Goal: Task Accomplishment & Management: Complete application form

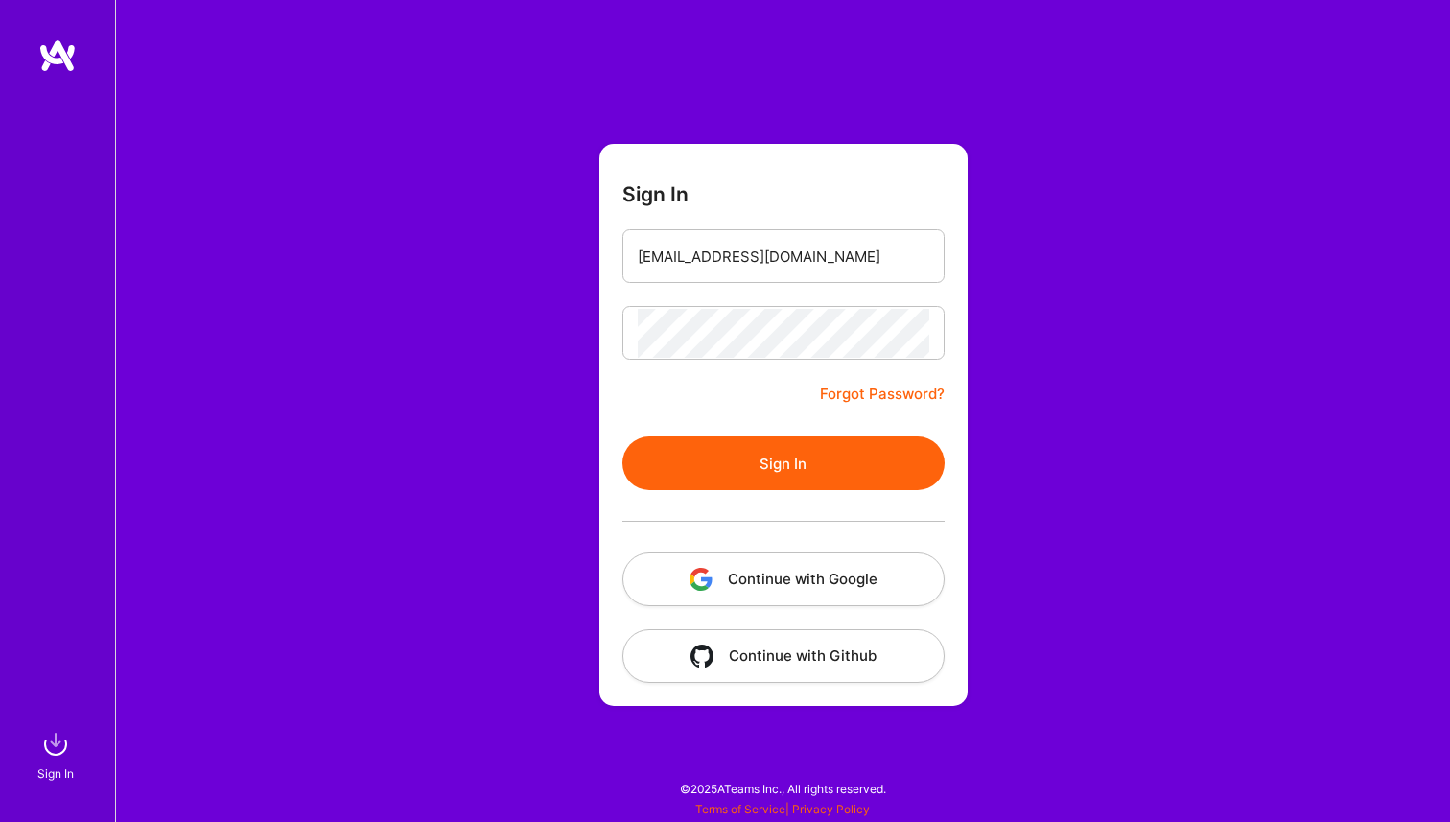
click at [773, 485] on button "Sign In" at bounding box center [783, 463] width 322 height 54
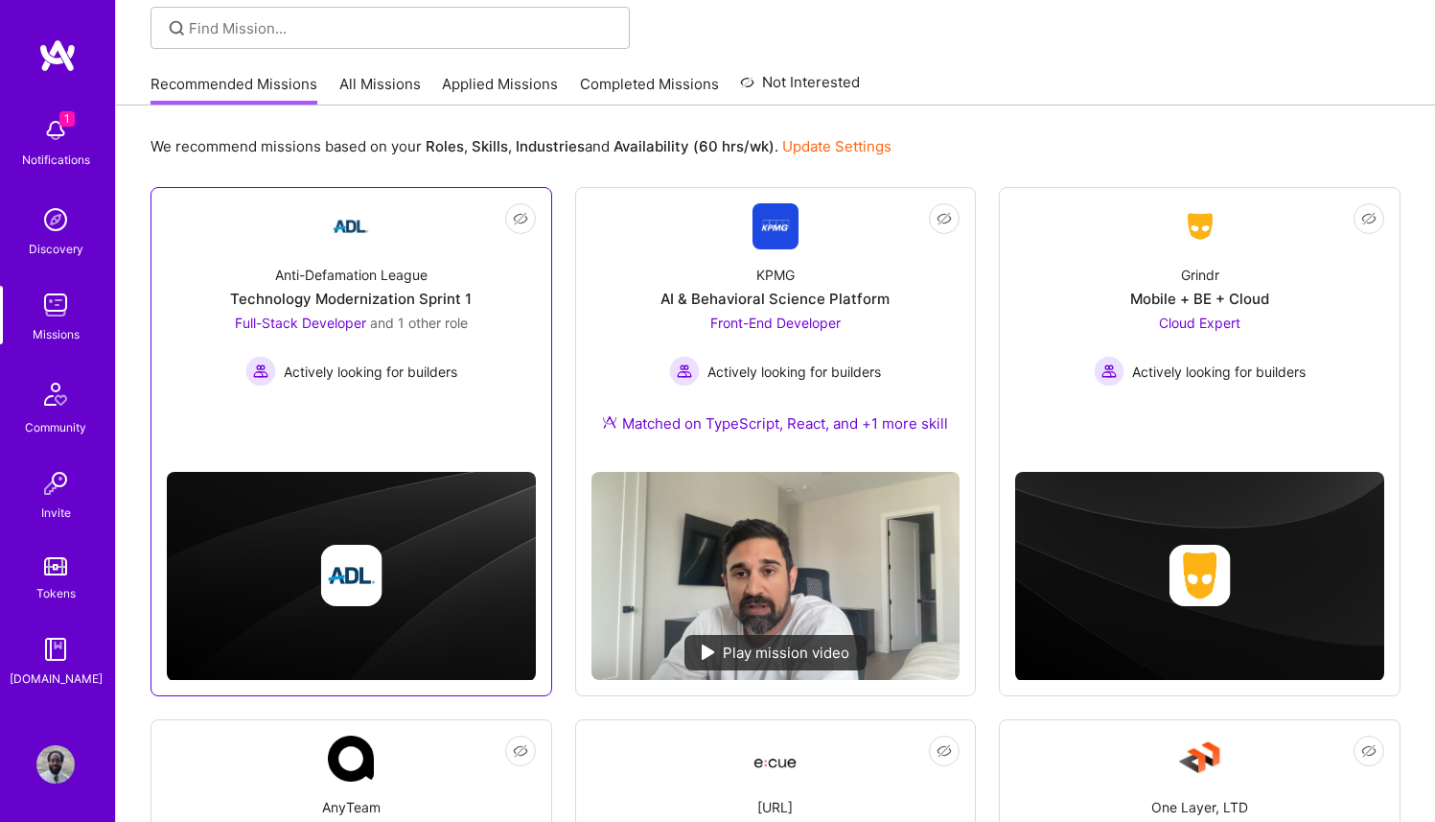
scroll to position [77, 0]
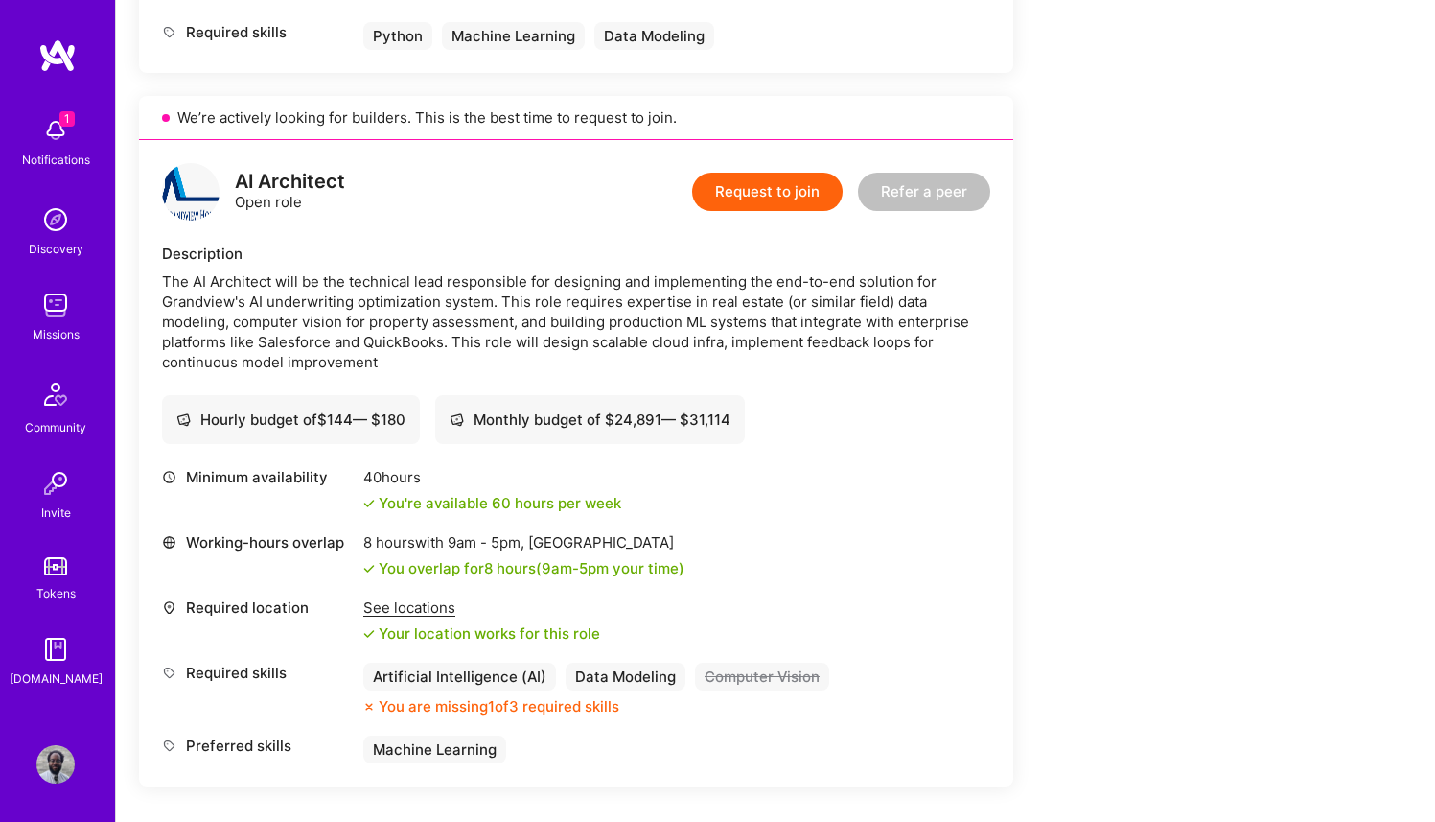
scroll to position [1048, 0]
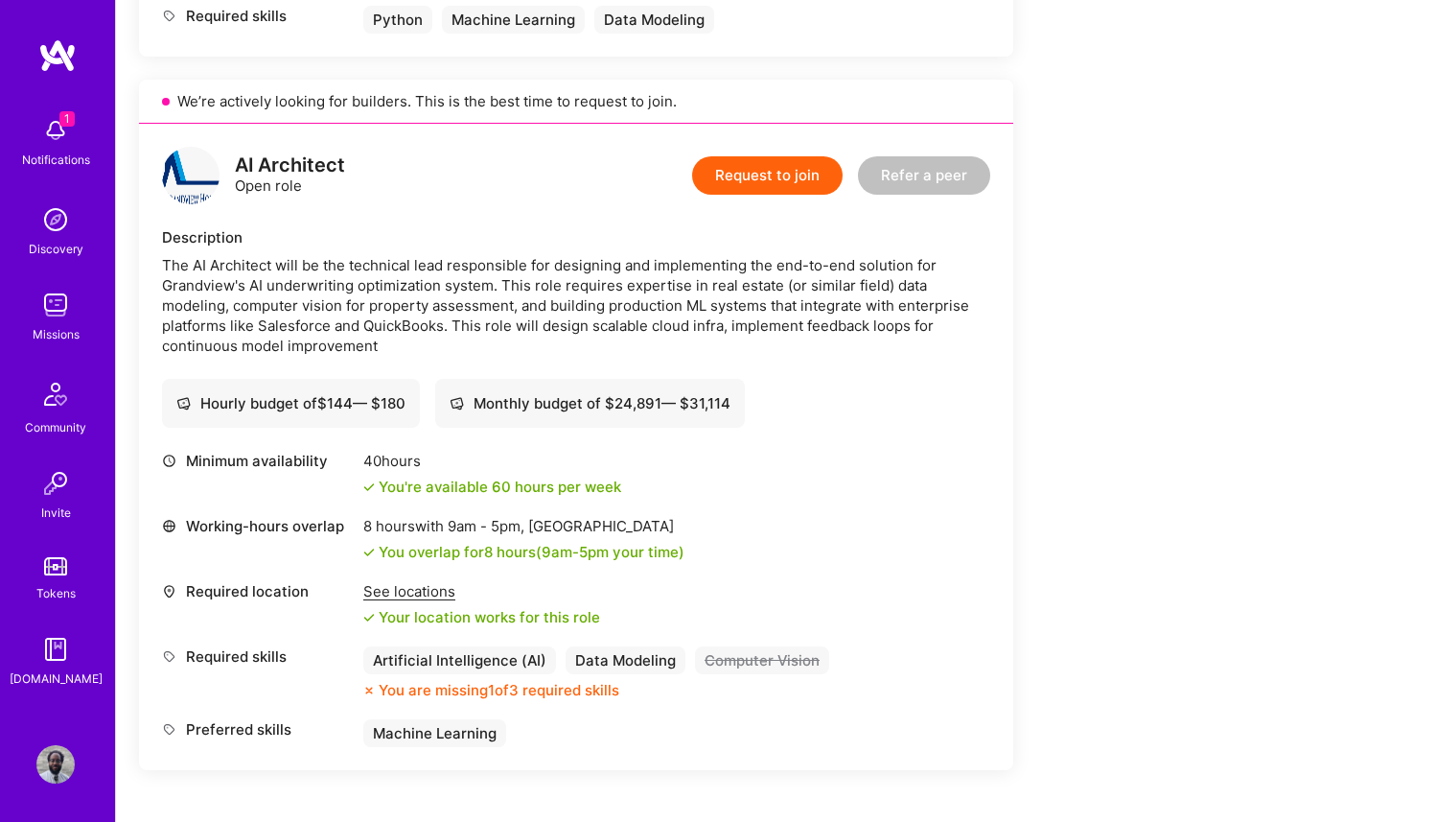
click at [764, 166] on button "Request to join" at bounding box center [767, 175] width 151 height 38
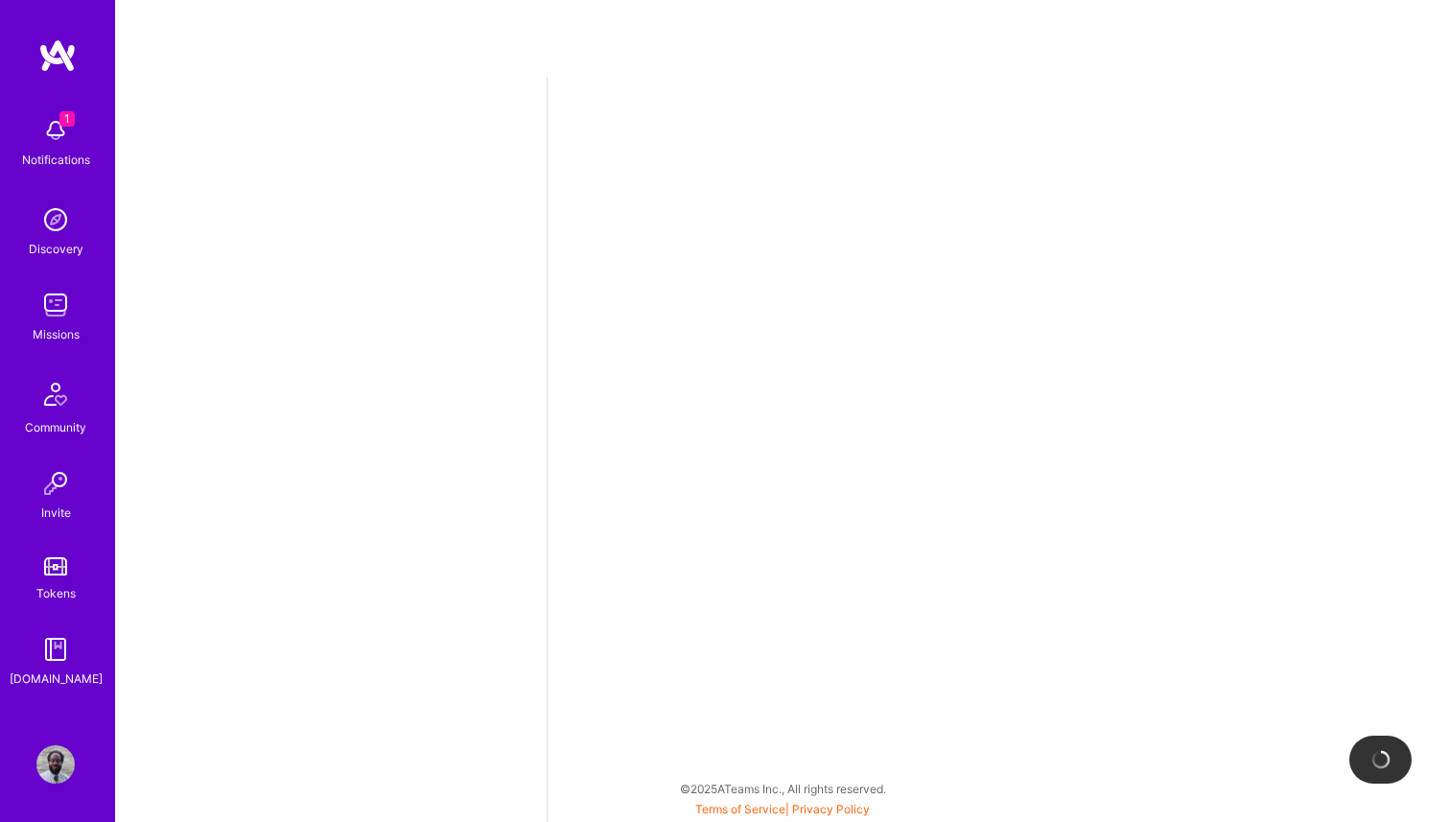
select select "US"
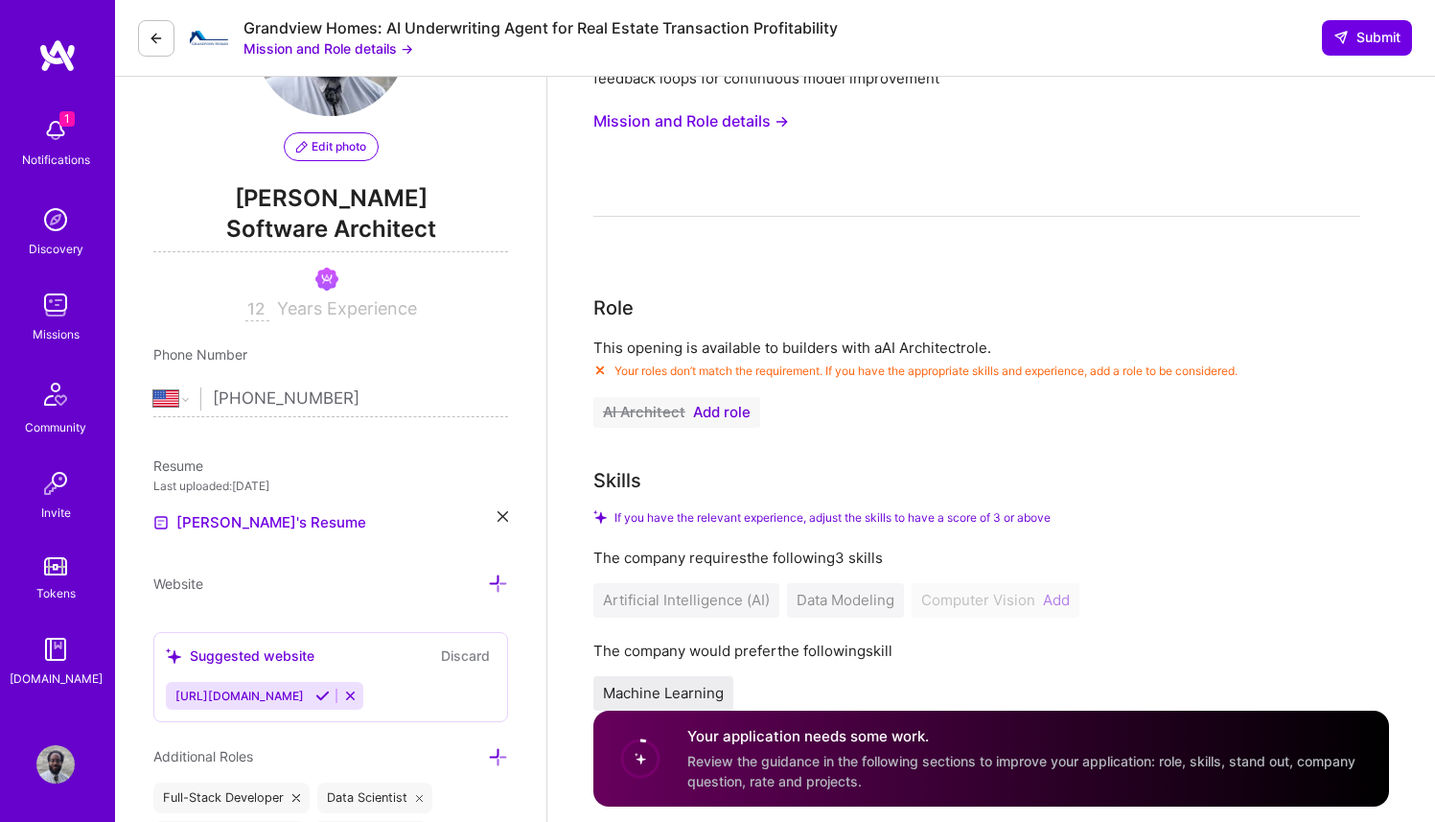
scroll to position [153, 0]
click at [731, 406] on span "Add role" at bounding box center [722, 411] width 58 height 15
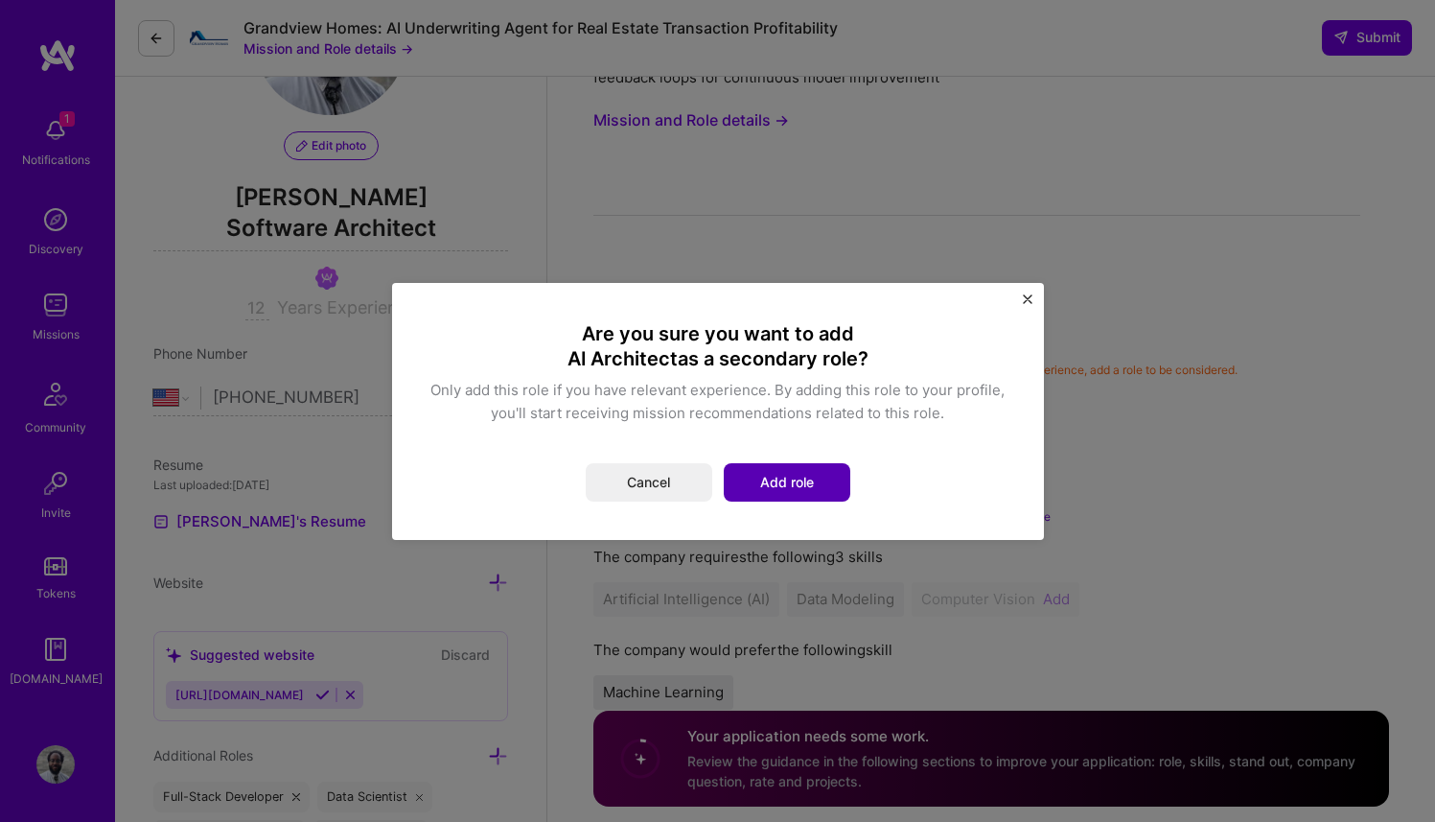
click at [749, 487] on button "Add role" at bounding box center [787, 482] width 127 height 38
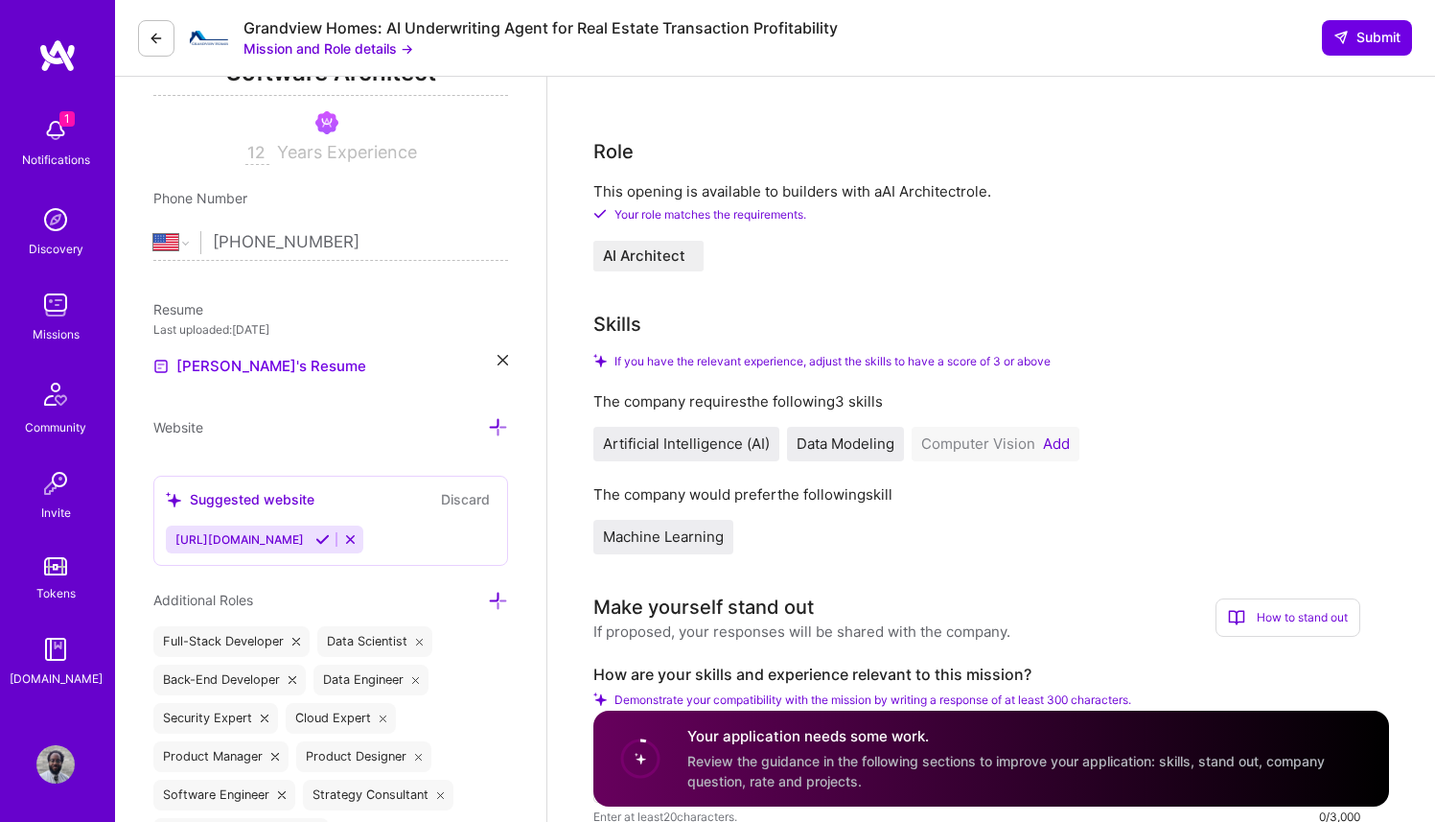
scroll to position [332, 0]
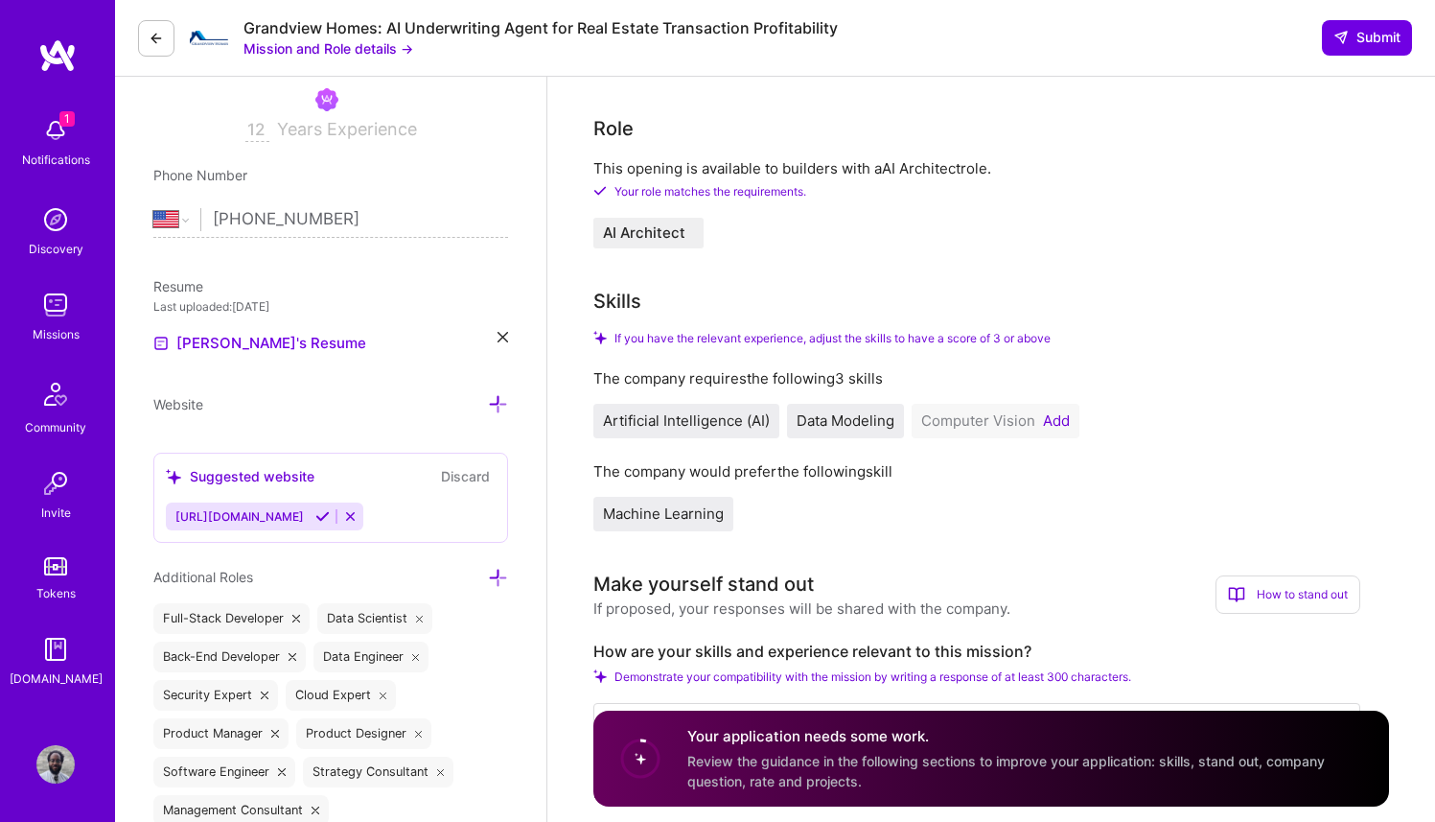
click at [1056, 428] on button "Add" at bounding box center [1056, 420] width 27 height 15
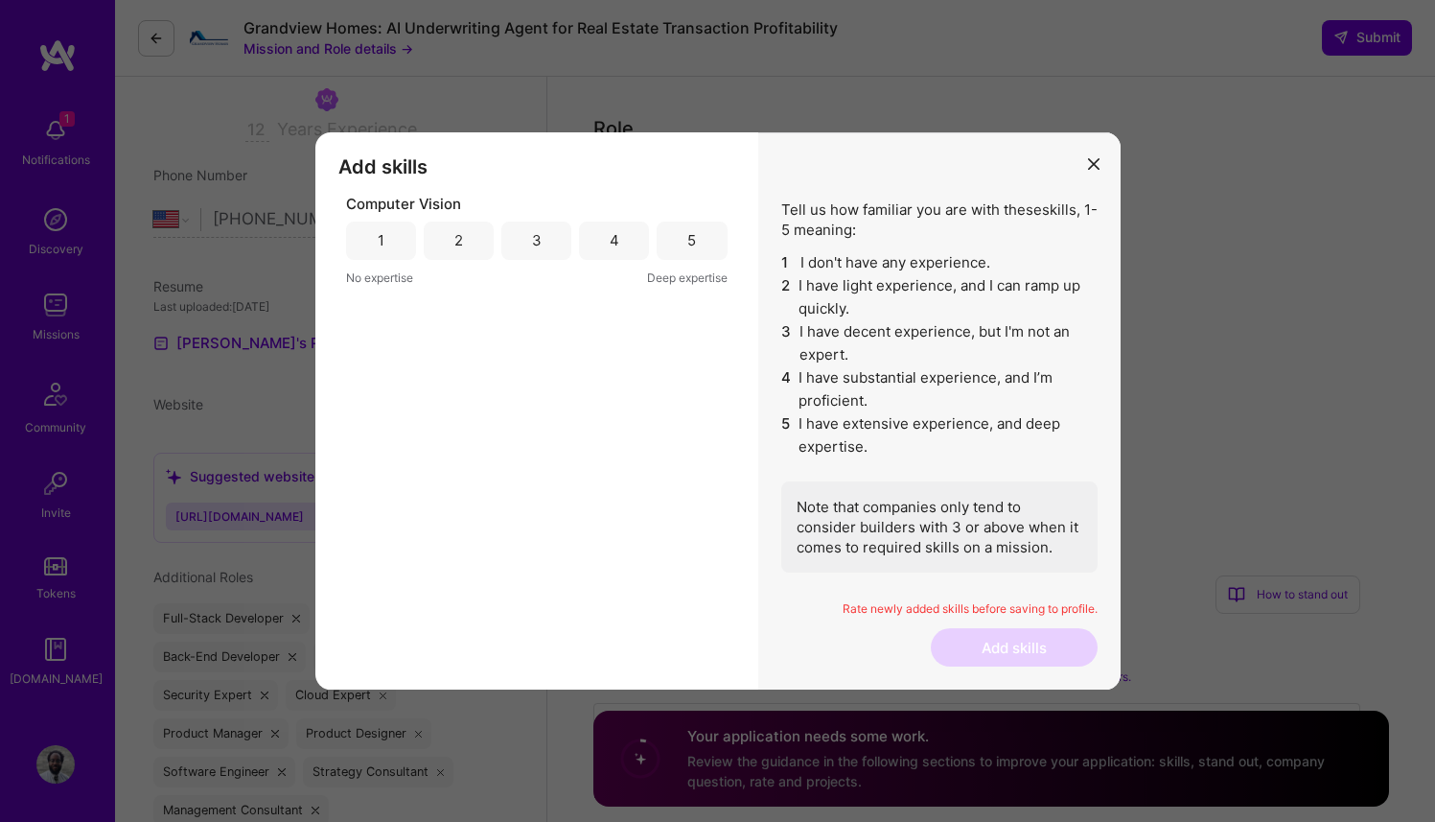
click at [699, 243] on div "5" at bounding box center [692, 240] width 70 height 38
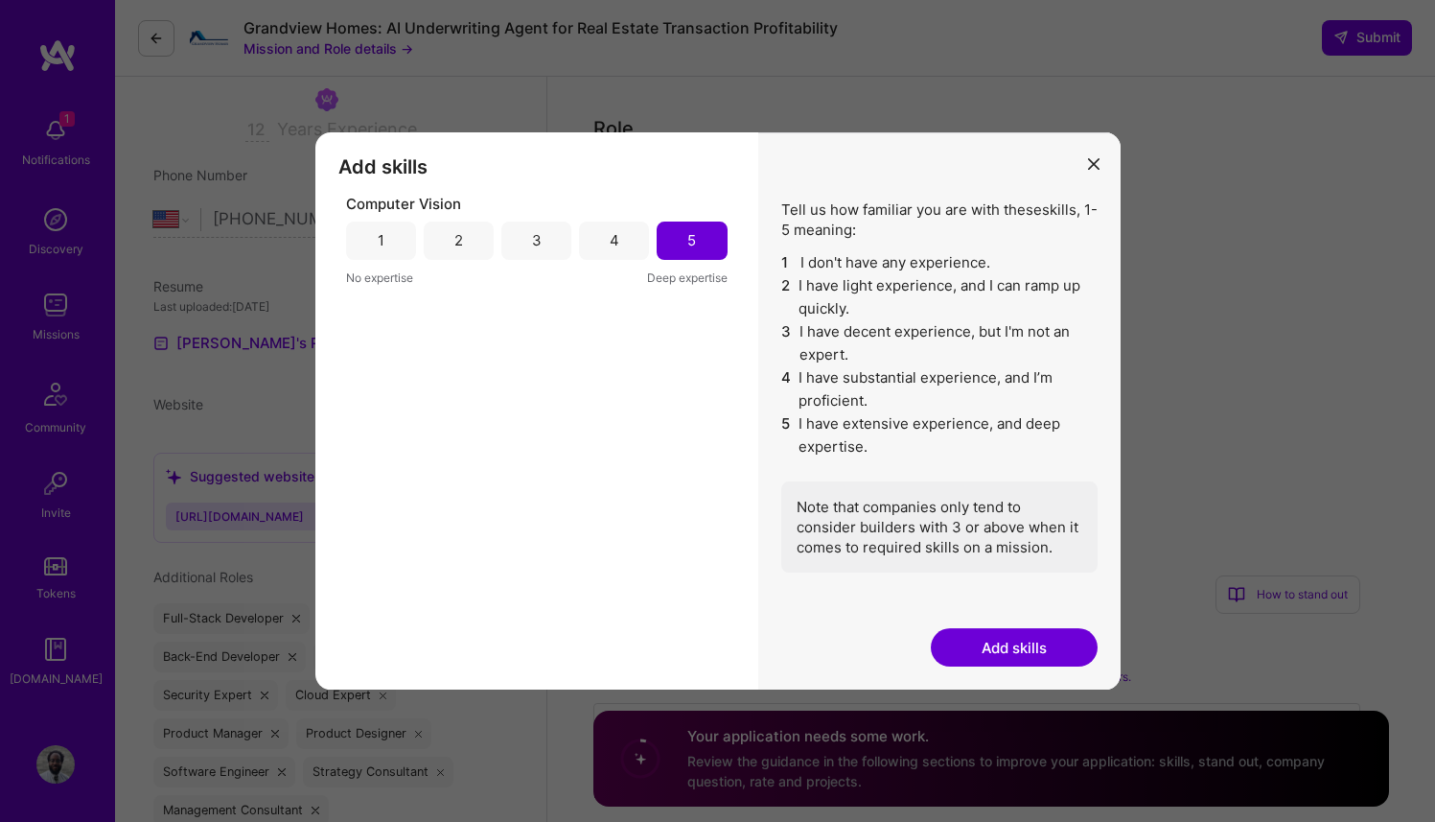
click at [980, 626] on div "Rate newly added skills before saving to profile." at bounding box center [939, 615] width 316 height 28
click at [985, 661] on button "Add skills" at bounding box center [1014, 647] width 167 height 38
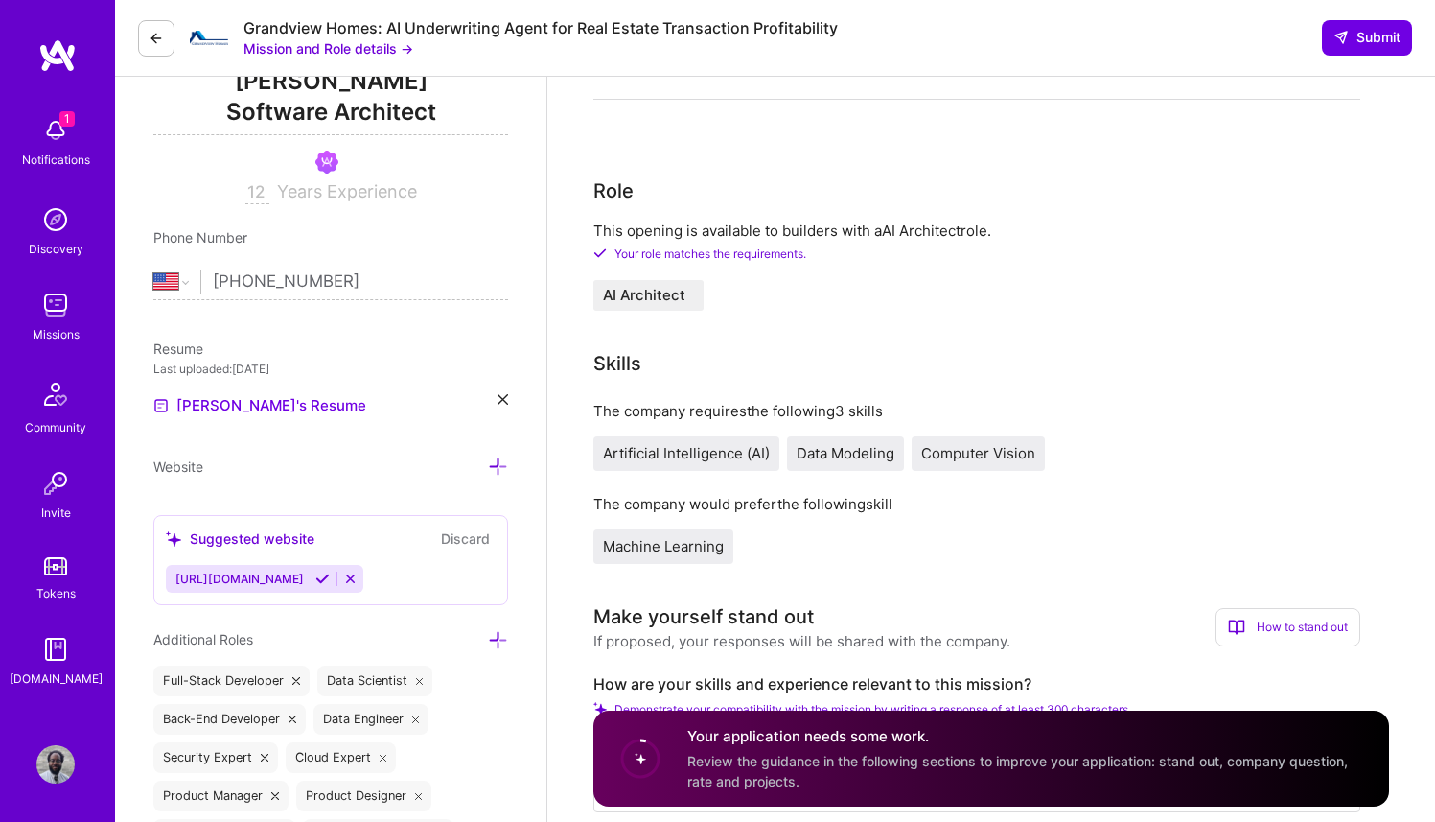
scroll to position [264, 0]
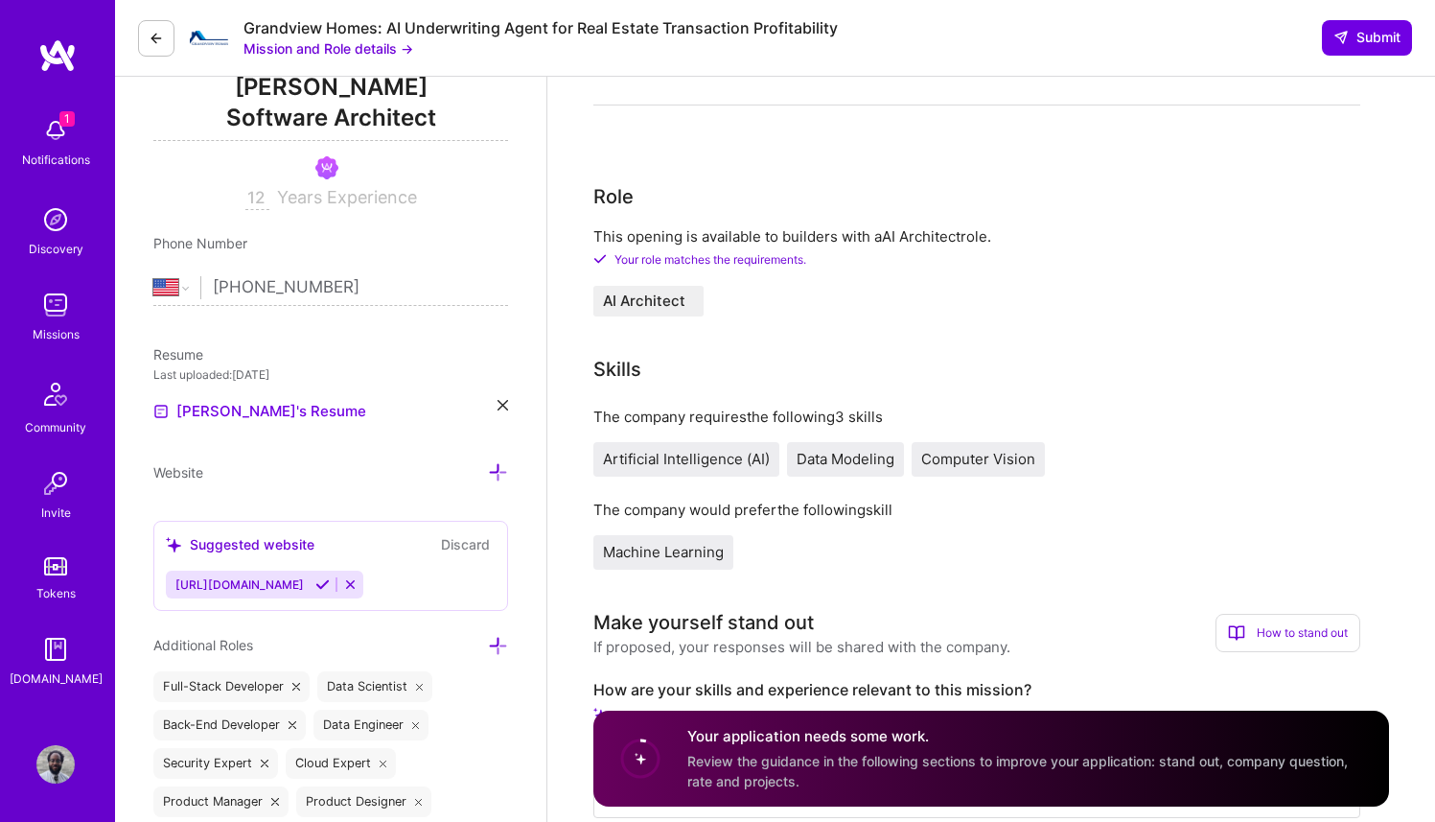
click at [499, 400] on icon at bounding box center [503, 405] width 11 height 11
click at [348, 404] on div "+ Upload your Resume PDF file format" at bounding box center [330, 400] width 355 height 40
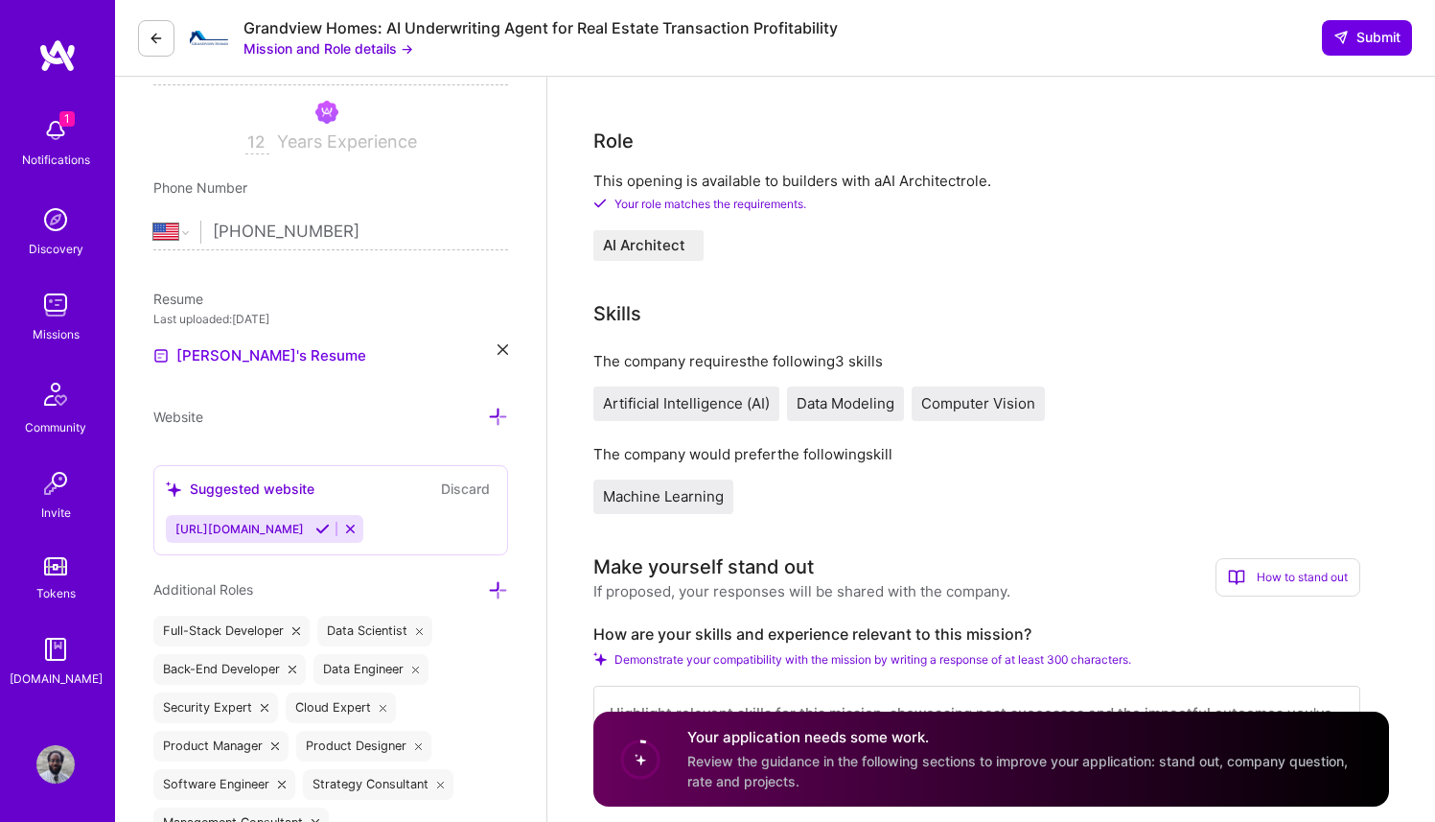
scroll to position [574, 0]
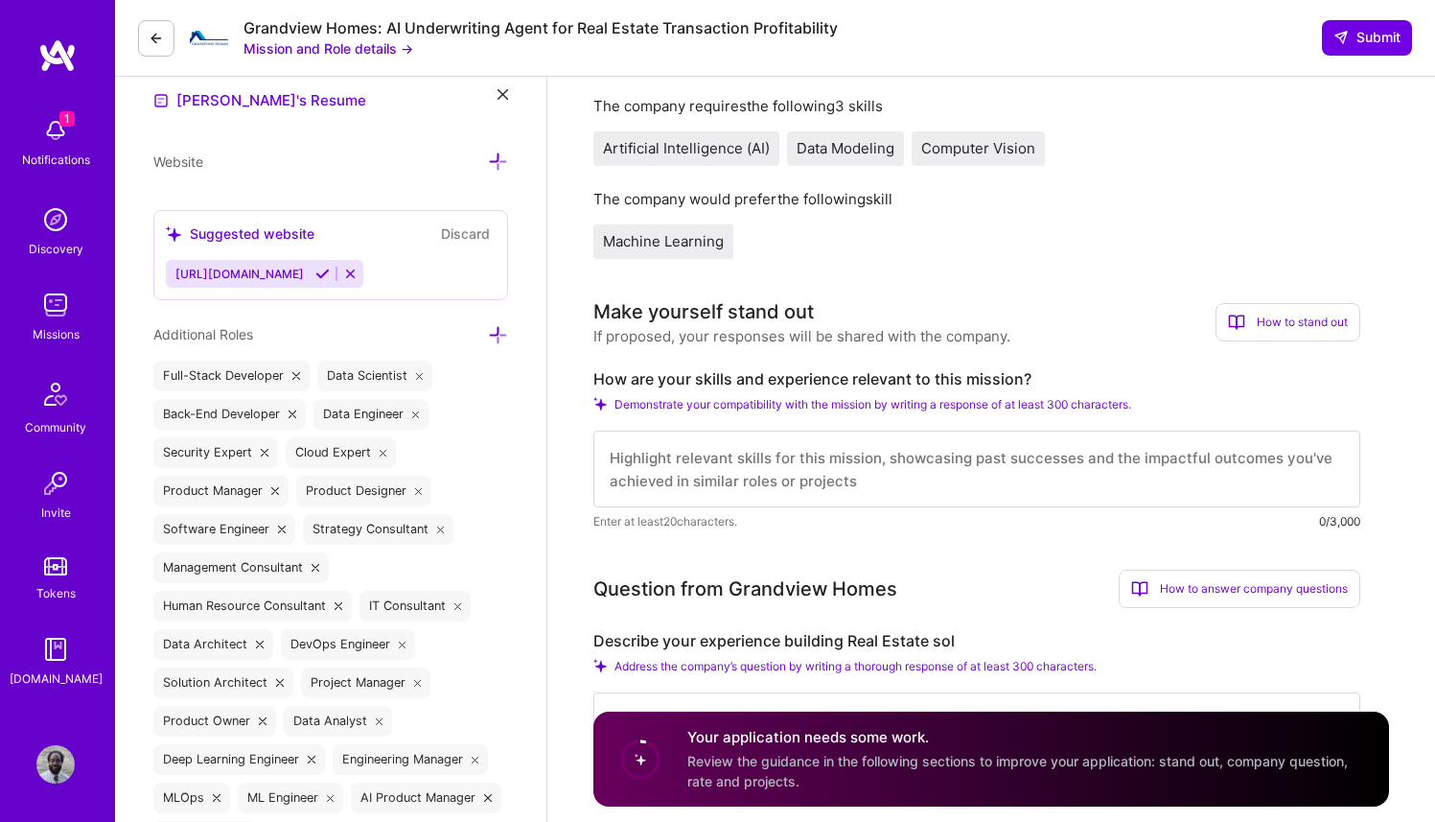
click at [751, 477] on textarea at bounding box center [976, 468] width 767 height 77
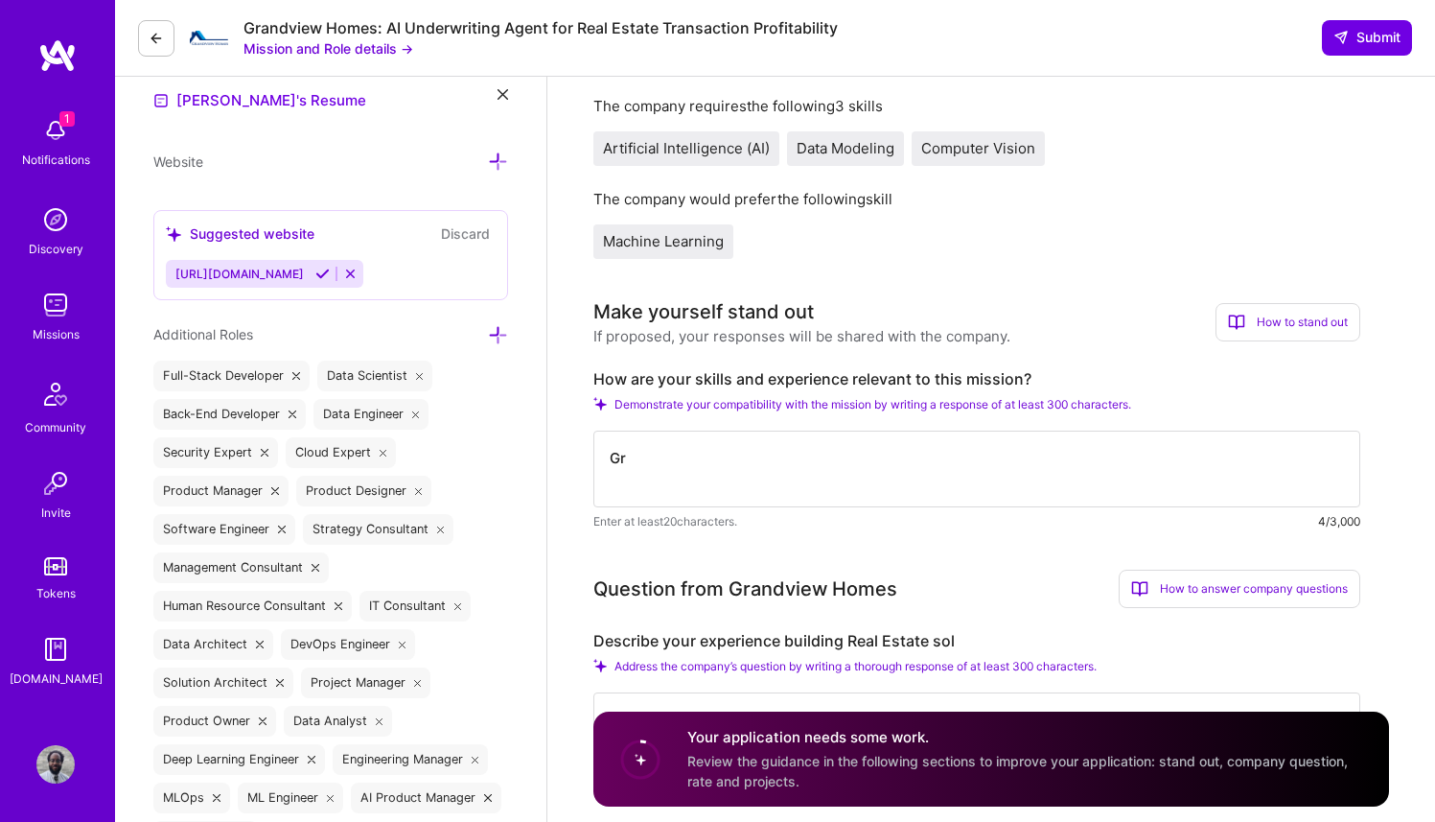
type textarea "G"
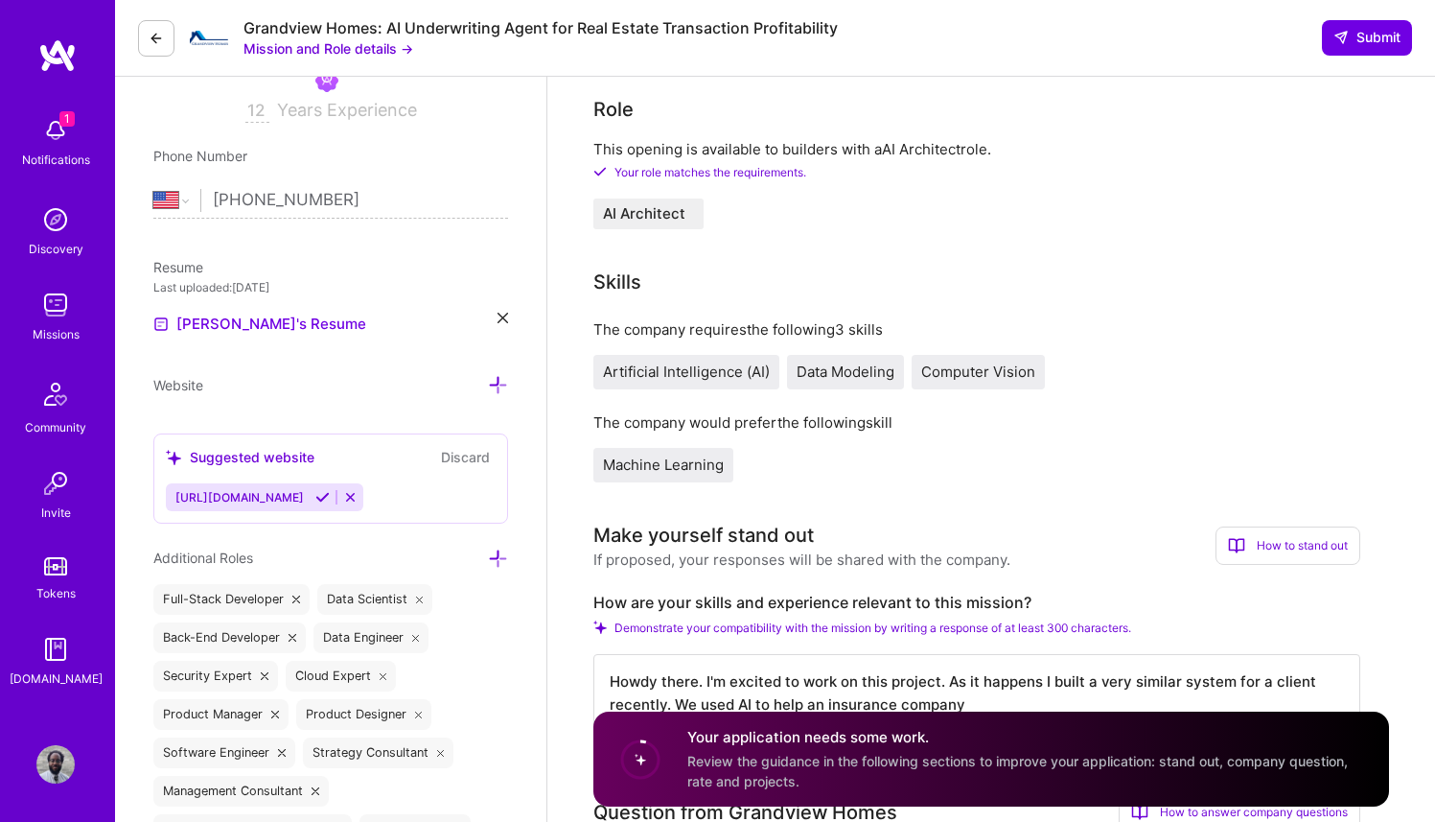
scroll to position [433, 0]
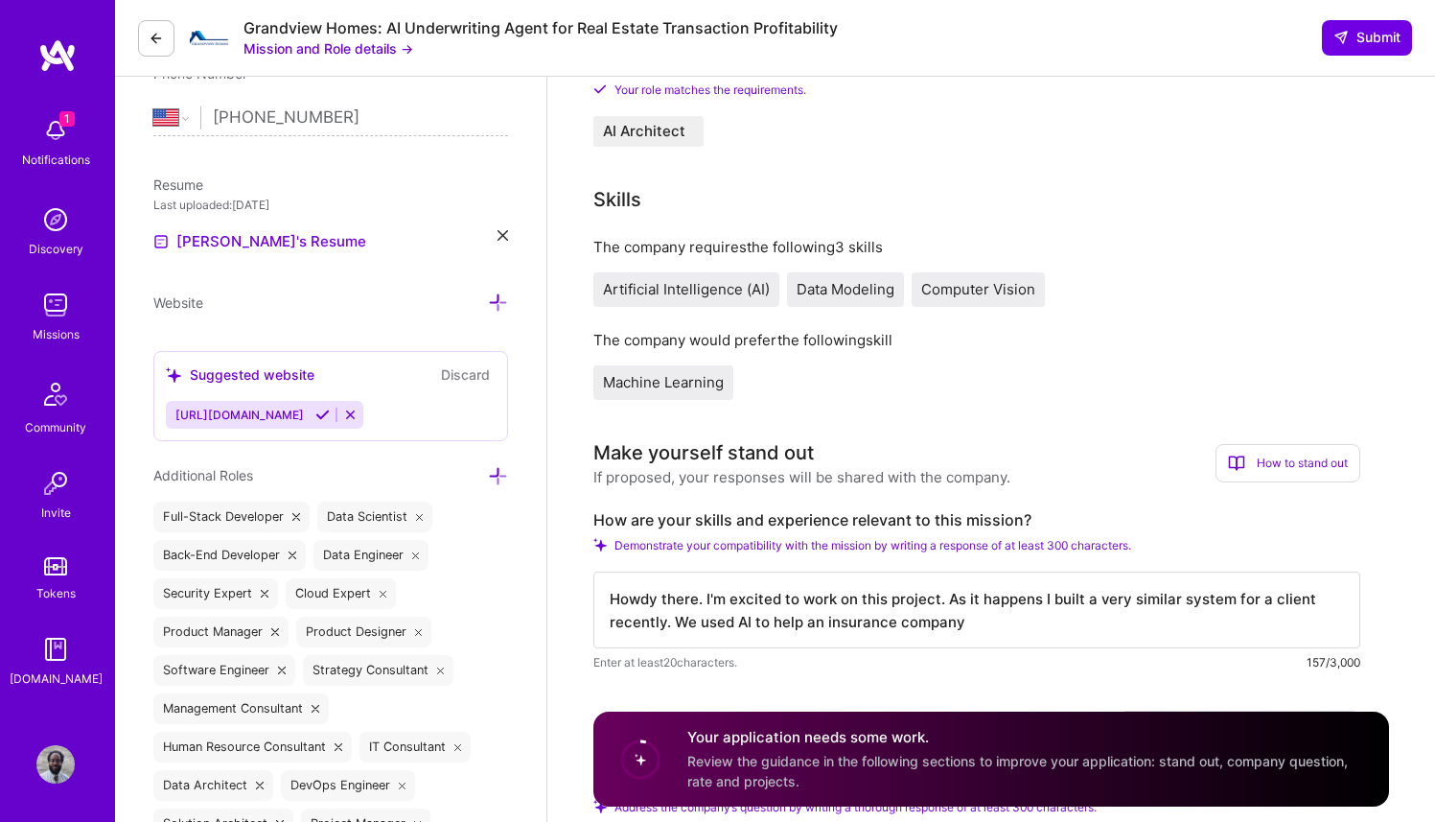
click at [1005, 615] on textarea "Howdy there. I'm excited to work on this project. As it happens I built a very …" at bounding box center [976, 609] width 767 height 77
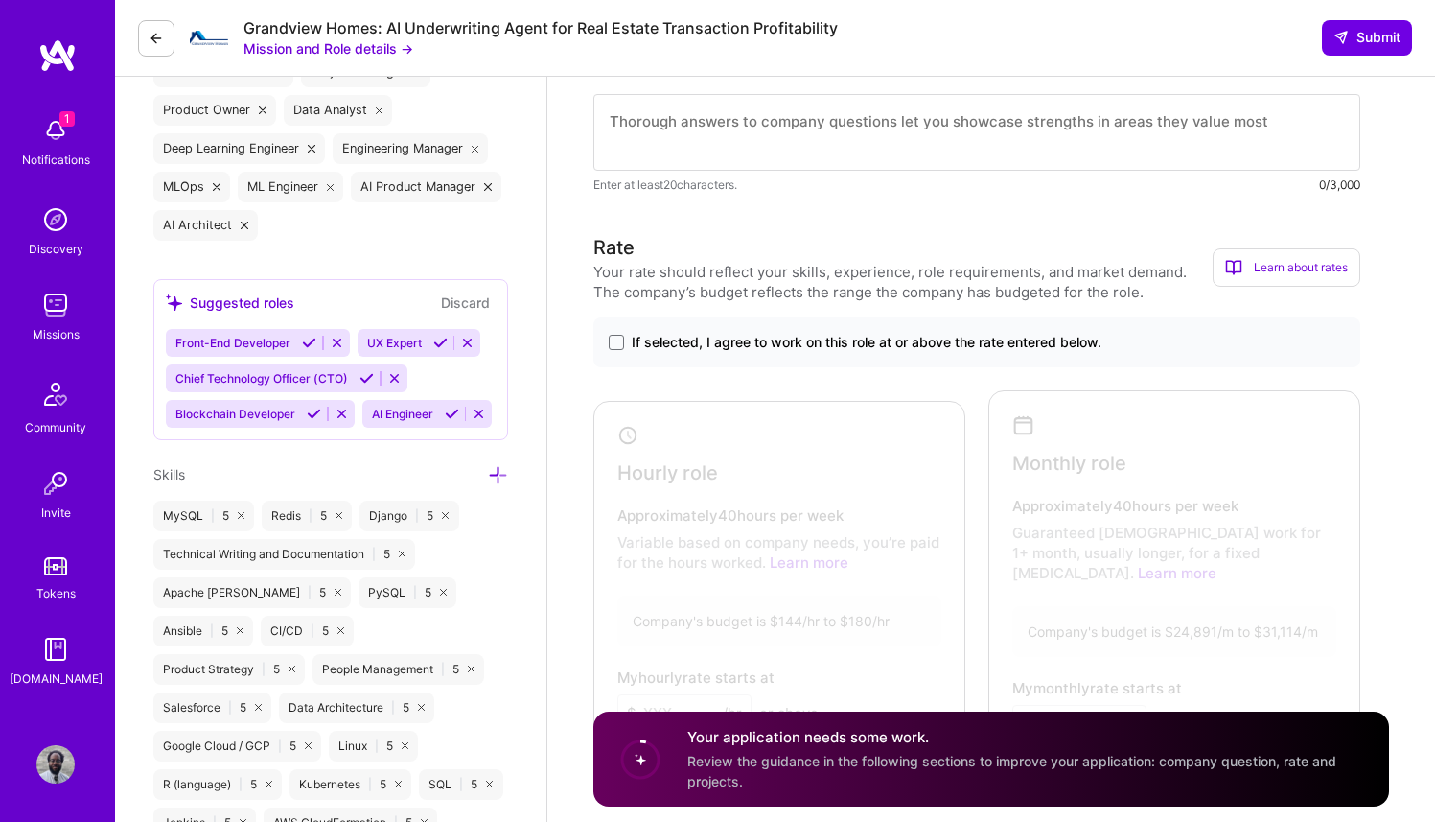
scroll to position [1329, 0]
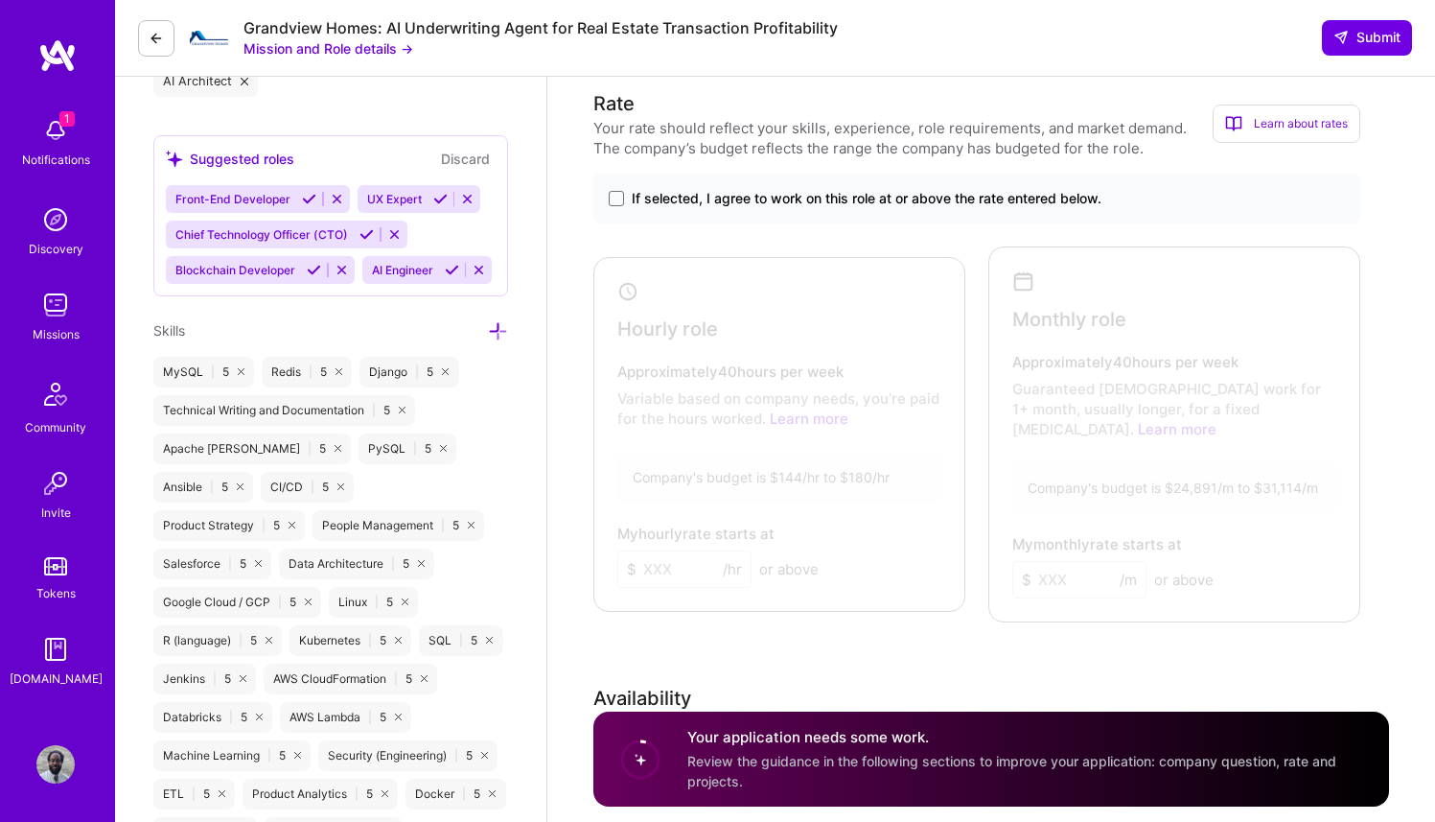
type textarea "Howdy there. I'm excited to work on this project. As it happens I built a very …"
click at [710, 349] on div at bounding box center [775, 431] width 352 height 336
click at [618, 197] on span at bounding box center [616, 198] width 15 height 15
click at [0, 0] on input "If selected, I agree to work on this role at or above the rate entered below." at bounding box center [0, 0] width 0 height 0
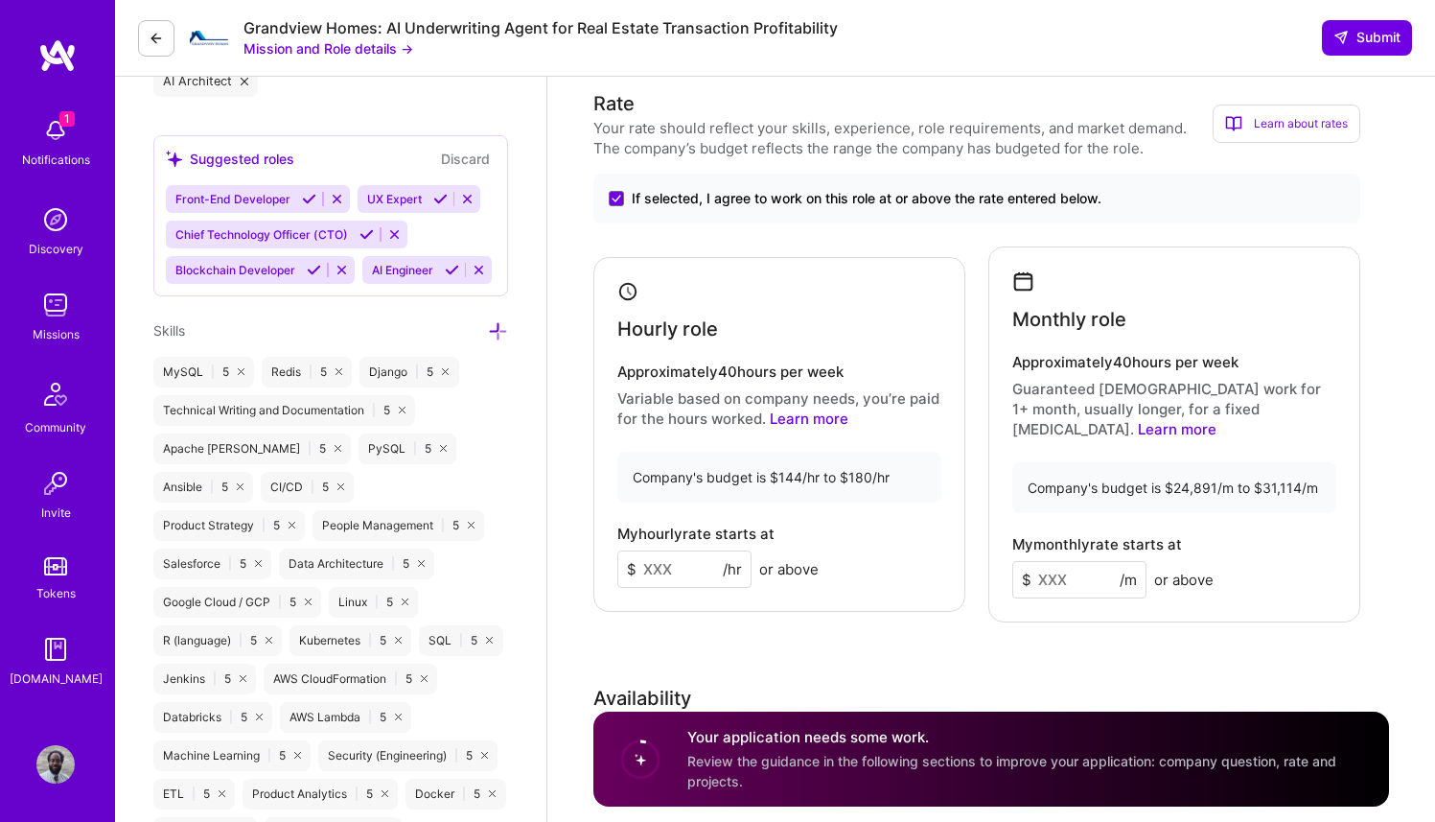
drag, startPoint x: 688, startPoint y: 560, endPoint x: 640, endPoint y: 554, distance: 48.3
click at [640, 554] on input at bounding box center [684, 568] width 134 height 37
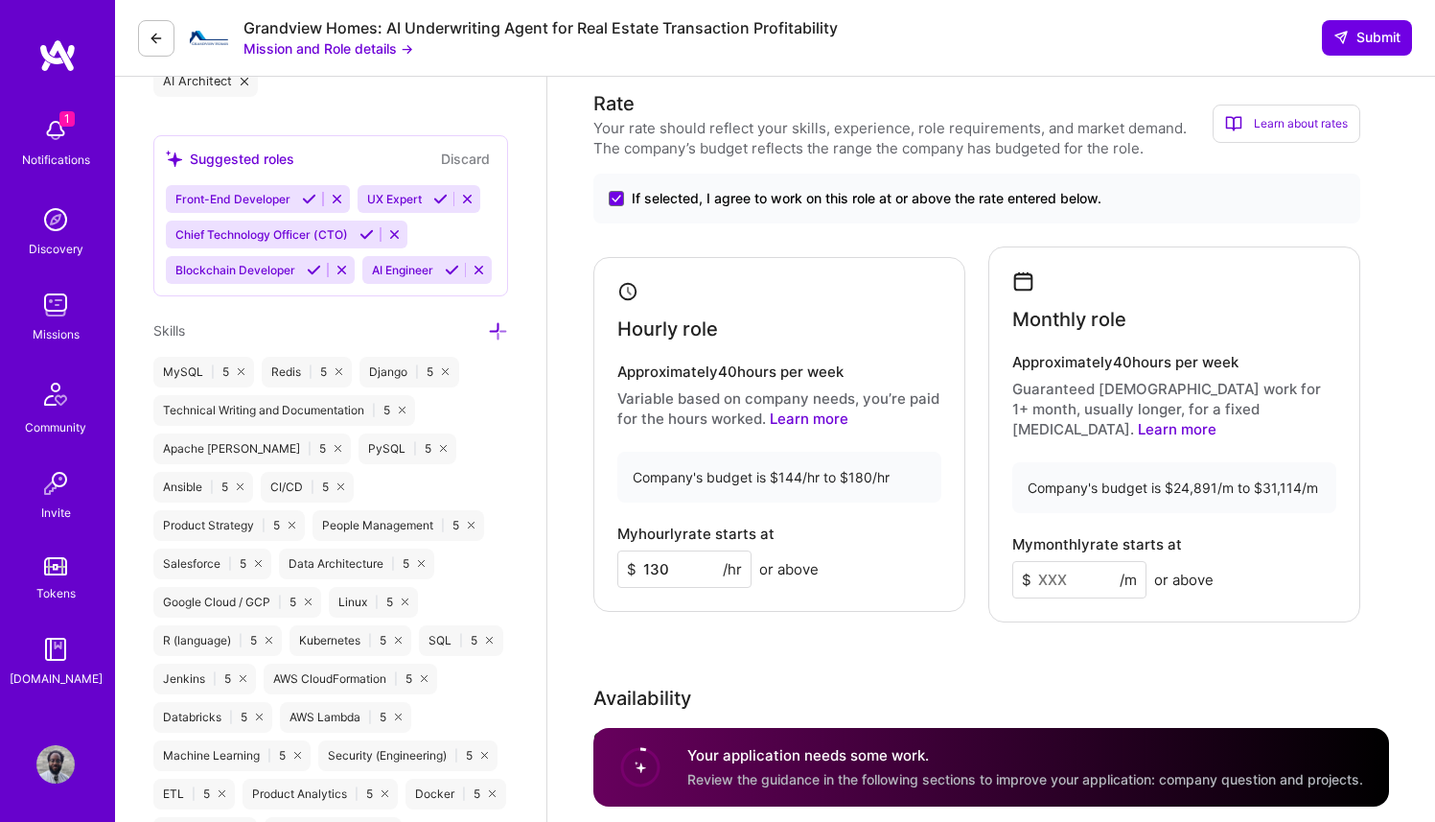
drag, startPoint x: 679, startPoint y: 559, endPoint x: 602, endPoint y: 560, distance: 76.7
click at [602, 560] on div "Hourly role Approximately 40 hours per week Variable based on company needs, yo…" at bounding box center [779, 435] width 372 height 356
type input "145"
click at [1083, 561] on input at bounding box center [1079, 579] width 134 height 37
type input "25000"
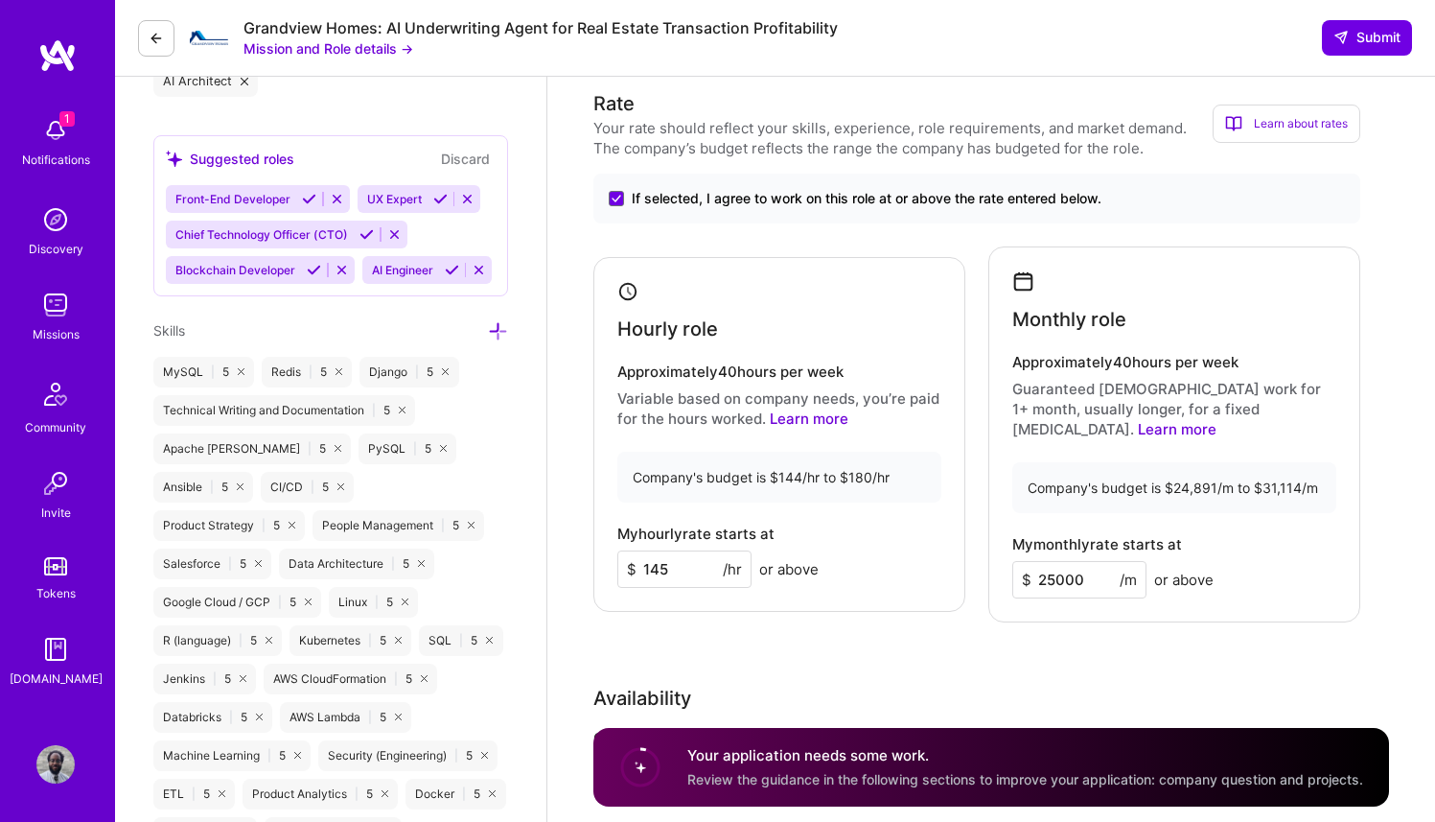
click at [1318, 549] on div "My monthly rate starts at $ 25000 /m or above" at bounding box center [1174, 567] width 324 height 62
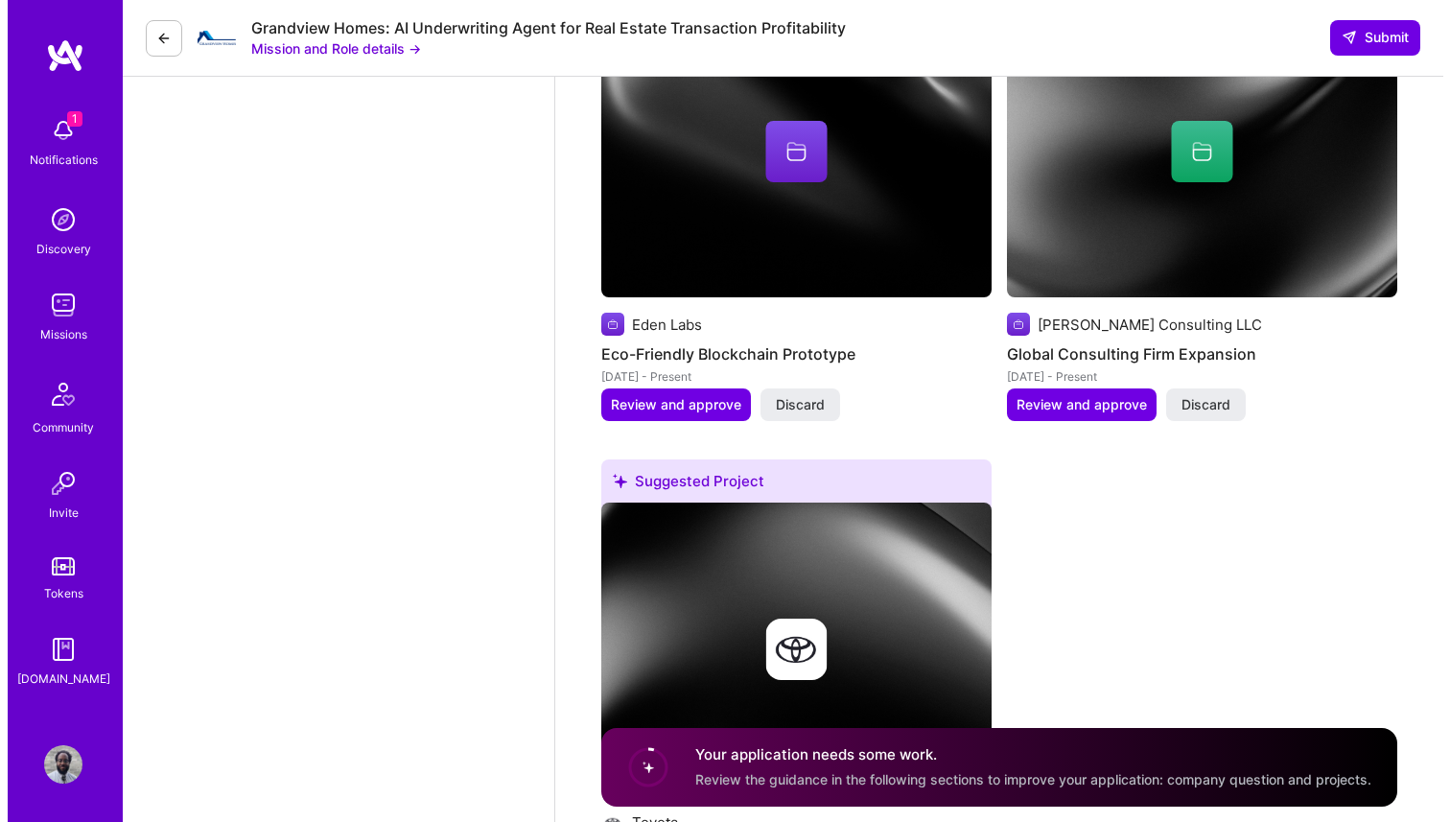
scroll to position [3391, 0]
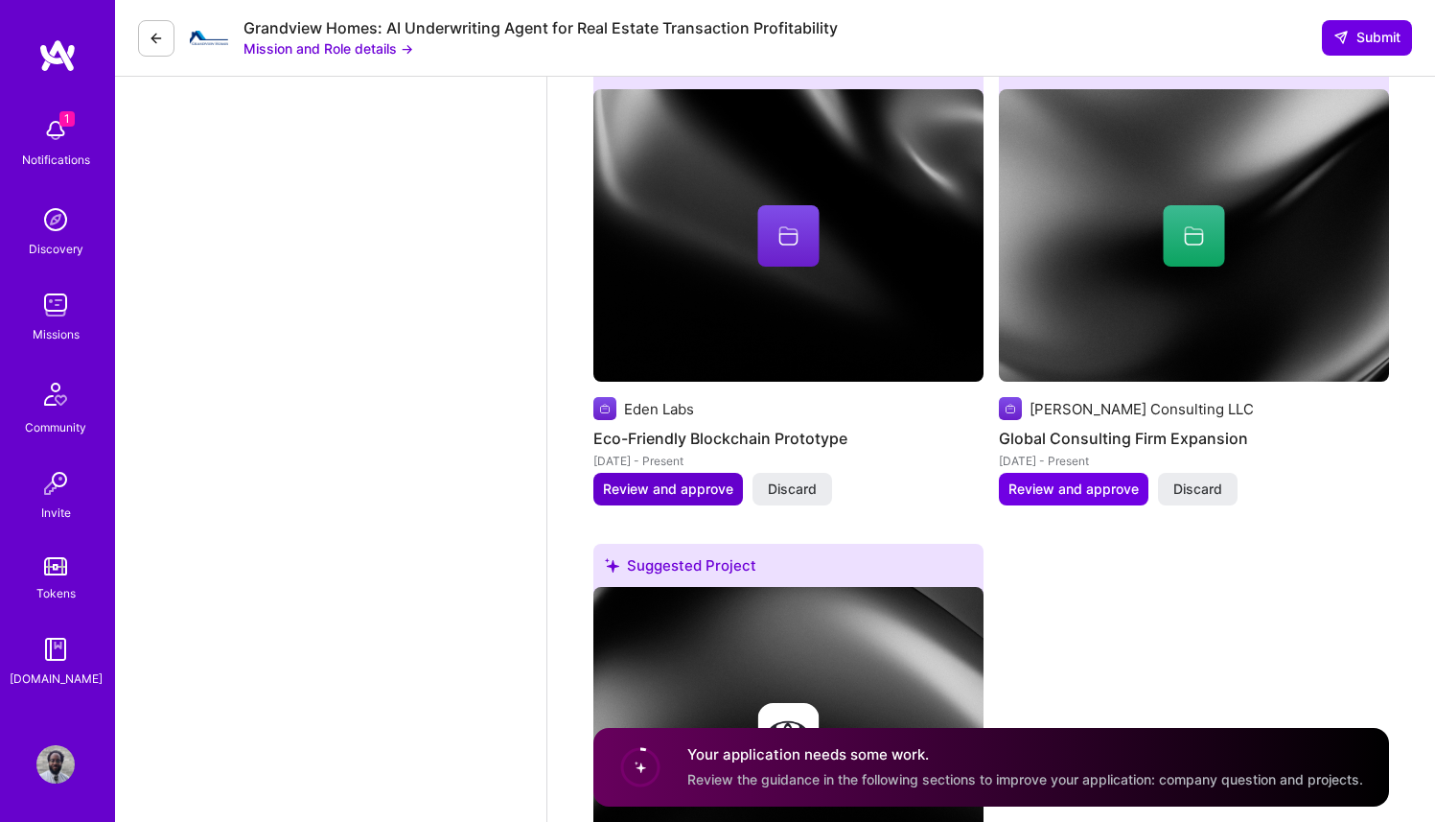
click at [644, 479] on span "Review and approve" at bounding box center [668, 488] width 130 height 19
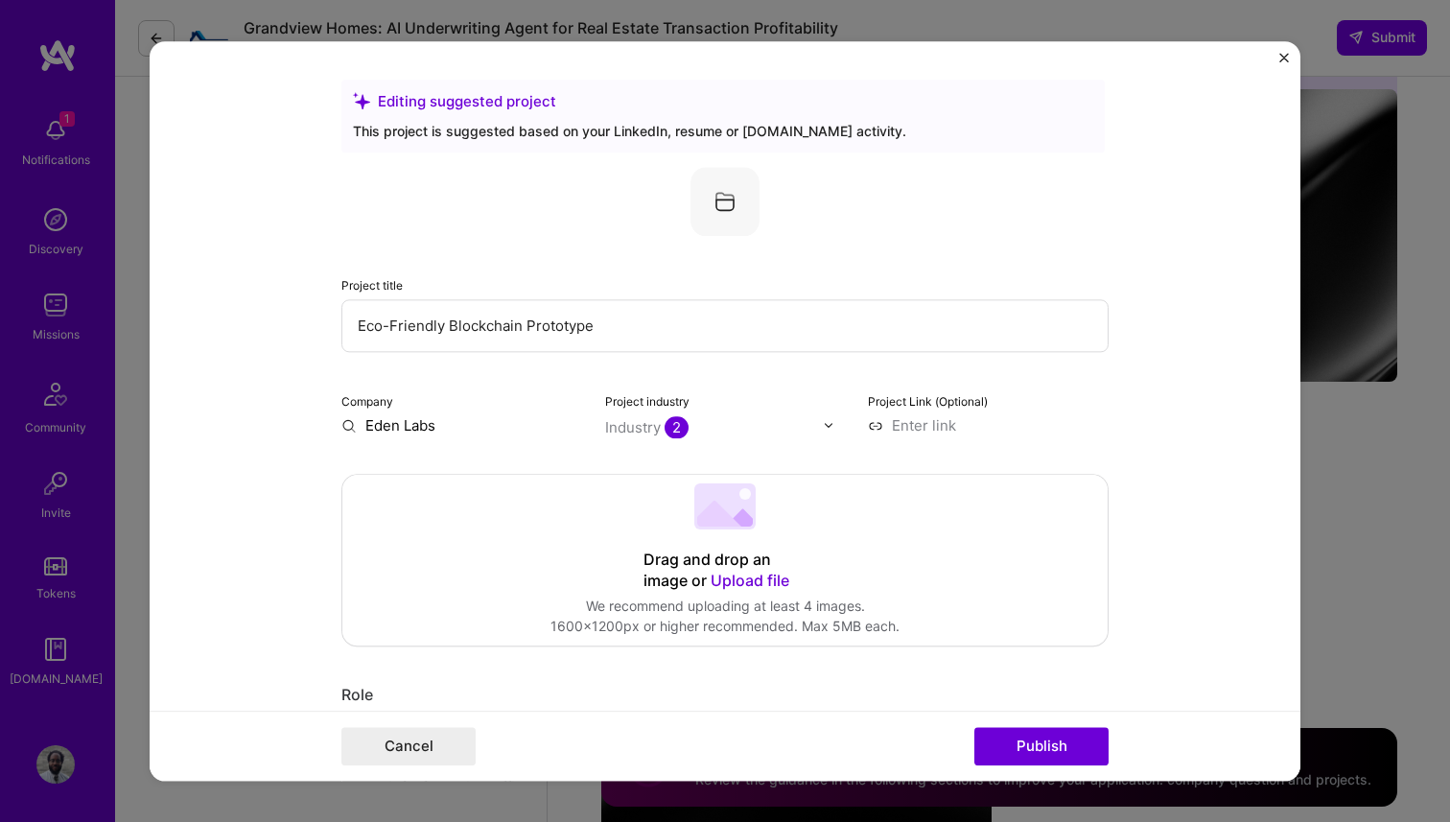
click at [747, 577] on span "Upload file" at bounding box center [749, 579] width 79 height 19
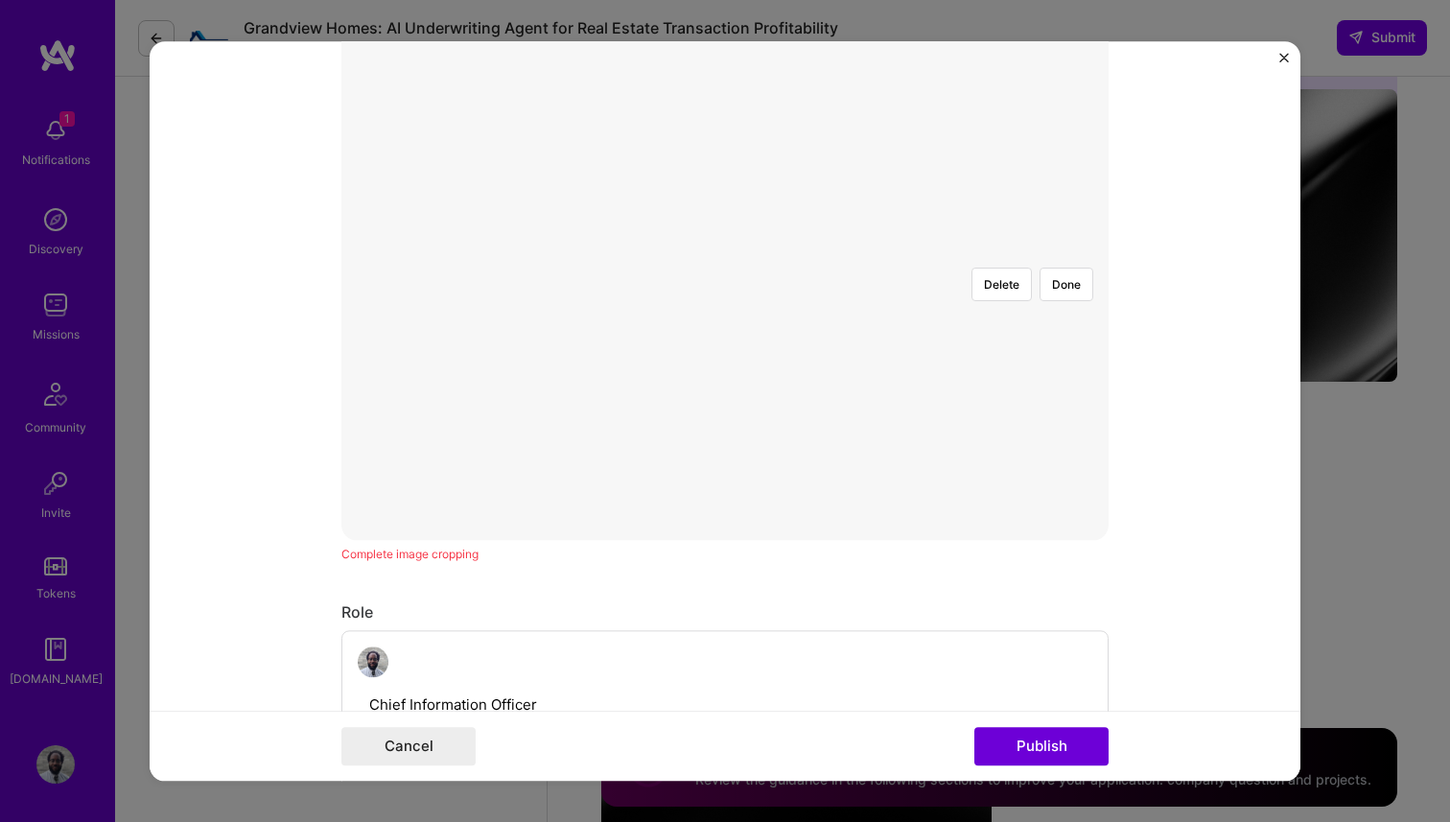
scroll to position [352, 0]
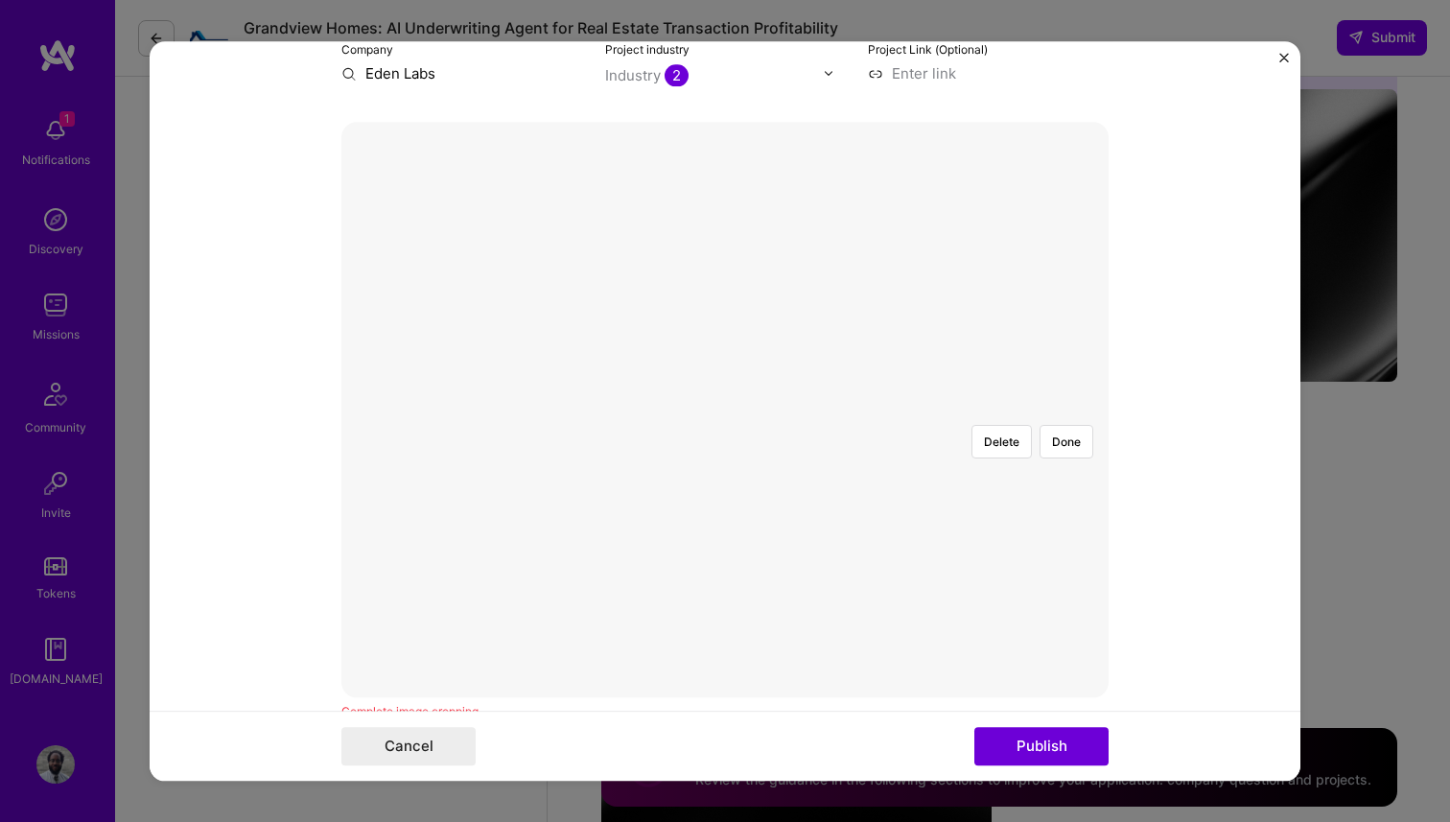
click at [788, 432] on div at bounding box center [821, 504] width 192 height 144
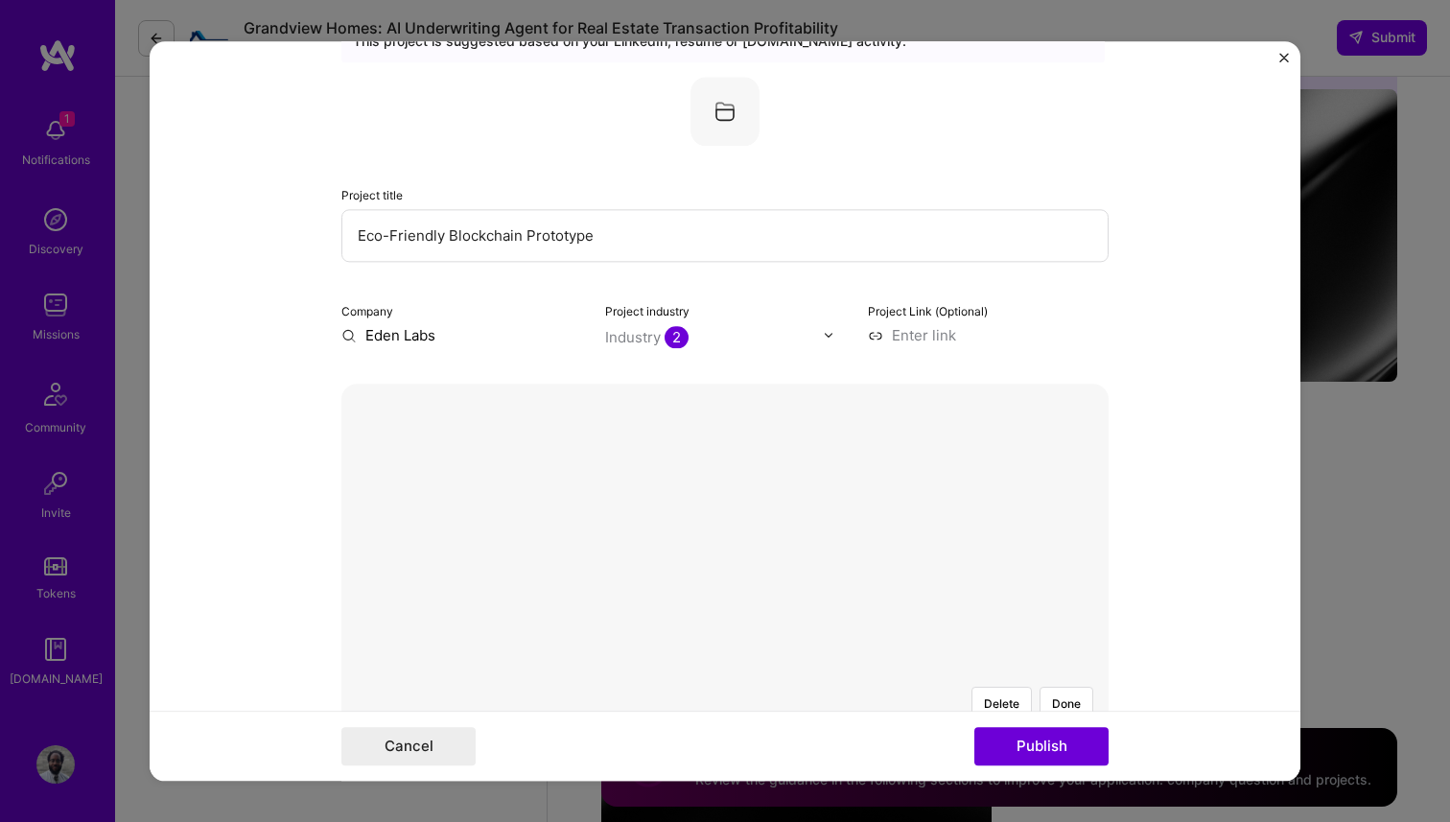
scroll to position [85, 0]
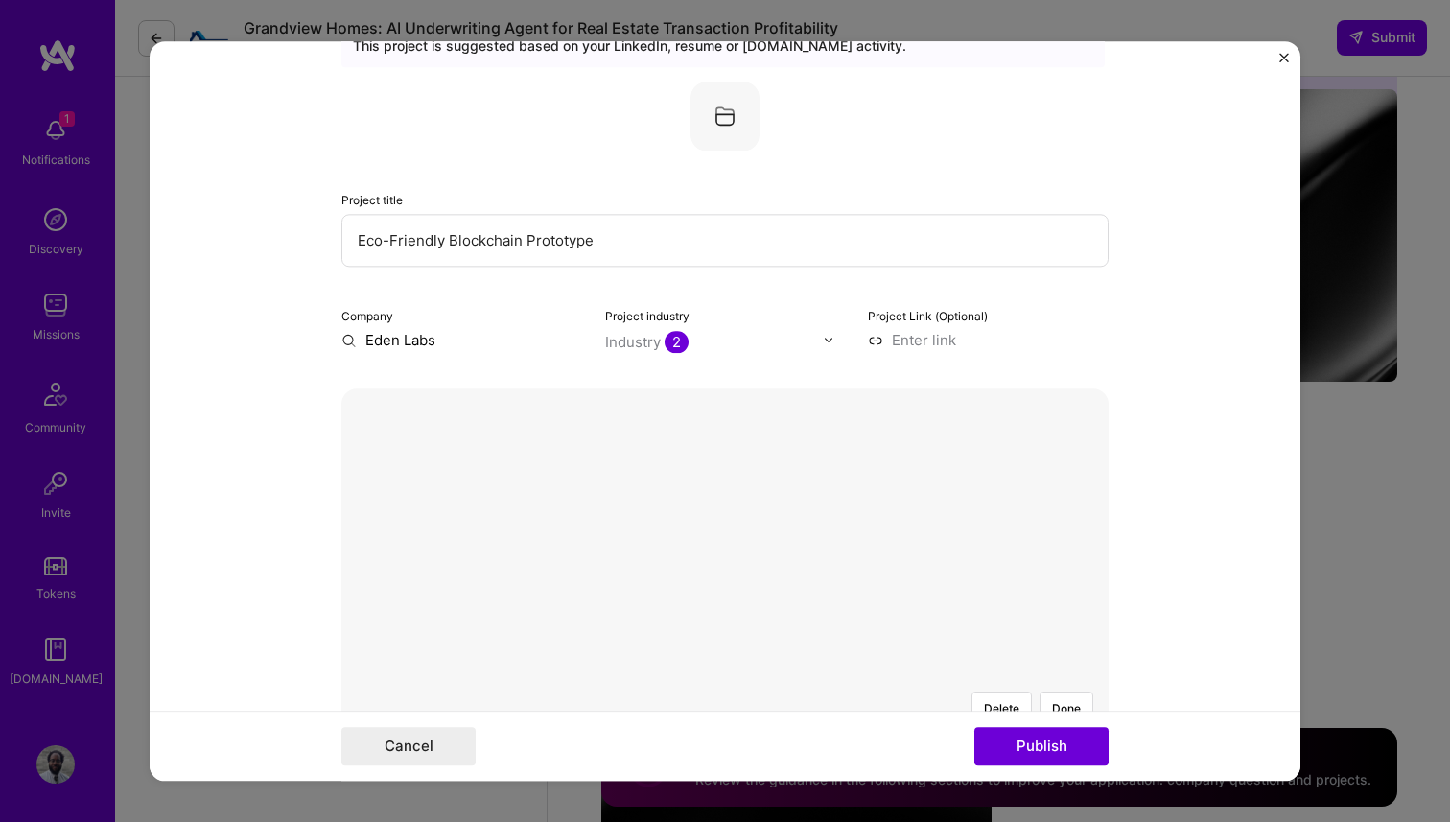
click at [578, 244] on input "Eco-Friendly Blockchain Prototype" at bounding box center [724, 240] width 767 height 53
click at [581, 244] on input "Eco-Friendly Blockchain Prototype" at bounding box center [724, 240] width 767 height 53
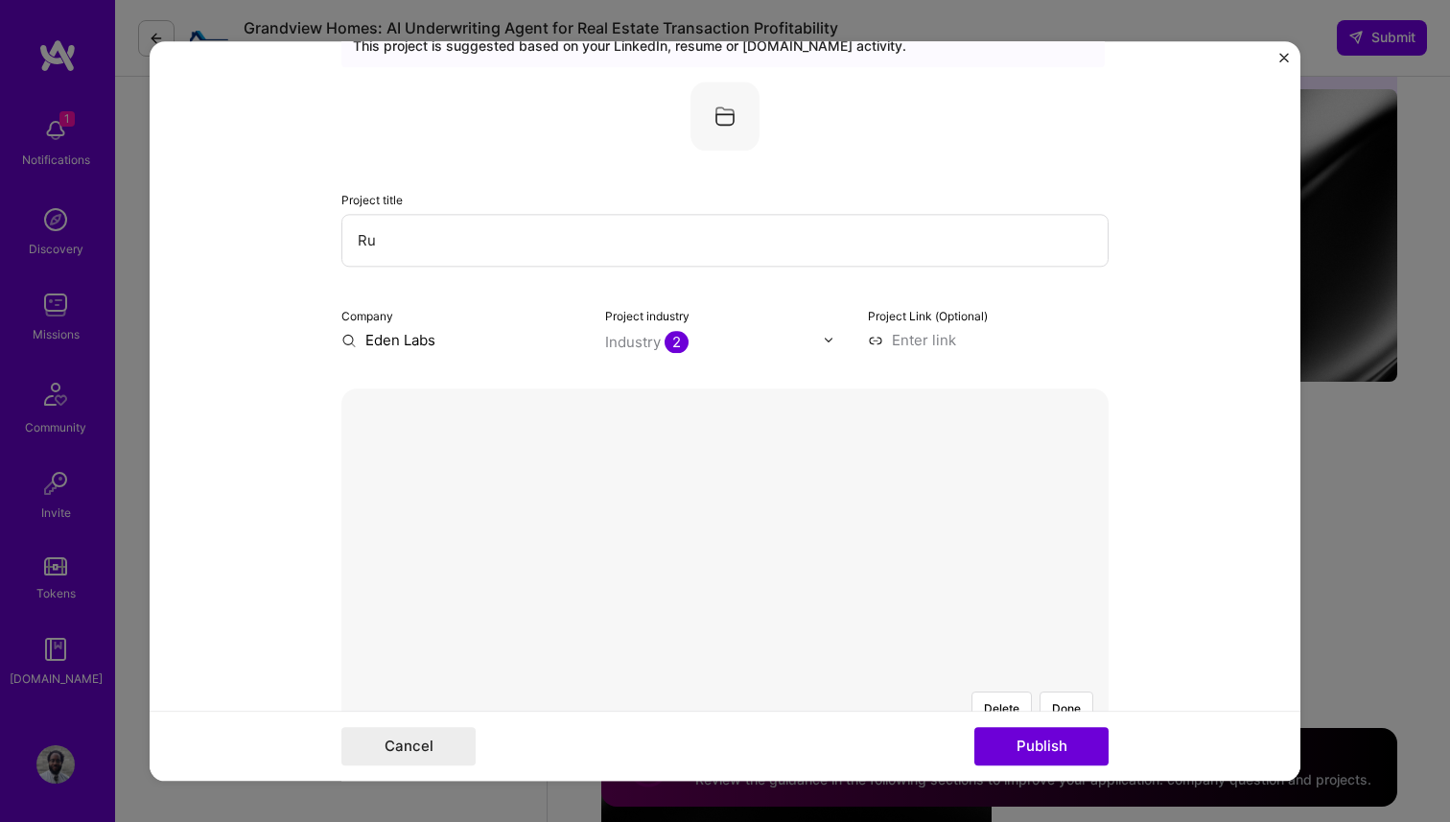
type input "R"
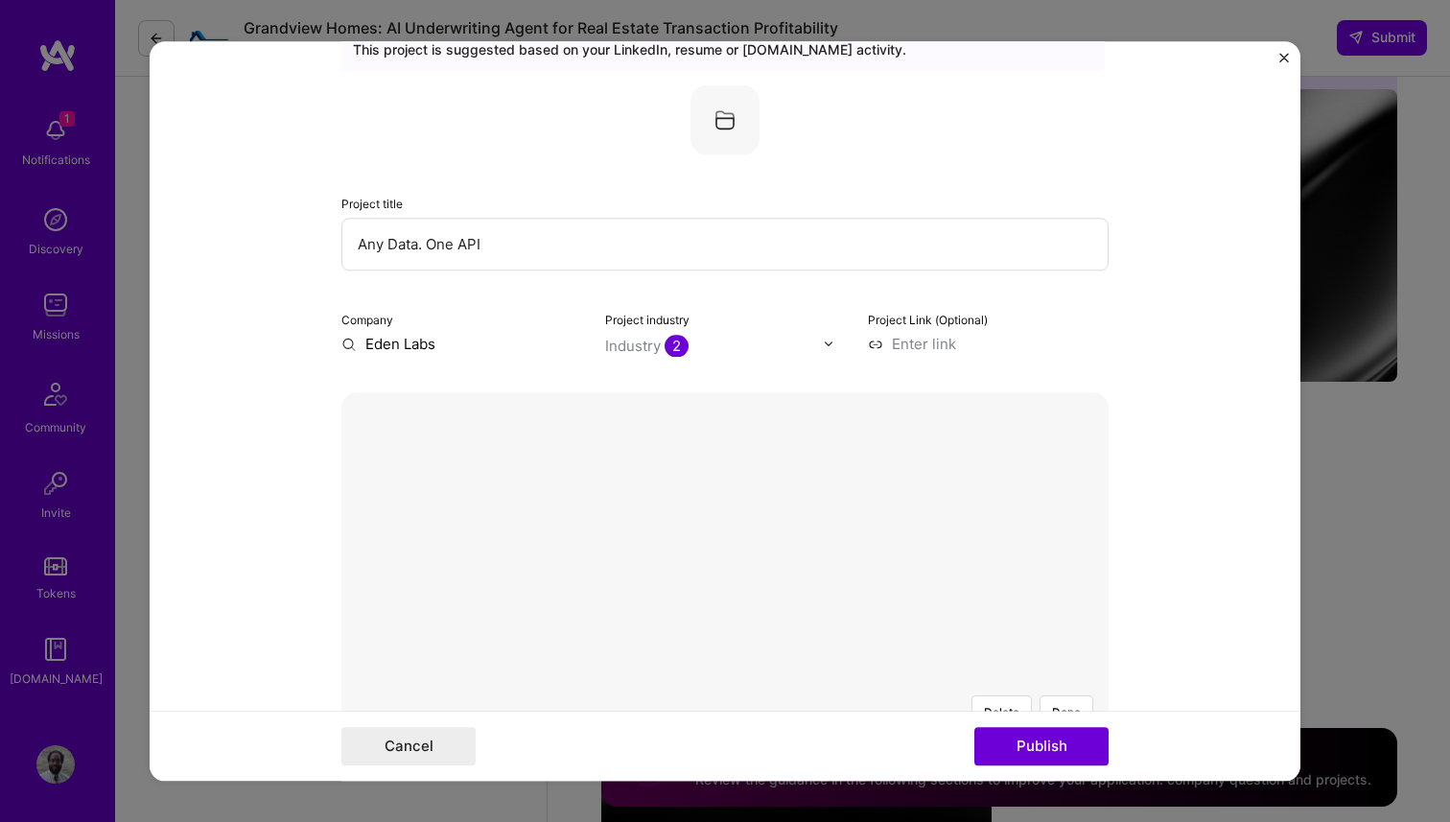
type input "Any Data. One API"
click at [412, 341] on input "Eden Labs" at bounding box center [461, 344] width 241 height 20
click at [435, 345] on input "Eden Labs" at bounding box center [461, 344] width 241 height 20
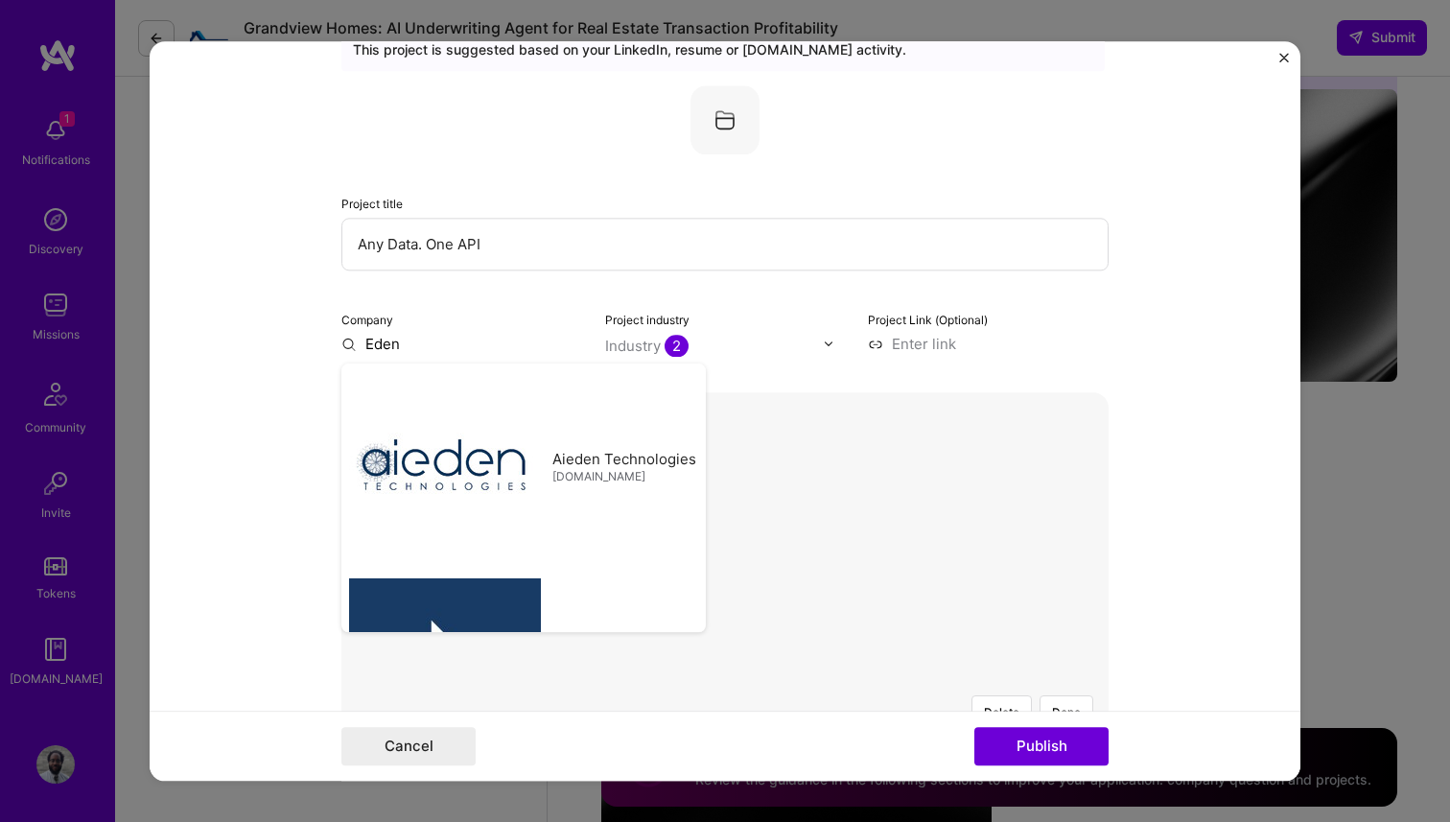
type input "Eden"
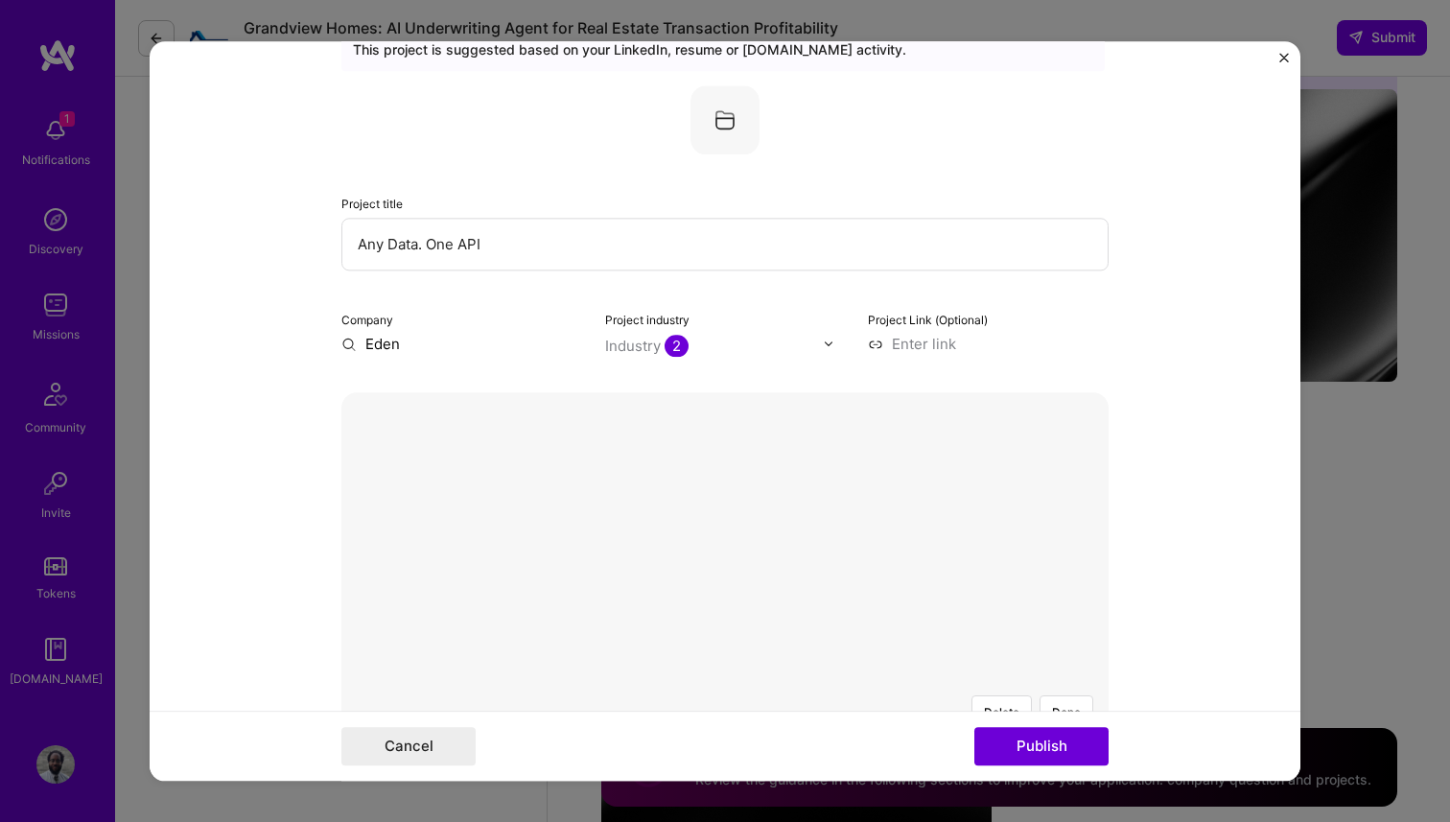
click at [937, 346] on input at bounding box center [988, 344] width 241 height 20
type input "https://eden.dev"
click at [727, 360] on div "Project industry Industry 2" at bounding box center [725, 370] width 241 height 122
click at [754, 357] on div "Project industry Industry 2" at bounding box center [725, 370] width 241 height 122
click at [823, 346] on img at bounding box center [829, 343] width 12 height 12
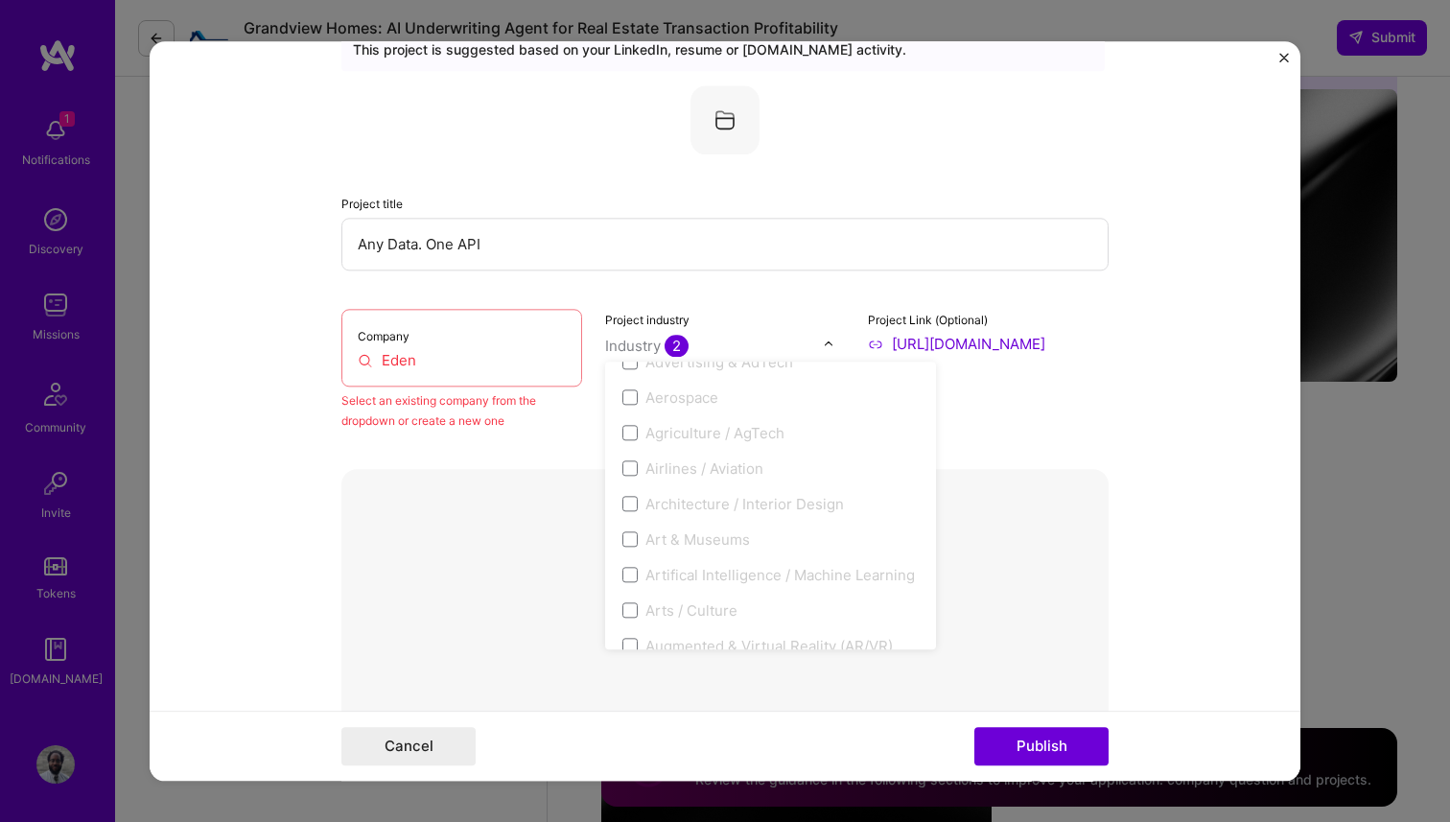
scroll to position [229, 0]
click at [1164, 386] on form "Editing suggested project This project is suggested based on your LinkedIn, res…" at bounding box center [725, 410] width 1150 height 739
click at [487, 362] on input "Eden" at bounding box center [462, 360] width 208 height 20
click at [291, 472] on form "Editing suggested project This project is suggested based on your LinkedIn, res…" at bounding box center [725, 410] width 1150 height 739
click at [388, 363] on input "Eden" at bounding box center [462, 360] width 208 height 20
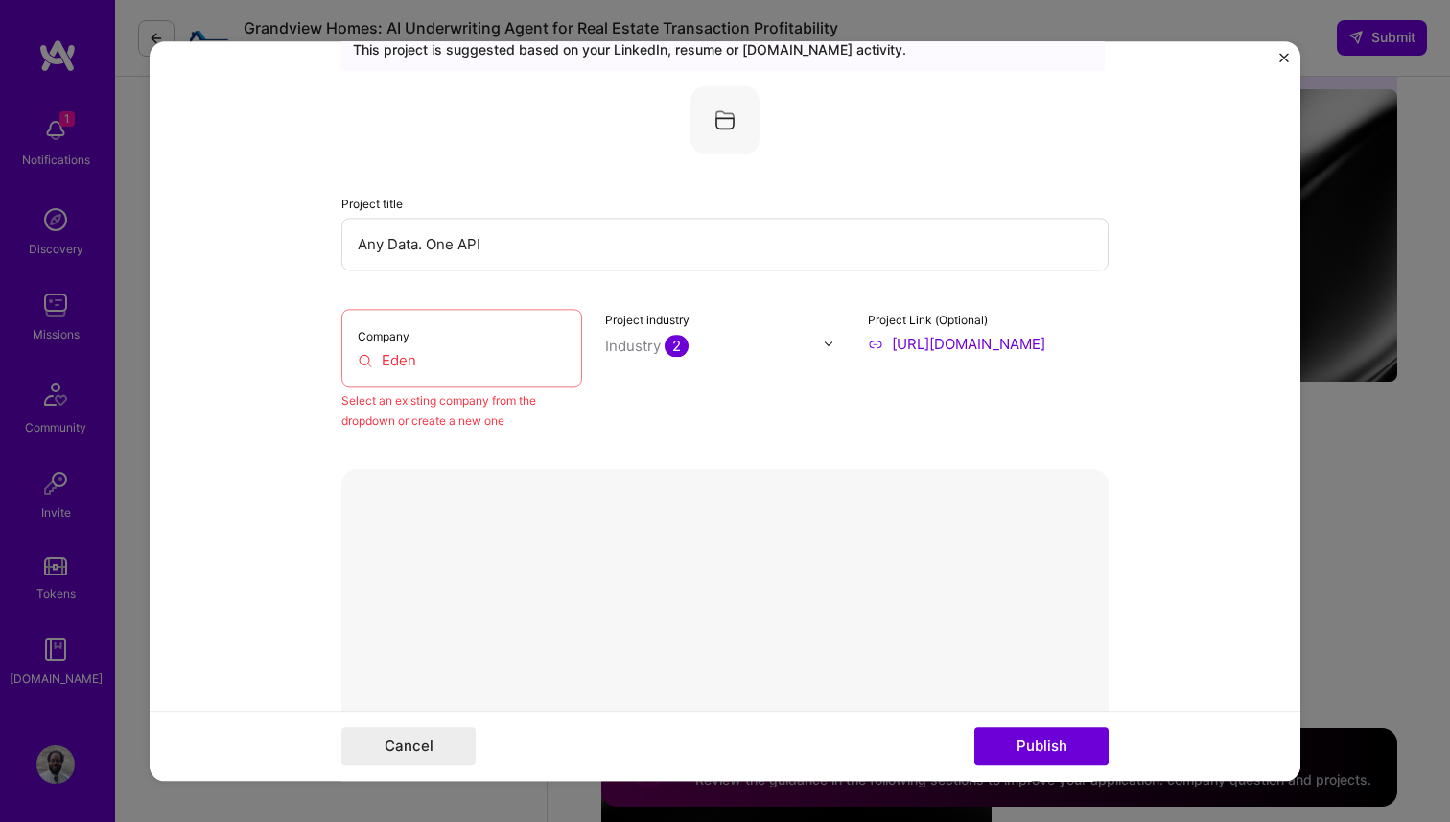
click at [364, 360] on input "Eden" at bounding box center [462, 360] width 208 height 20
click at [360, 360] on input "Eden" at bounding box center [462, 360] width 208 height 20
click at [451, 375] on div "Company Eden" at bounding box center [461, 348] width 241 height 78
click at [558, 220] on input "Any Data. One API" at bounding box center [724, 244] width 767 height 53
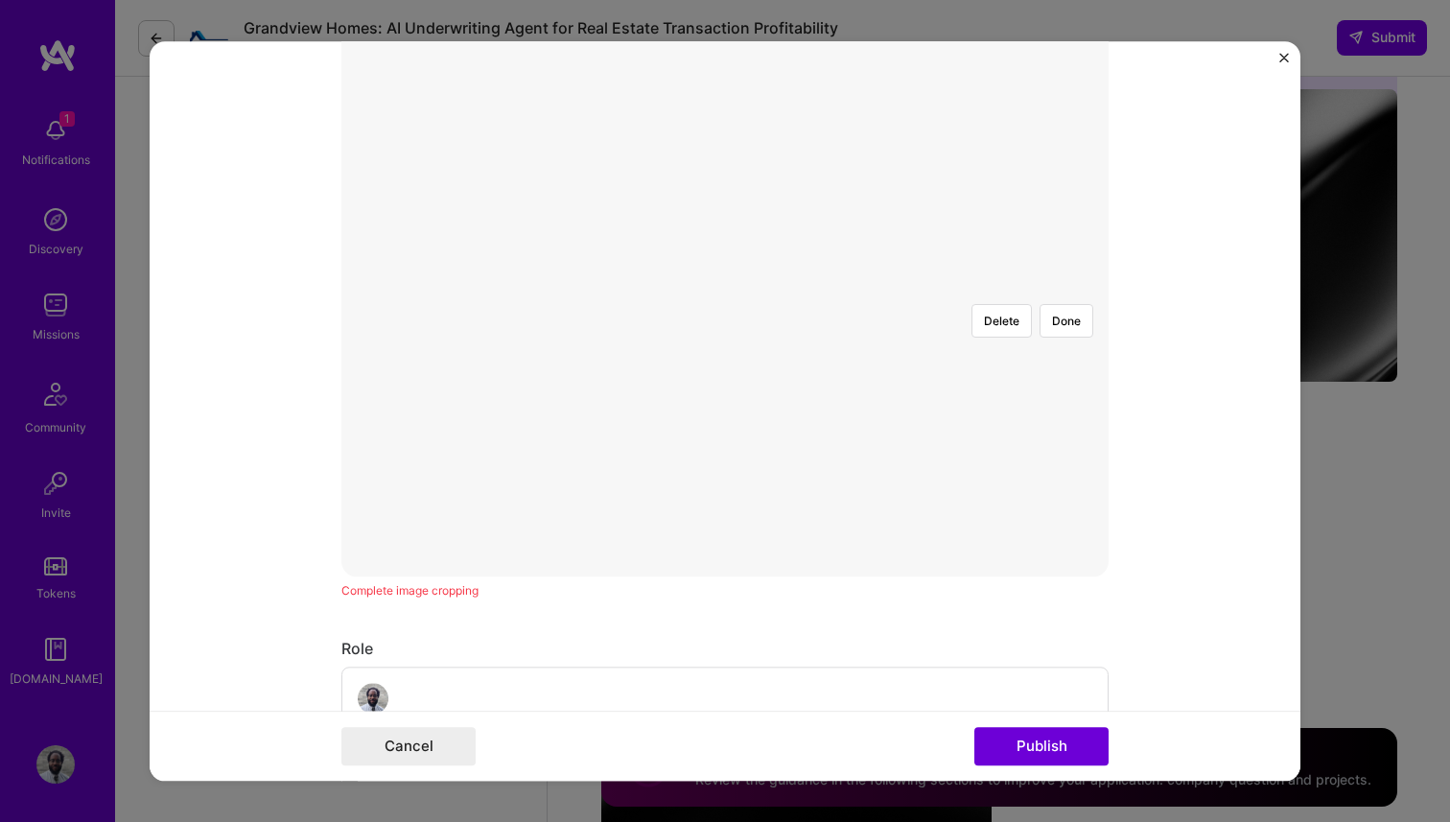
scroll to position [545, 0]
click at [1062, 309] on button "Done" at bounding box center [1066, 326] width 54 height 34
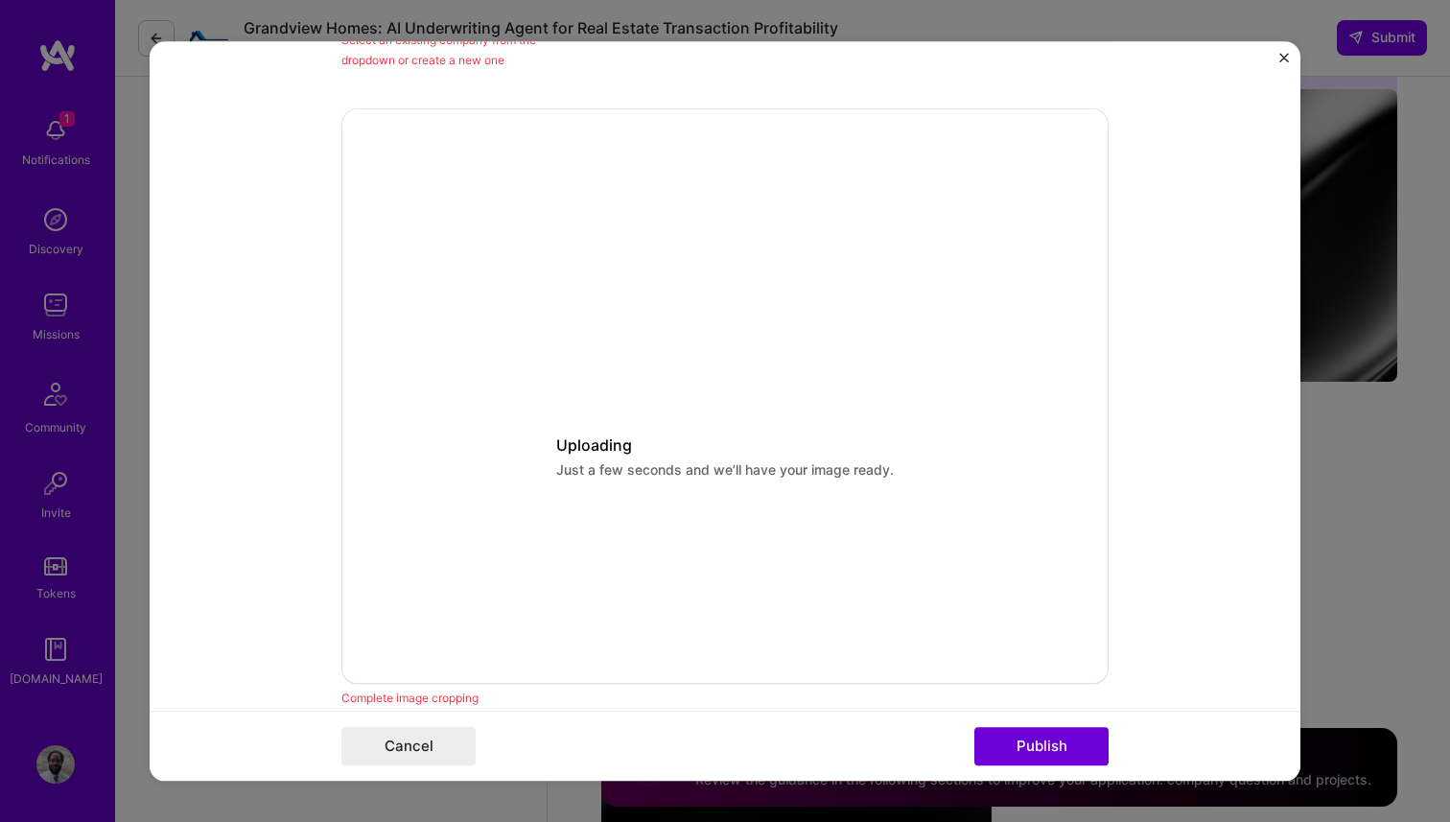
scroll to position [0, 0]
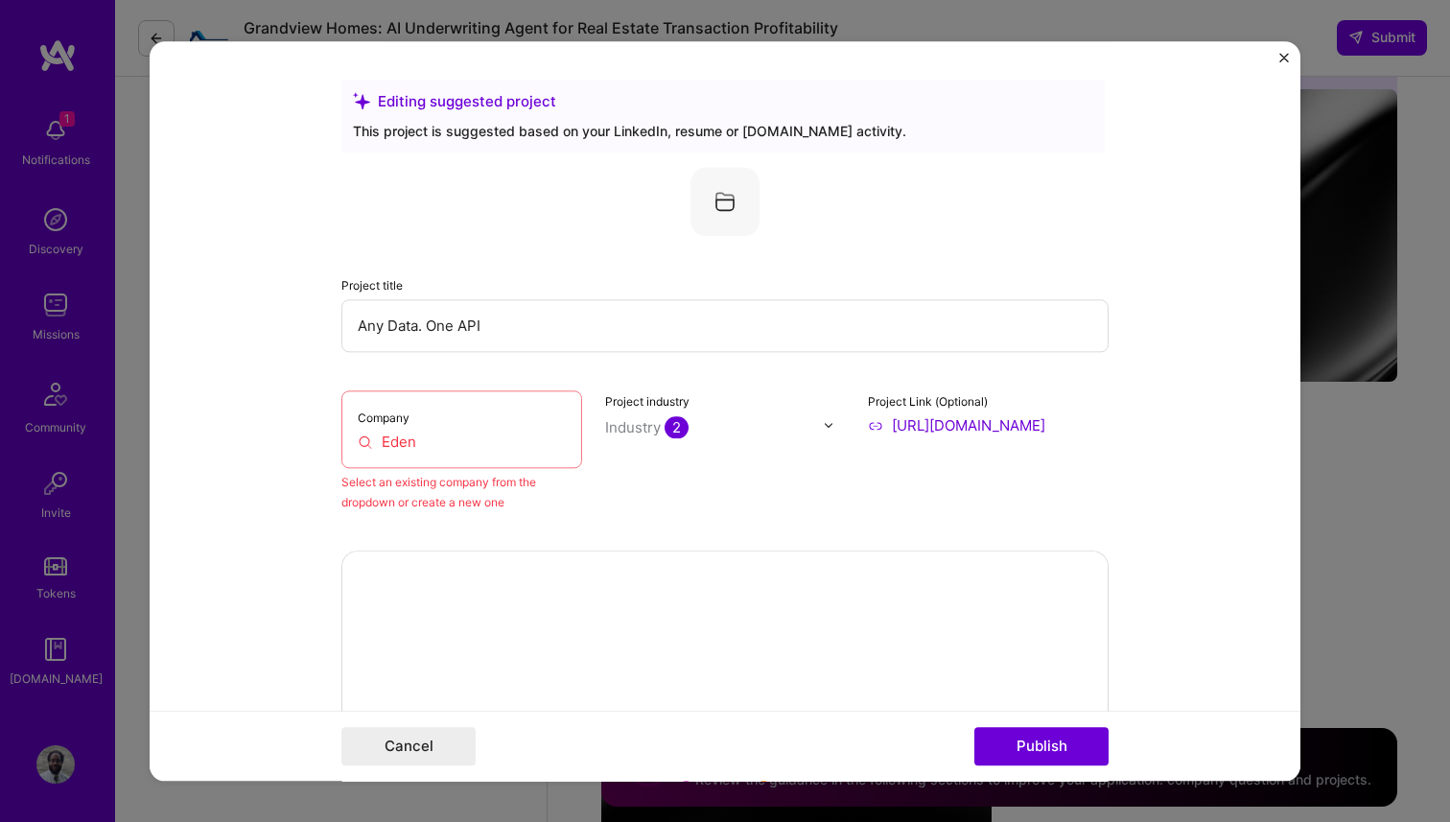
click at [441, 452] on input "Eden" at bounding box center [462, 441] width 208 height 20
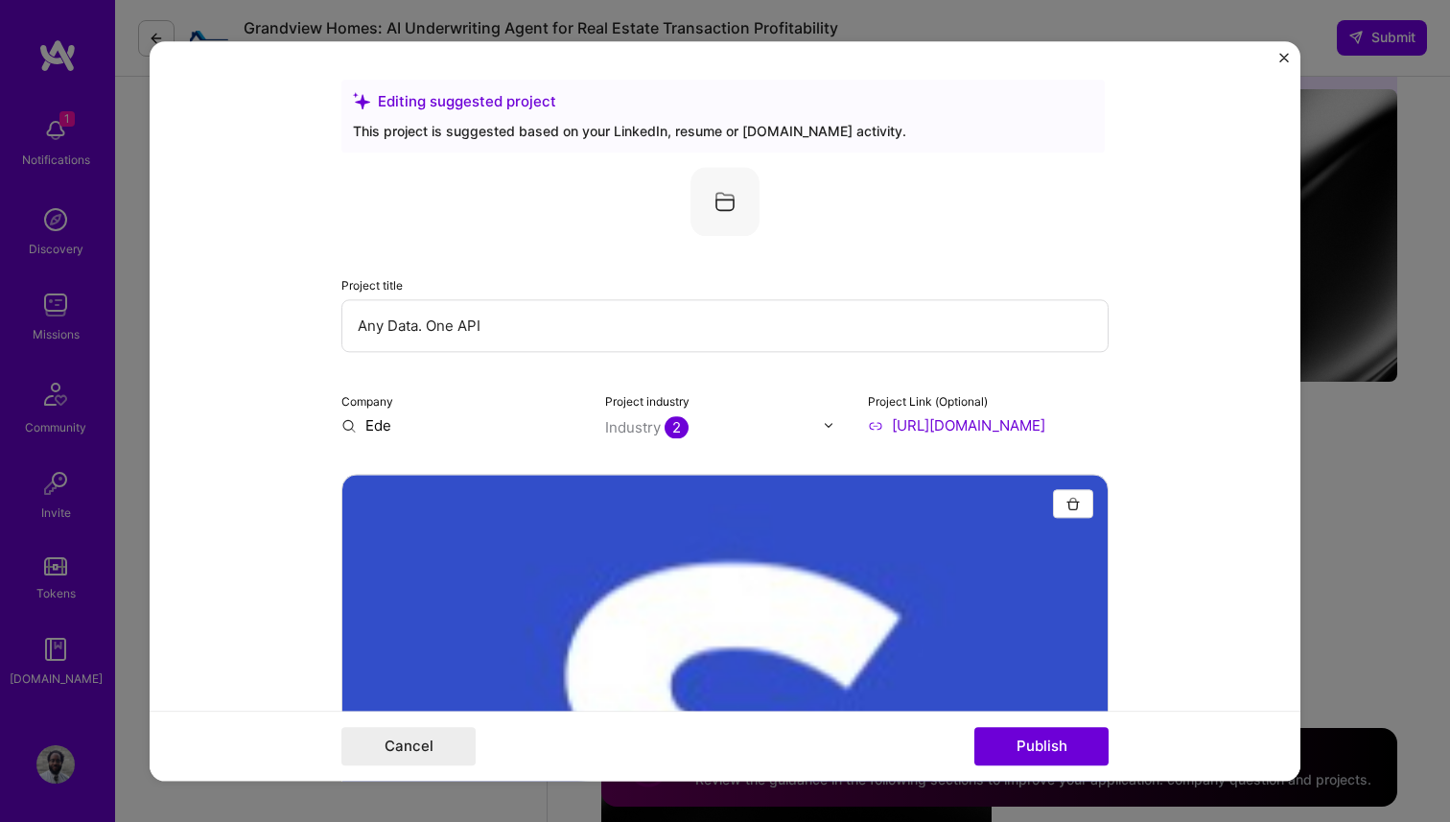
type input "Eden"
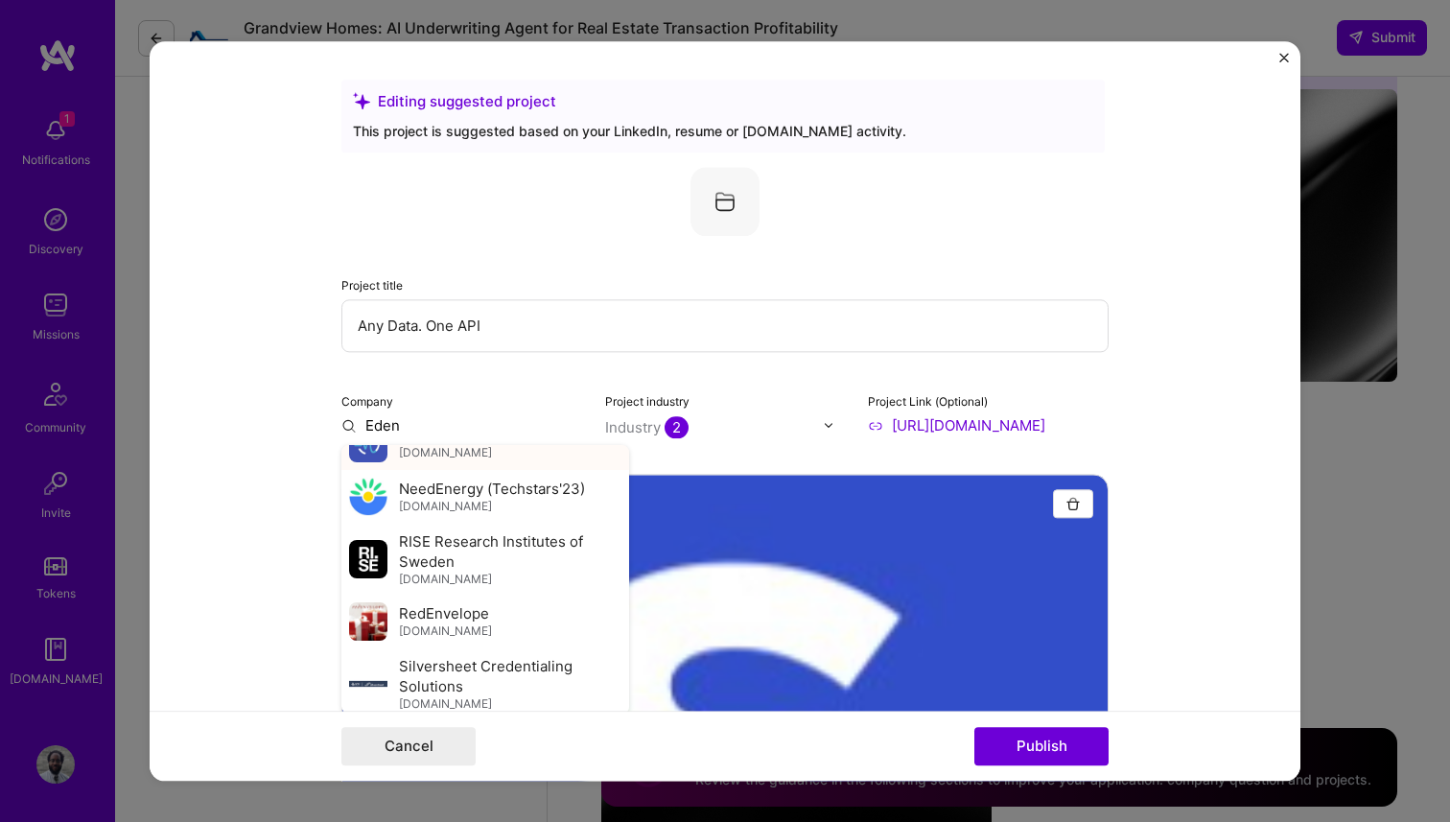
scroll to position [996, 0]
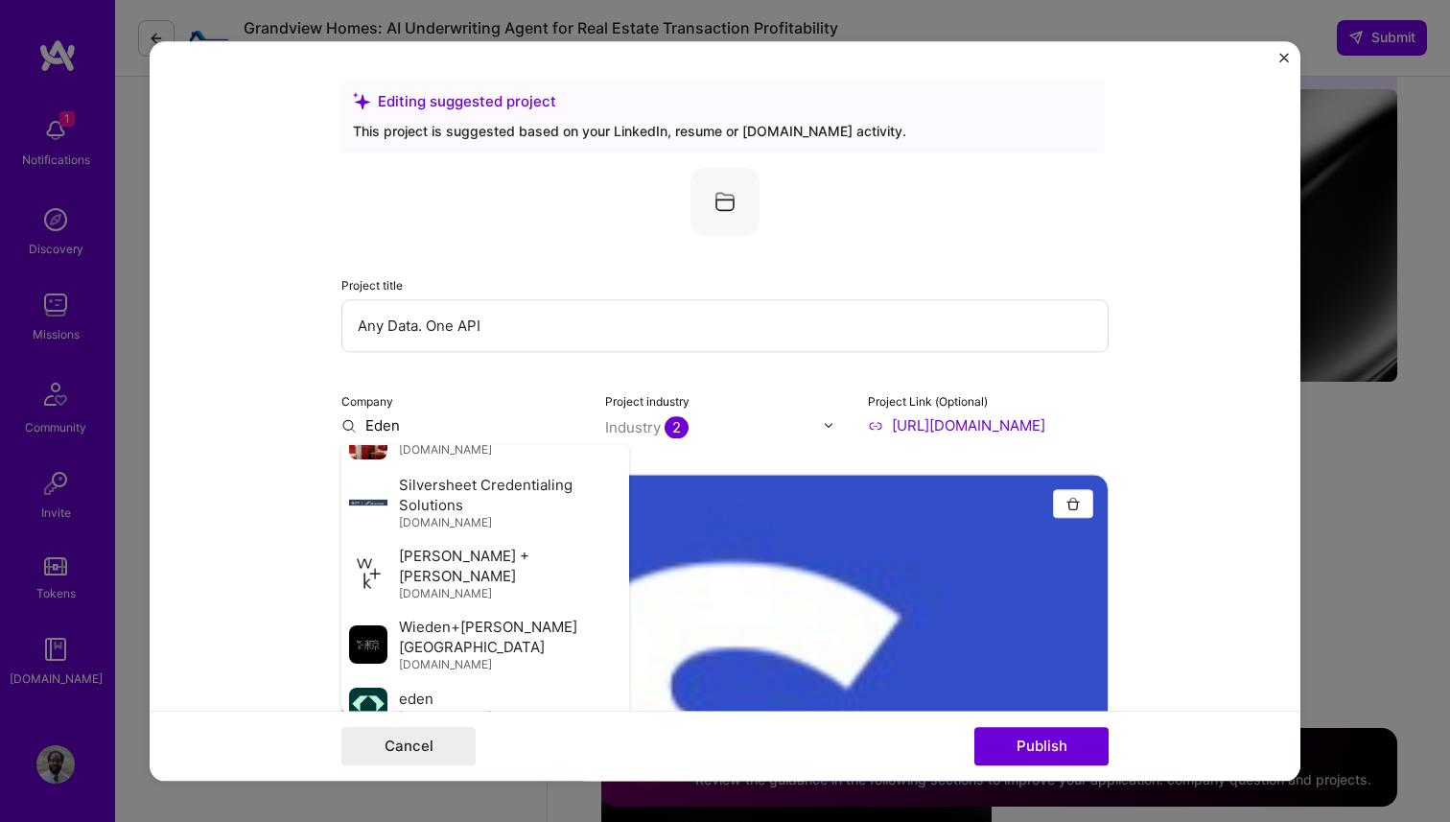
click at [477, 741] on div "Eden" at bounding box center [474, 758] width 50 height 34
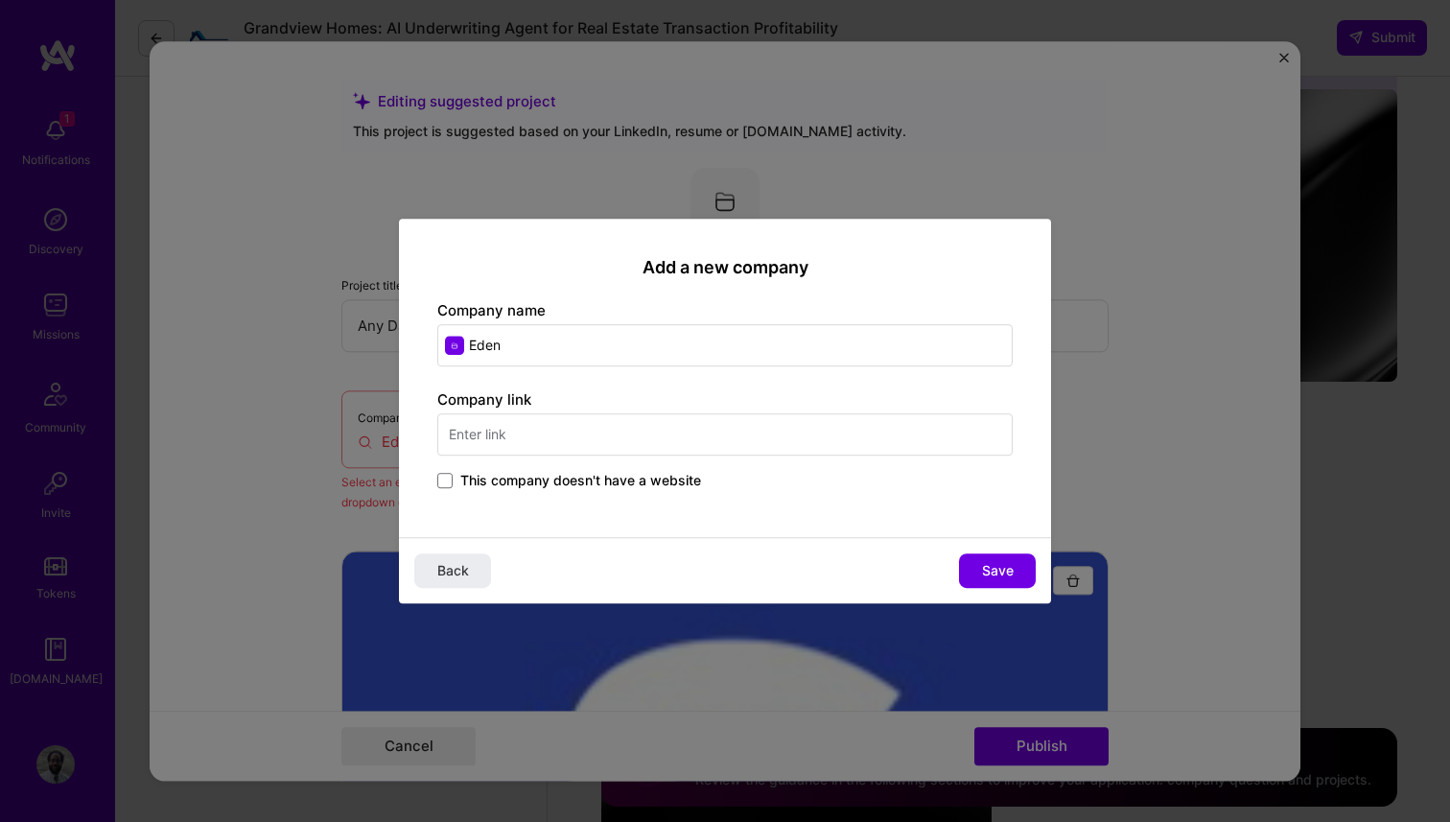
click at [615, 434] on input "text" at bounding box center [724, 434] width 575 height 42
type input "https://eden.dev"
click at [986, 605] on div "Add a new company Company name Eden Company link https://eden.dev This company …" at bounding box center [725, 411] width 1450 height 822
click at [1012, 568] on span "Save" at bounding box center [998, 570] width 32 height 19
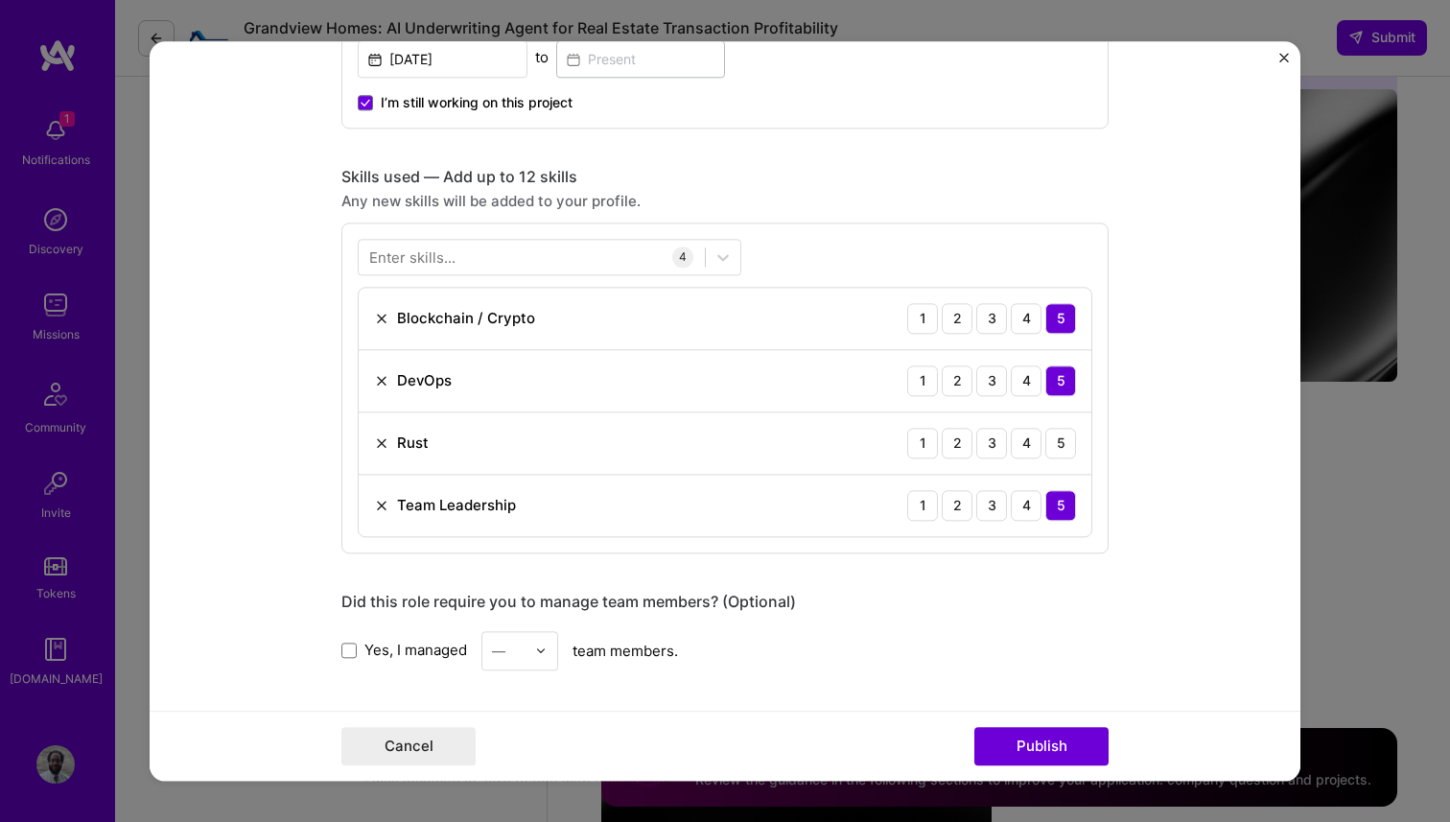
scroll to position [1282, 0]
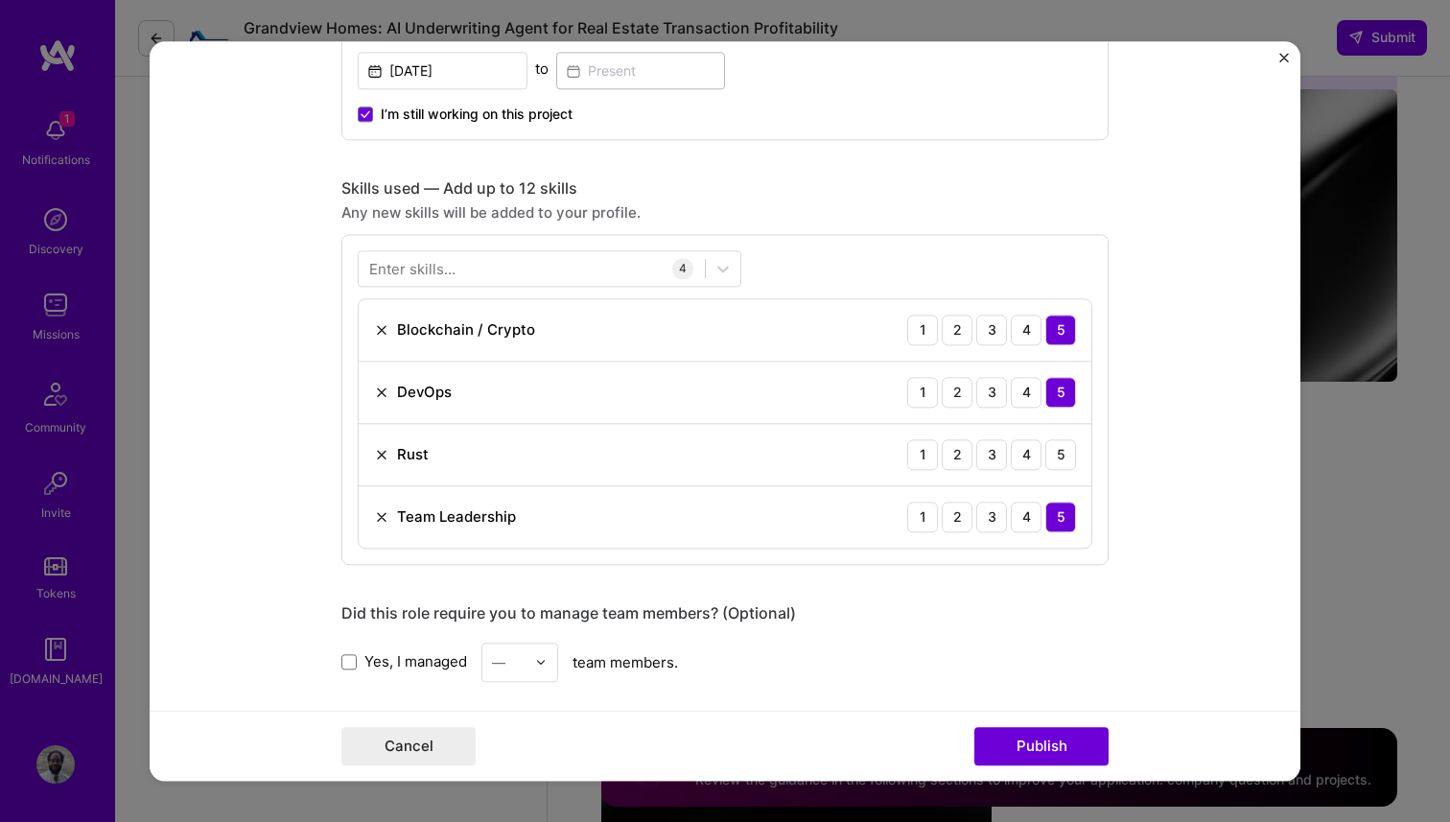
click at [438, 661] on span "Yes, I managed" at bounding box center [415, 662] width 103 height 20
click at [0, 0] on input "Yes, I managed" at bounding box center [0, 0] width 0 height 0
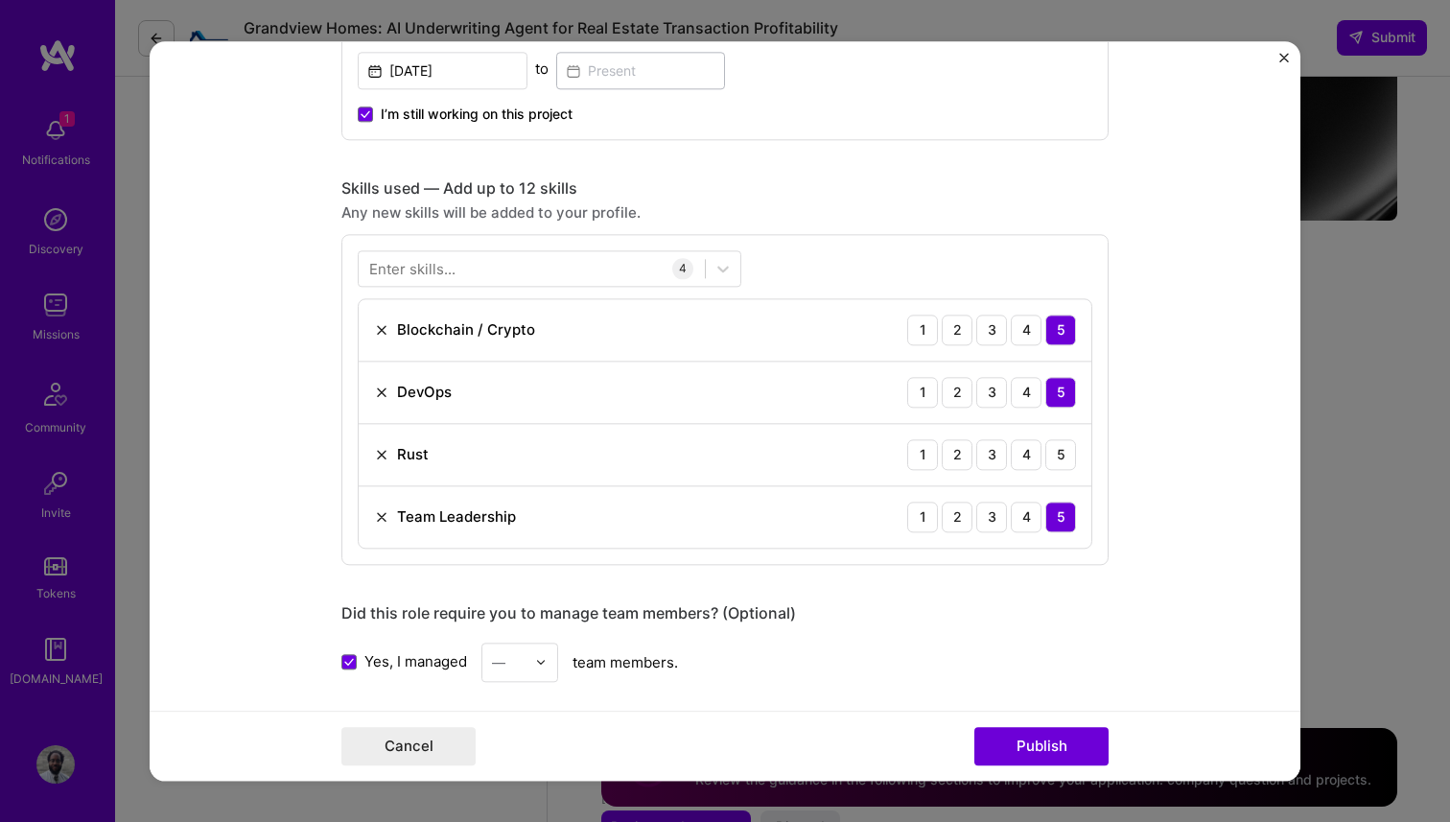
click at [496, 661] on div "—" at bounding box center [498, 662] width 13 height 20
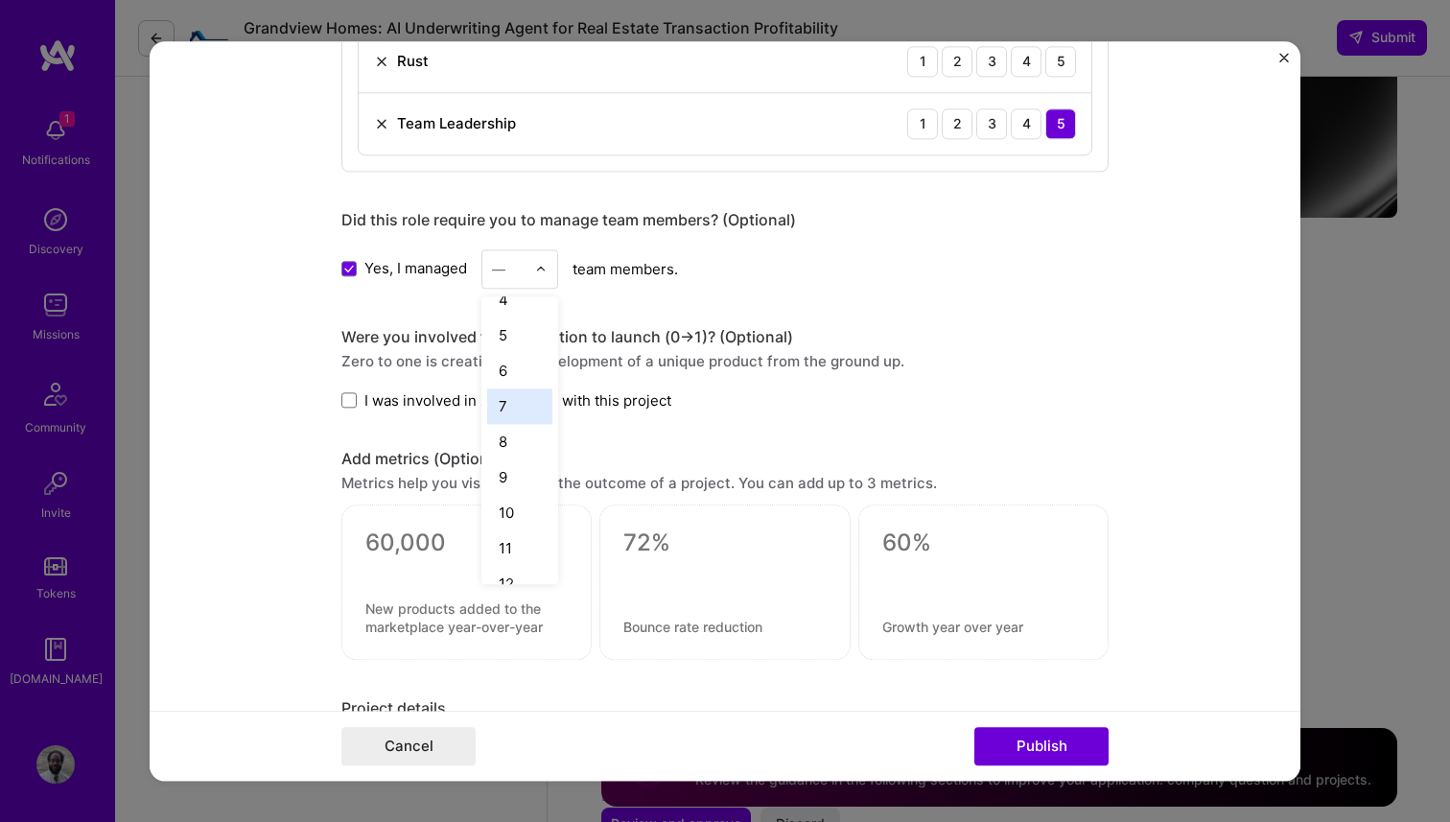
scroll to position [145, 0]
click at [517, 506] on div "10" at bounding box center [519, 493] width 65 height 35
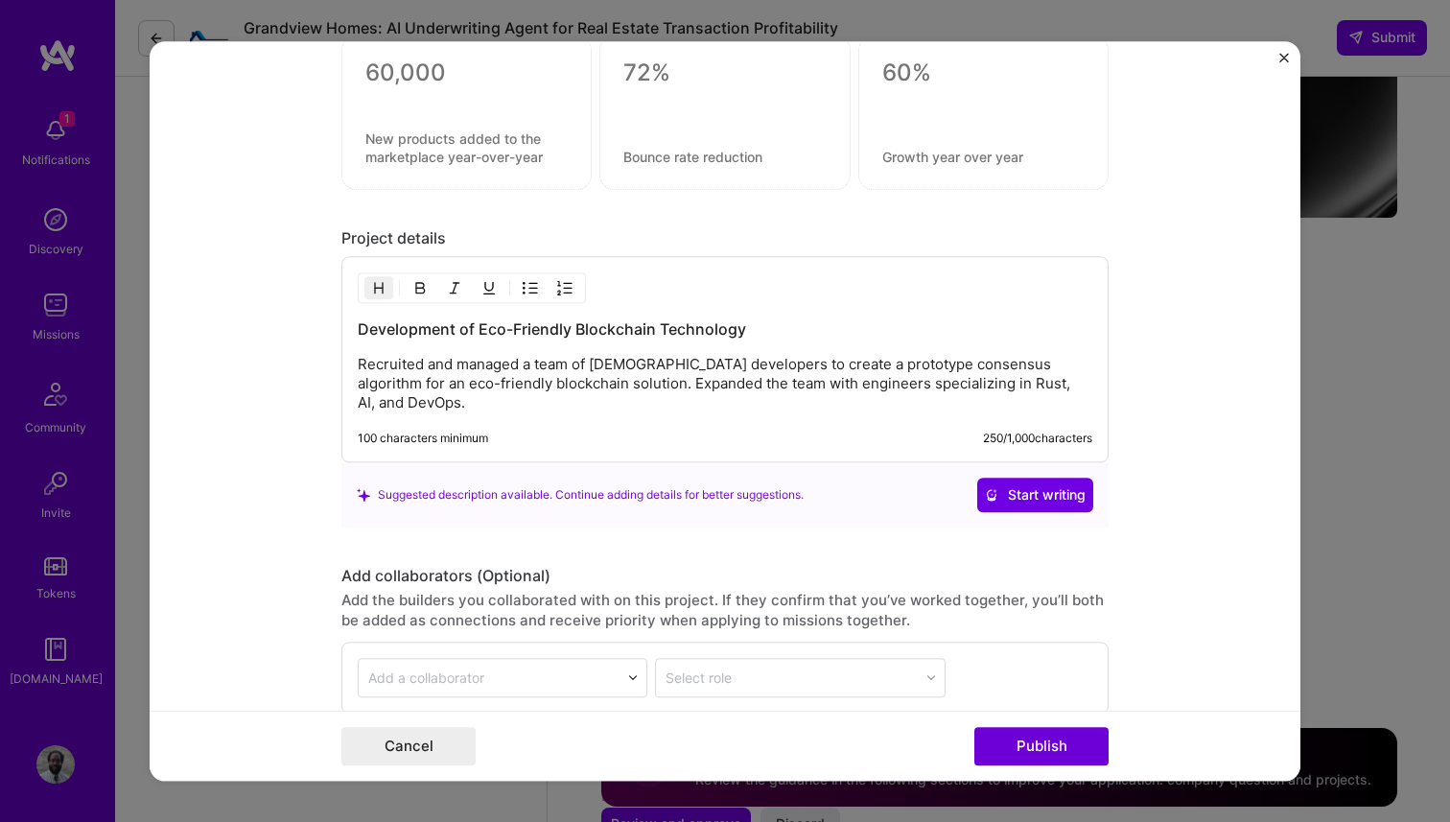
scroll to position [2302, 0]
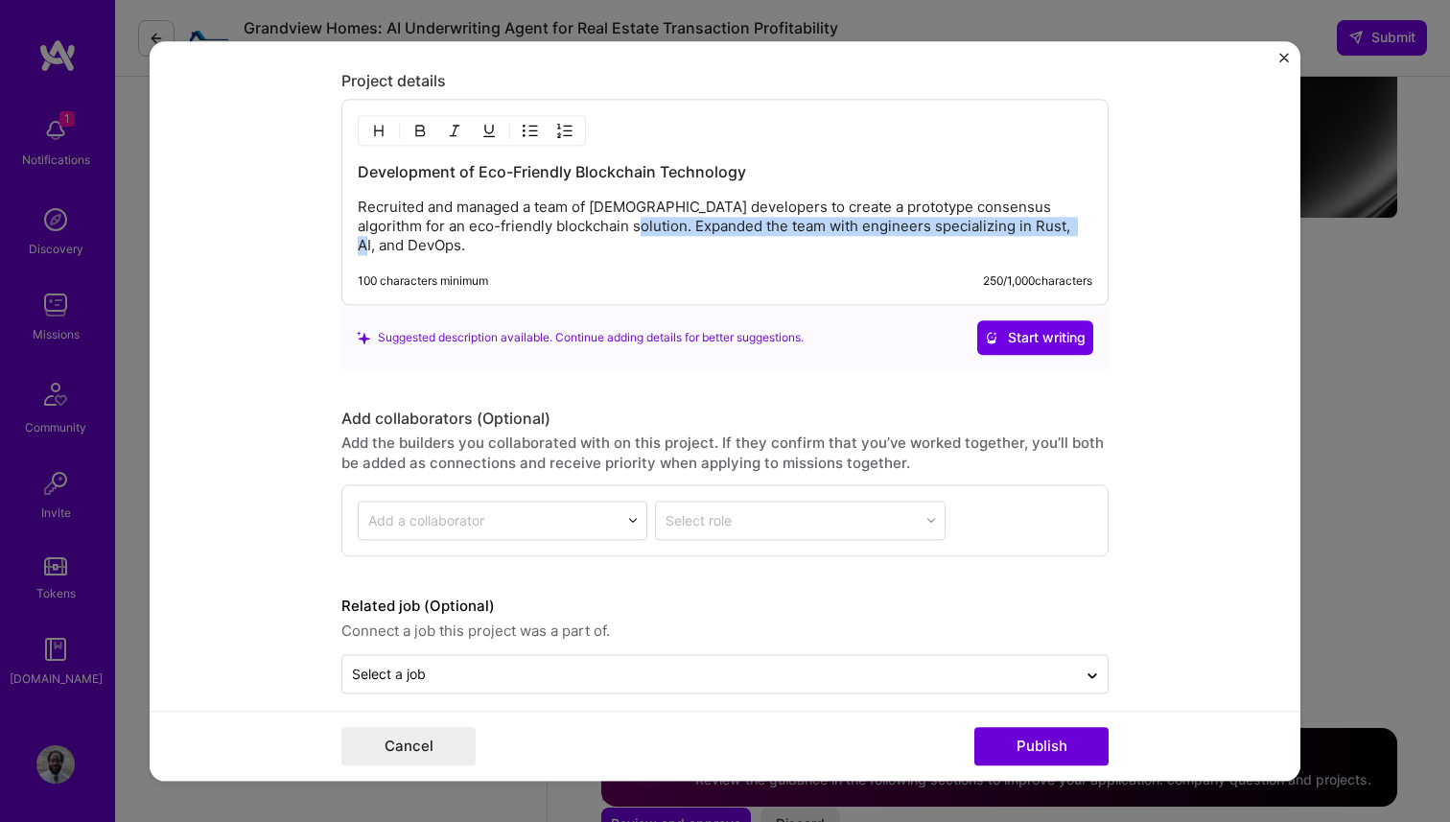
drag, startPoint x: 581, startPoint y: 224, endPoint x: 771, endPoint y: 266, distance: 194.2
click at [771, 266] on div "Development of Eco-Friendly Blockchain Technology Recruited and managed a team …" at bounding box center [724, 202] width 767 height 206
click at [228, 307] on form "Editing suggested project This project is suggested based on your LinkedIn, res…" at bounding box center [725, 410] width 1150 height 739
drag, startPoint x: 715, startPoint y: 221, endPoint x: 1074, endPoint y: 219, distance: 358.6
click at [1074, 219] on p "Recruited and managed a team of Rust developers to create a prototype consensus…" at bounding box center [725, 226] width 734 height 58
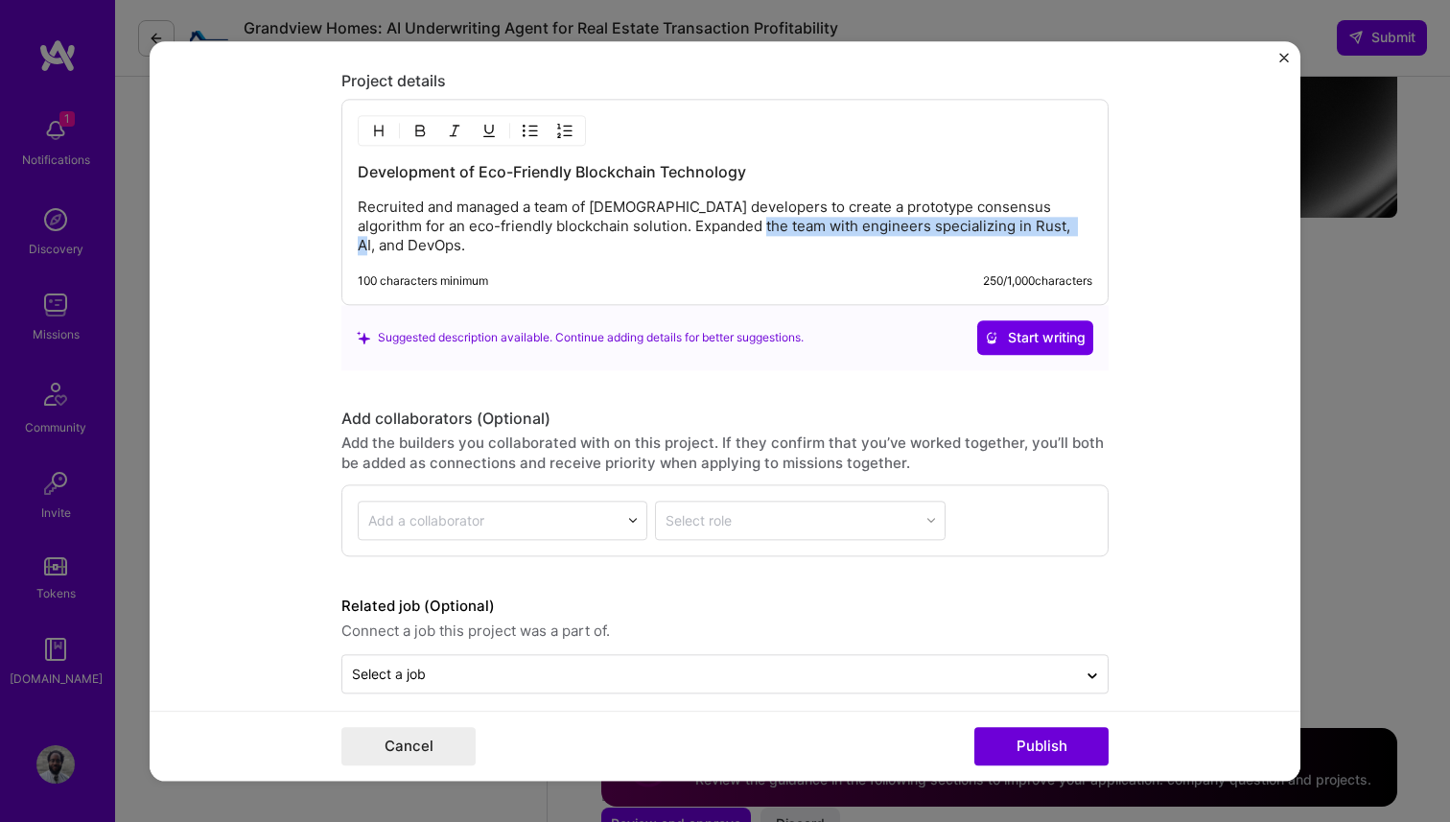
click at [1034, 230] on p "Recruited and managed a team of Rust developers to create a prototype consensus…" at bounding box center [725, 226] width 734 height 58
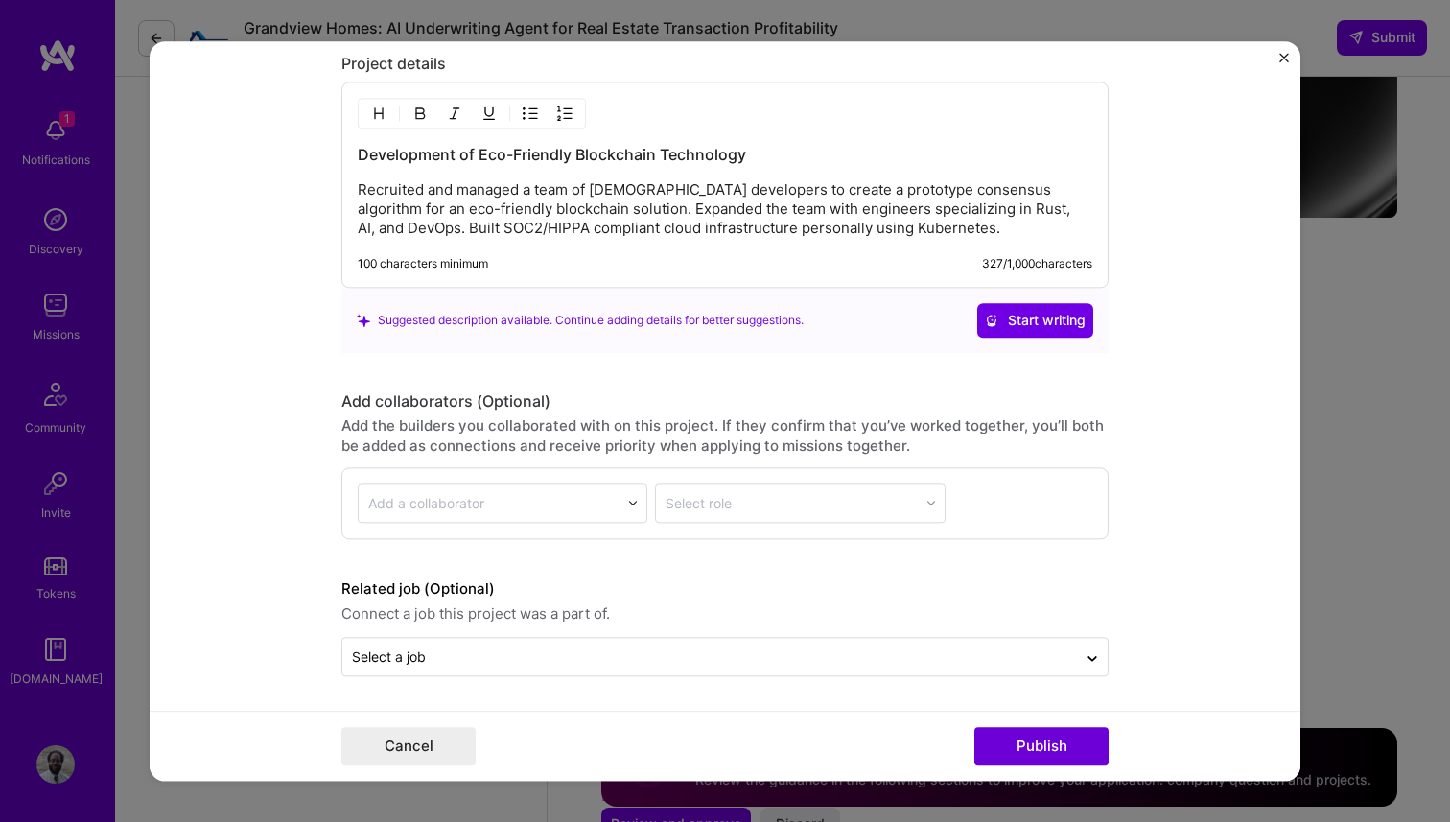
scroll to position [2321, 0]
click at [1061, 747] on button "Publish" at bounding box center [1041, 746] width 134 height 38
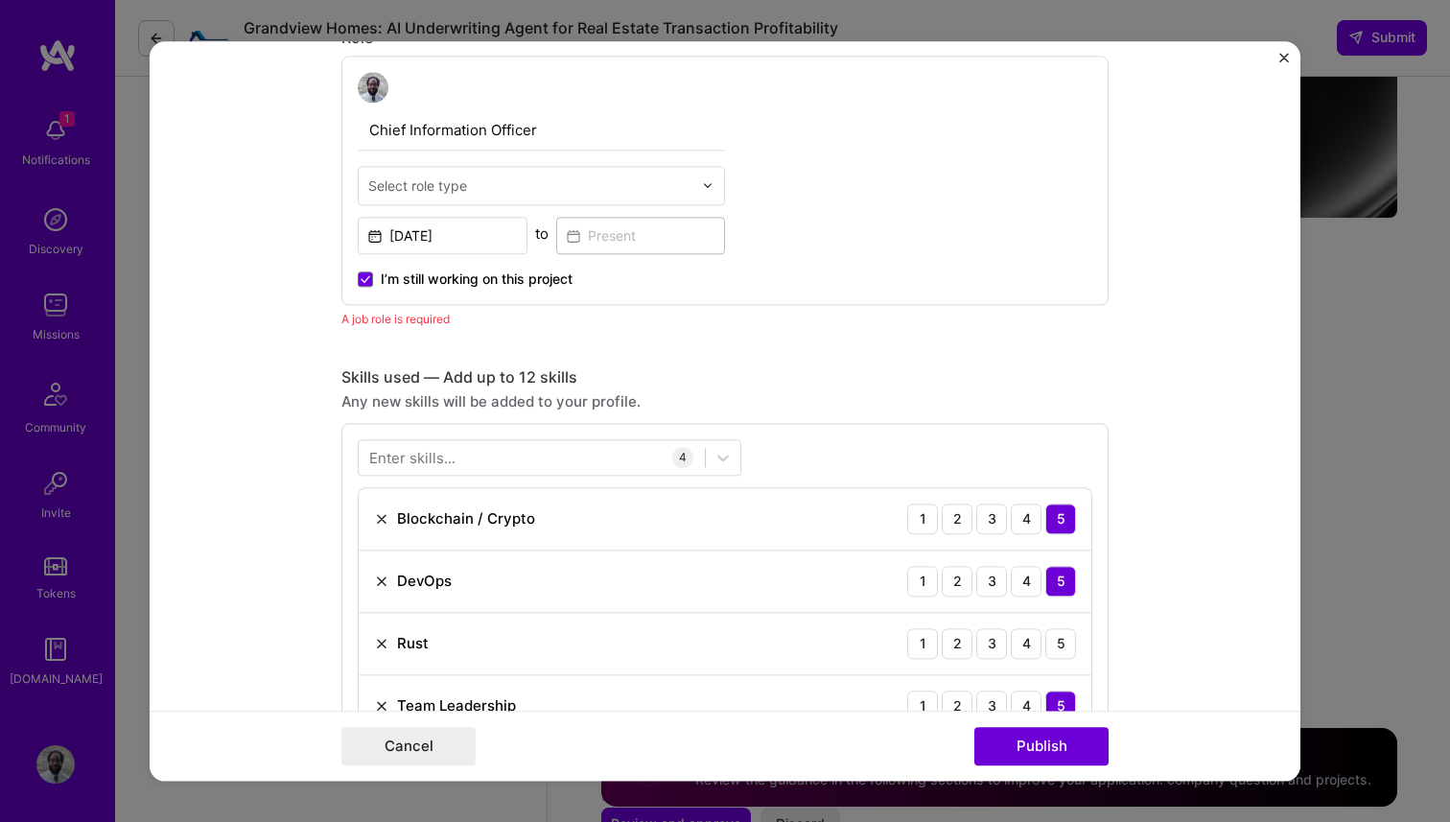
scroll to position [1104, 0]
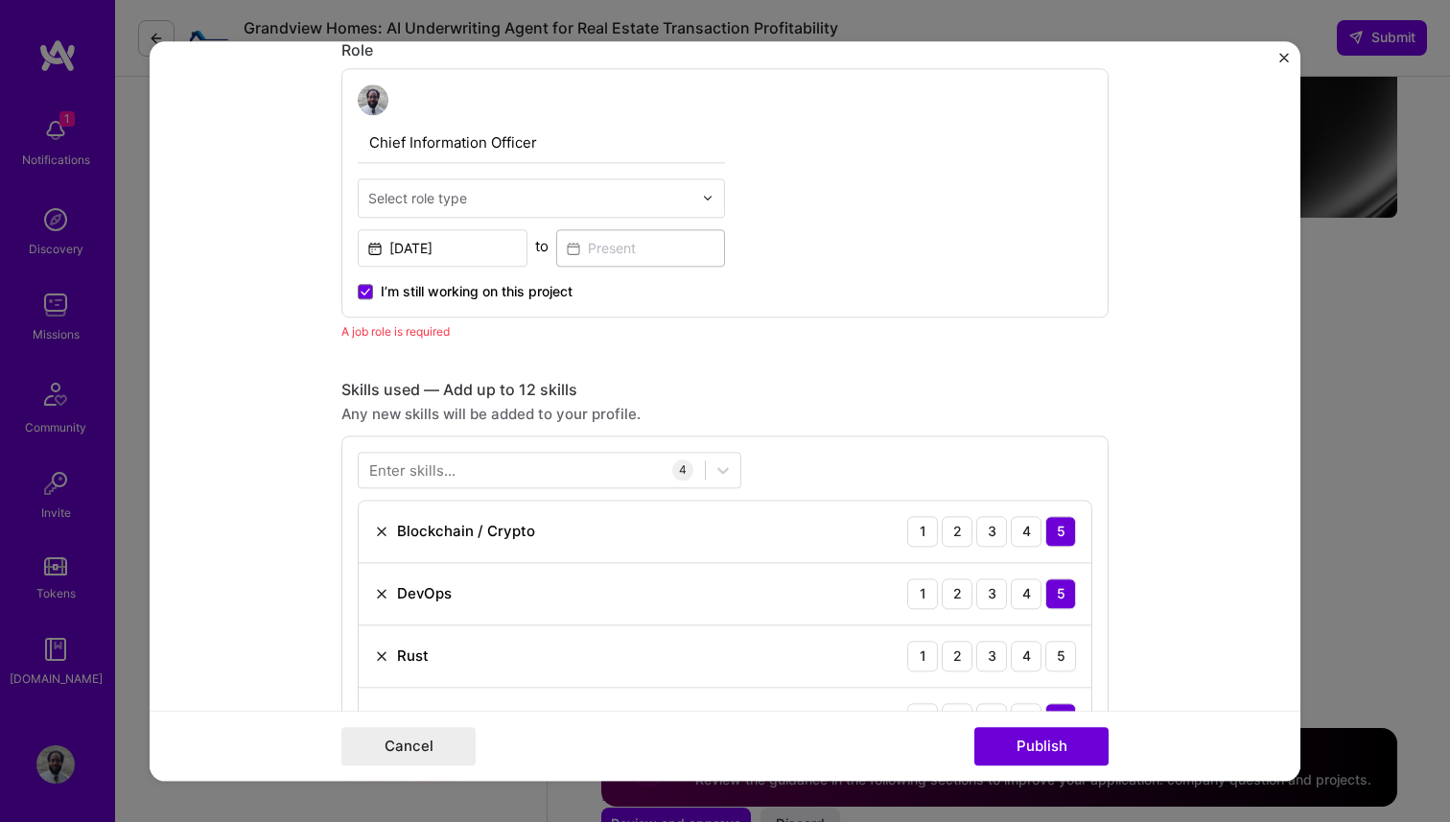
click at [539, 205] on input "text" at bounding box center [530, 198] width 324 height 20
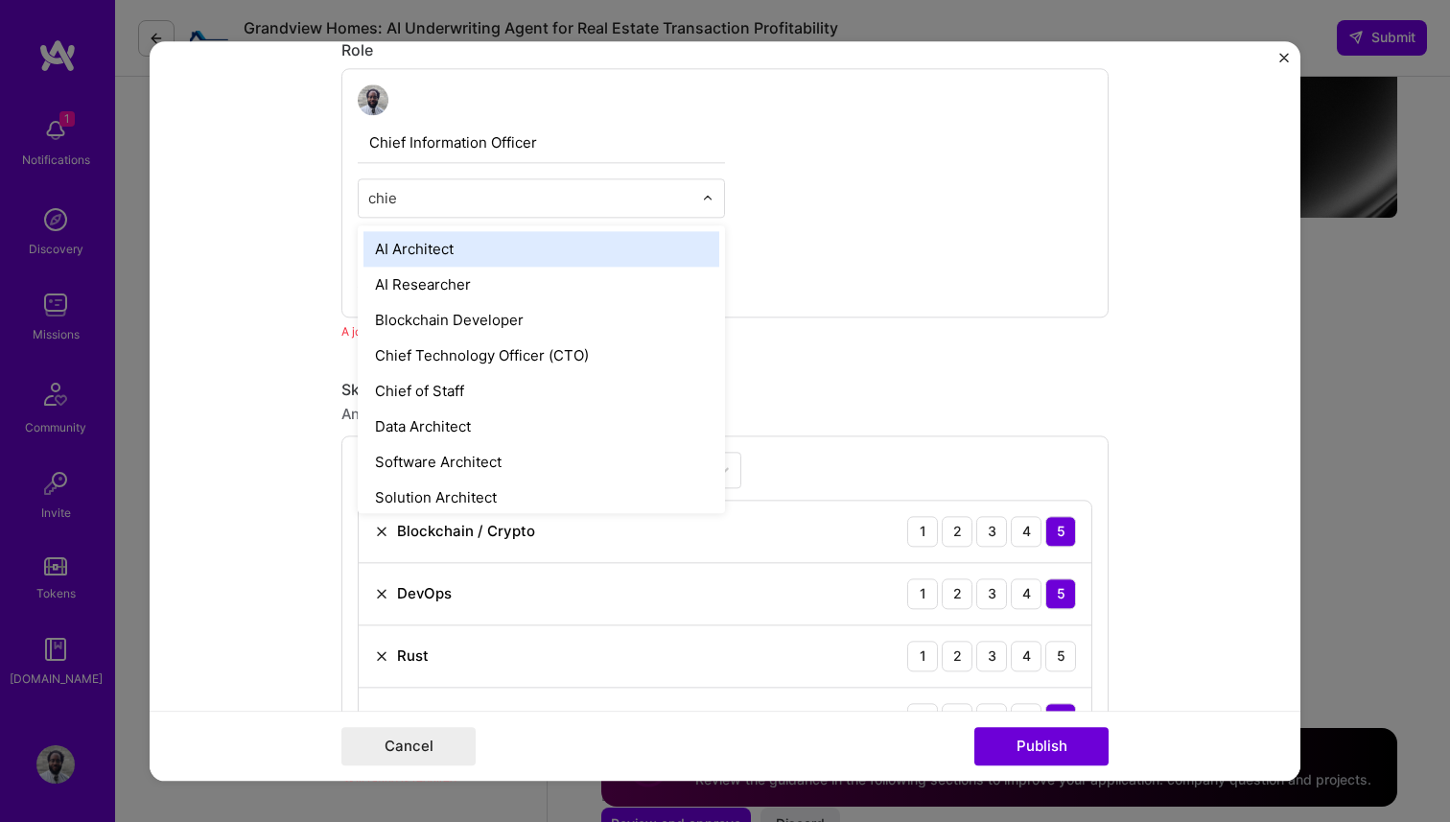
type input "chief"
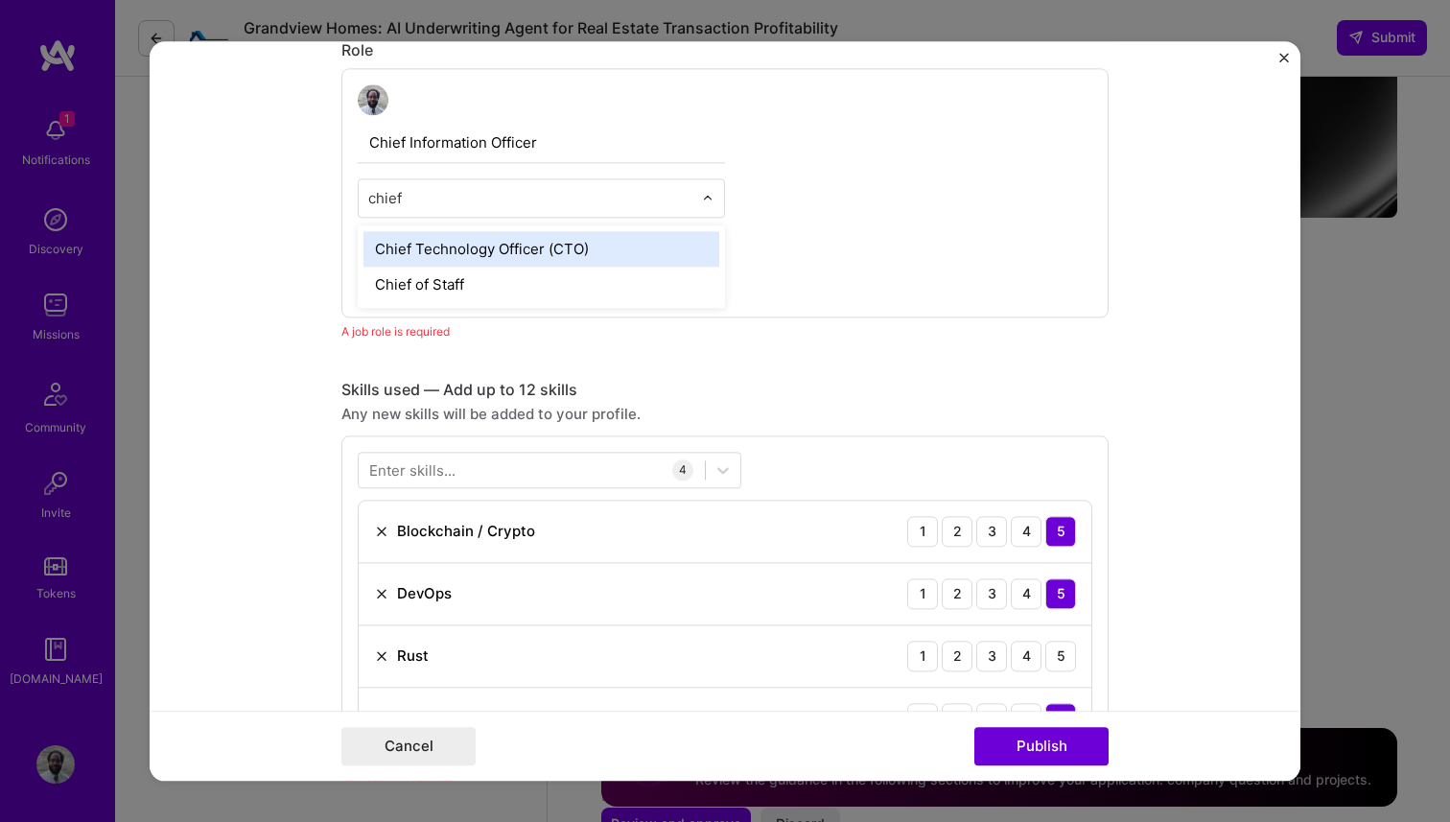
click at [532, 248] on div "Chief Technology Officer (CTO)" at bounding box center [541, 248] width 356 height 35
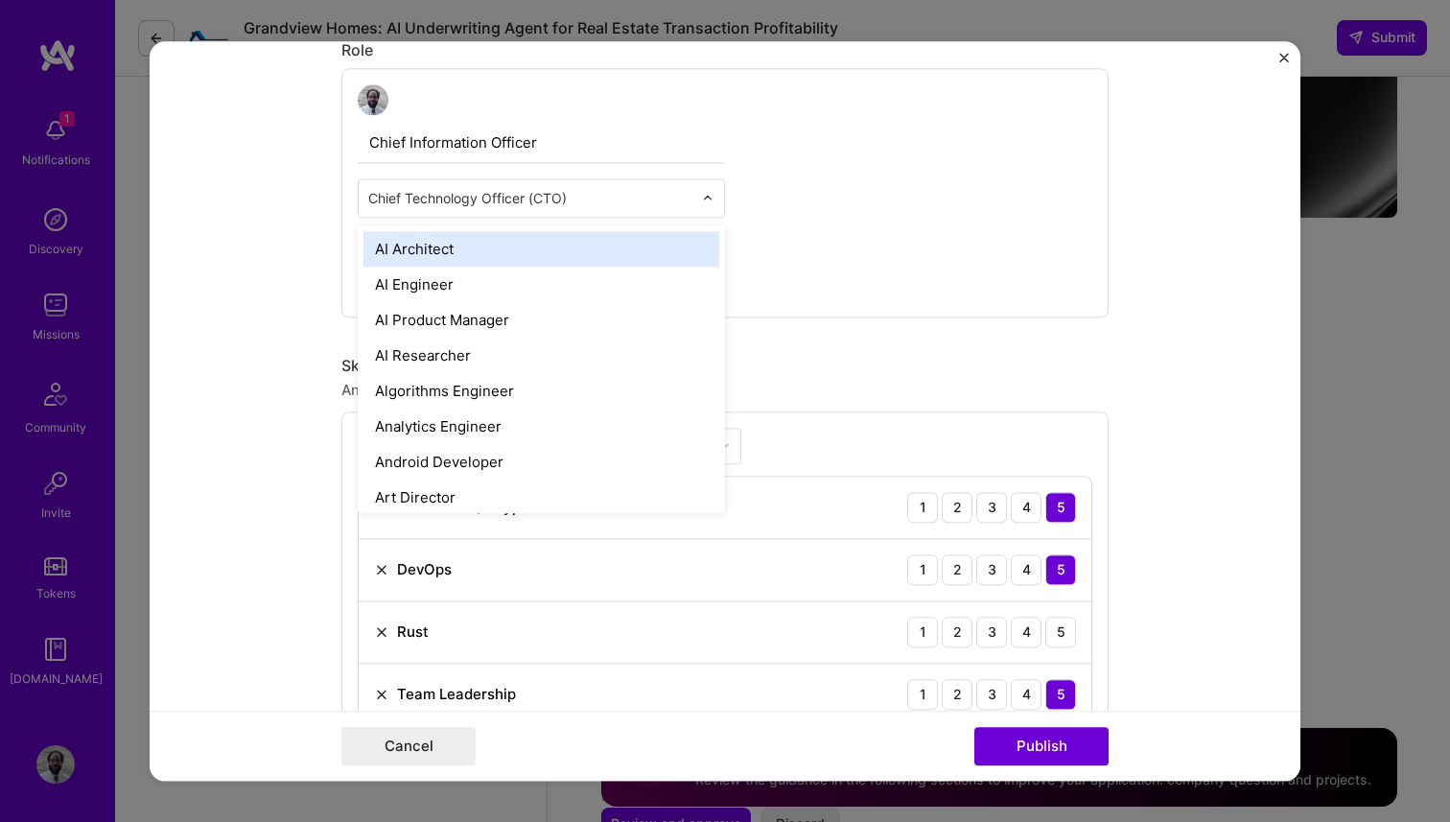
click at [588, 204] on input "text" at bounding box center [530, 198] width 324 height 20
drag, startPoint x: 588, startPoint y: 203, endPoint x: 442, endPoint y: 192, distance: 146.2
click at [442, 192] on input "text" at bounding box center [530, 198] width 324 height 20
click at [891, 206] on div "Chief Information Officer option Chief Technology Officer (CTO), selected. opti…" at bounding box center [724, 192] width 767 height 249
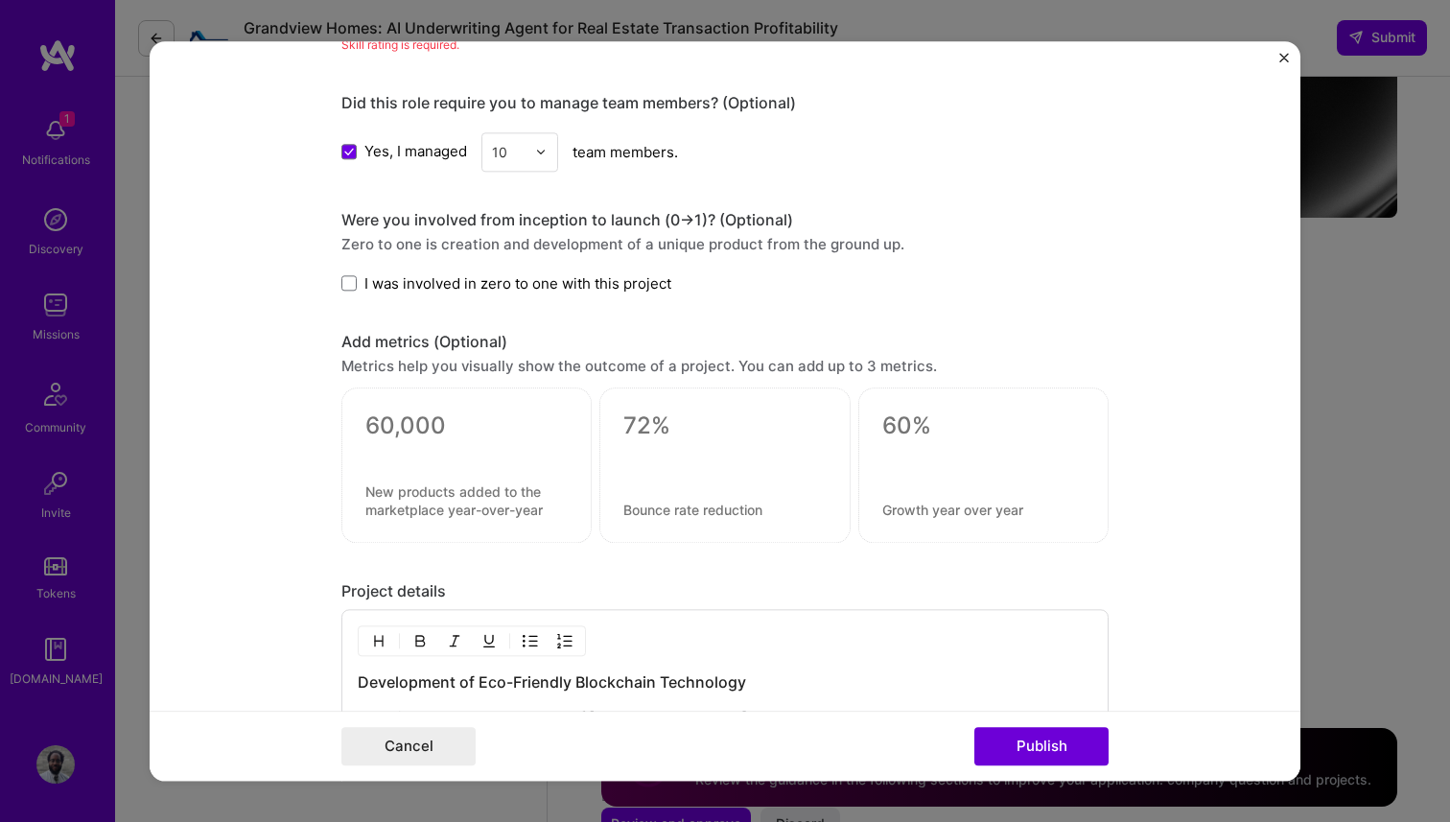
scroll to position [2345, 0]
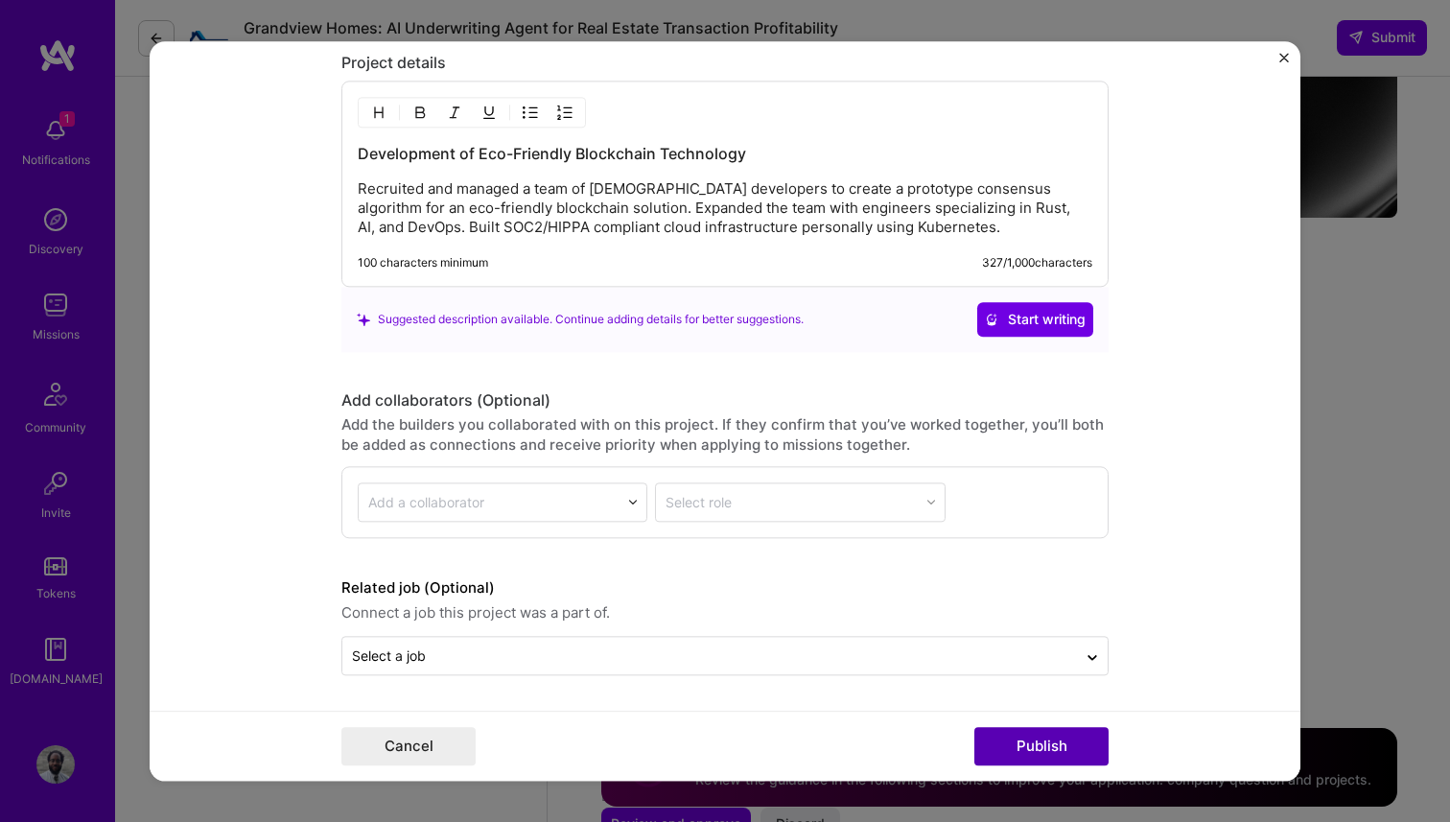
click at [1002, 745] on button "Publish" at bounding box center [1041, 746] width 134 height 38
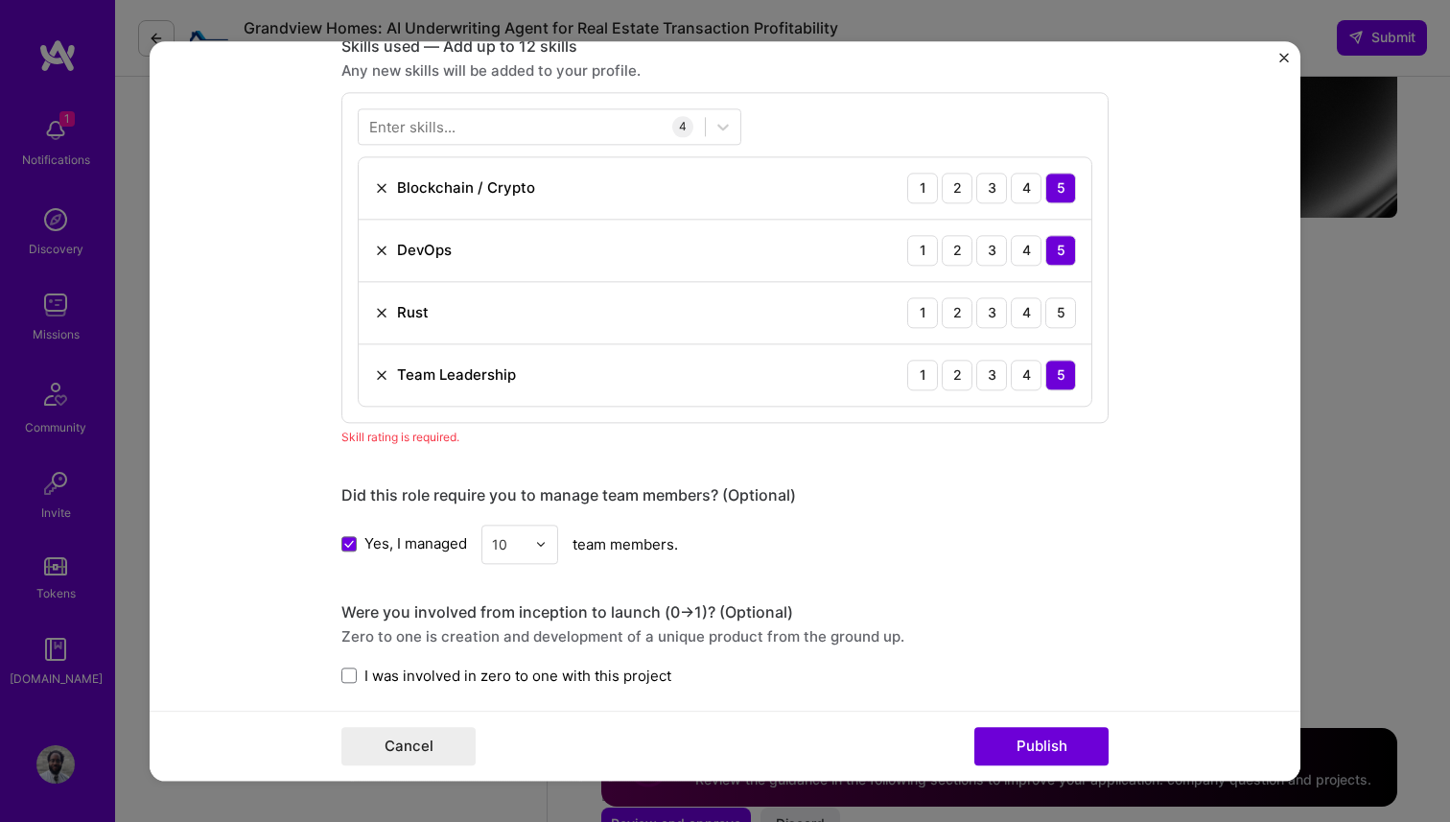
scroll to position [1420, 0]
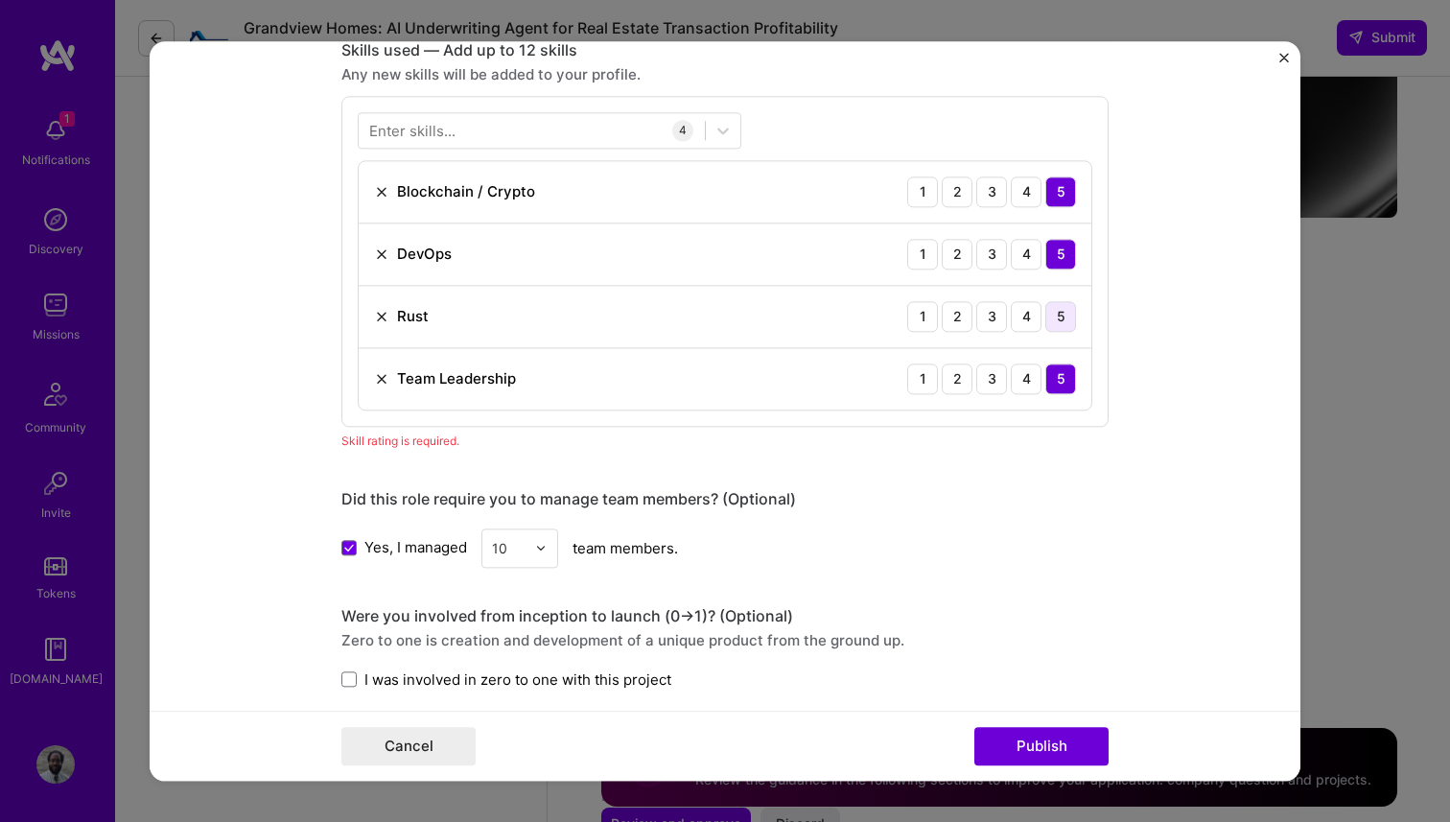
click at [1047, 325] on div "5" at bounding box center [1060, 316] width 31 height 31
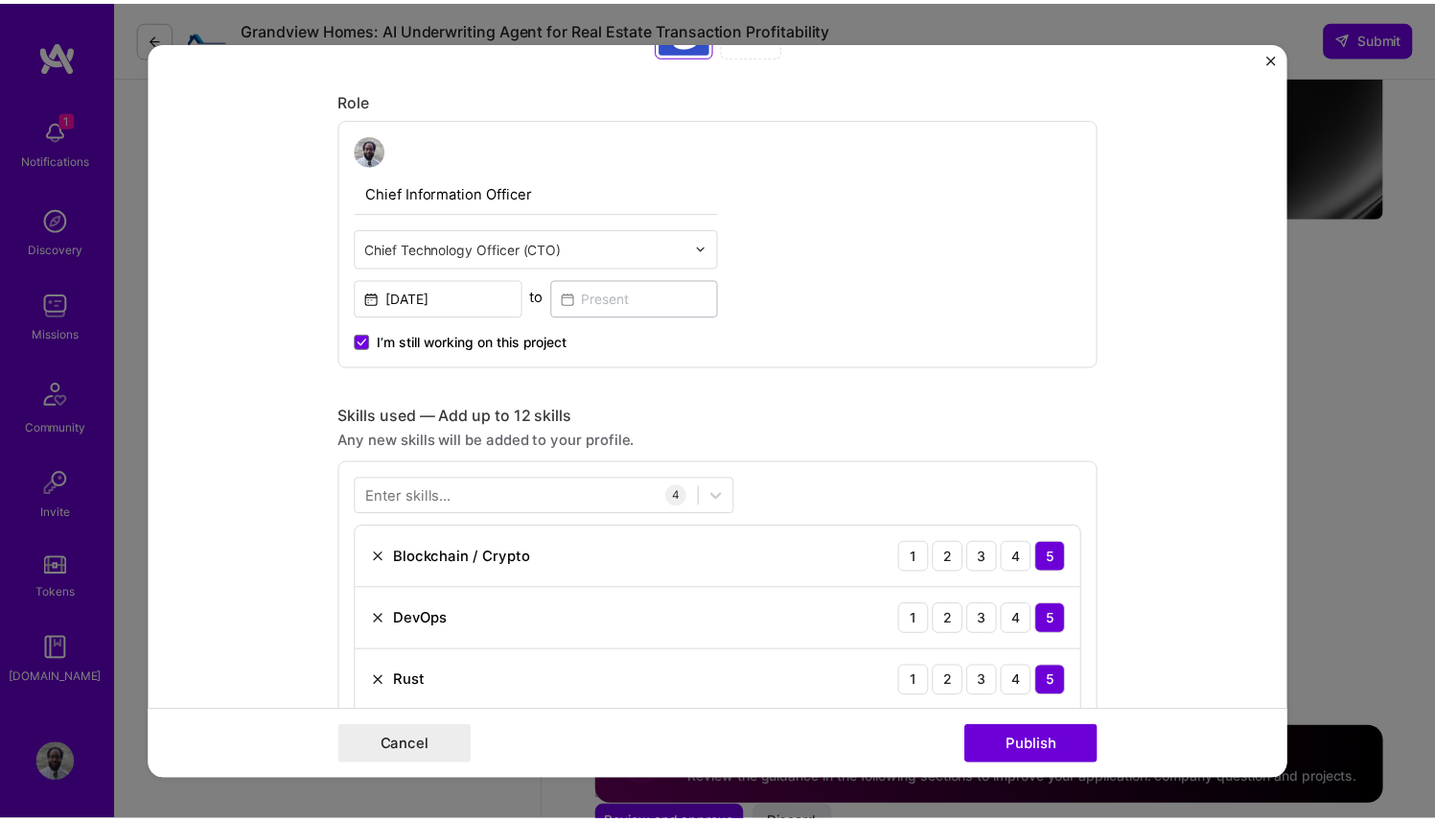
scroll to position [1028, 0]
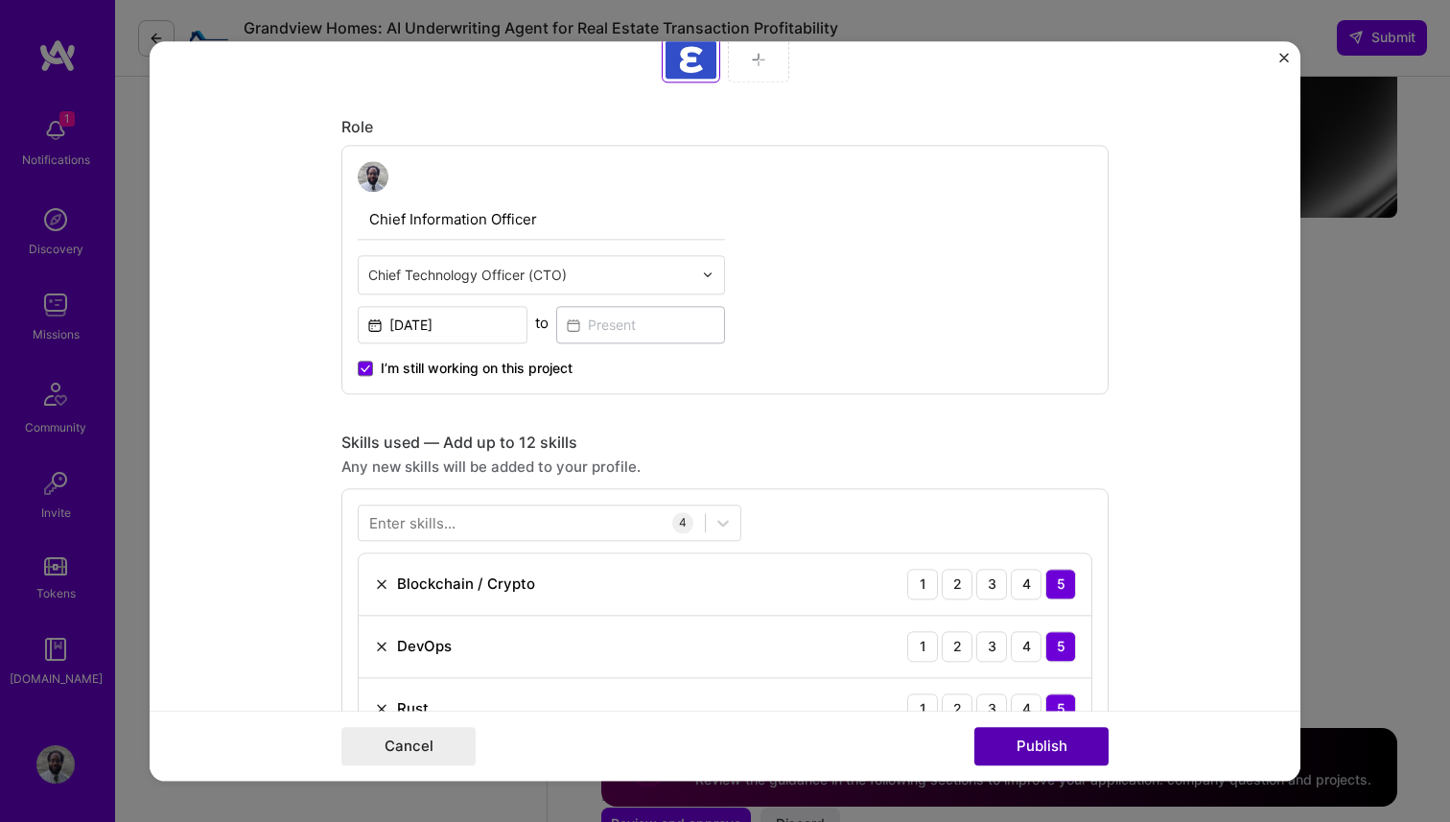
click at [1044, 748] on button "Publish" at bounding box center [1041, 746] width 134 height 38
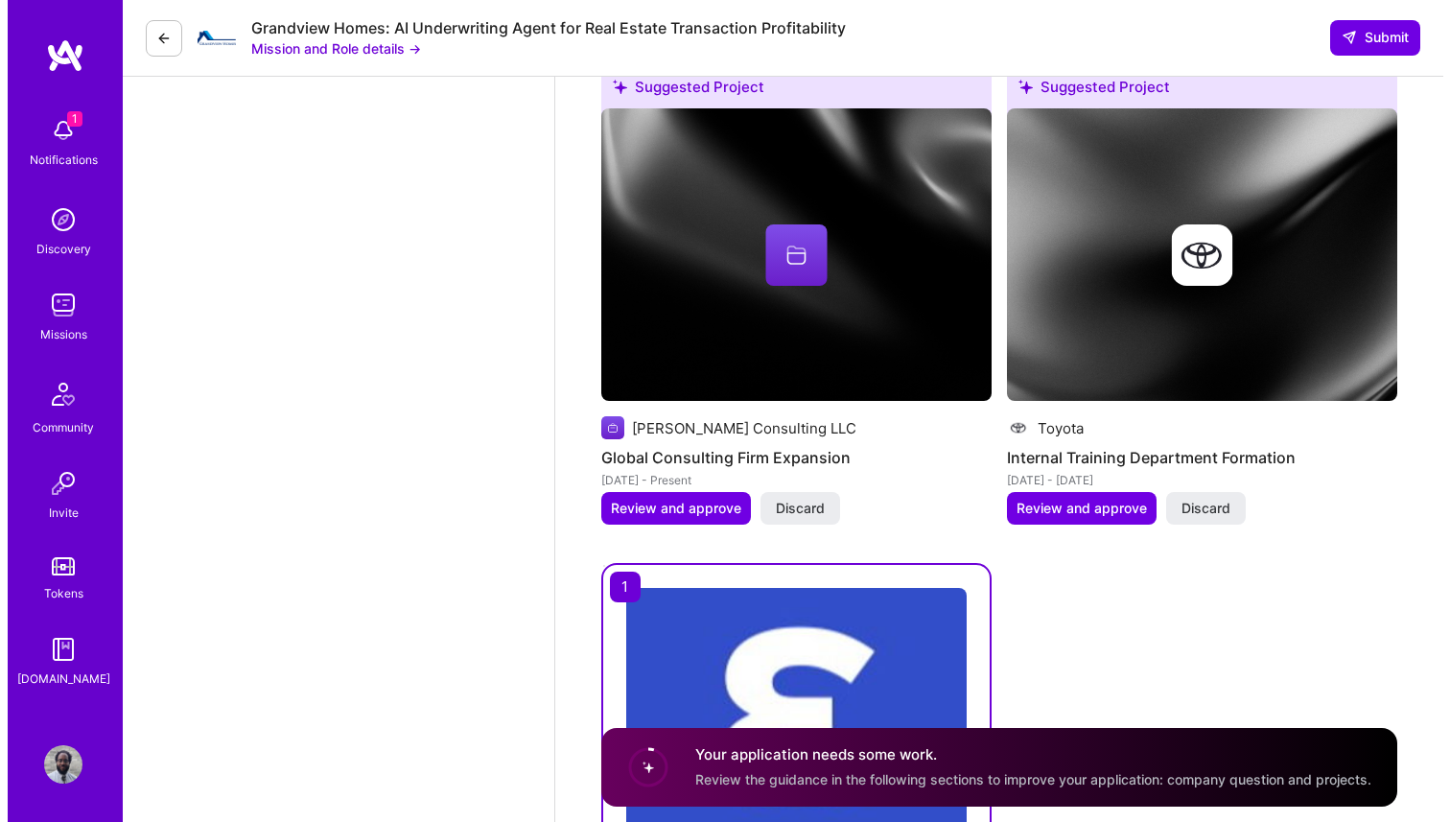
scroll to position [3418, 0]
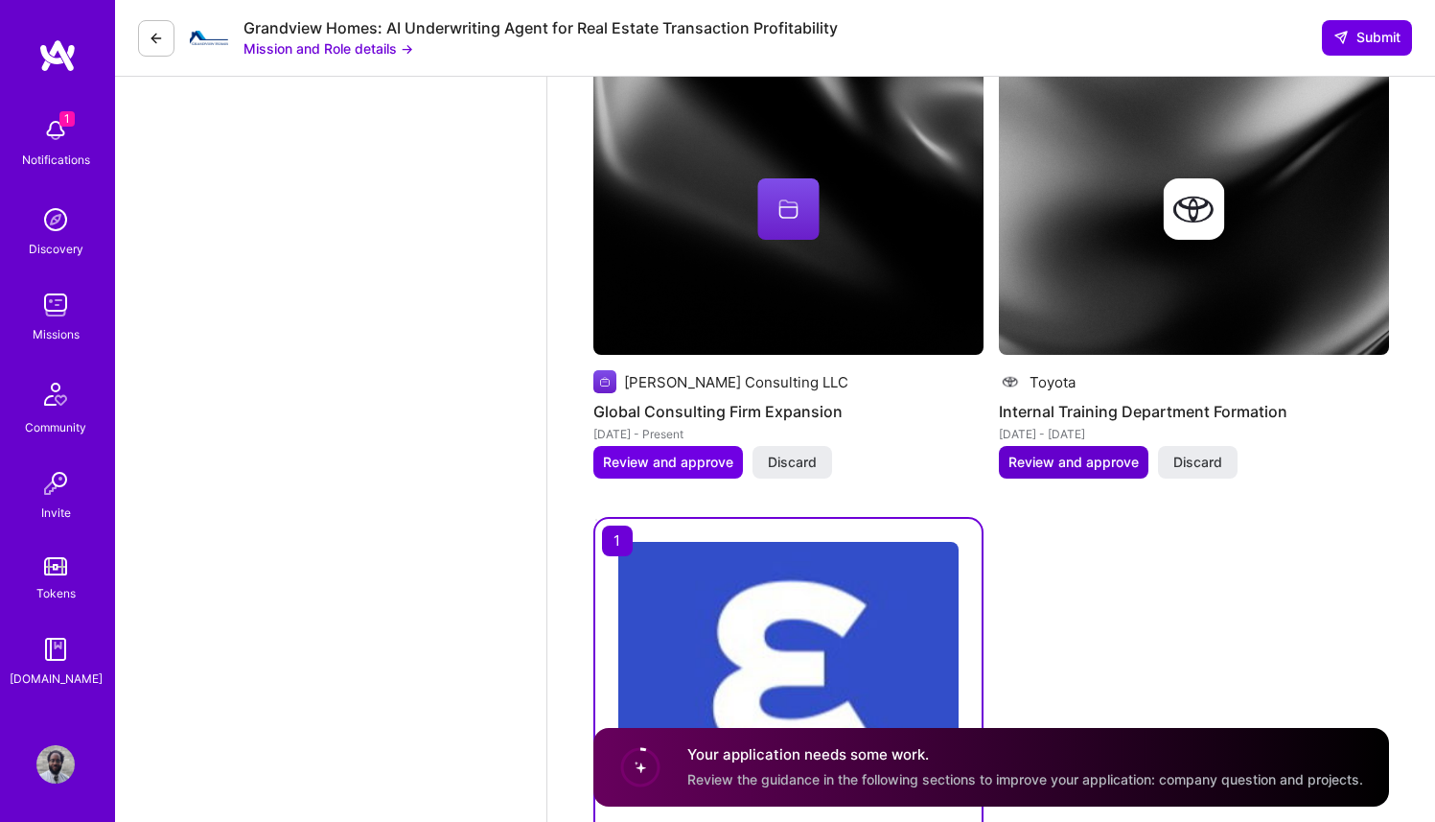
click at [1107, 452] on span "Review and approve" at bounding box center [1074, 461] width 130 height 19
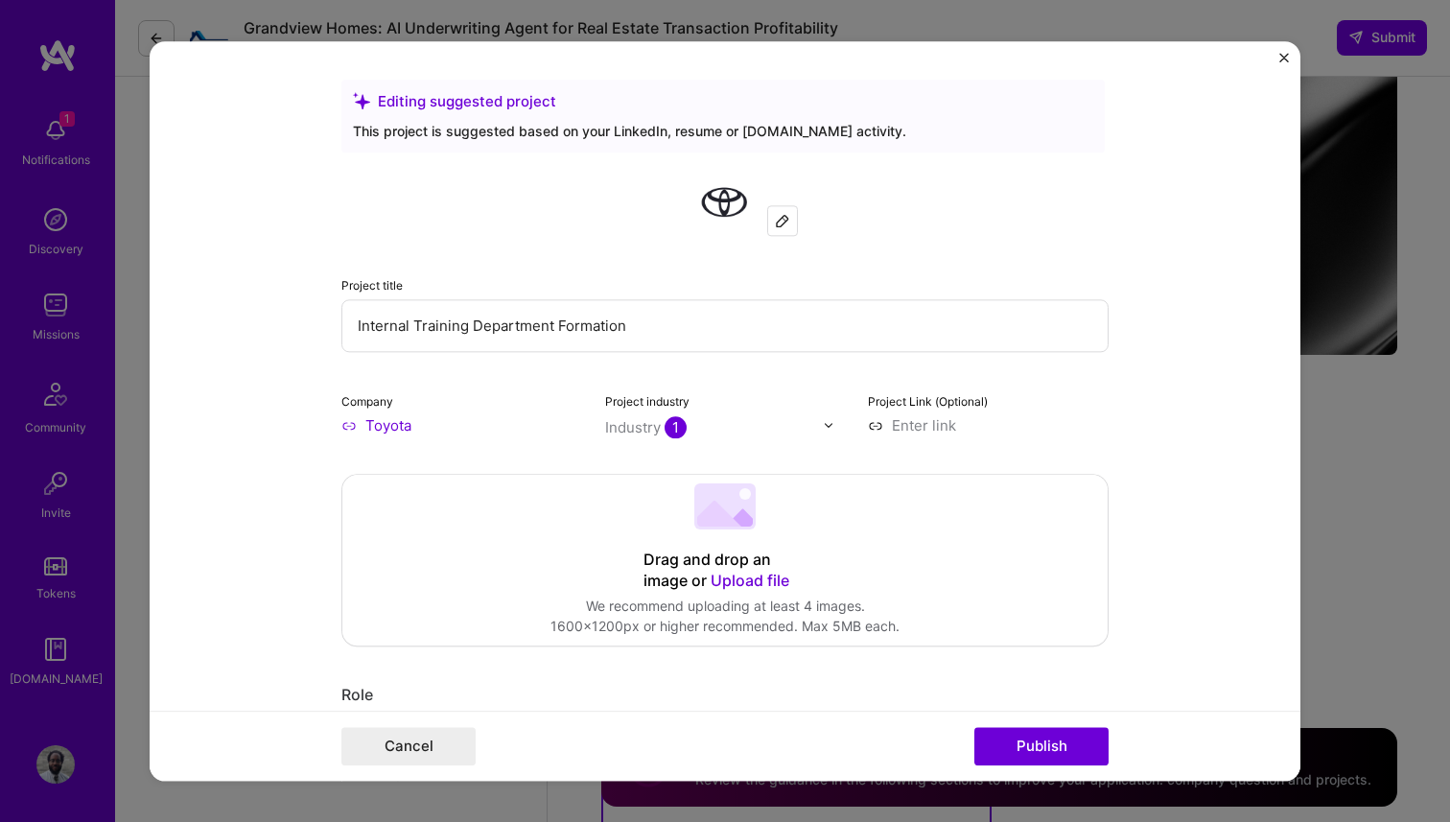
click at [728, 539] on div "Drag and drop an image or Upload file Upload file We recommend uploading at lea…" at bounding box center [724, 560] width 765 height 171
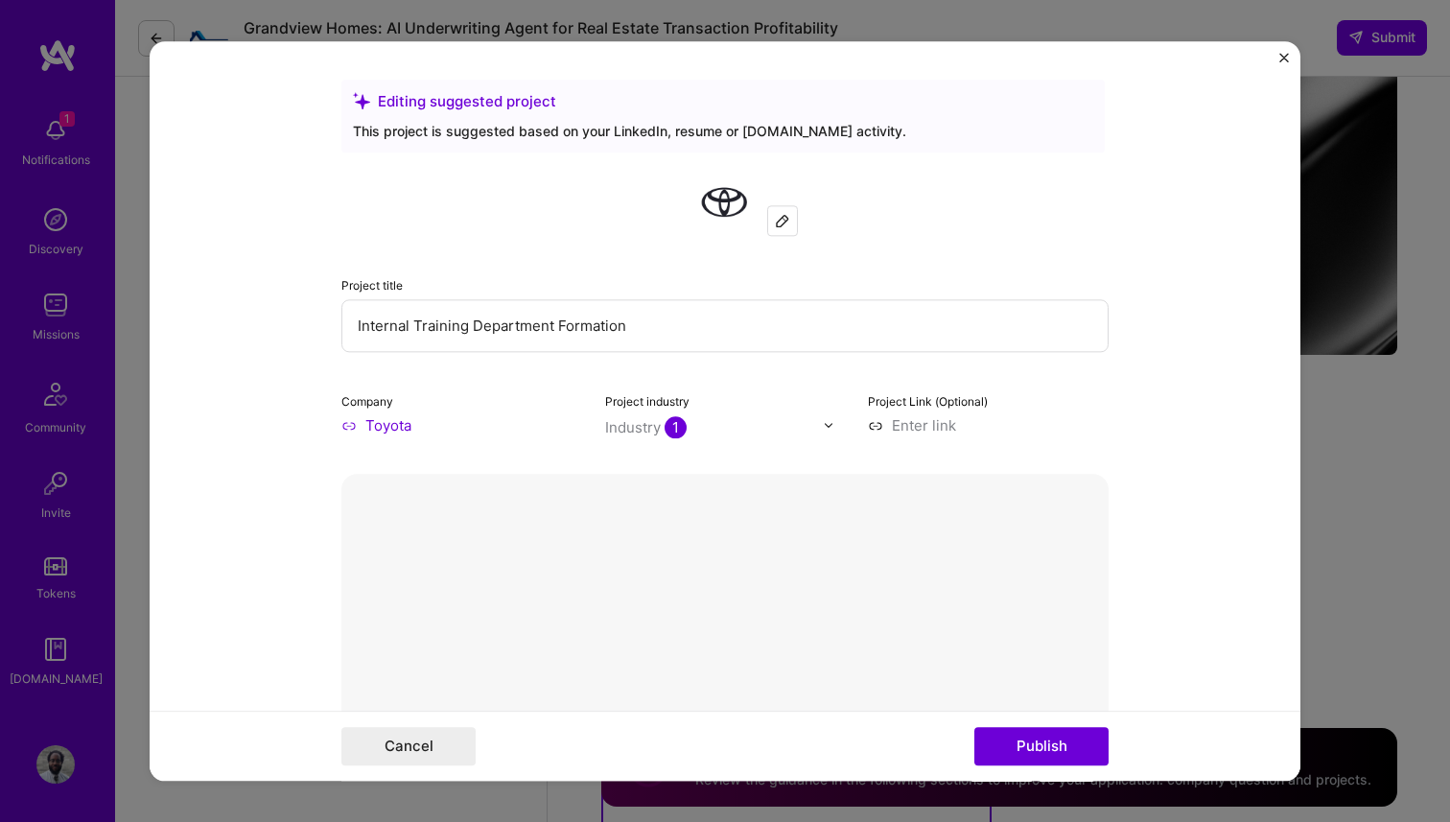
click at [909, 418] on input at bounding box center [988, 425] width 241 height 20
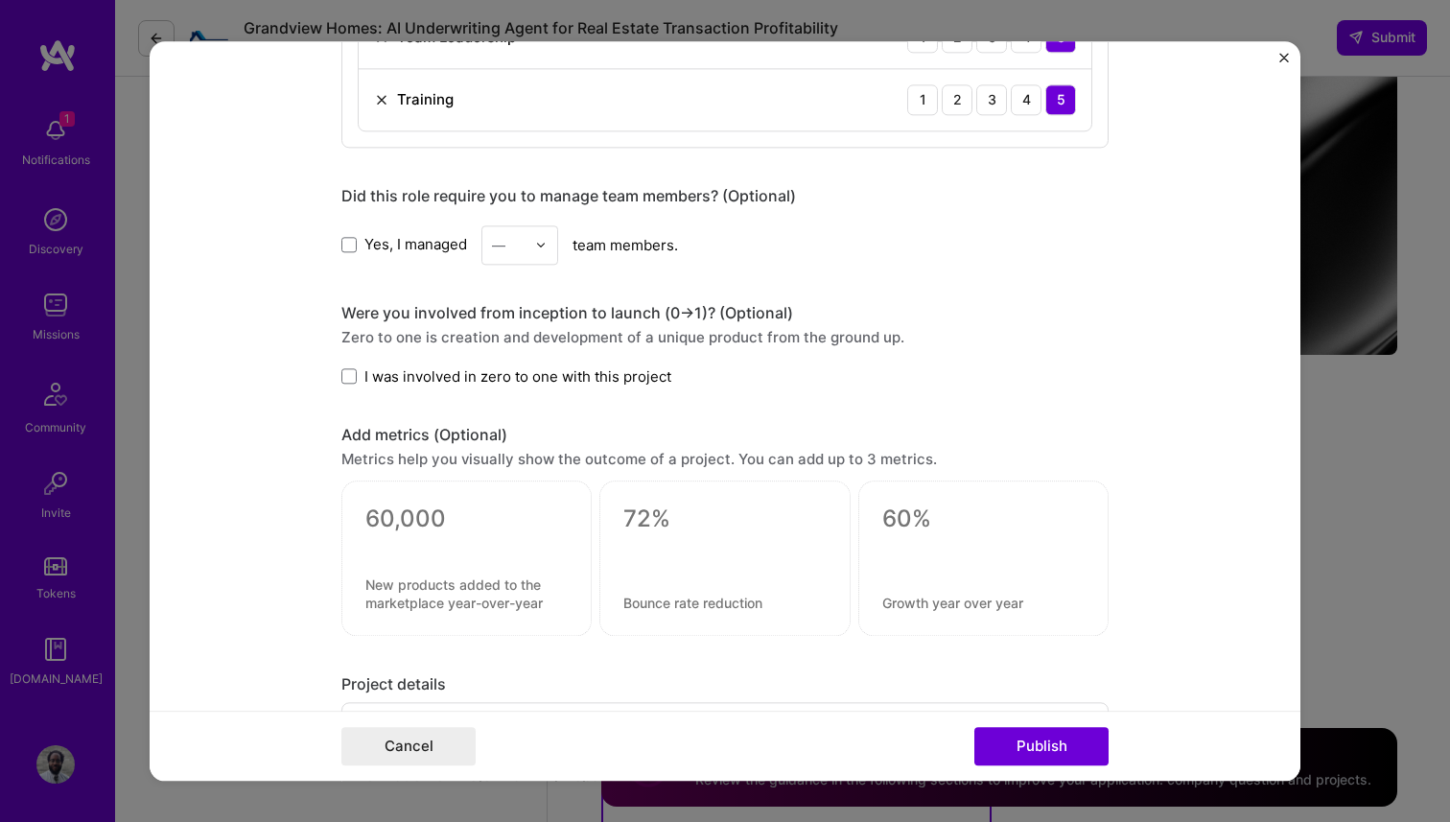
scroll to position [1696, 0]
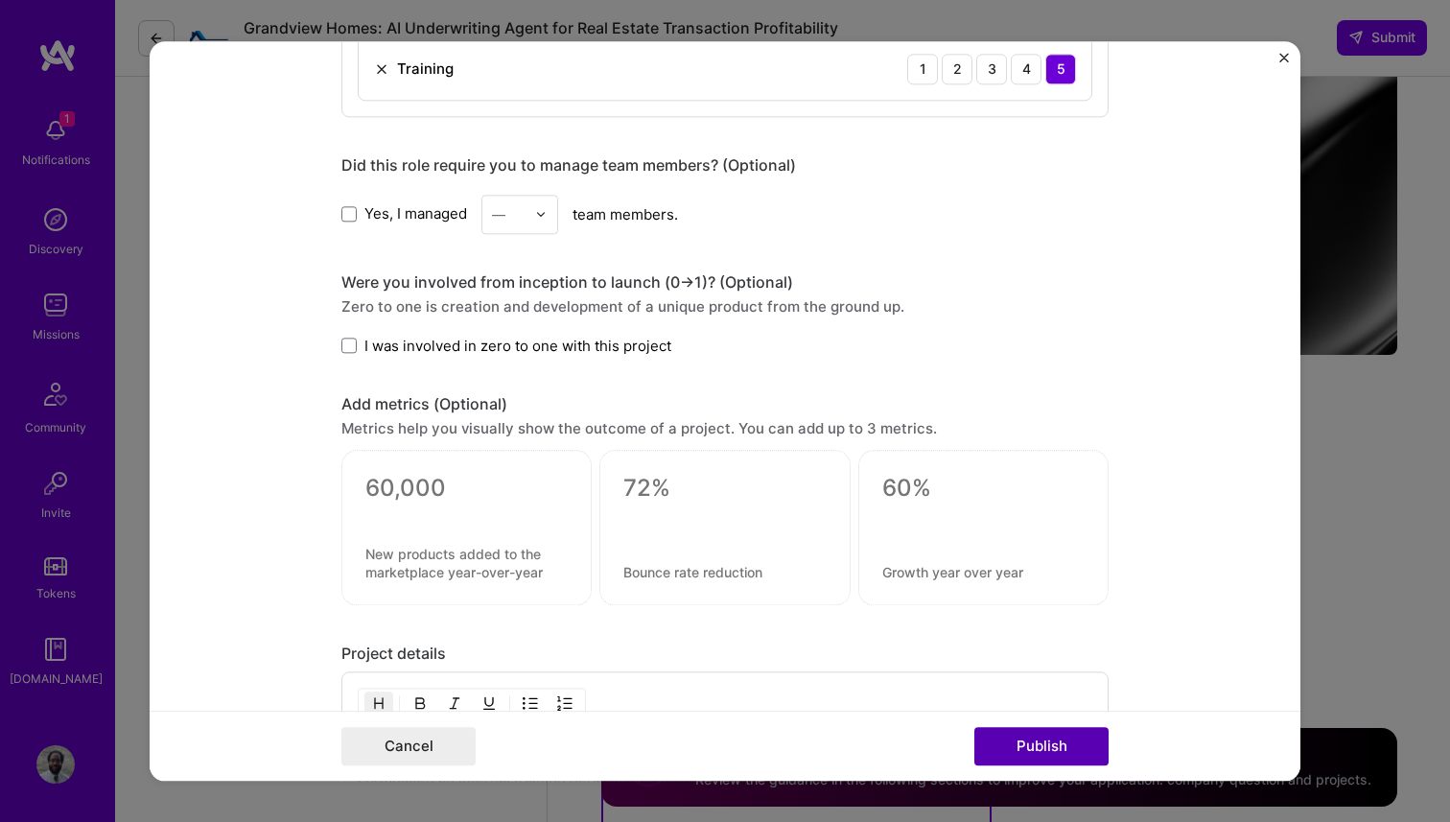
click at [1023, 742] on button "Publish" at bounding box center [1041, 746] width 134 height 38
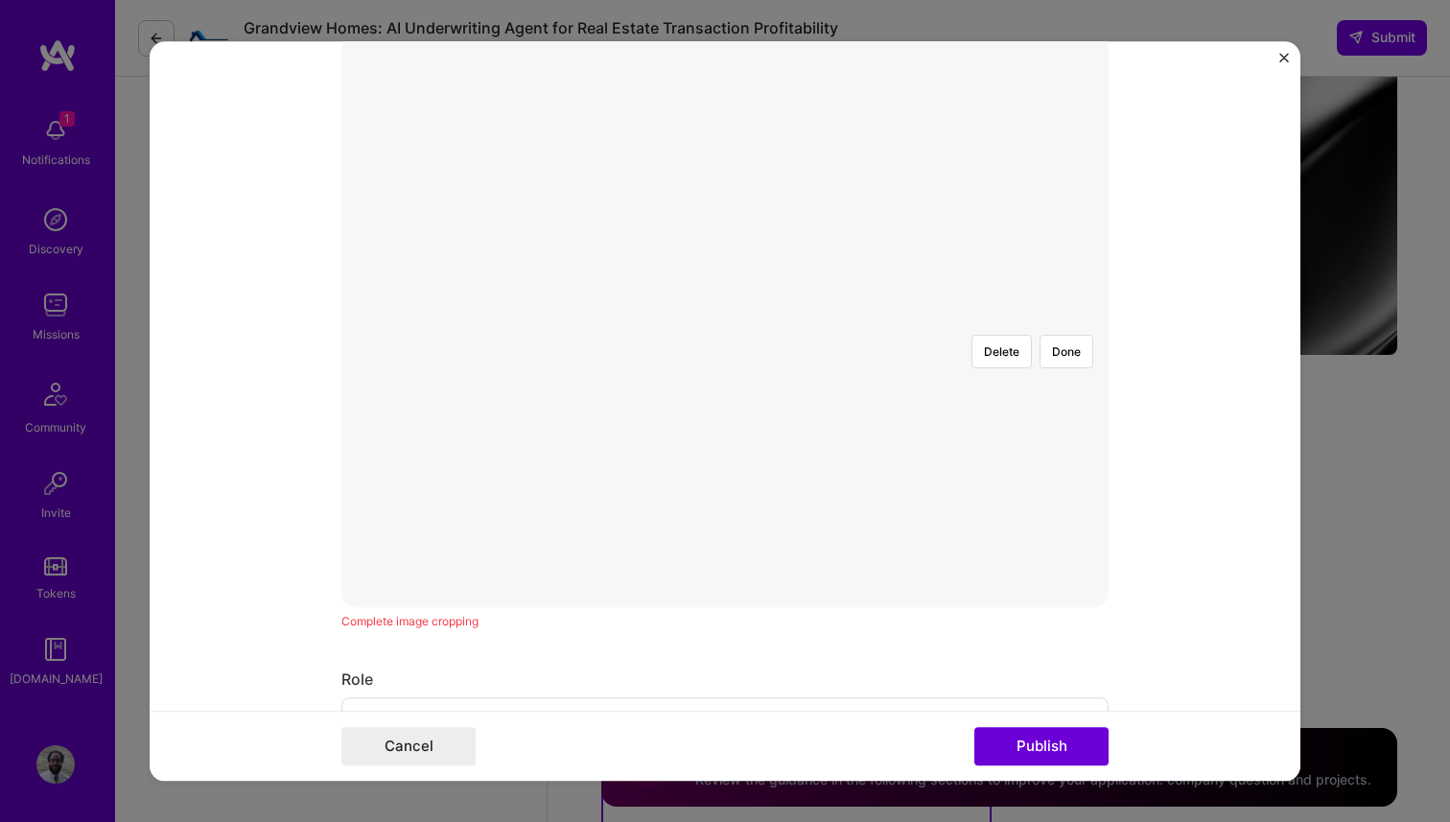
scroll to position [433, 0]
click at [1072, 343] on button "Done" at bounding box center [1066, 360] width 54 height 34
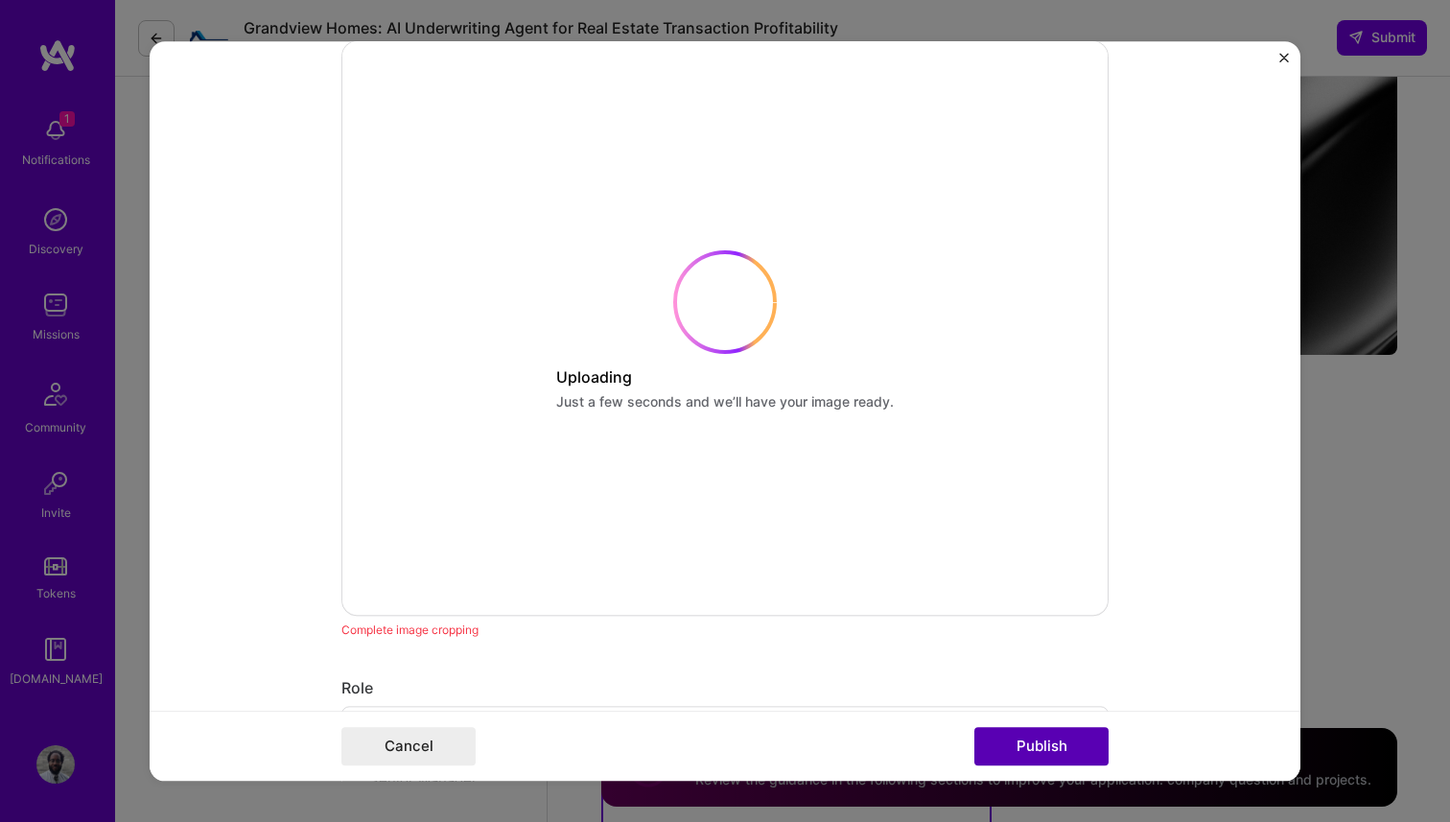
click at [1047, 751] on button "Publish" at bounding box center [1041, 746] width 134 height 38
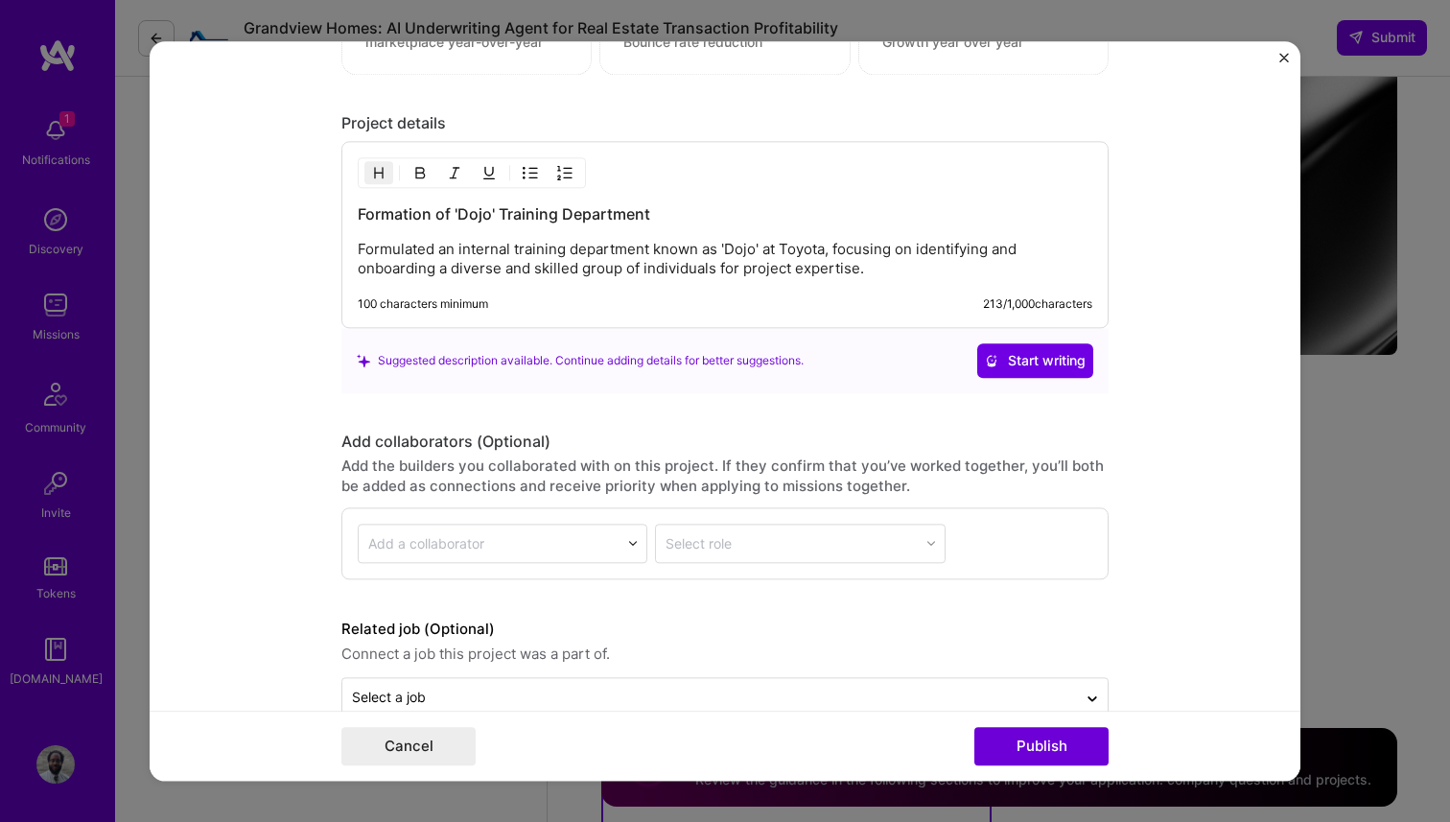
scroll to position [2326, 0]
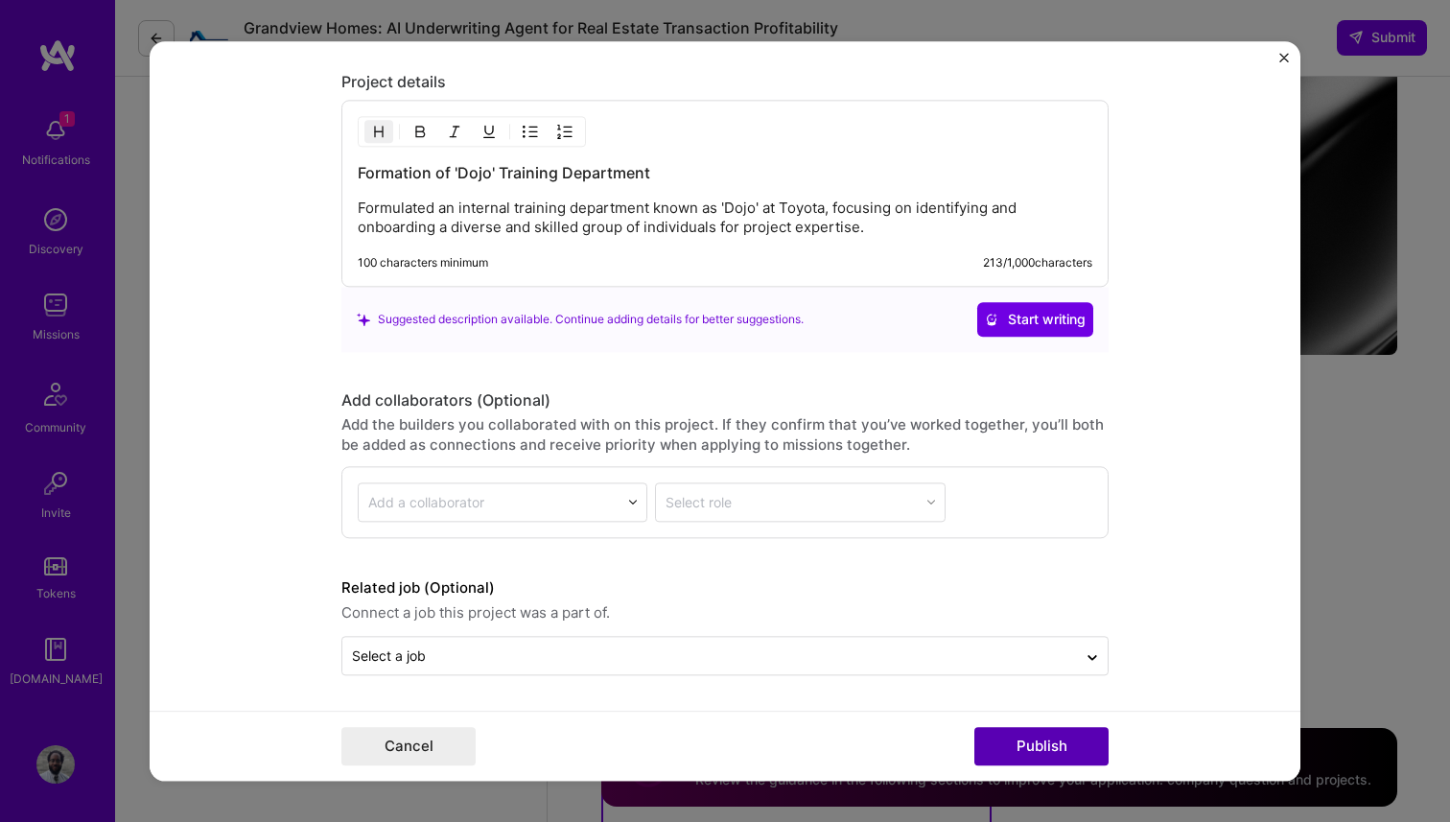
click at [1059, 745] on button "Publish" at bounding box center [1041, 746] width 134 height 38
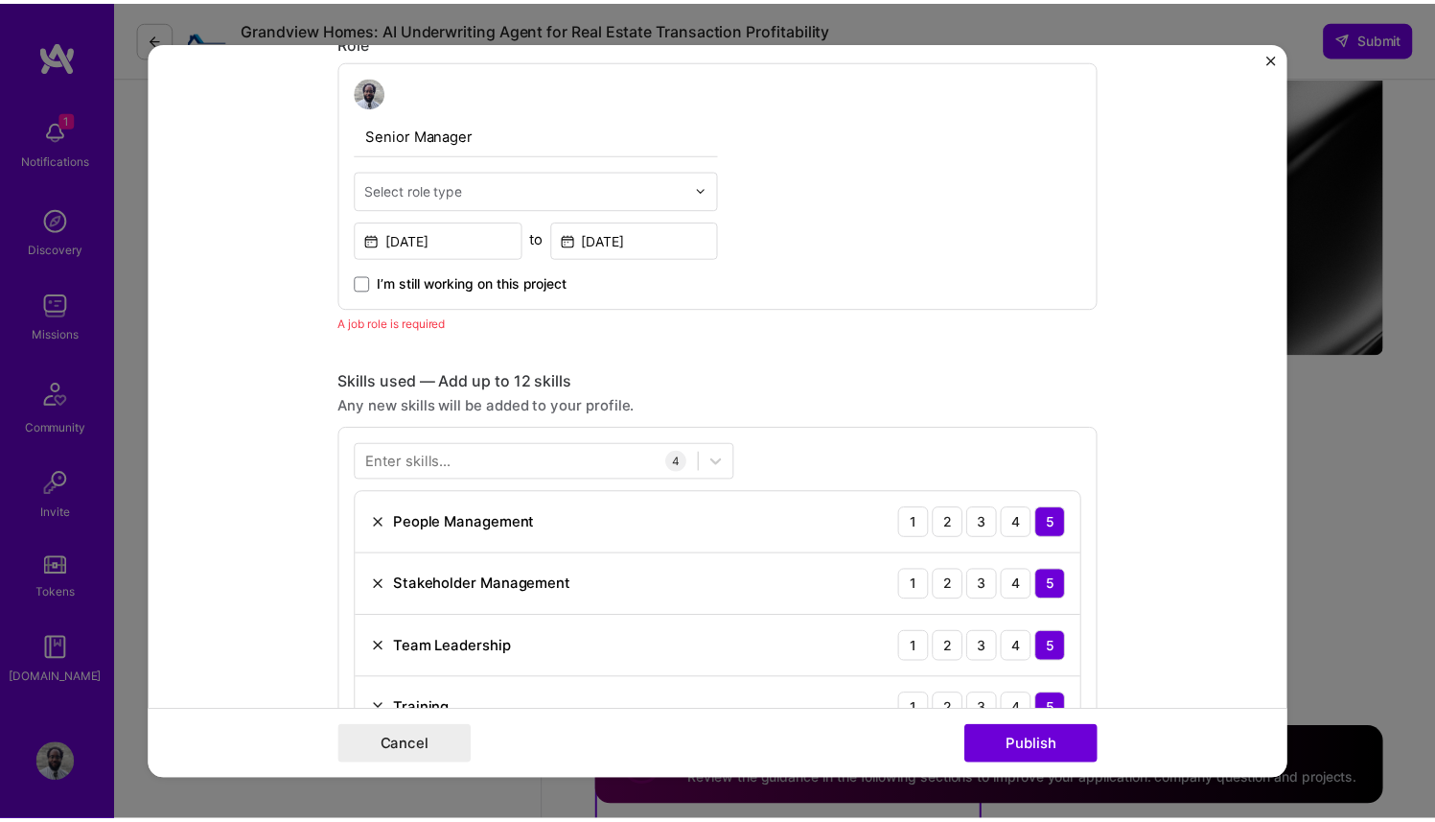
scroll to position [1104, 0]
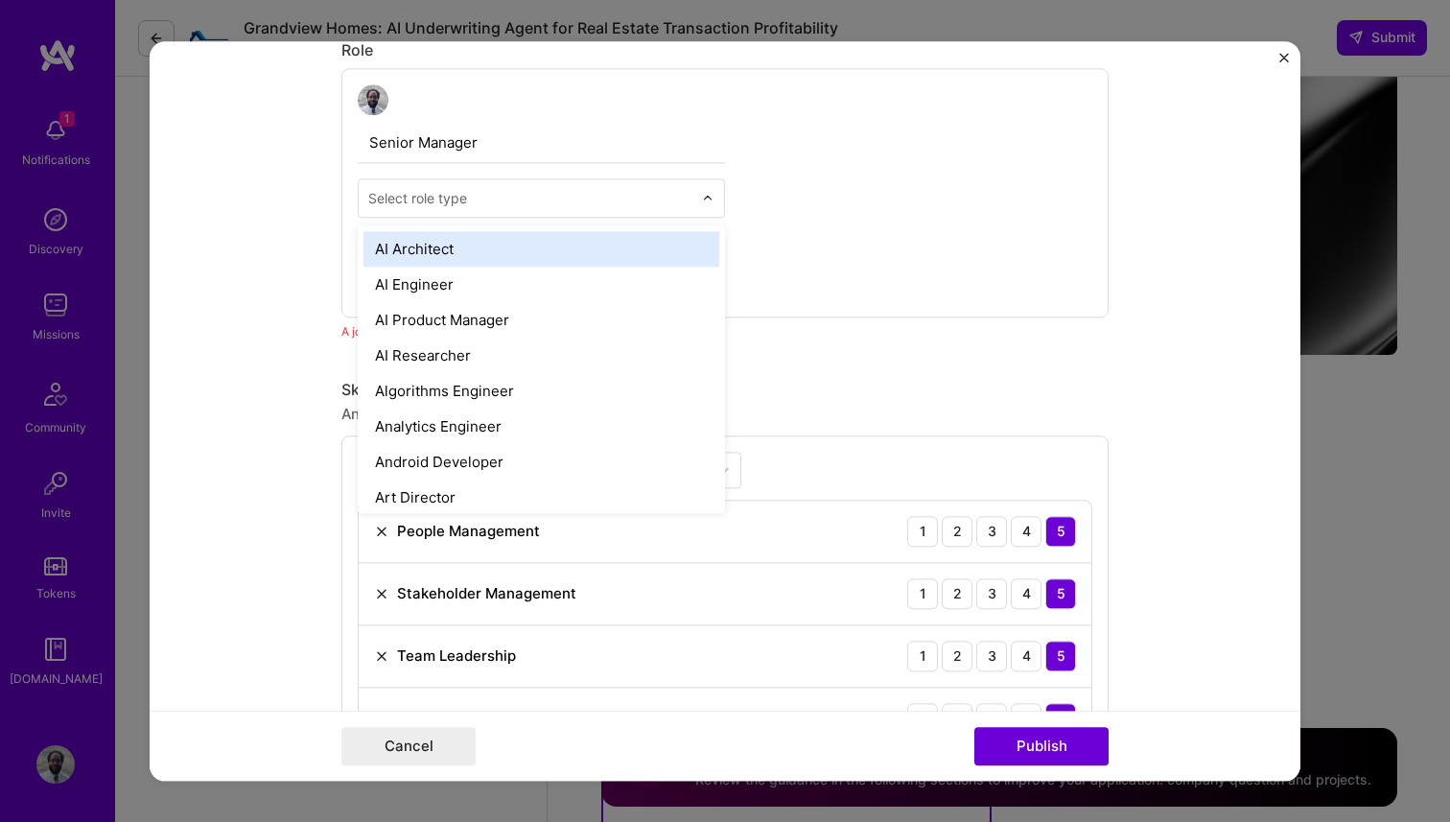
click at [460, 197] on input "text" at bounding box center [530, 198] width 324 height 20
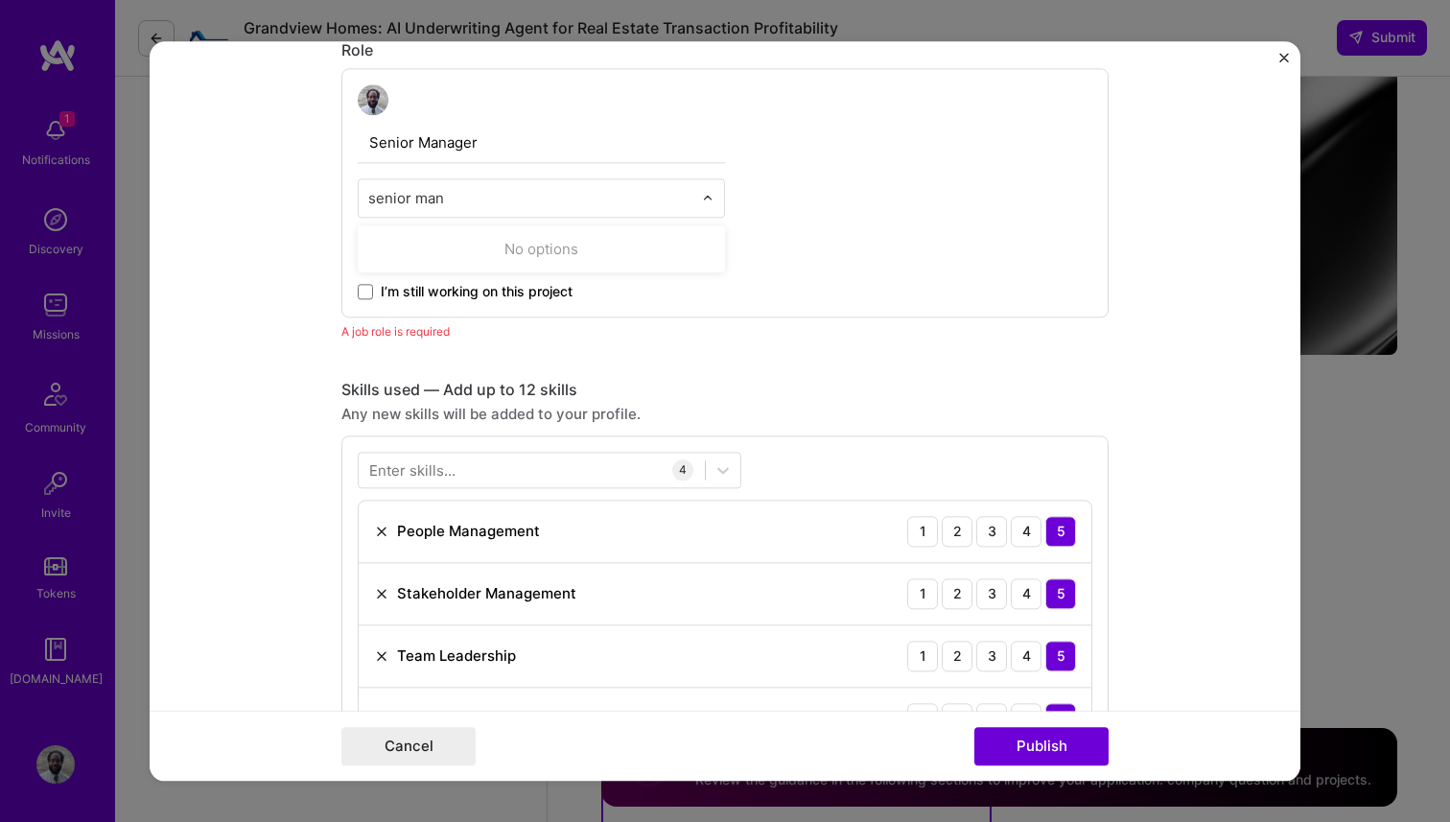
type input "senior mana"
click at [470, 211] on div "Select role type" at bounding box center [530, 197] width 343 height 37
click at [469, 198] on input "text" at bounding box center [530, 198] width 324 height 20
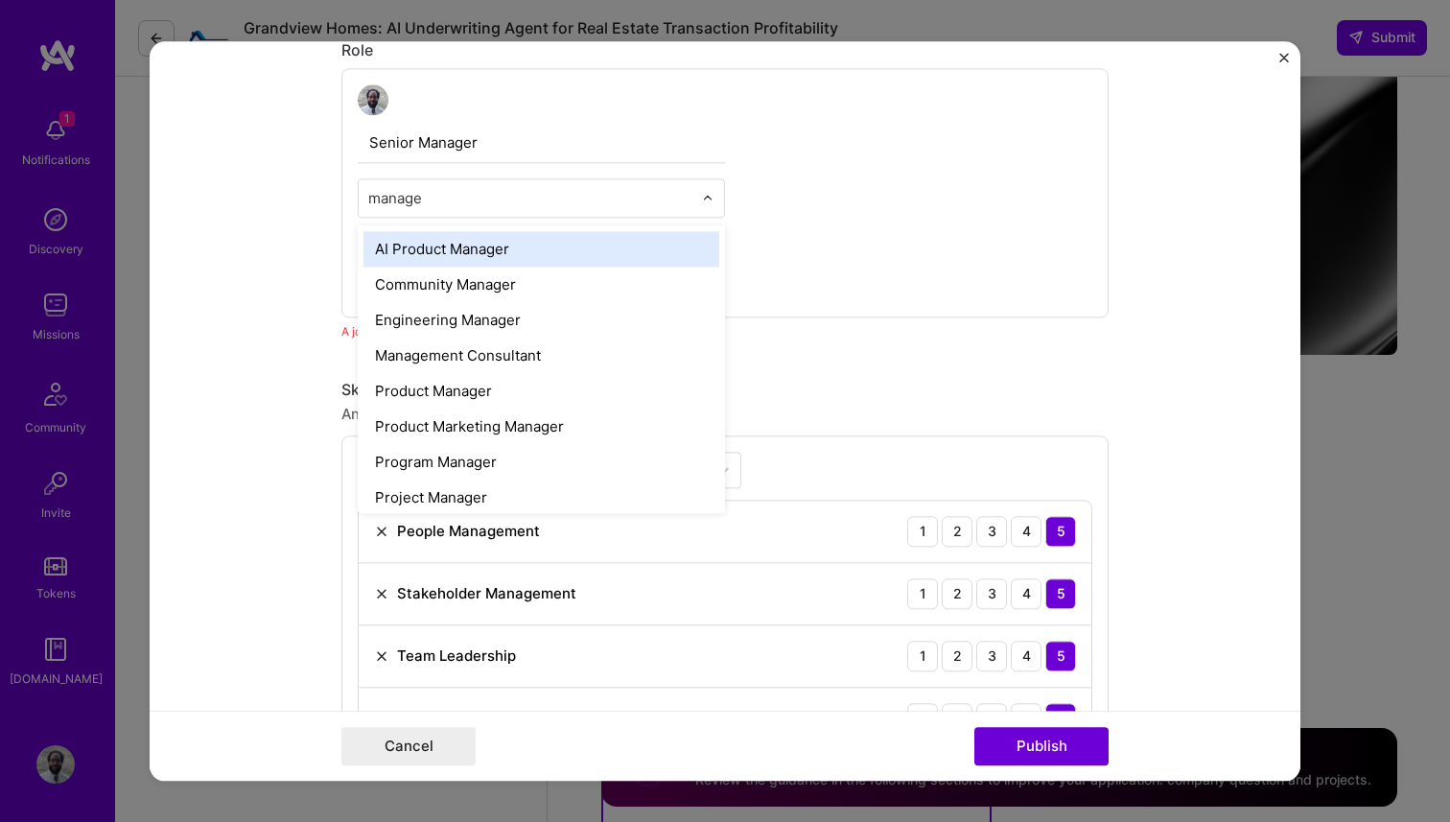
type input "manager"
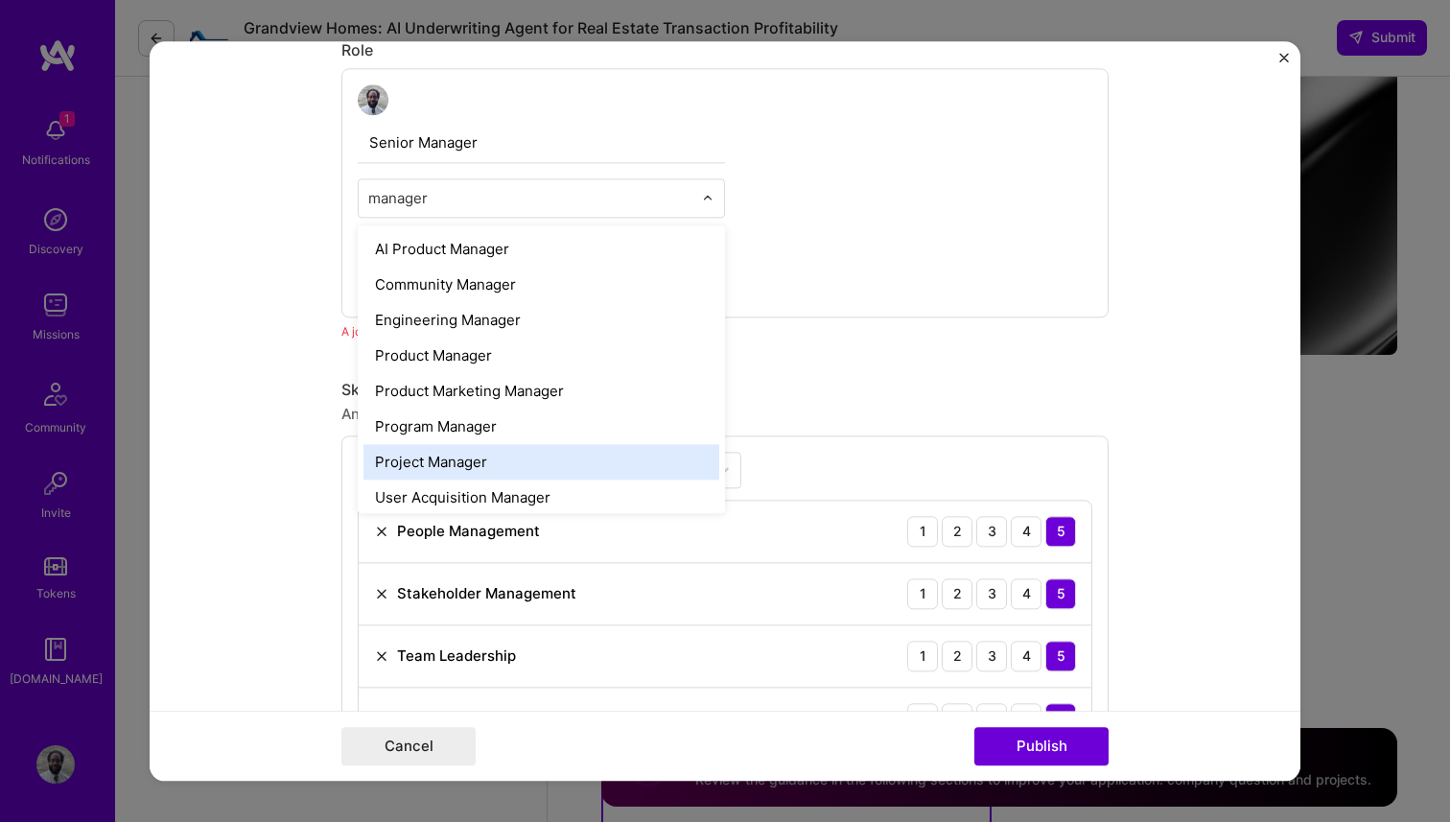
click at [480, 466] on div "Project Manager" at bounding box center [541, 461] width 356 height 35
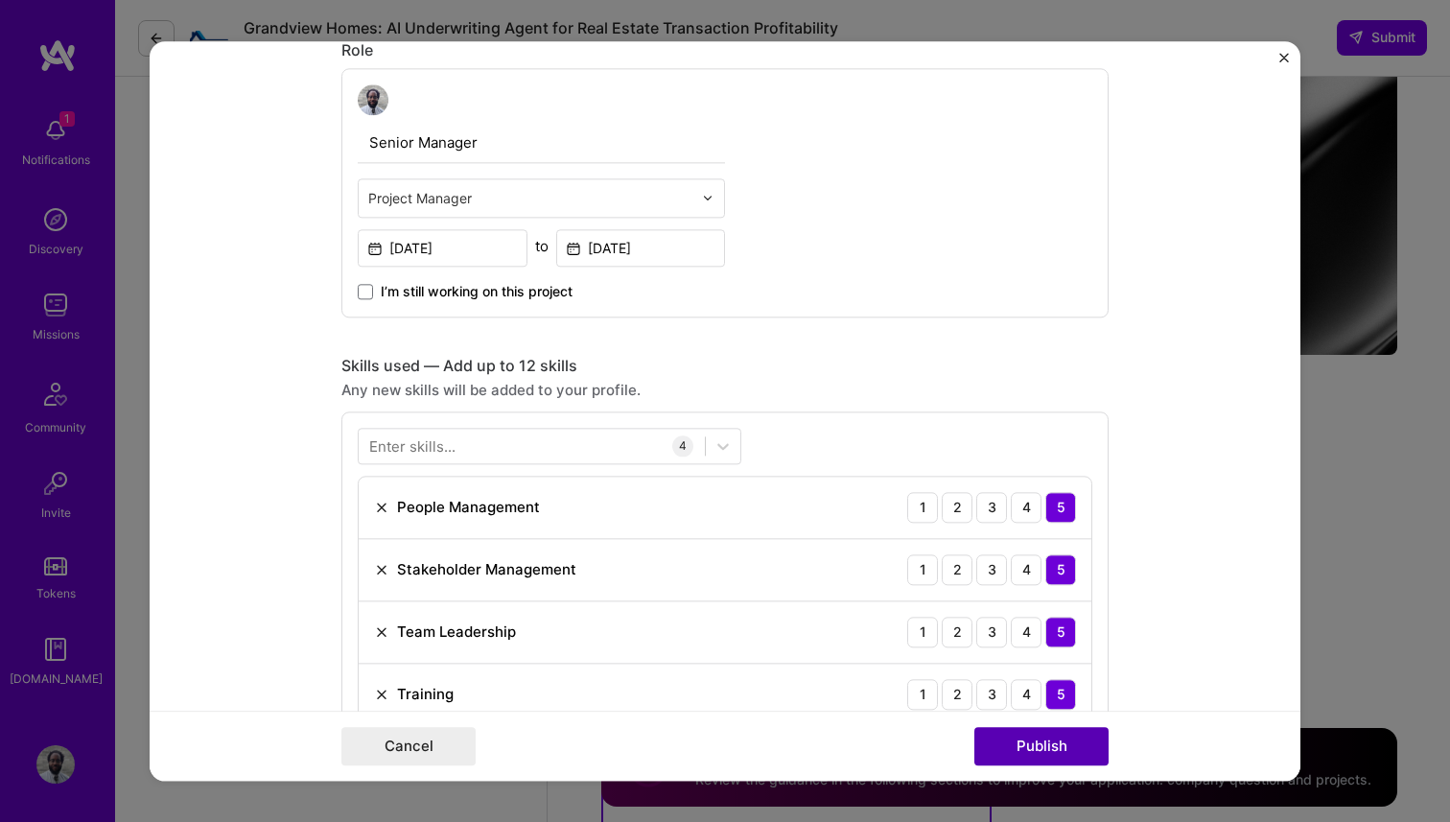
click at [1069, 737] on button "Publish" at bounding box center [1041, 746] width 134 height 38
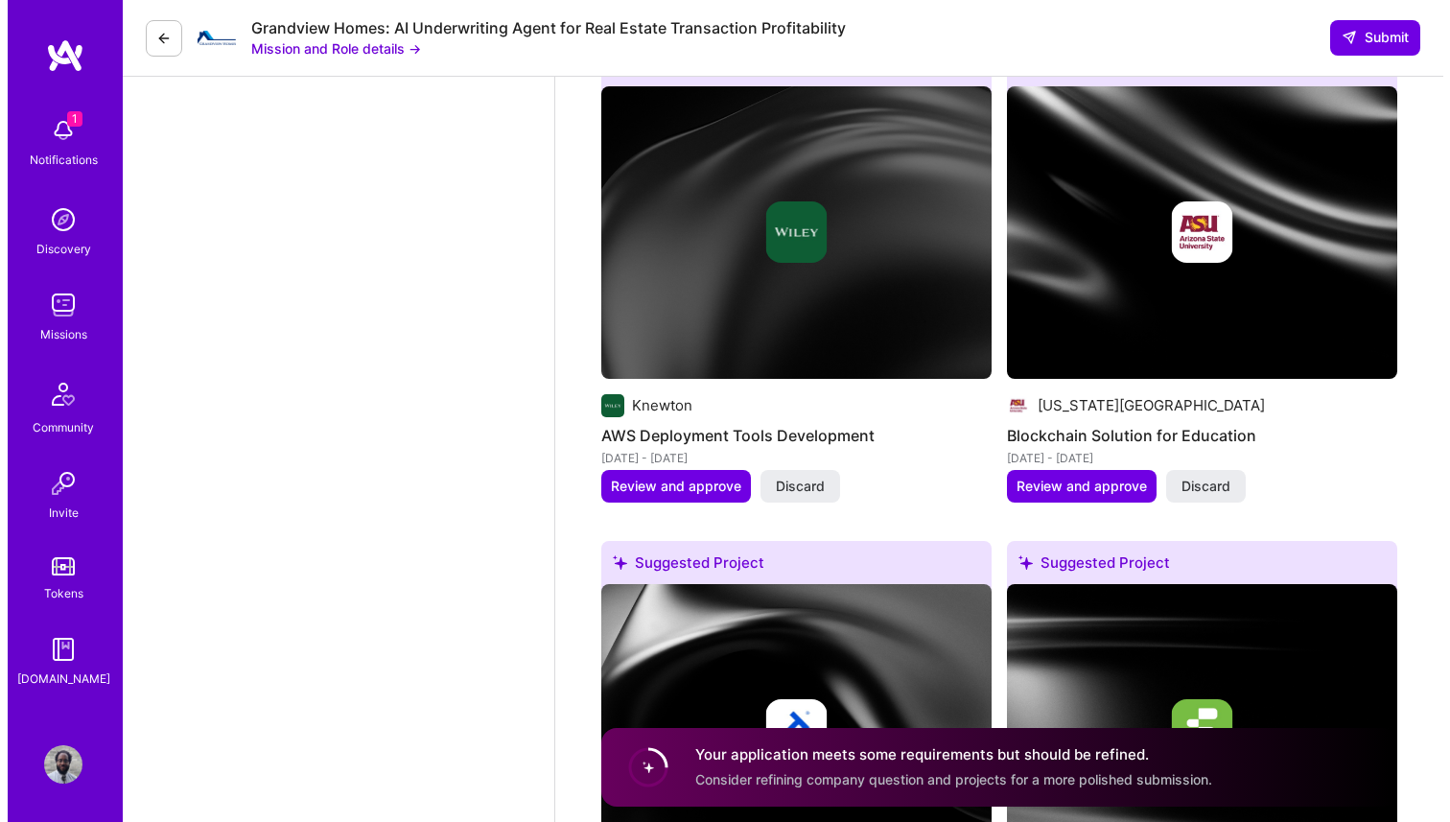
scroll to position [2396, 0]
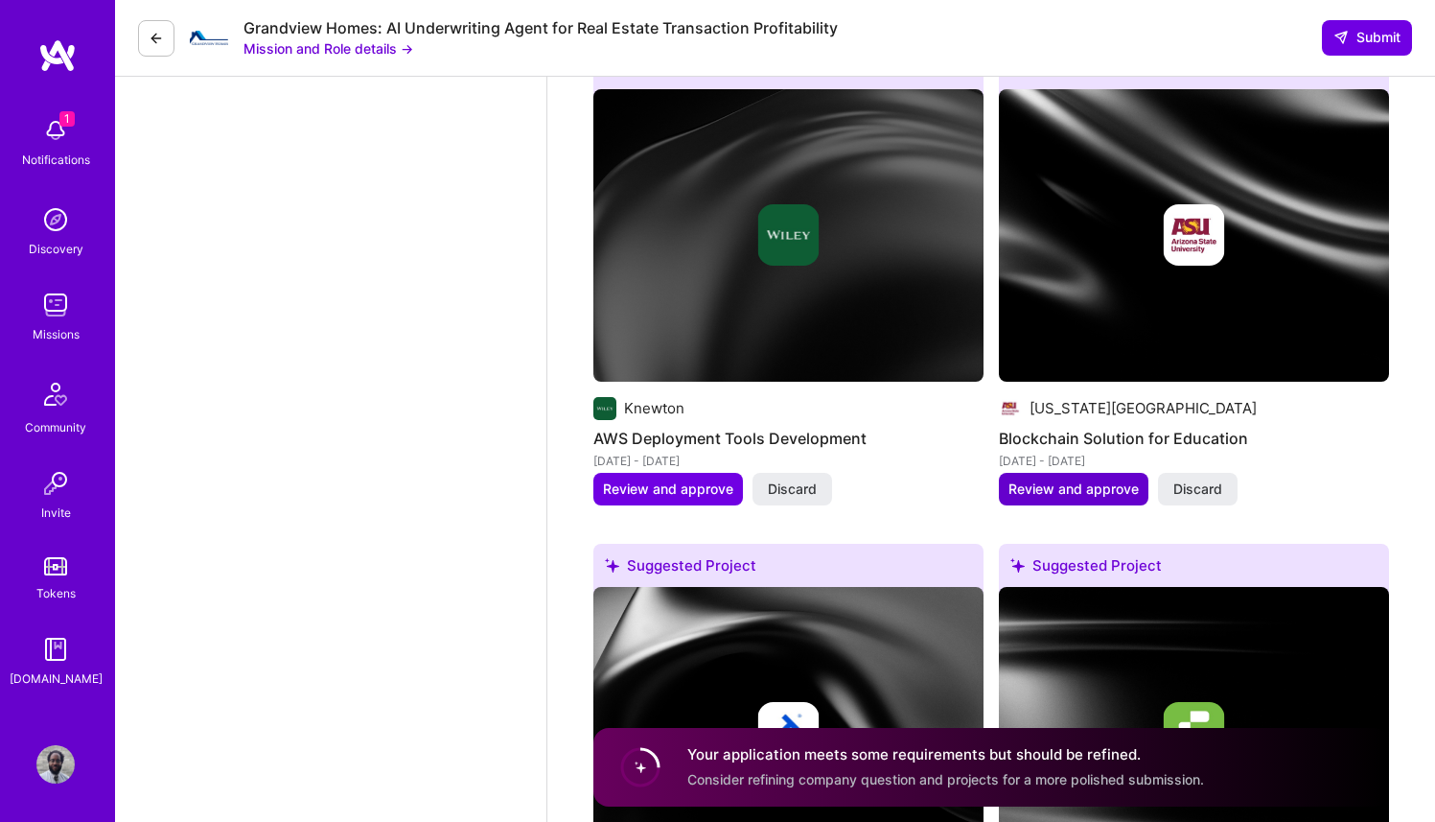
click at [1057, 473] on button "Review and approve" at bounding box center [1074, 489] width 150 height 33
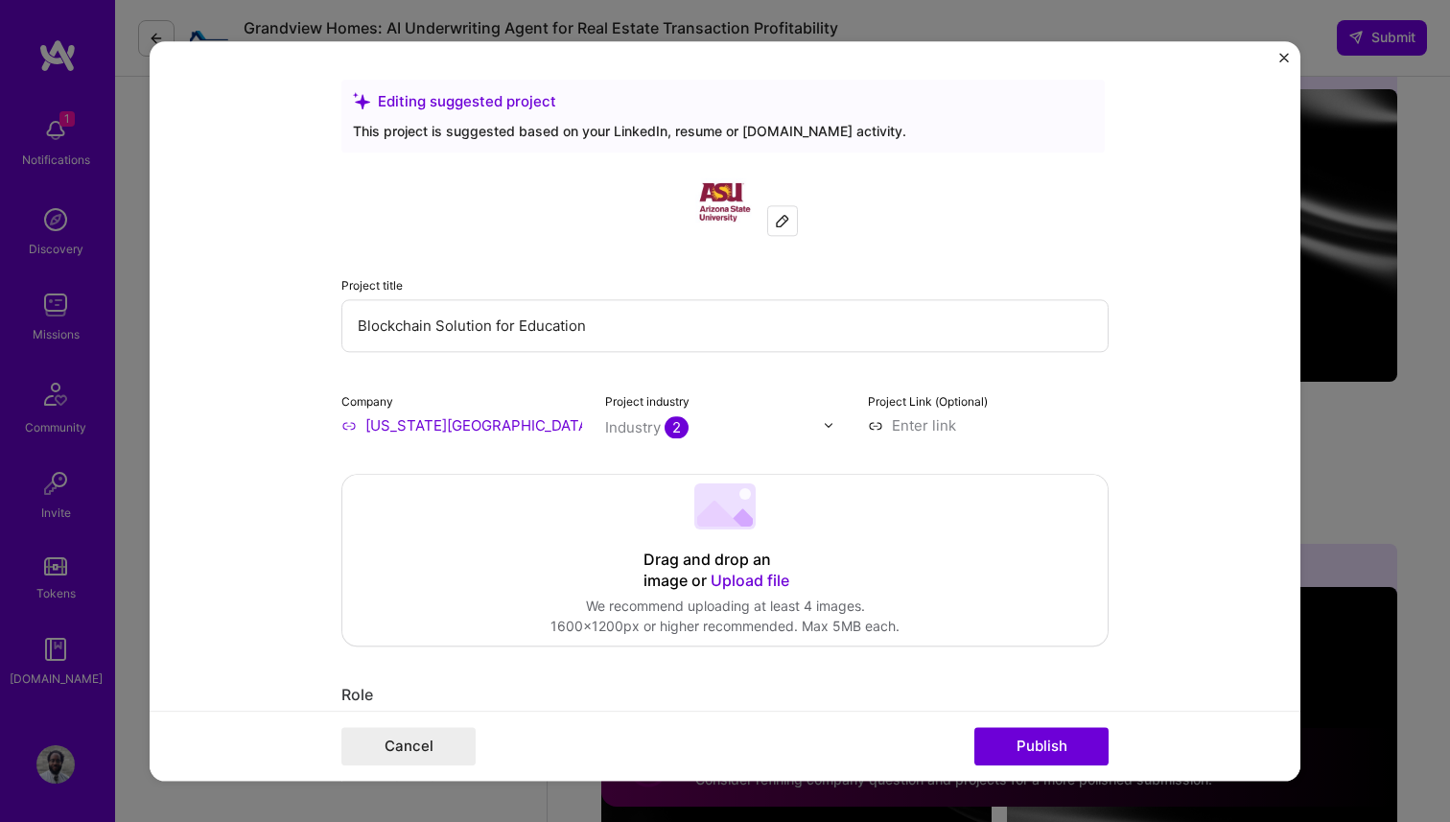
click at [712, 572] on span "Upload file" at bounding box center [749, 579] width 79 height 19
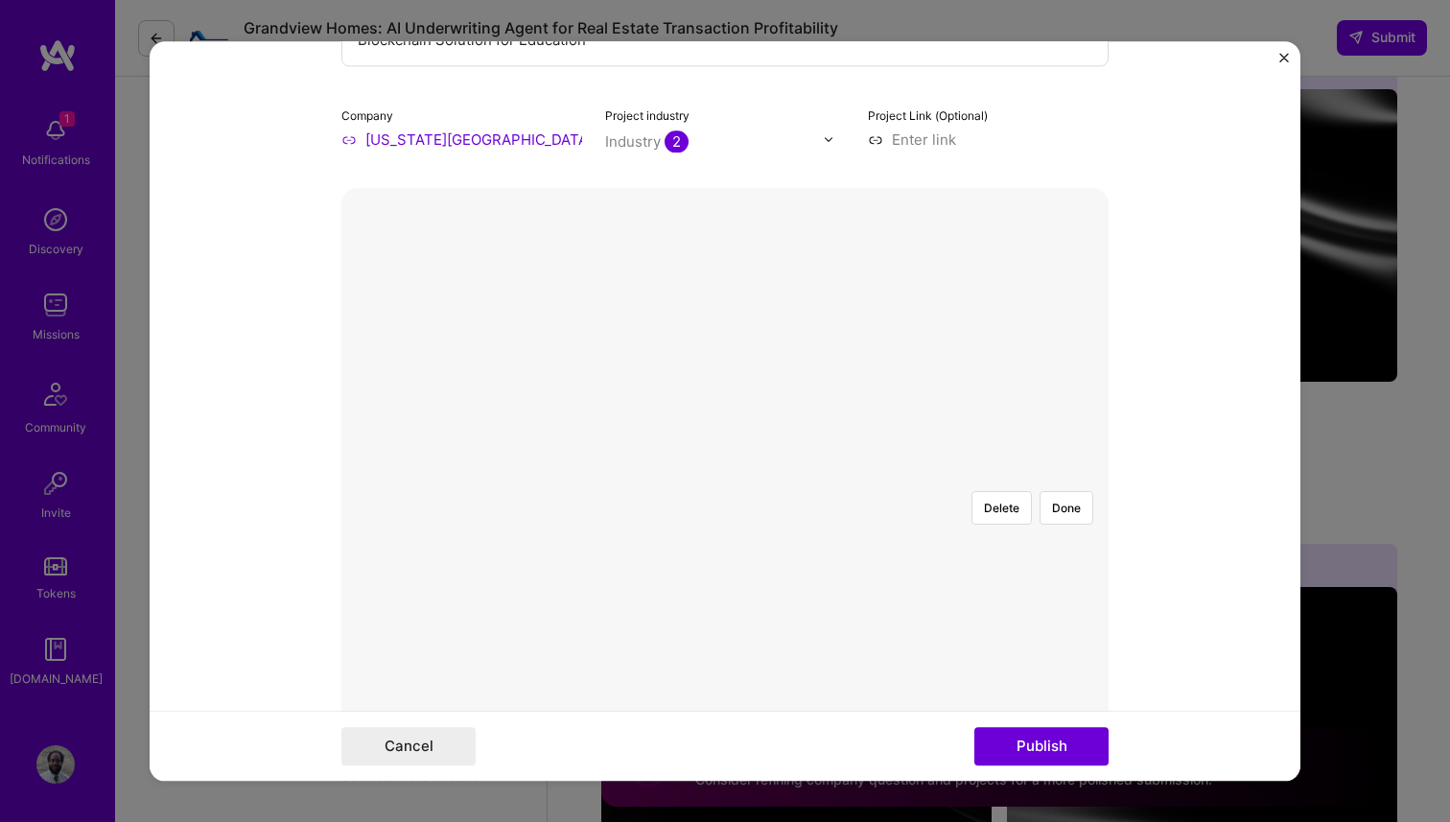
scroll to position [398, 0]
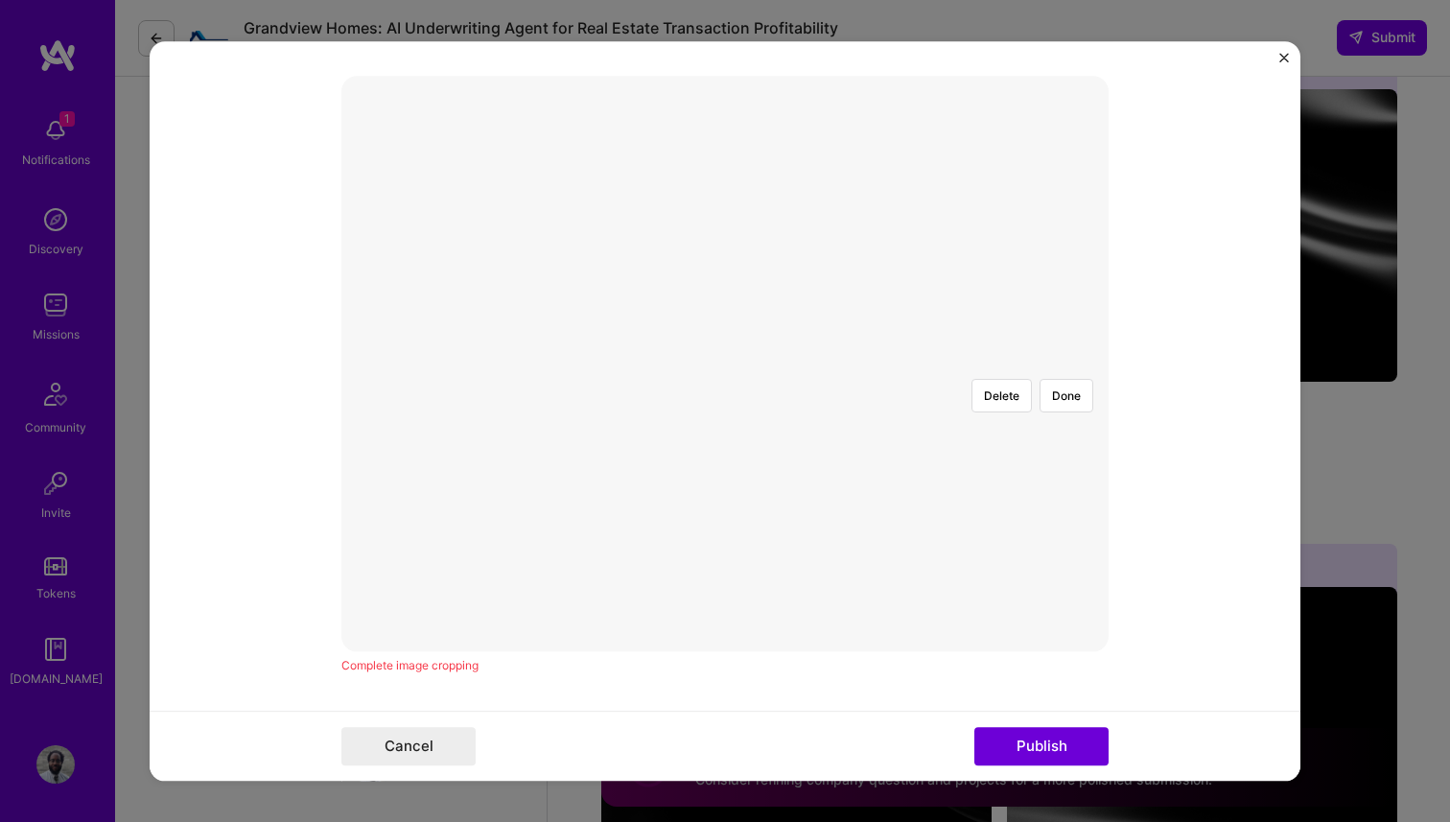
click at [870, 427] on div at bounding box center [1103, 578] width 574 height 431
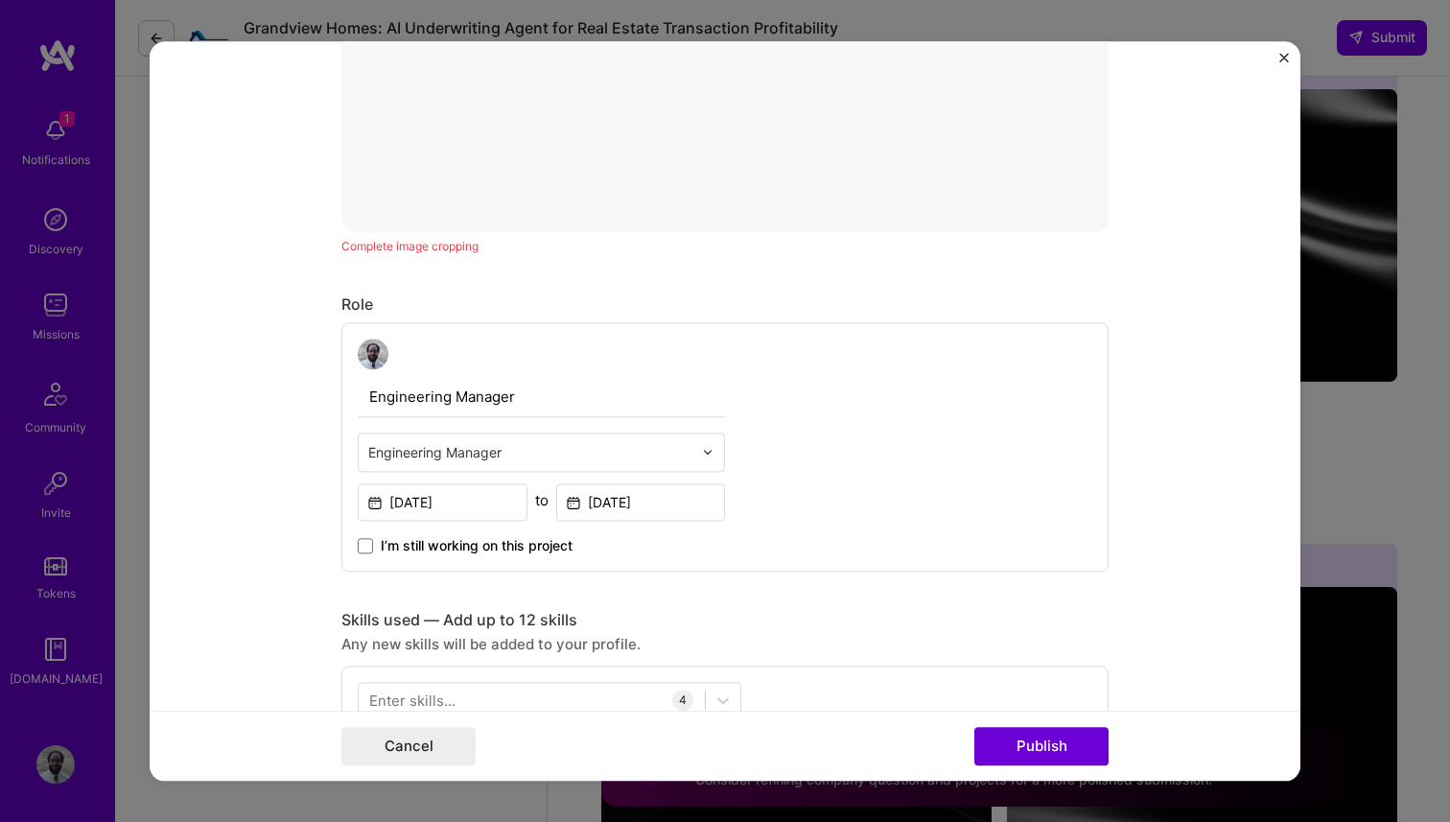
scroll to position [357, 0]
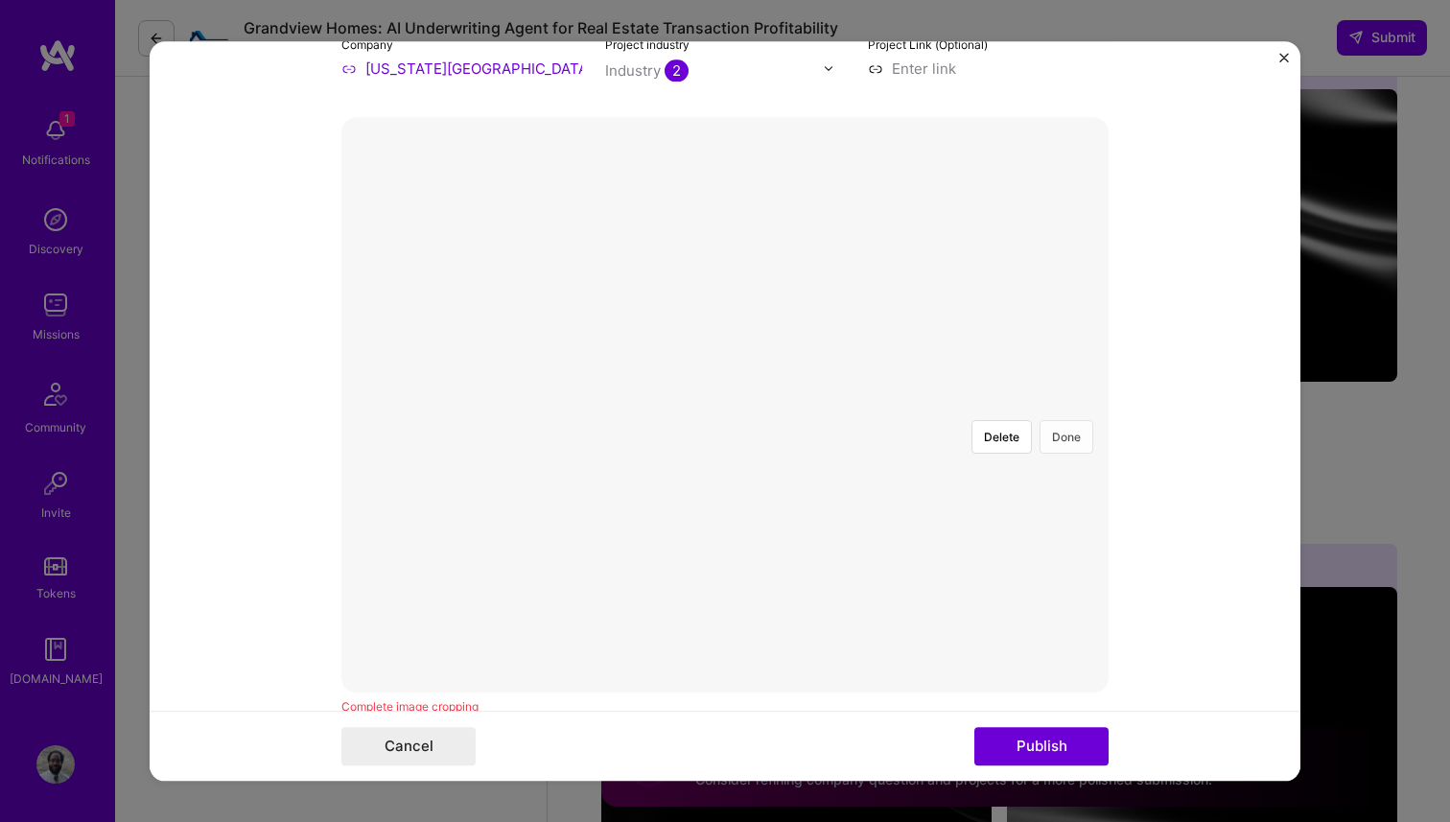
click at [1056, 420] on button "Done" at bounding box center [1066, 437] width 54 height 34
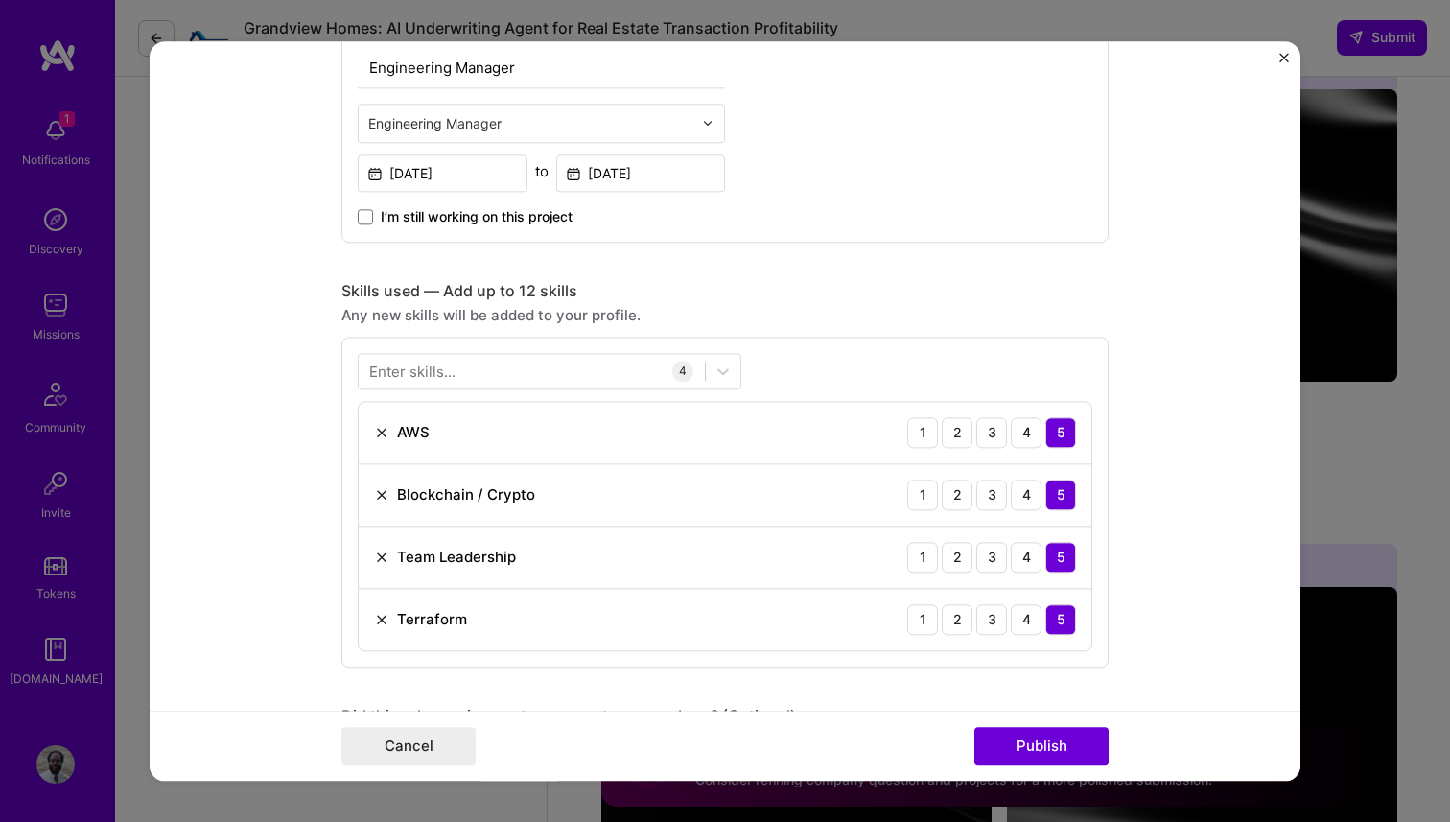
scroll to position [1179, 0]
click at [1038, 748] on button "Publish" at bounding box center [1041, 746] width 134 height 38
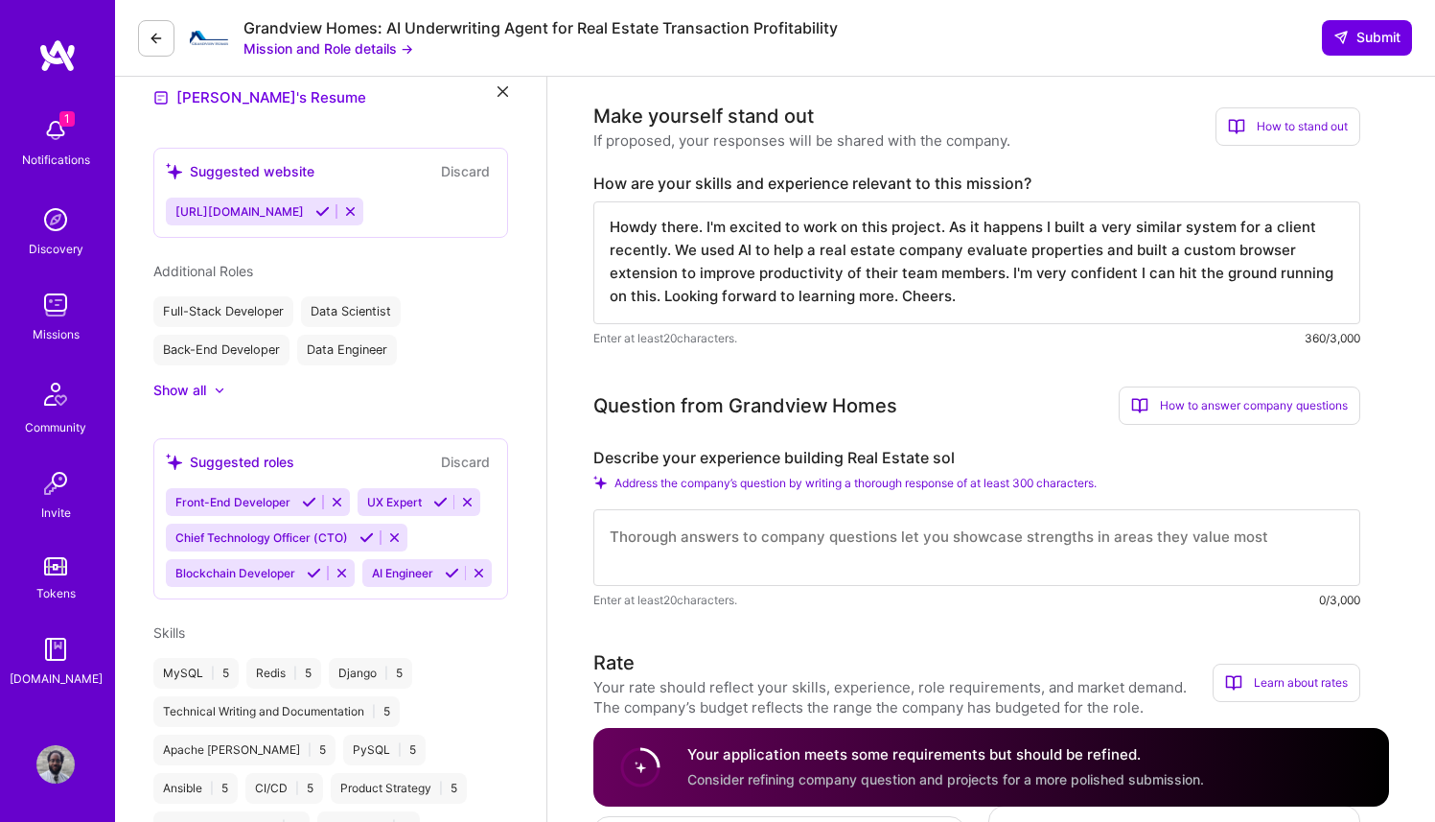
scroll to position [520, 0]
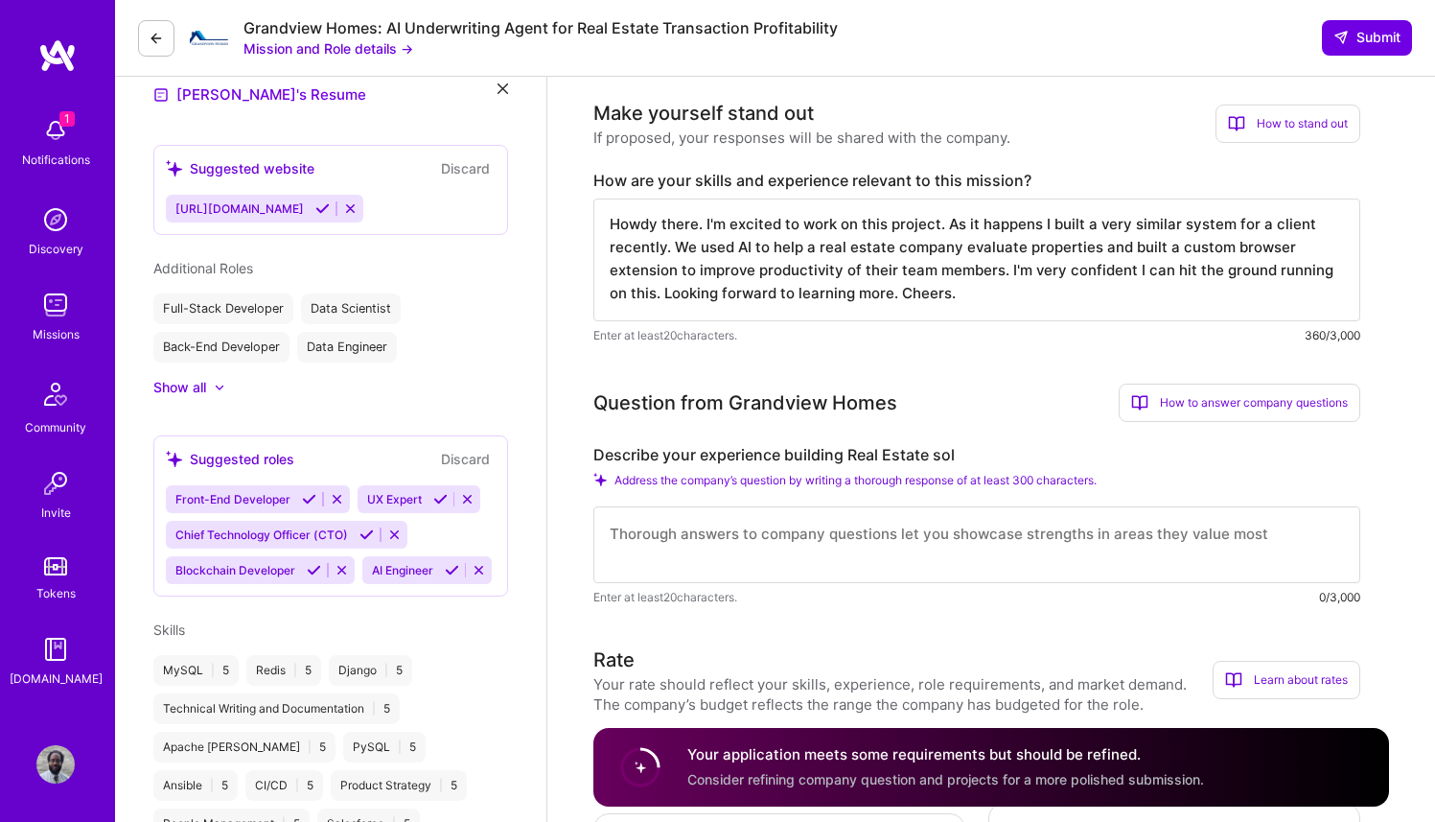
click at [768, 527] on textarea at bounding box center [976, 544] width 767 height 77
click at [938, 452] on label "Describe your experience building Real Estate sol" at bounding box center [976, 455] width 767 height 20
click at [952, 454] on label "Describe your experience building Real Estate sol" at bounding box center [976, 455] width 767 height 20
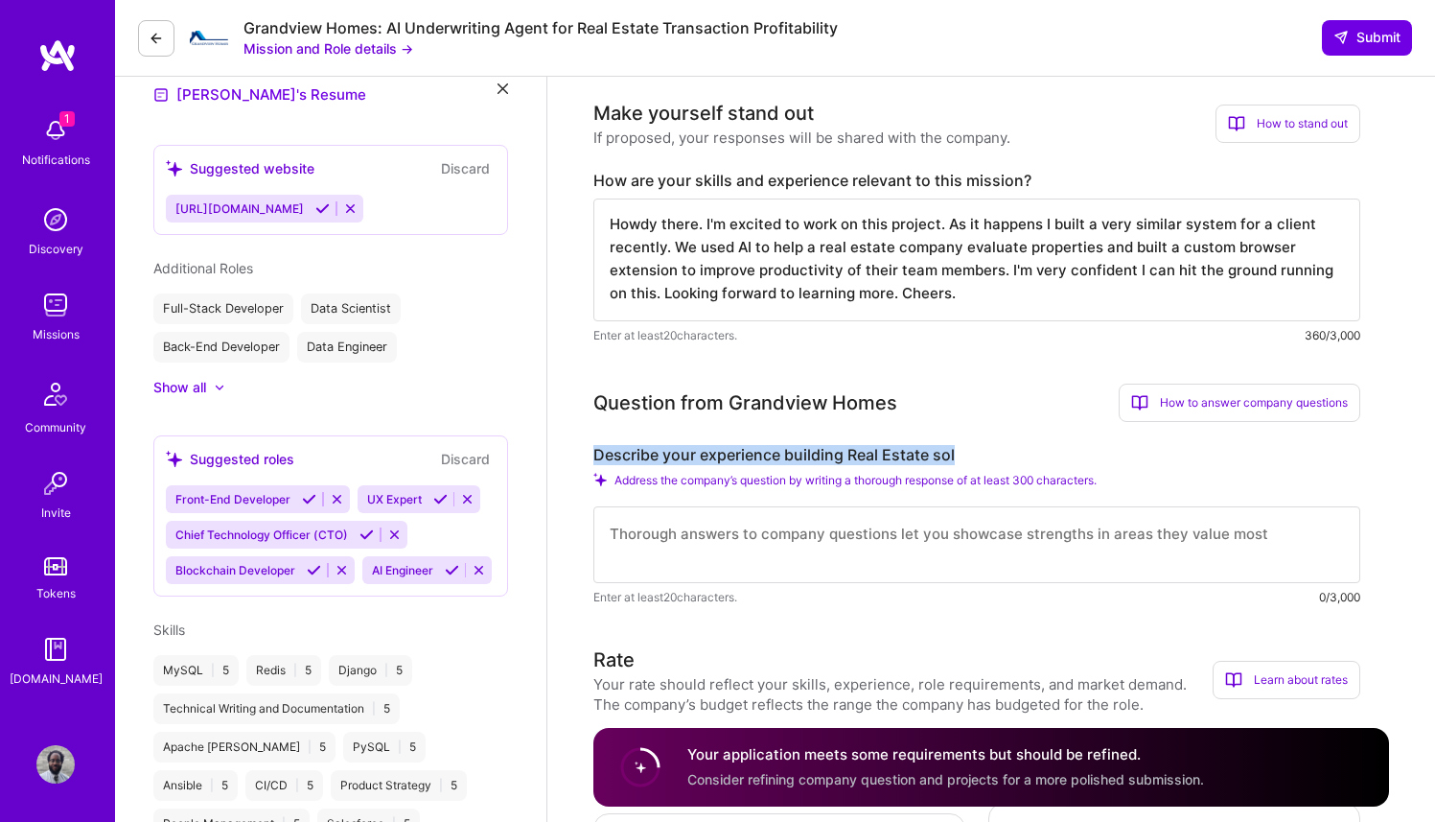
click at [952, 454] on label "Describe your experience building Real Estate sol" at bounding box center [976, 455] width 767 height 20
click at [880, 543] on textarea at bounding box center [976, 544] width 767 height 77
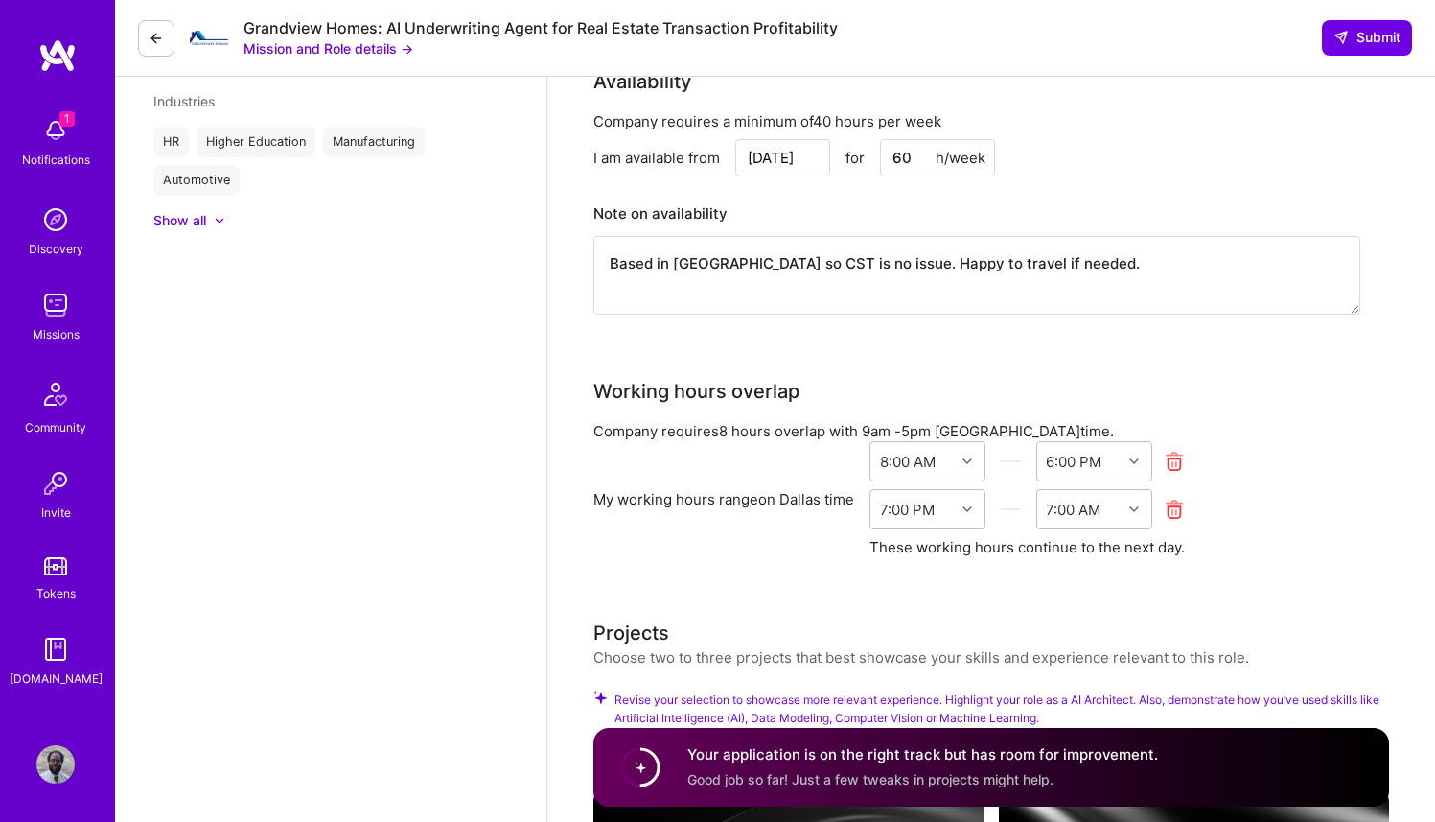
scroll to position [1707, 0]
type textarea "Most recently I built a real estate browser extension powered by AI. The tool a…"
click at [1342, 36] on icon at bounding box center [1341, 37] width 15 height 15
drag, startPoint x: 1364, startPoint y: 33, endPoint x: 1299, endPoint y: 455, distance: 427.8
click at [1299, 455] on div "1 1 Notifications Discovery Missions Community Invite Tokens A.Guide Profile Cl…" at bounding box center [717, 546] width 1435 height 4507
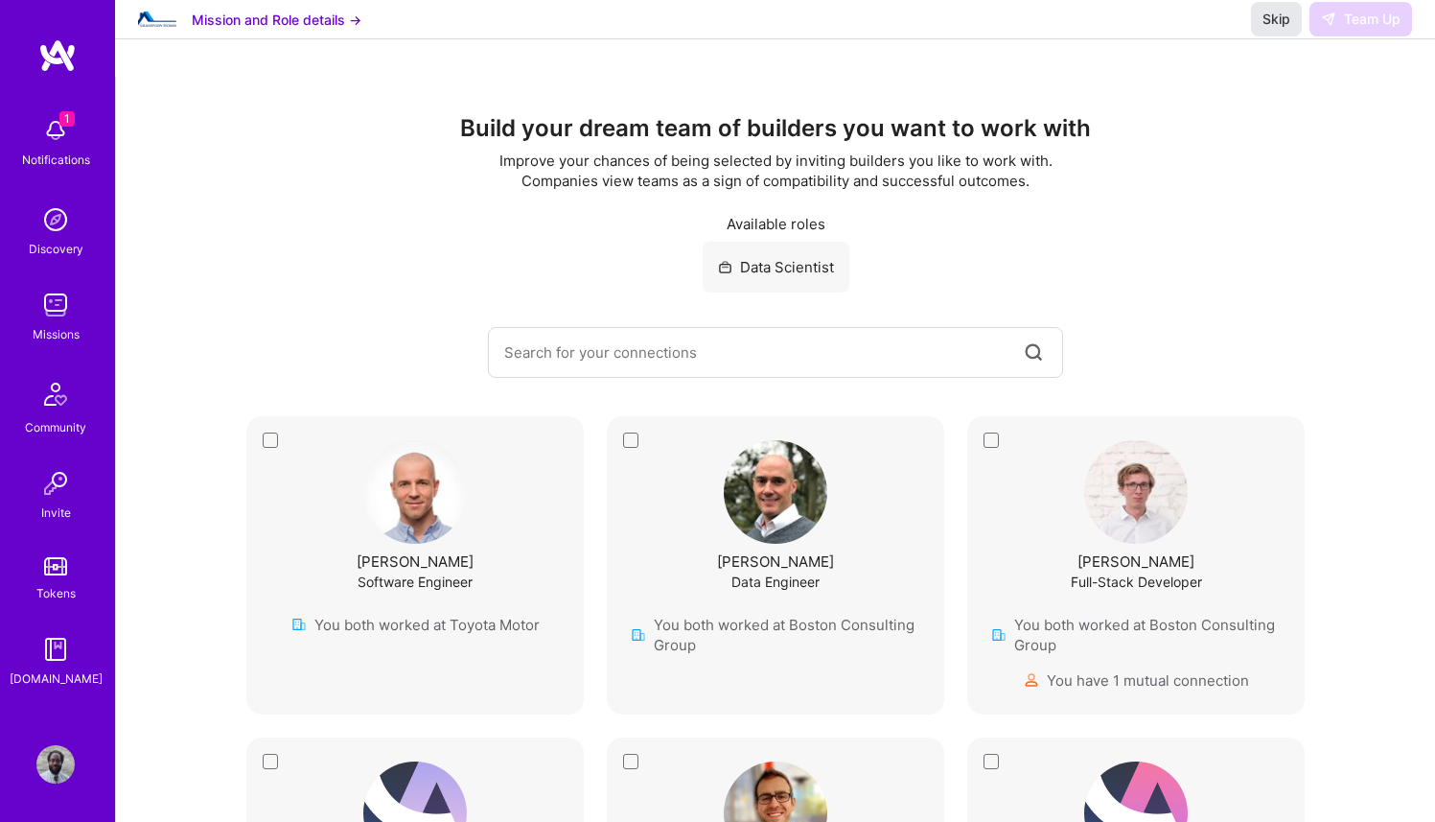
click at [1270, 29] on span "Skip" at bounding box center [1277, 19] width 28 height 19
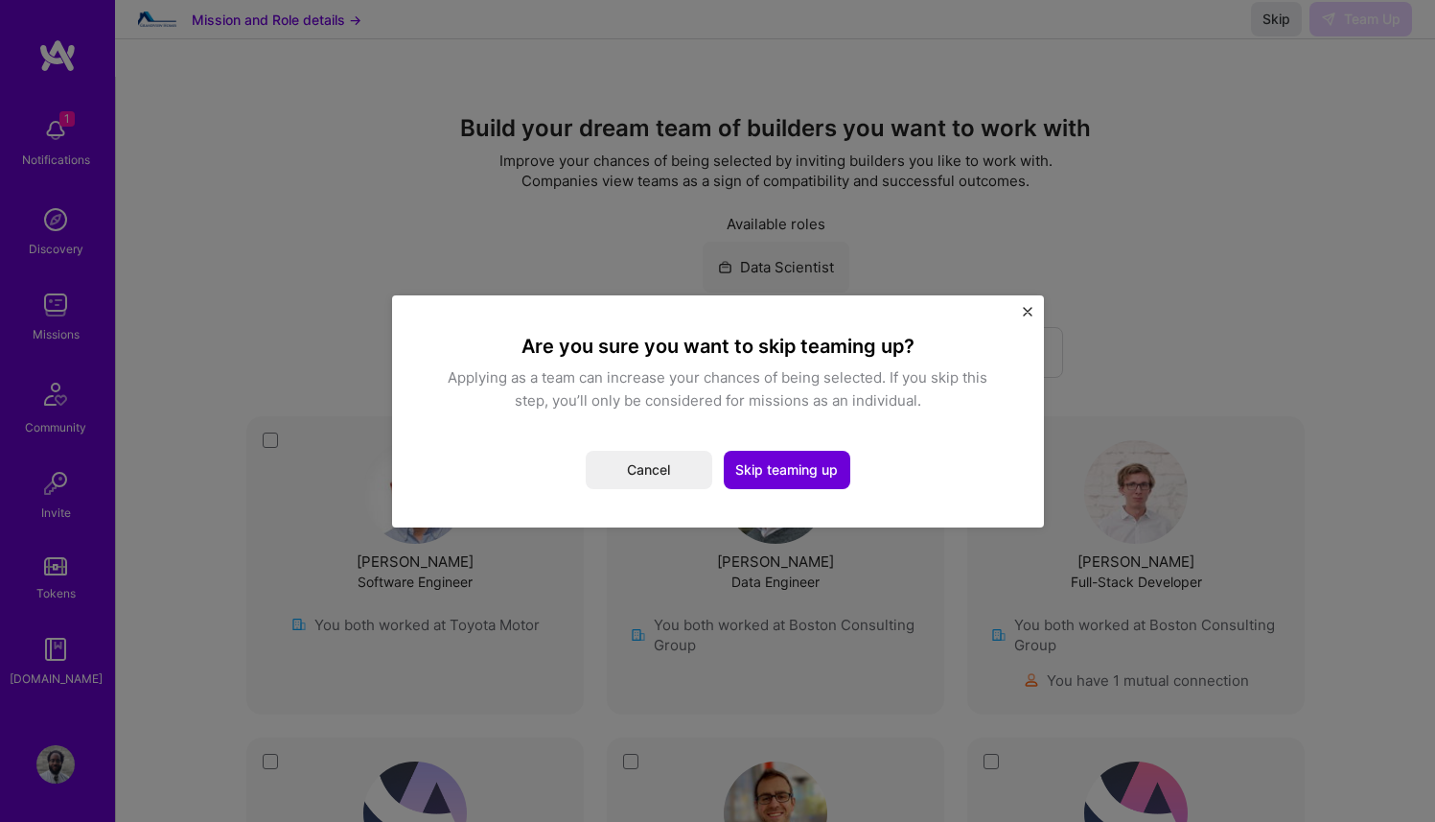
drag, startPoint x: 774, startPoint y: 472, endPoint x: 628, endPoint y: 404, distance: 160.8
click at [628, 408] on div "Are you sure you want to skip teaming up? Applying as a team can increase your …" at bounding box center [717, 411] width 575 height 155
click at [1025, 305] on div "Are you sure you want to skip teaming up? Applying as a team can increase your …" at bounding box center [718, 411] width 652 height 232
click at [1025, 310] on img "Close" at bounding box center [1028, 312] width 10 height 10
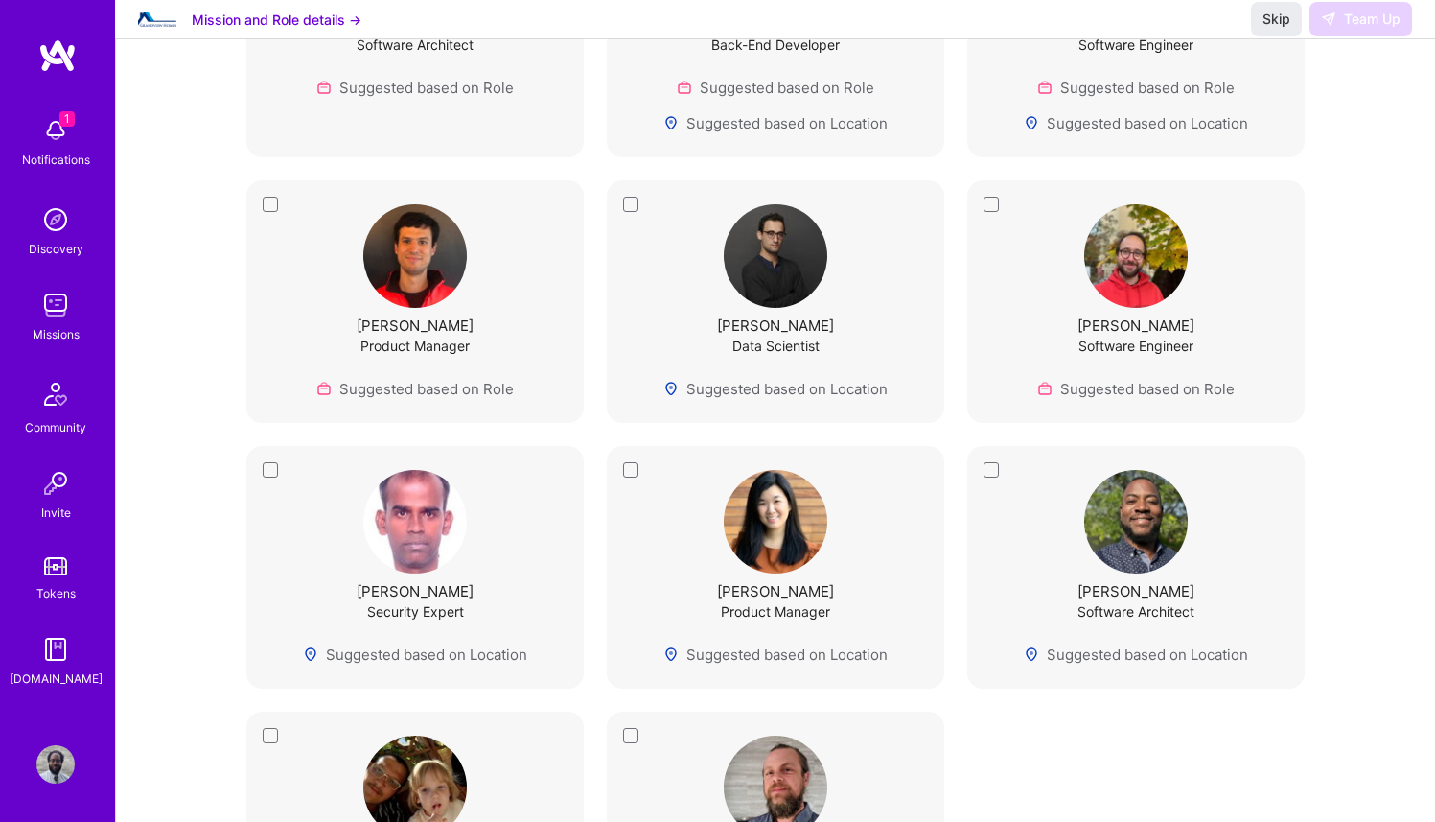
scroll to position [1498, 0]
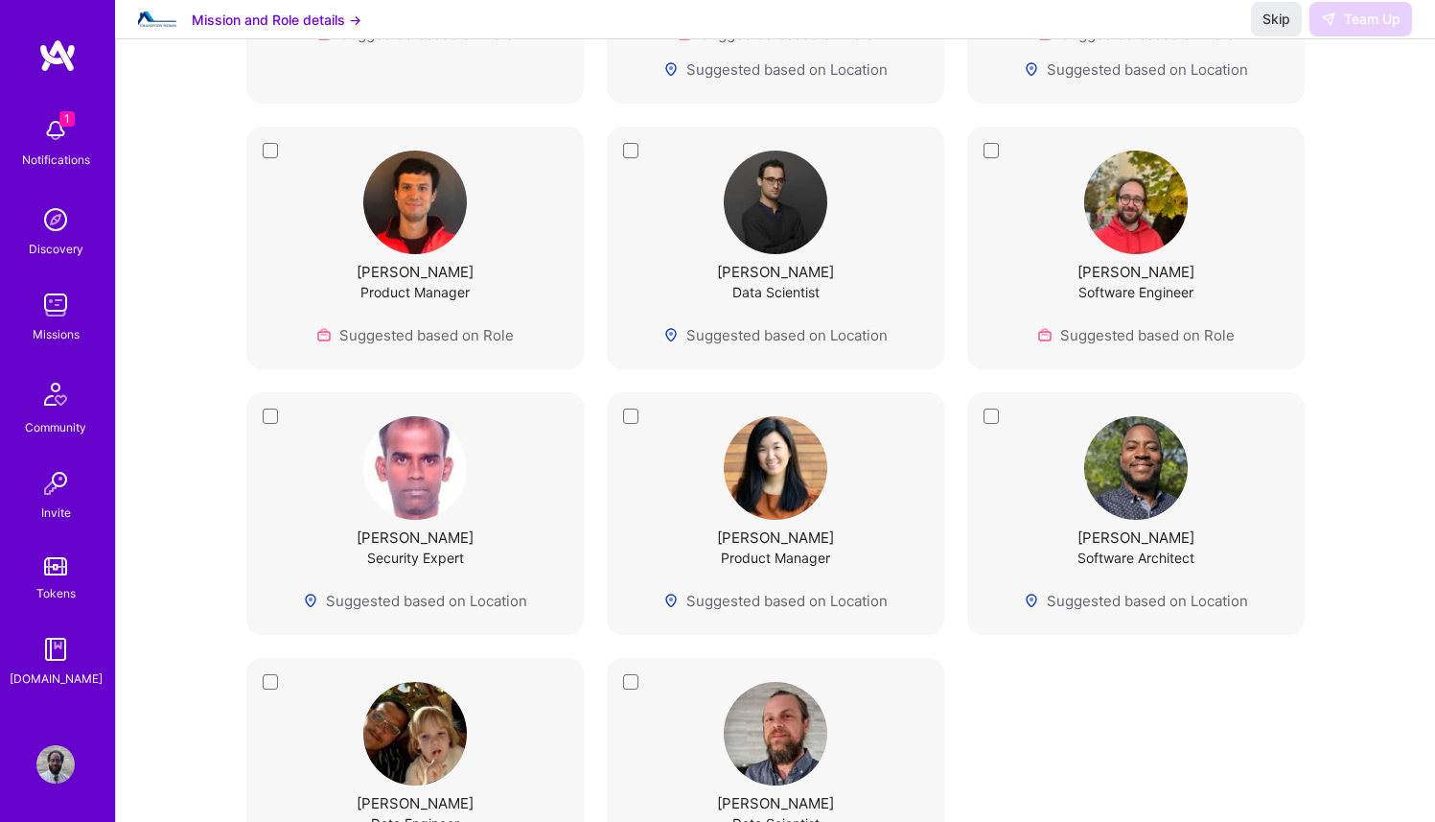
click at [768, 201] on img at bounding box center [776, 203] width 104 height 104
click at [627, 153] on div "Ben Wolfson Data Scientist Suggested based on Location" at bounding box center [775, 248] width 337 height 243
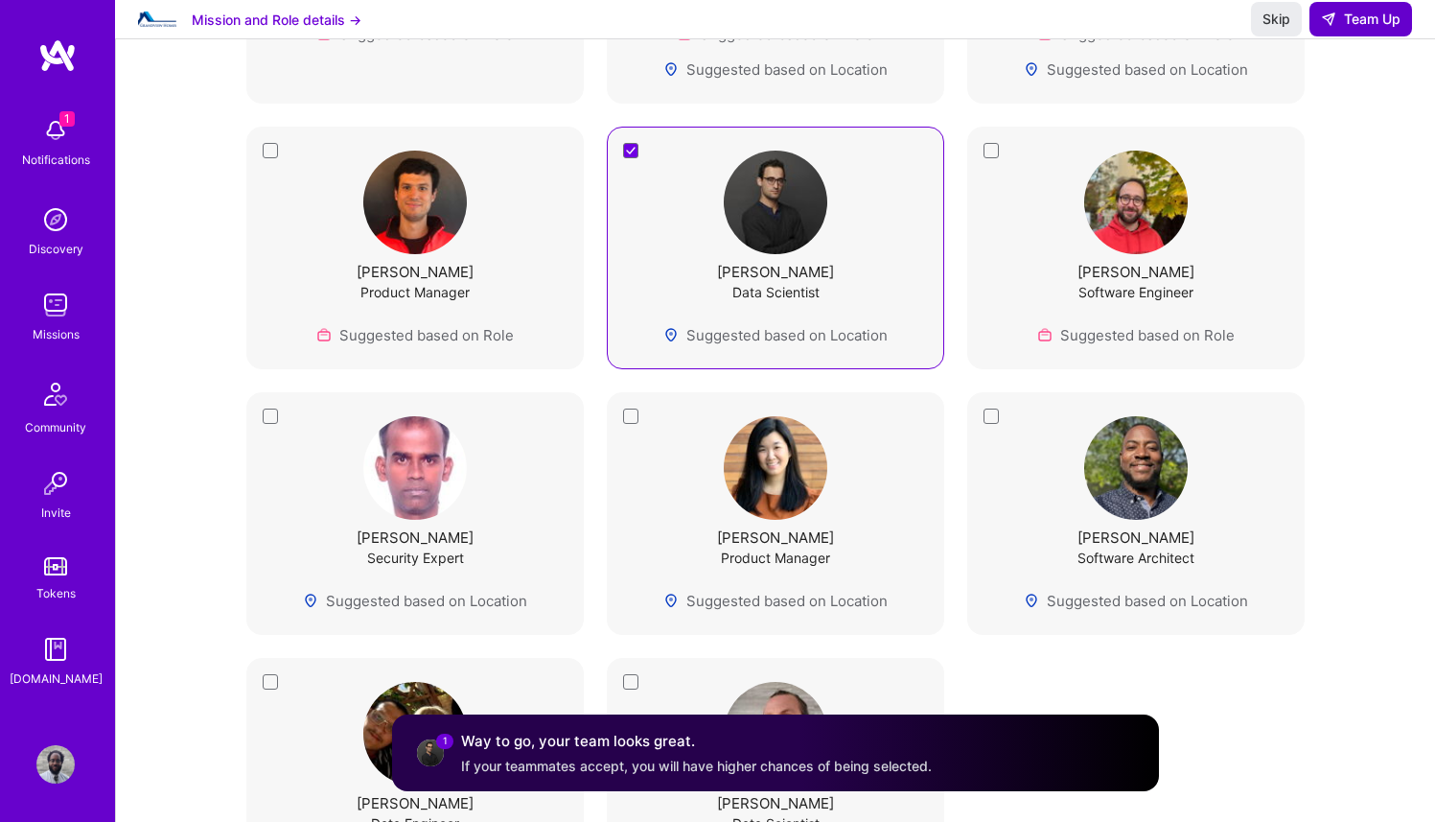
click at [1363, 29] on span "Team Up" at bounding box center [1361, 19] width 80 height 19
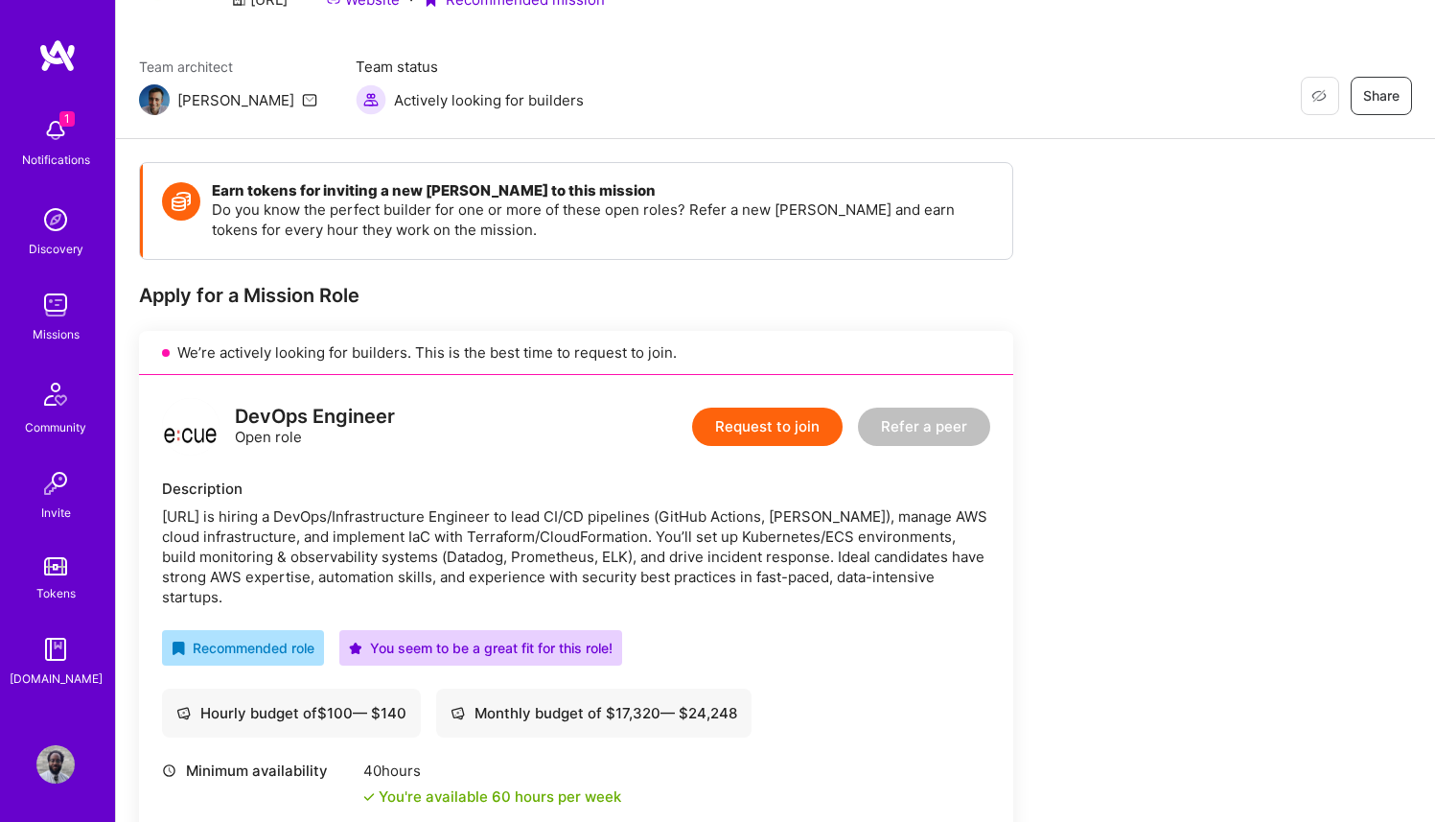
scroll to position [151, 0]
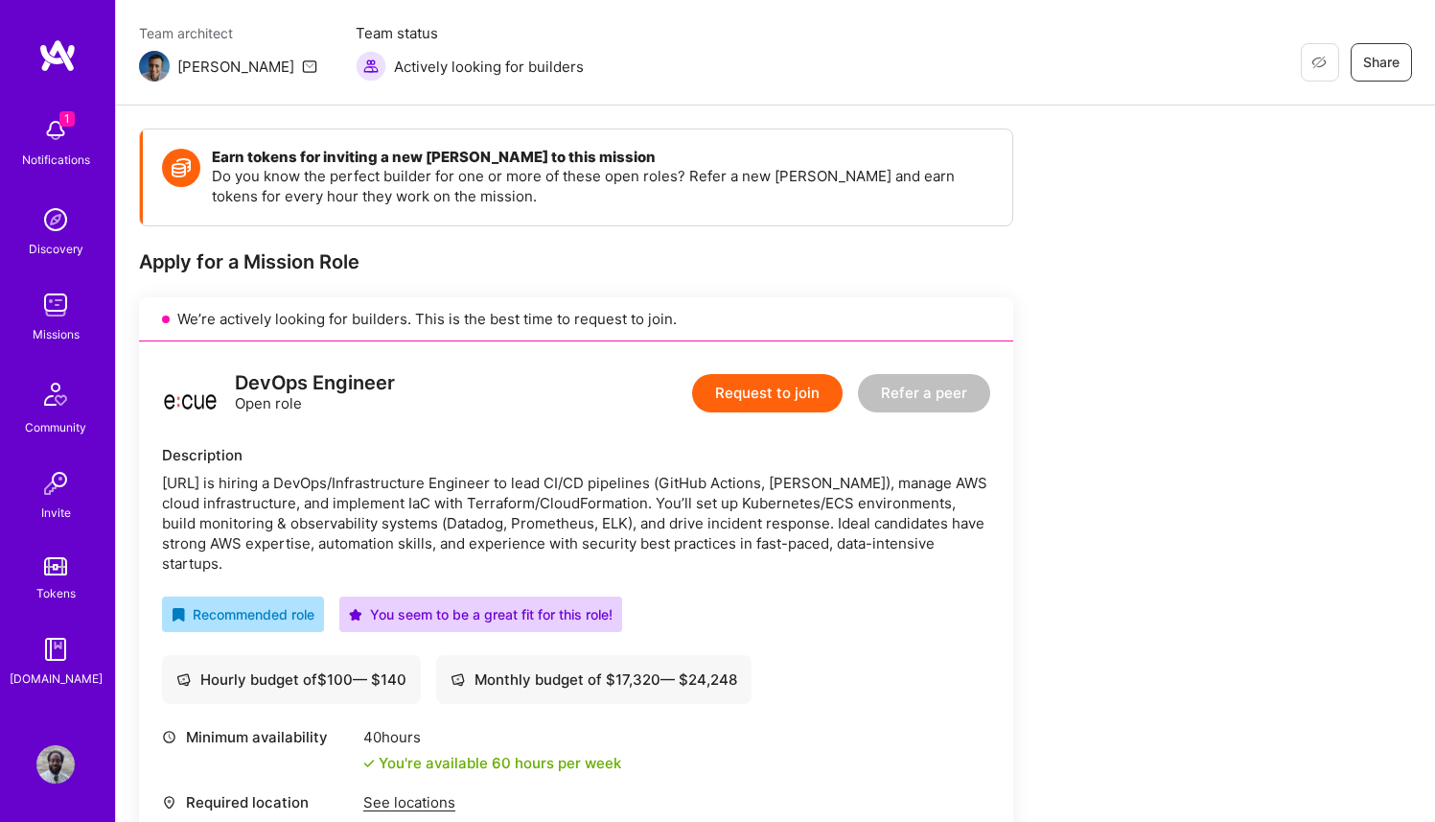
click at [789, 395] on button "Request to join" at bounding box center [767, 393] width 151 height 38
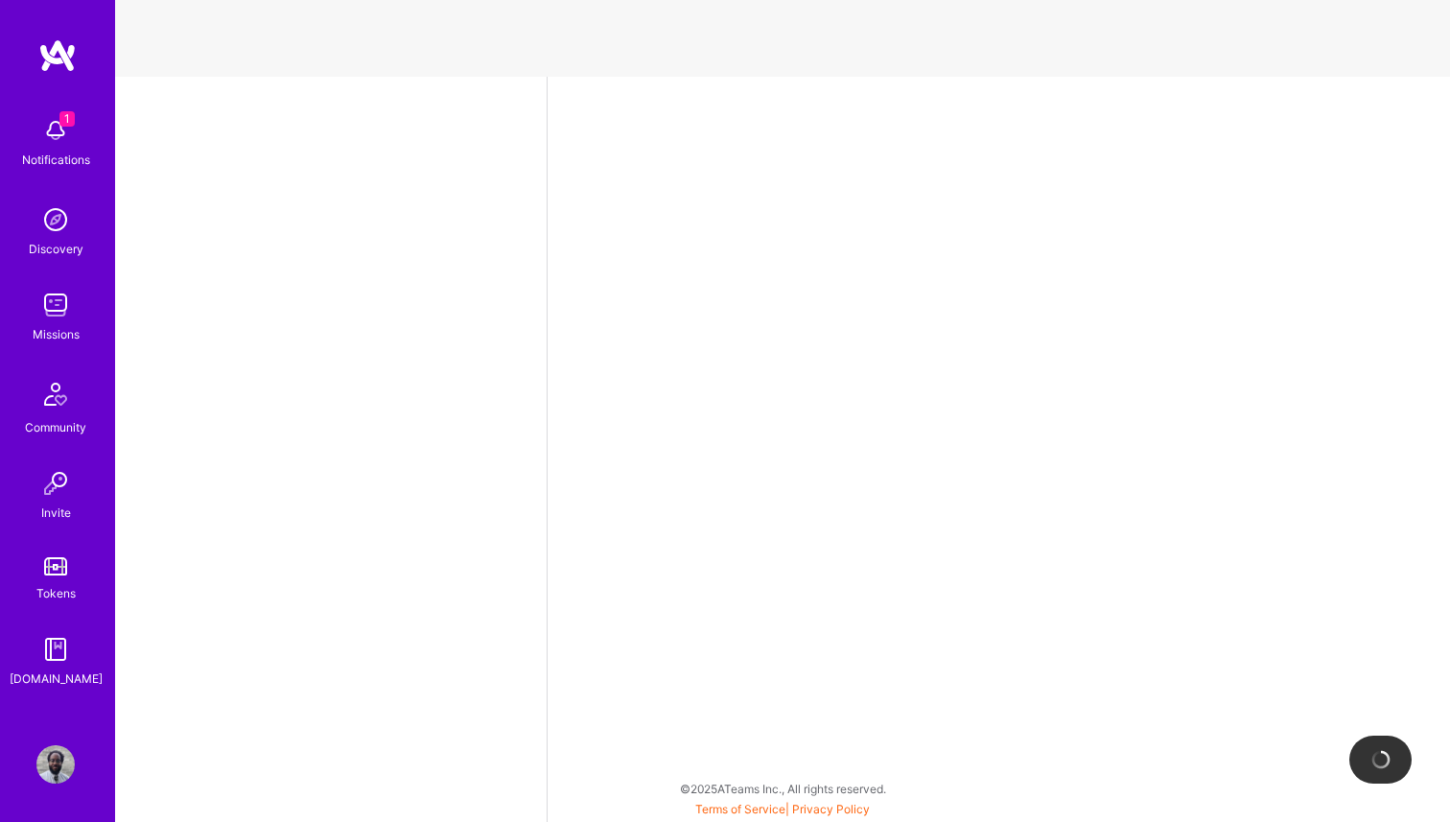
select select "US"
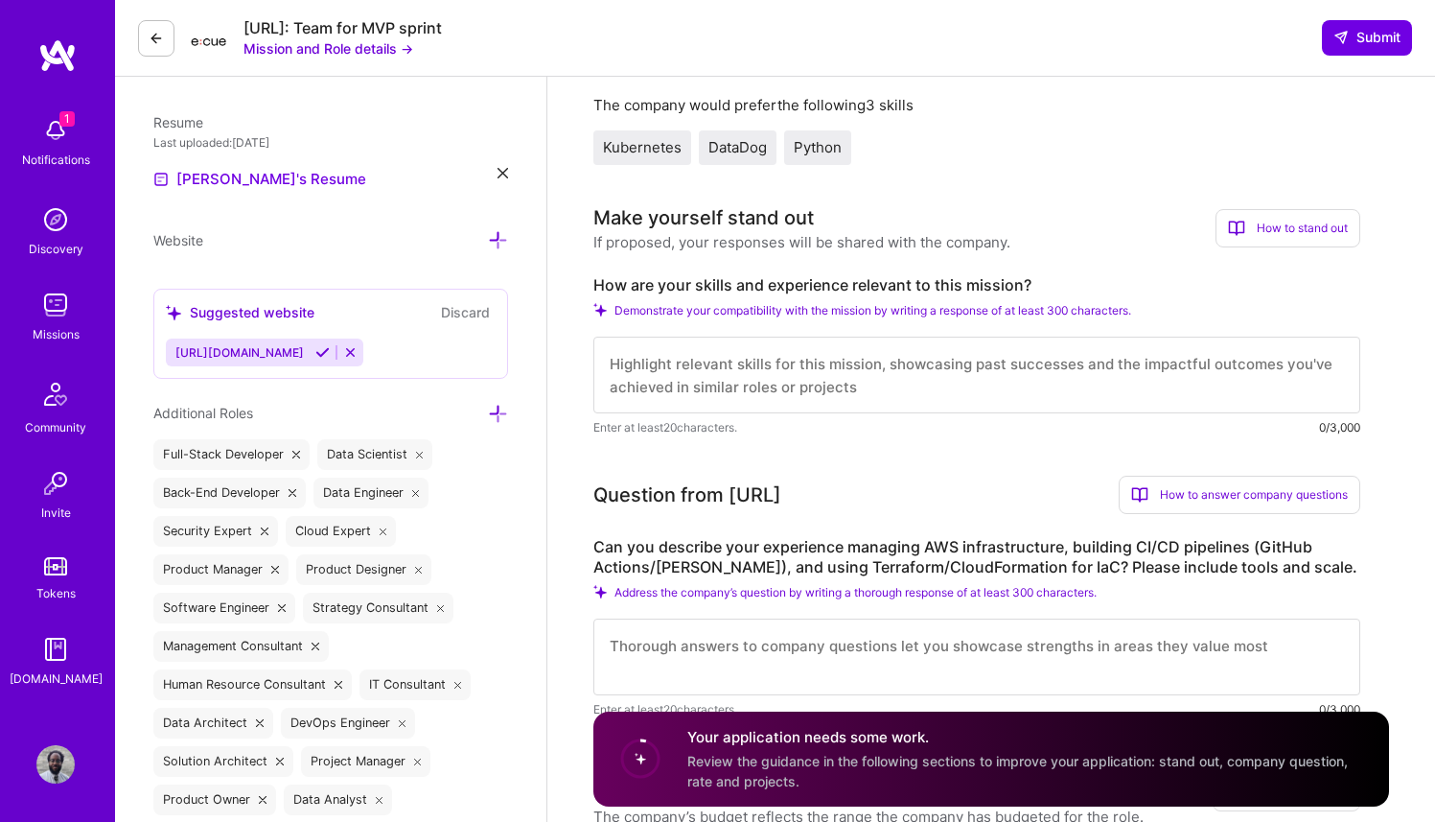
scroll to position [645, 0]
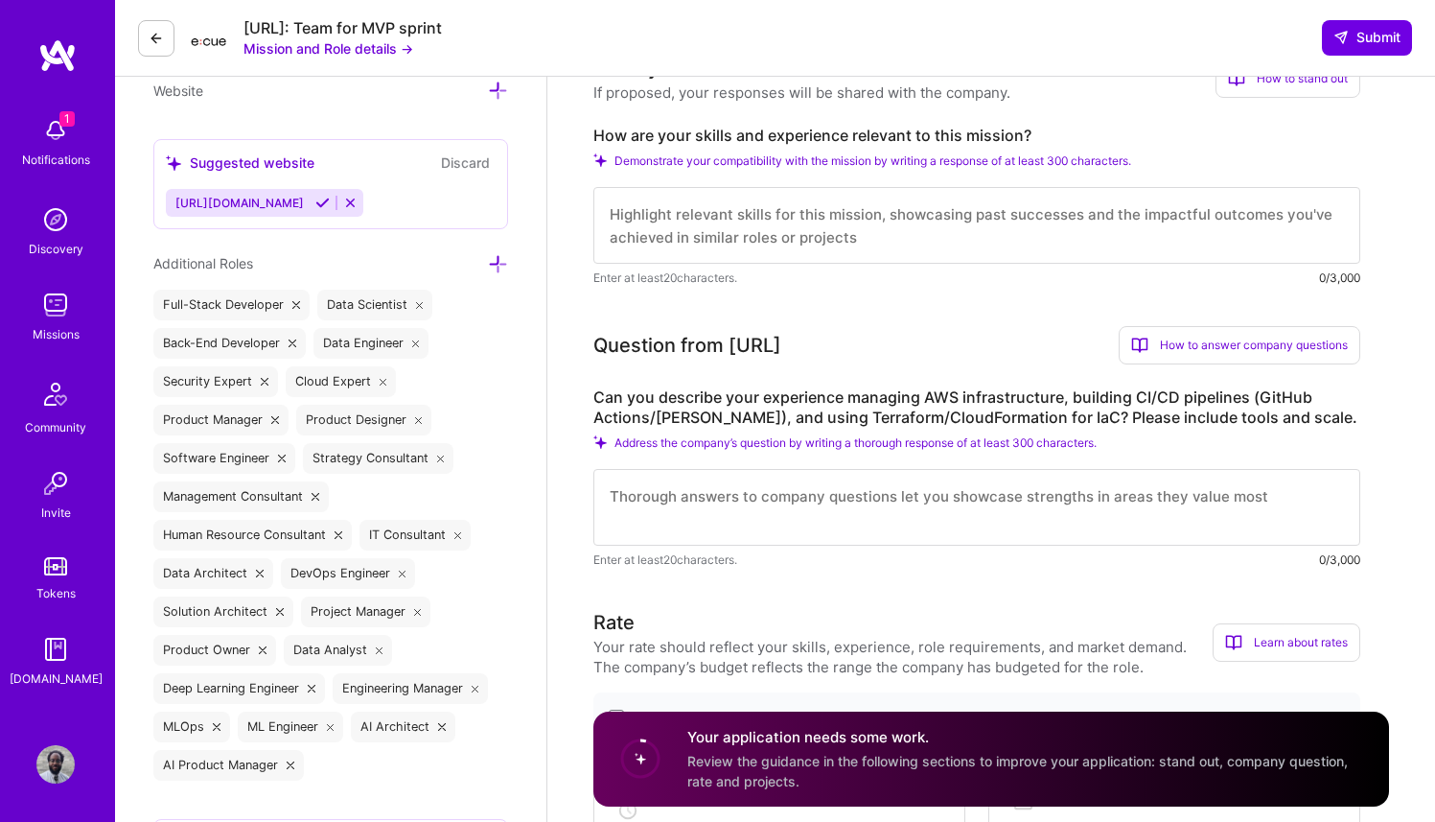
click at [903, 508] on textarea at bounding box center [976, 507] width 767 height 77
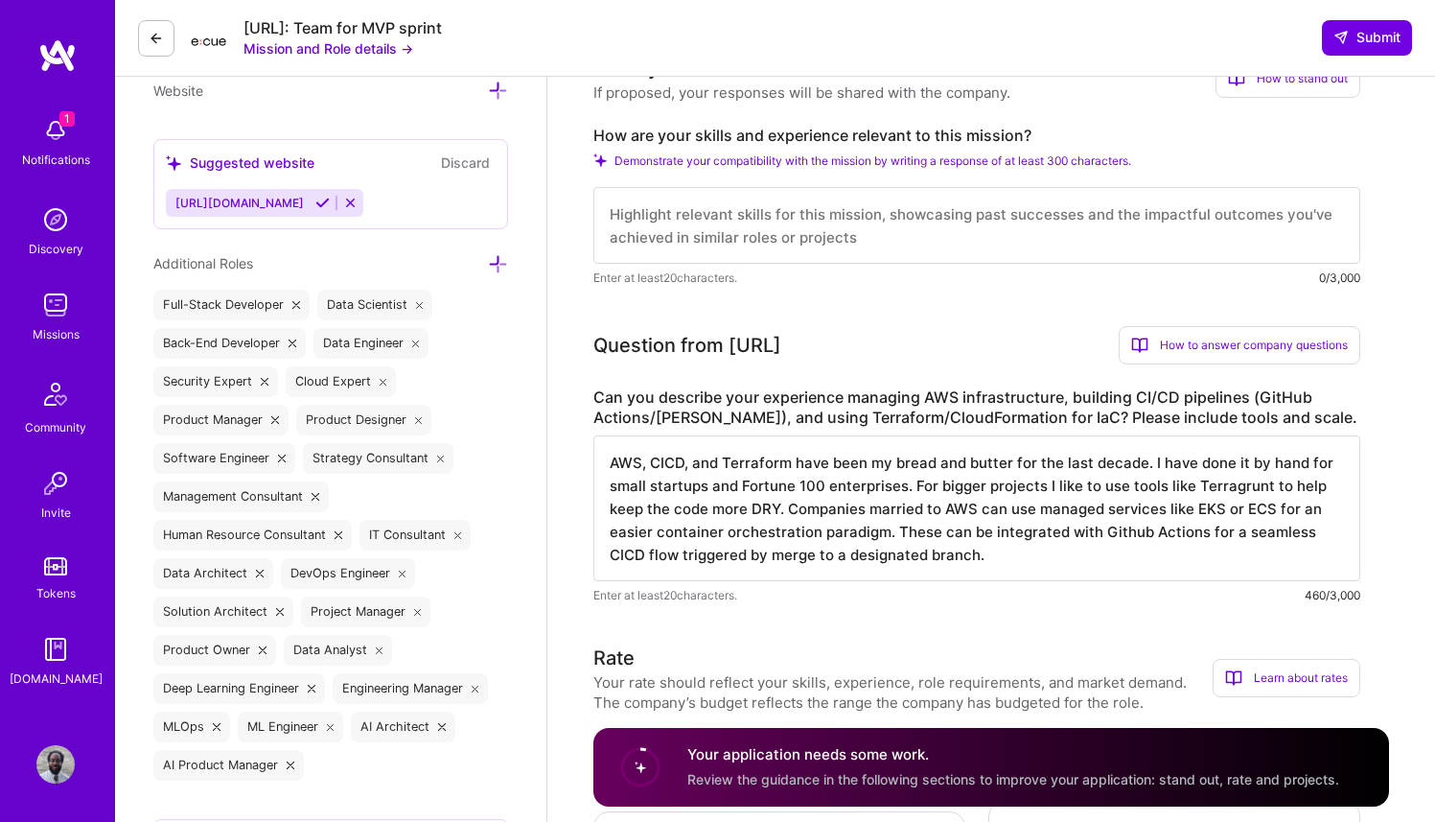
type textarea "AWS, CICD, and Terraform have been my bread and butter for the last decade. I h…"
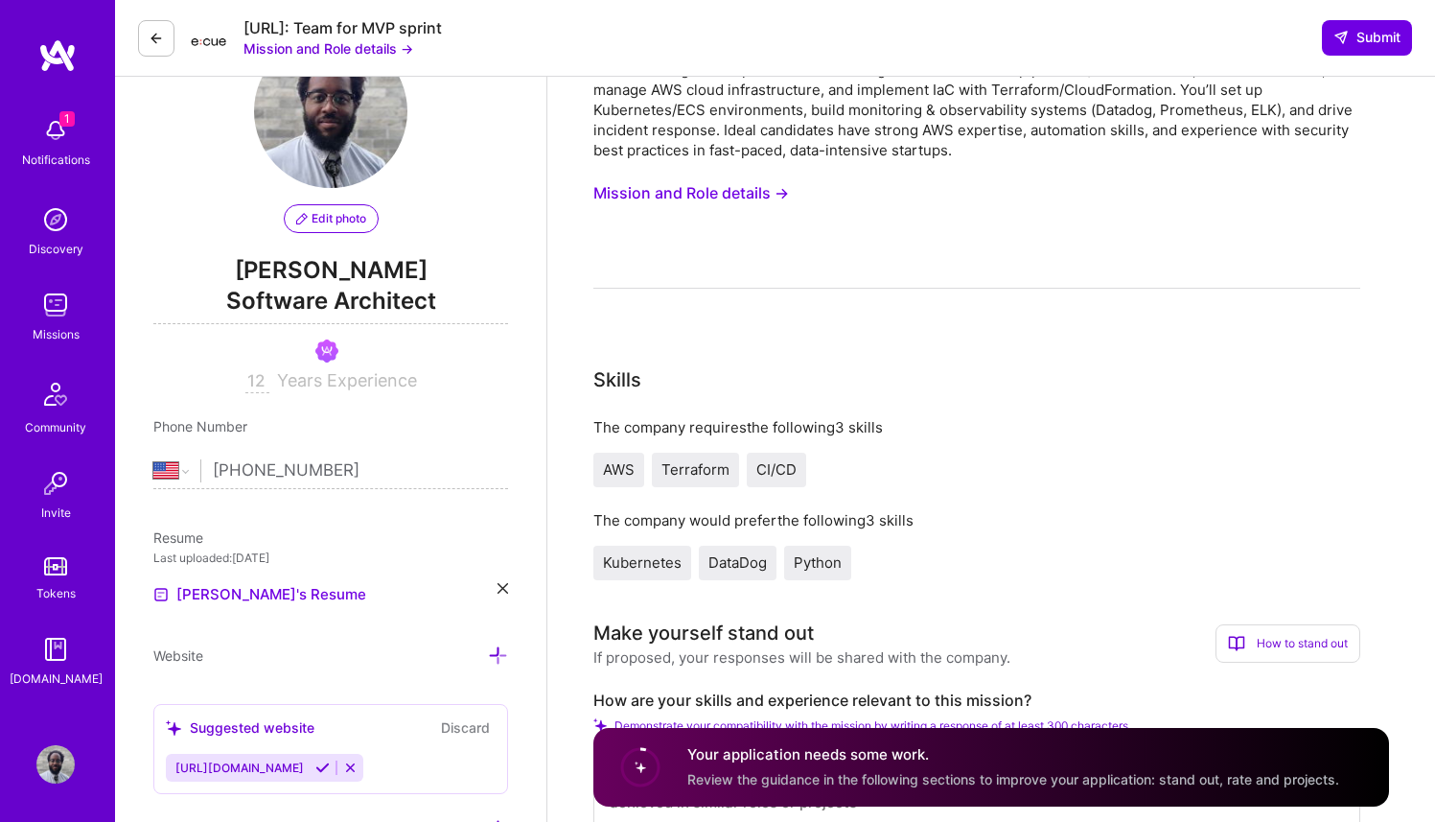
scroll to position [472, 0]
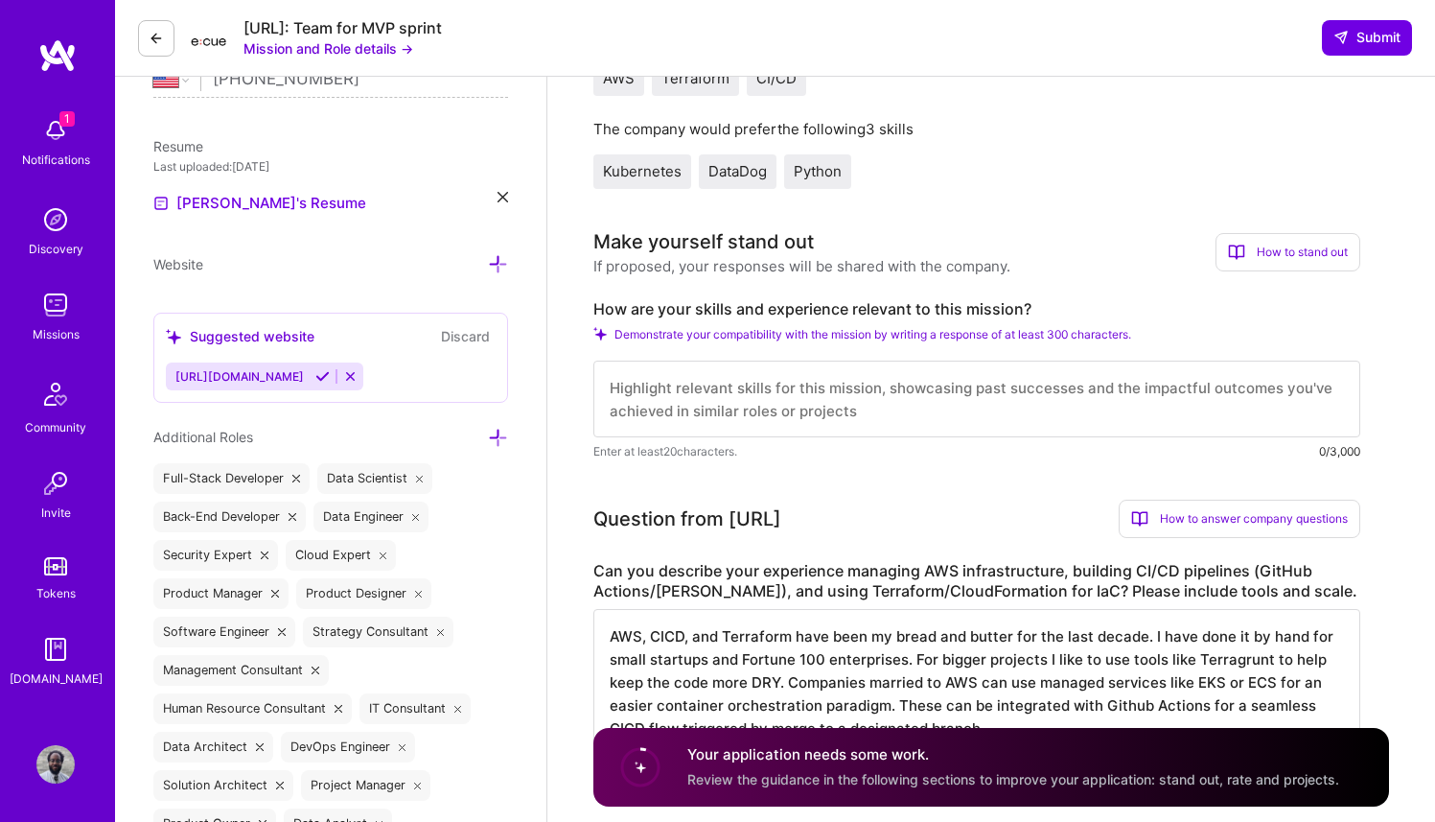
click at [903, 413] on textarea at bounding box center [976, 398] width 767 height 77
type textarea "DevOps has been my passion since [DATE]. I have been a cloud architect, systems…"
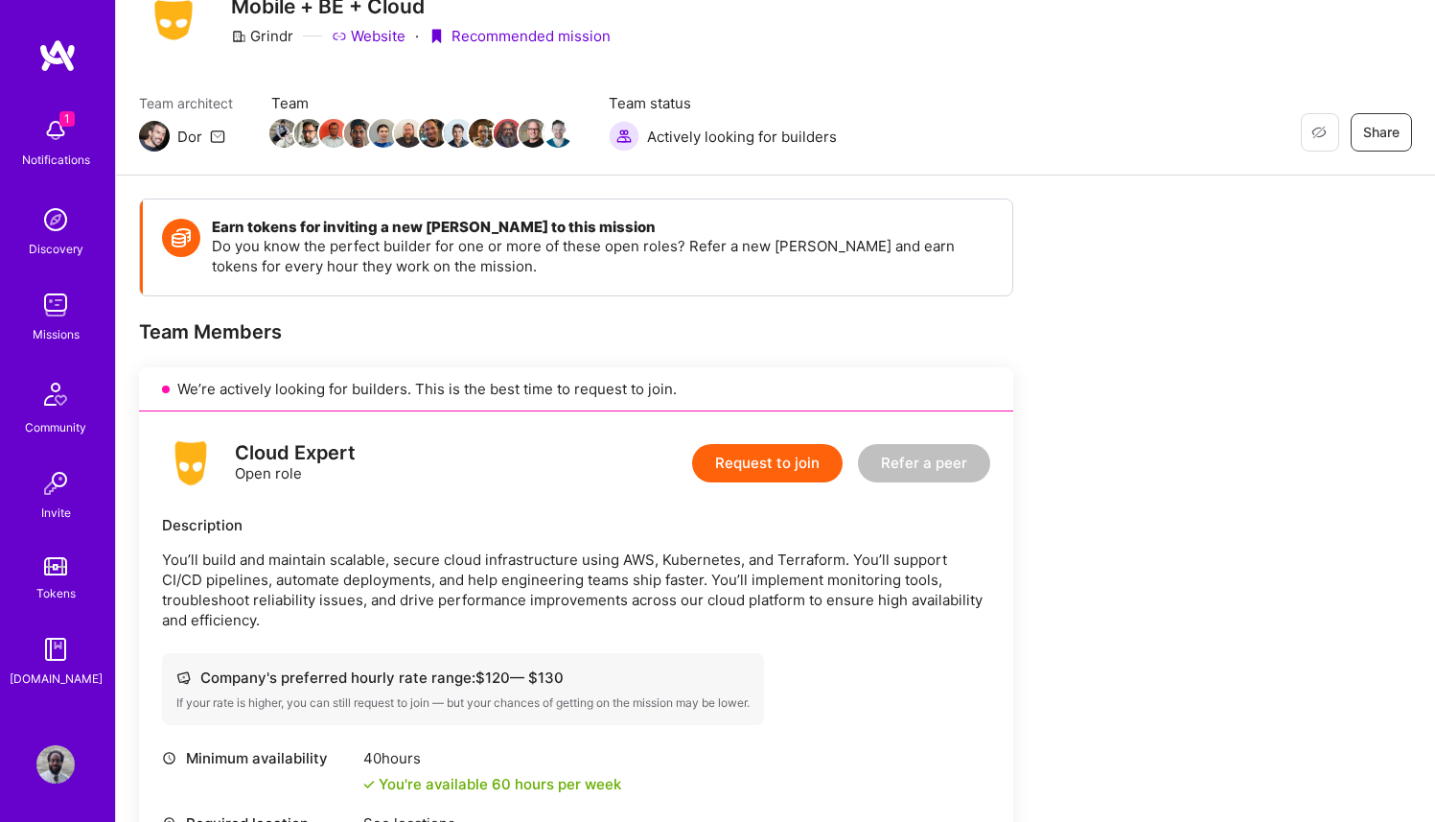
scroll to position [149, 0]
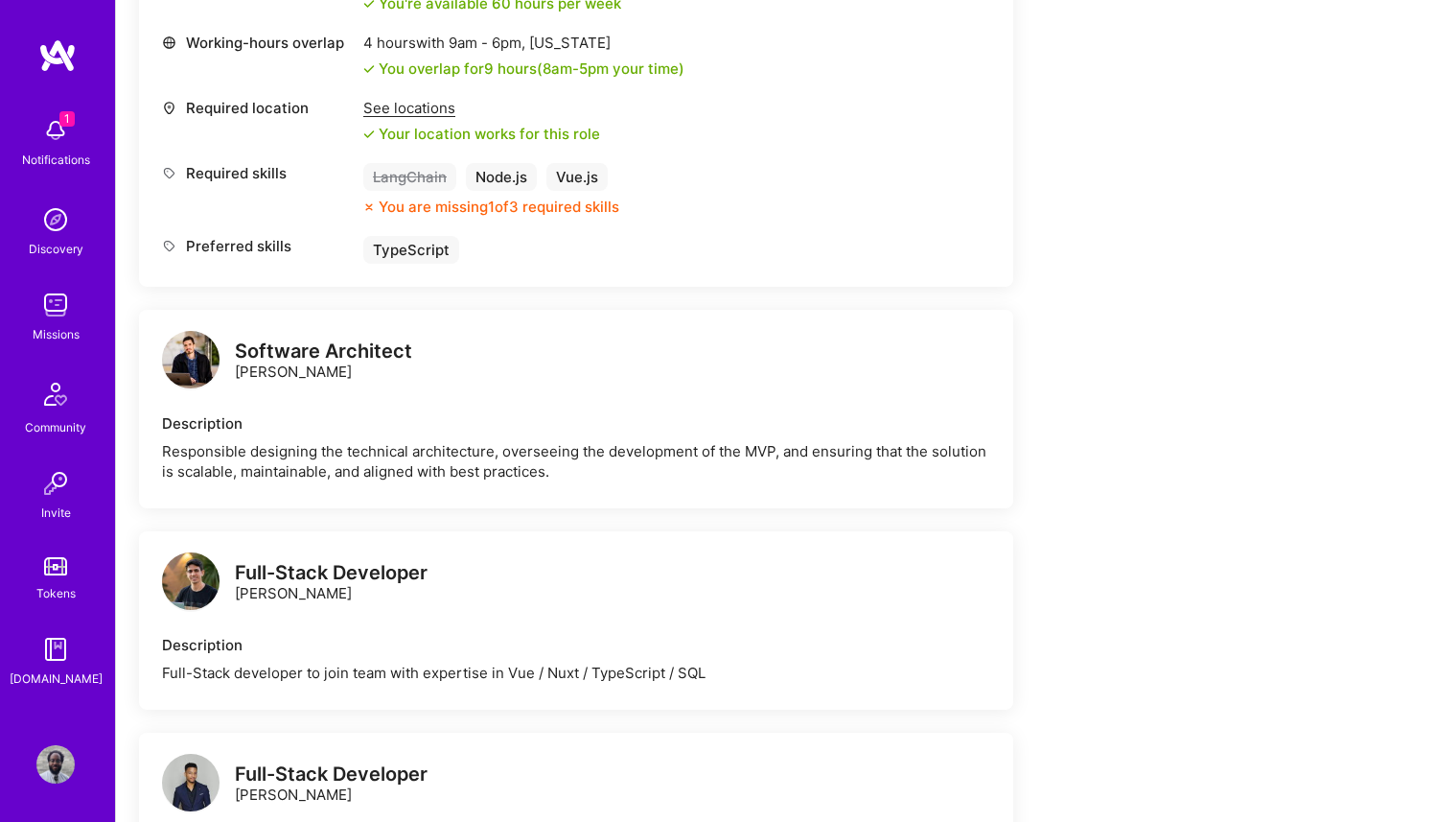
scroll to position [445, 0]
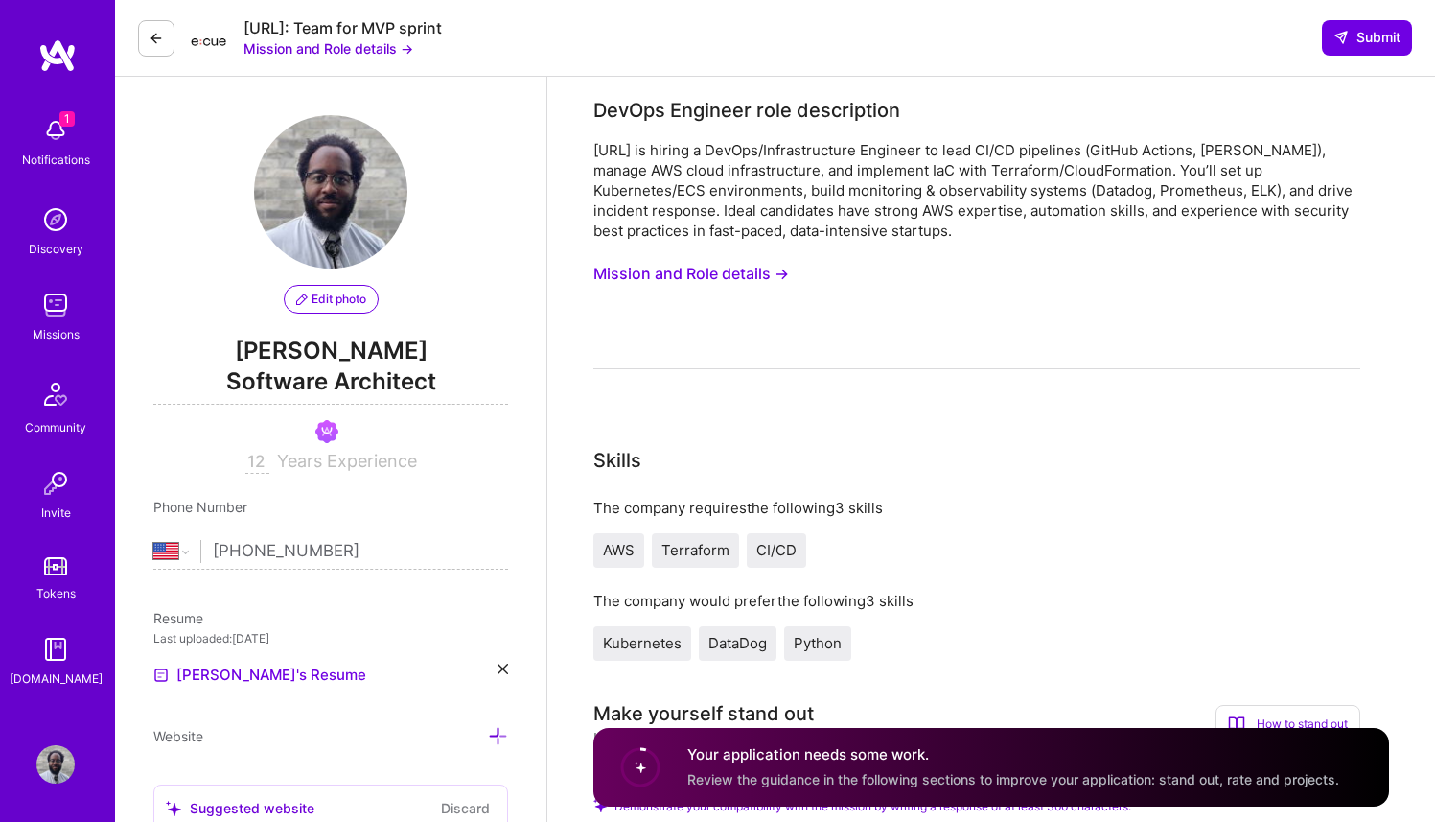
select select "US"
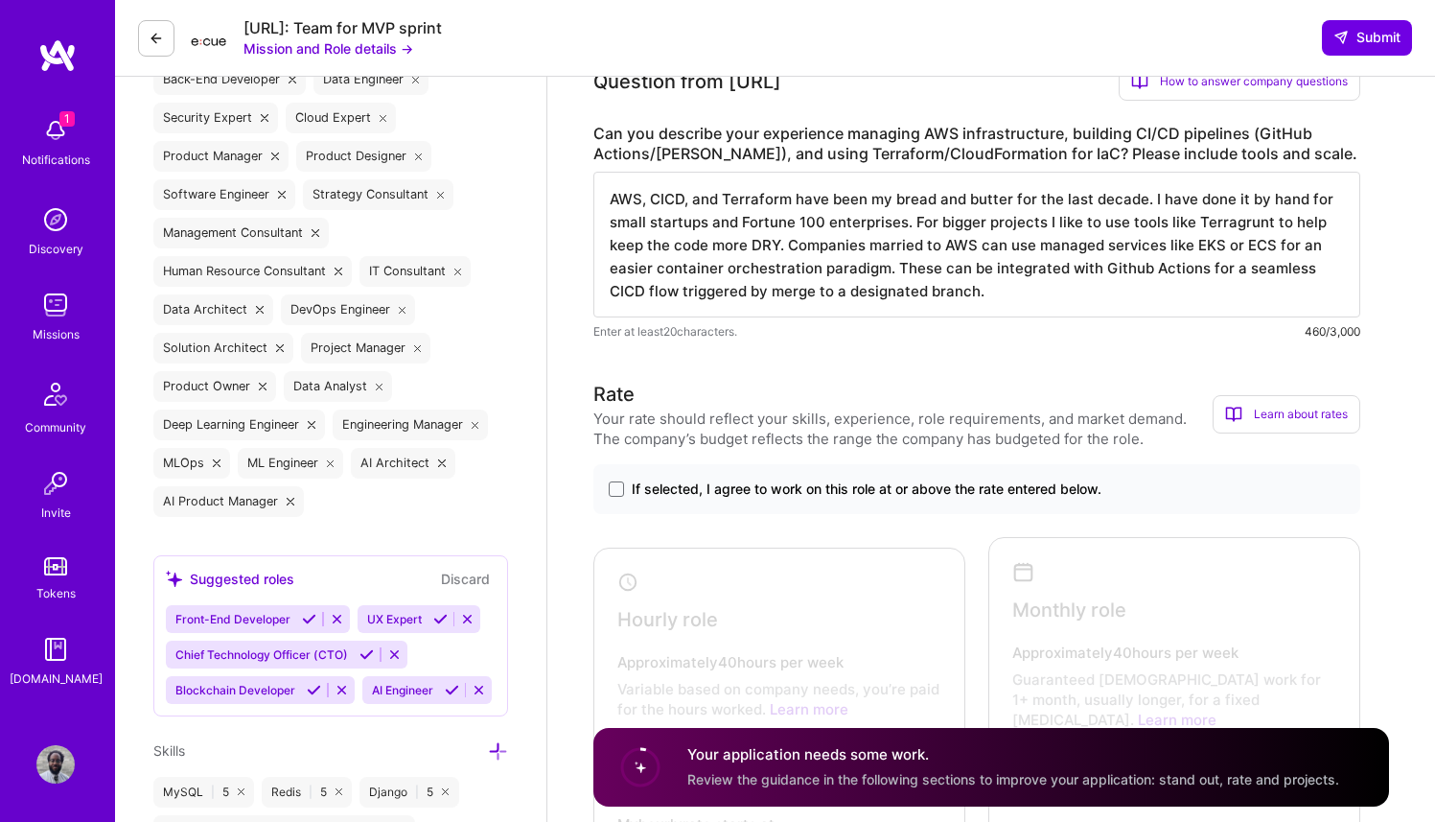
scroll to position [1082, 0]
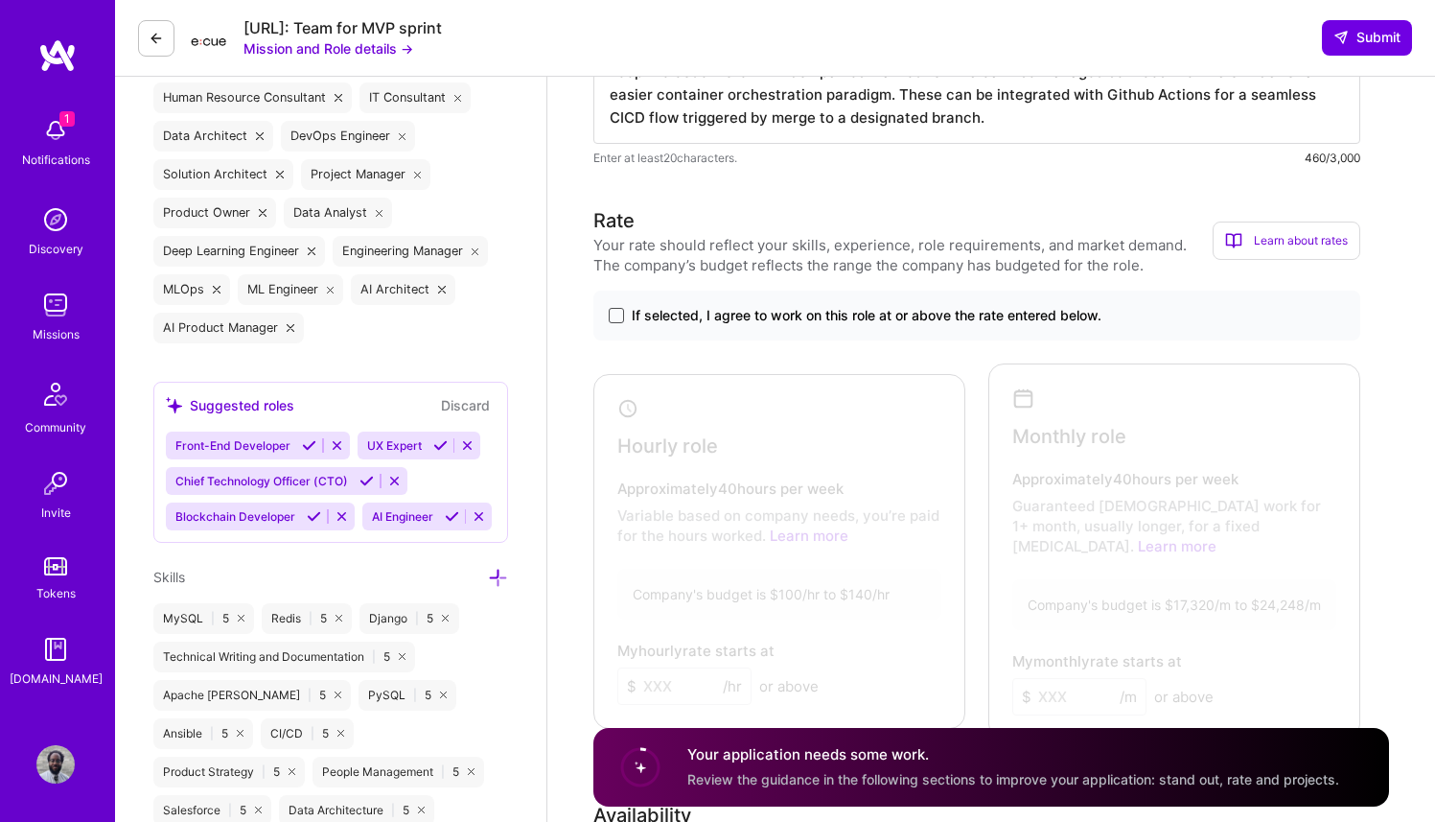
type textarea "DevOps has been my passion since [DATE]. I have been a cloud architect, systems…"
click at [615, 314] on span at bounding box center [616, 315] width 15 height 15
click at [0, 0] on input "If selected, I agree to work on this role at or above the rate entered below." at bounding box center [0, 0] width 0 height 0
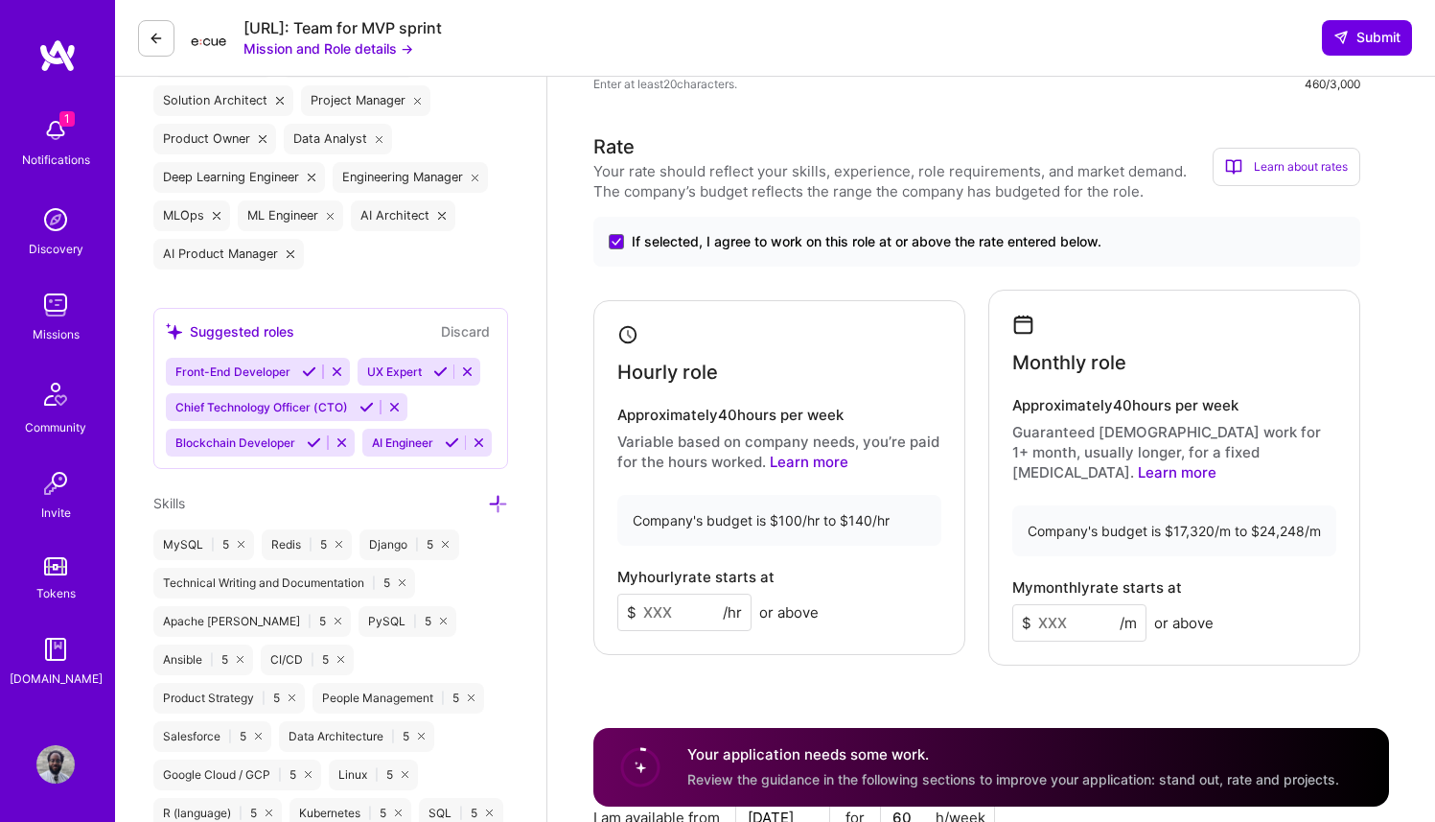
scroll to position [1176, 0]
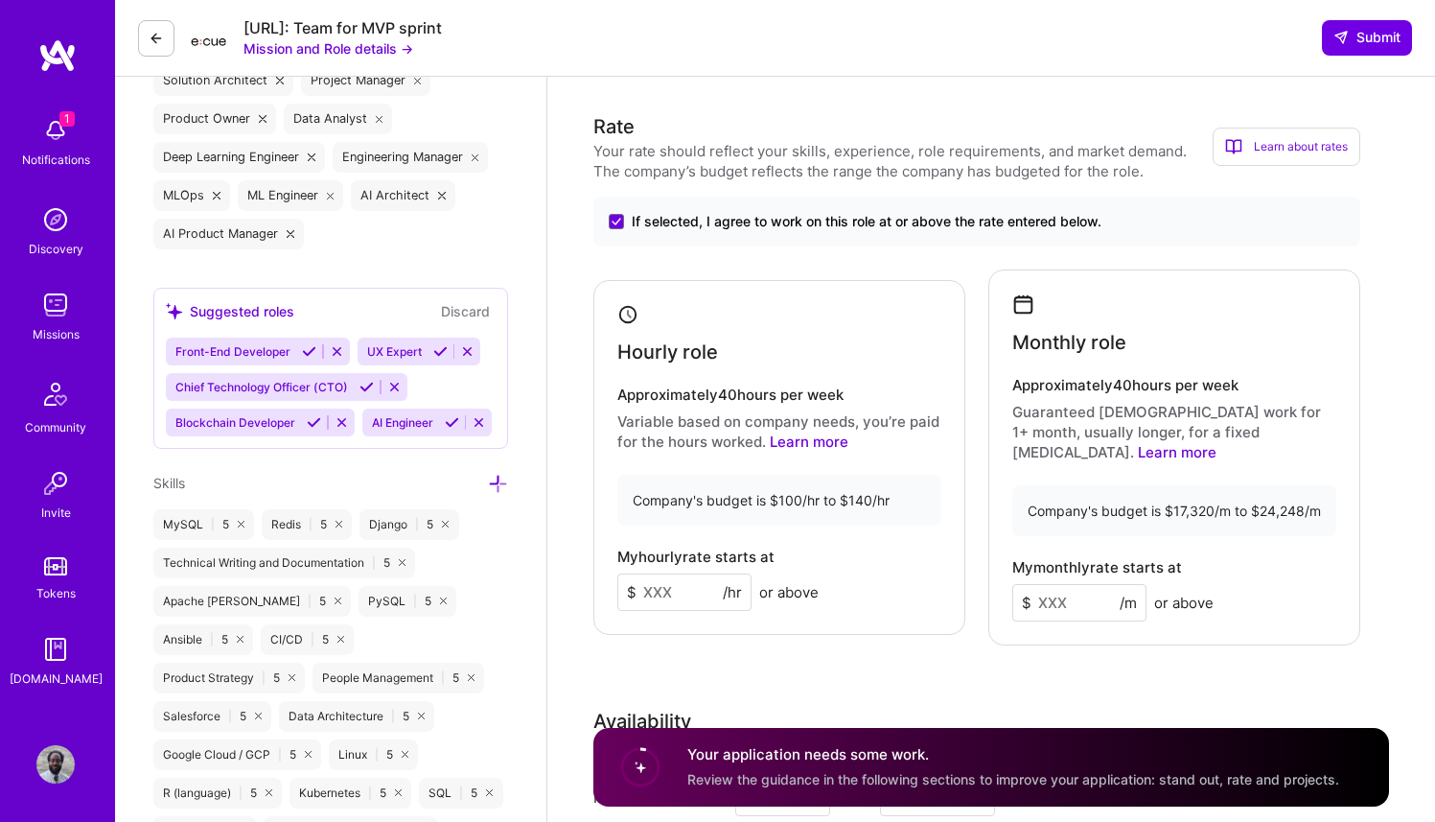
drag, startPoint x: 682, startPoint y: 581, endPoint x: 644, endPoint y: 579, distance: 37.4
click at [644, 579] on input at bounding box center [684, 591] width 134 height 37
type input "125"
click at [1077, 584] on input at bounding box center [1079, 602] width 134 height 37
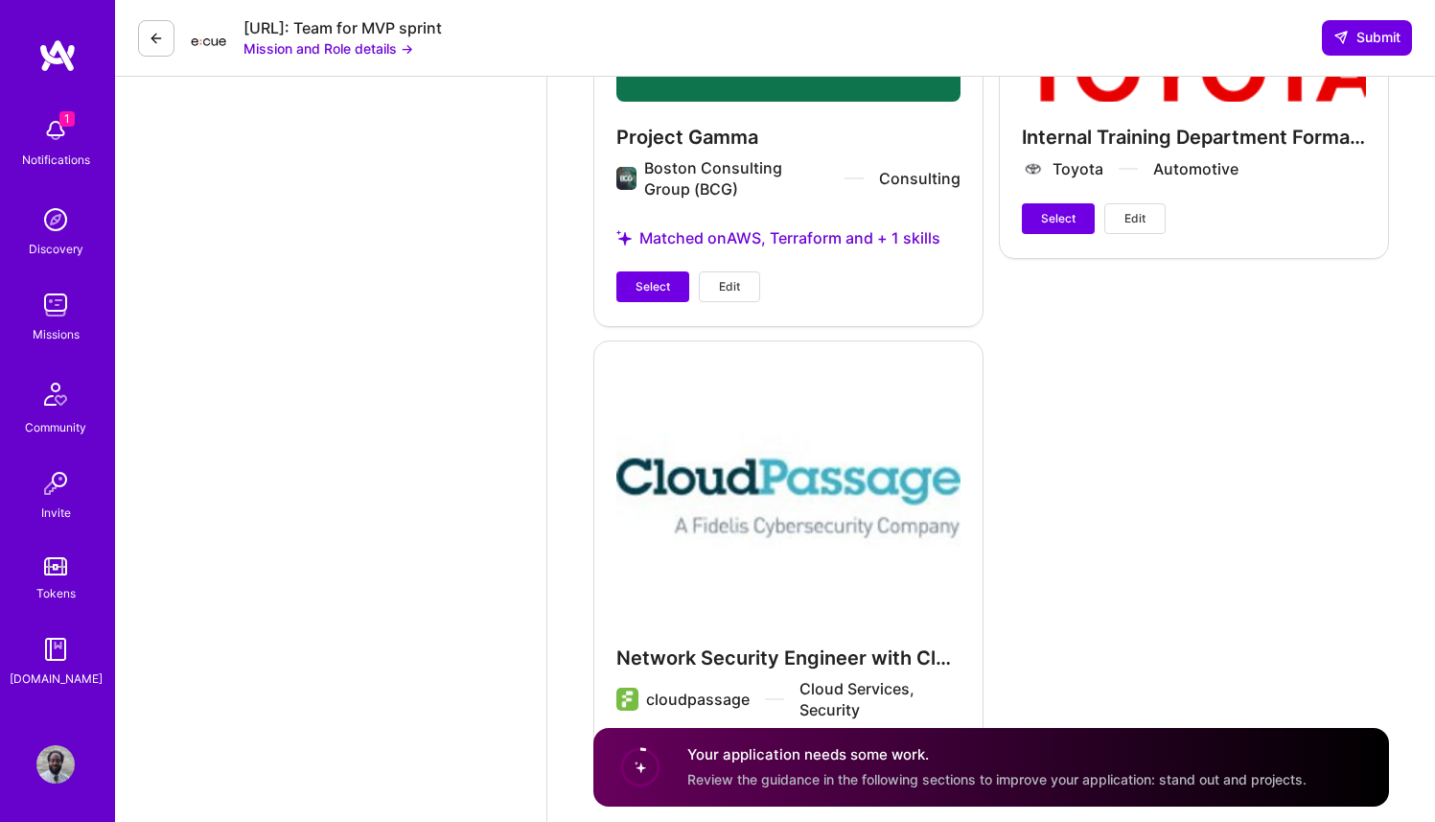
scroll to position [7729, 0]
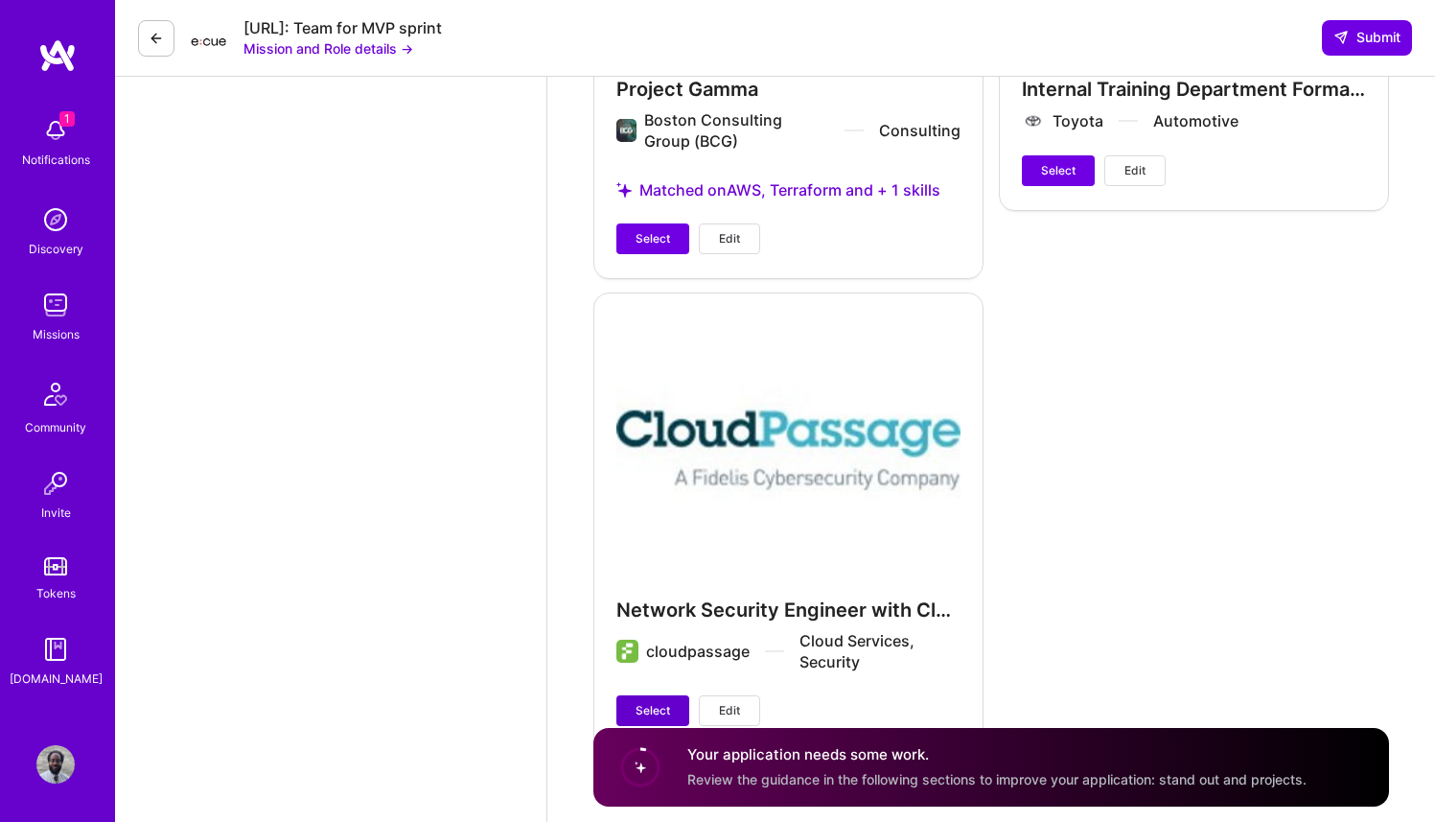
type input "24000"
click at [656, 702] on span "Select" at bounding box center [653, 710] width 35 height 17
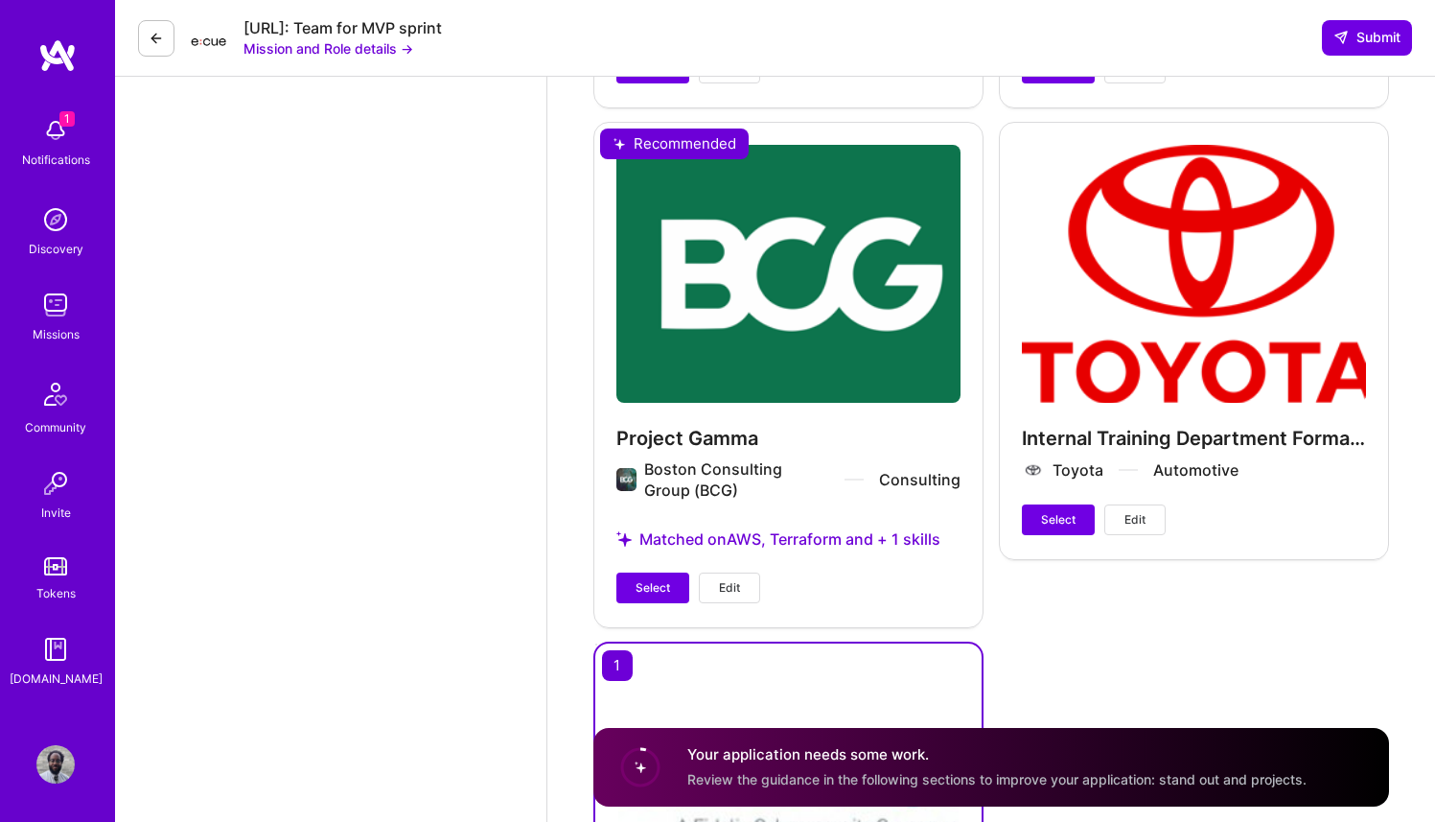
scroll to position [7321, 0]
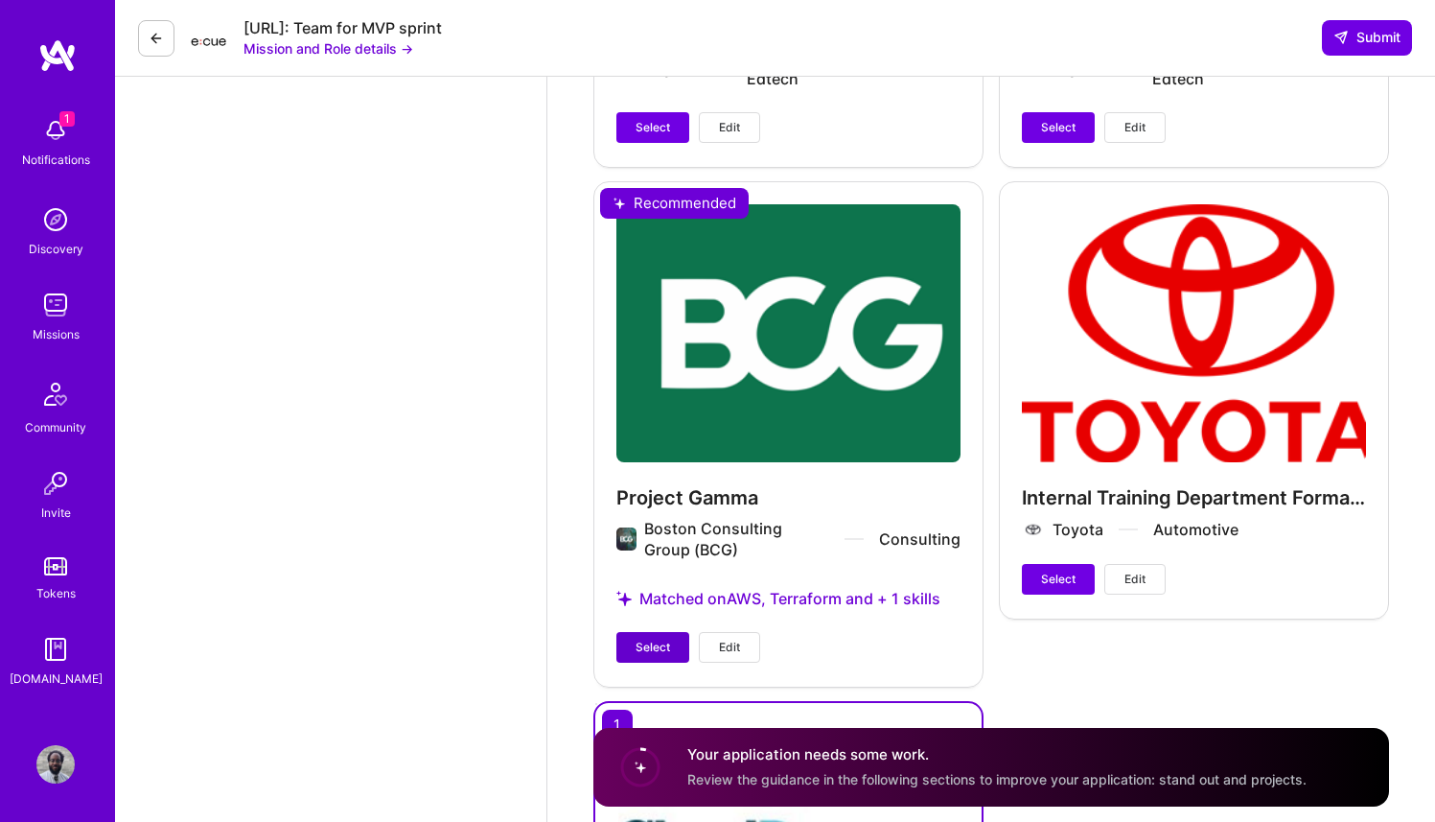
click at [655, 638] on span "Select" at bounding box center [653, 646] width 35 height 17
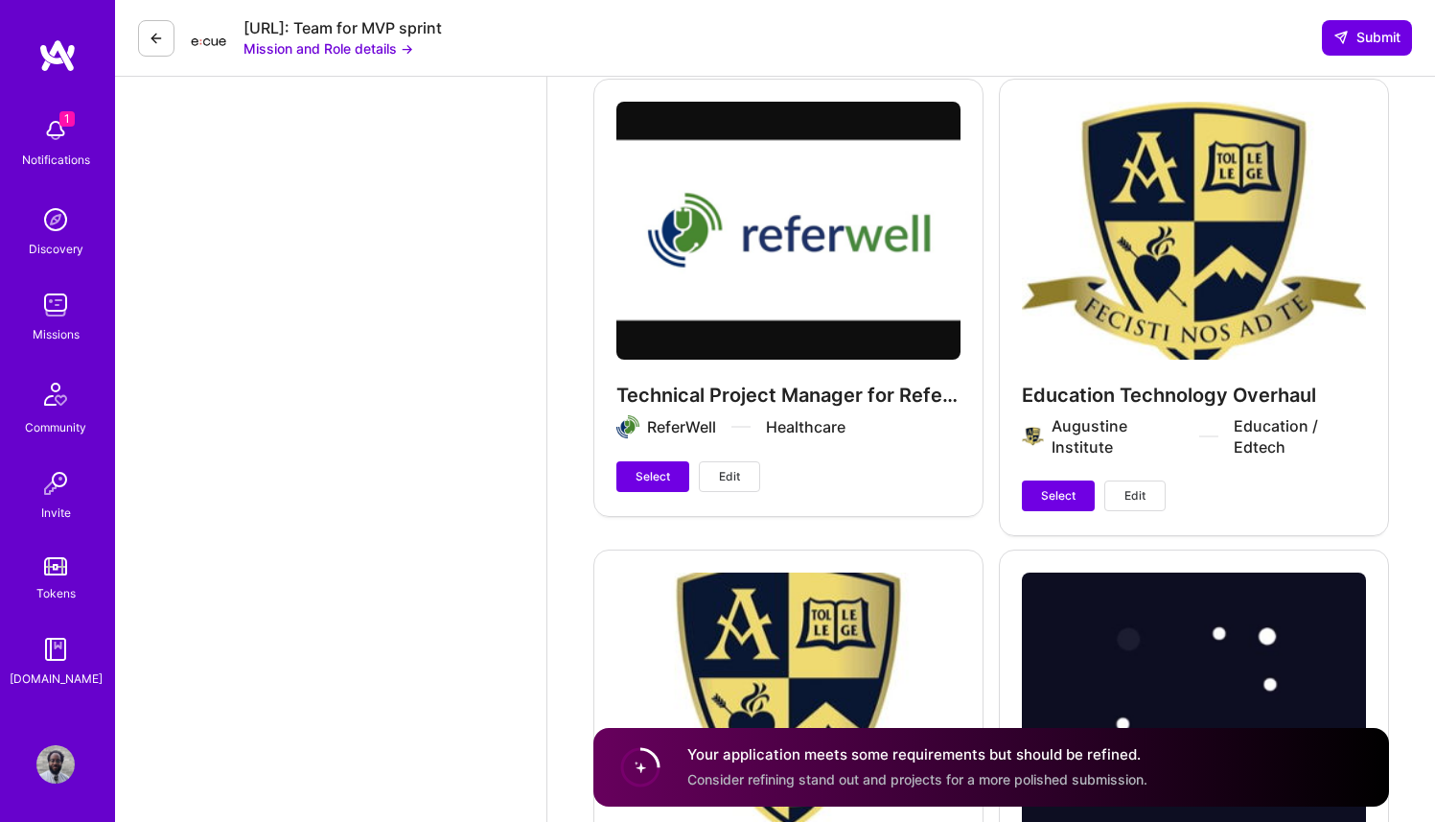
scroll to position [4766, 0]
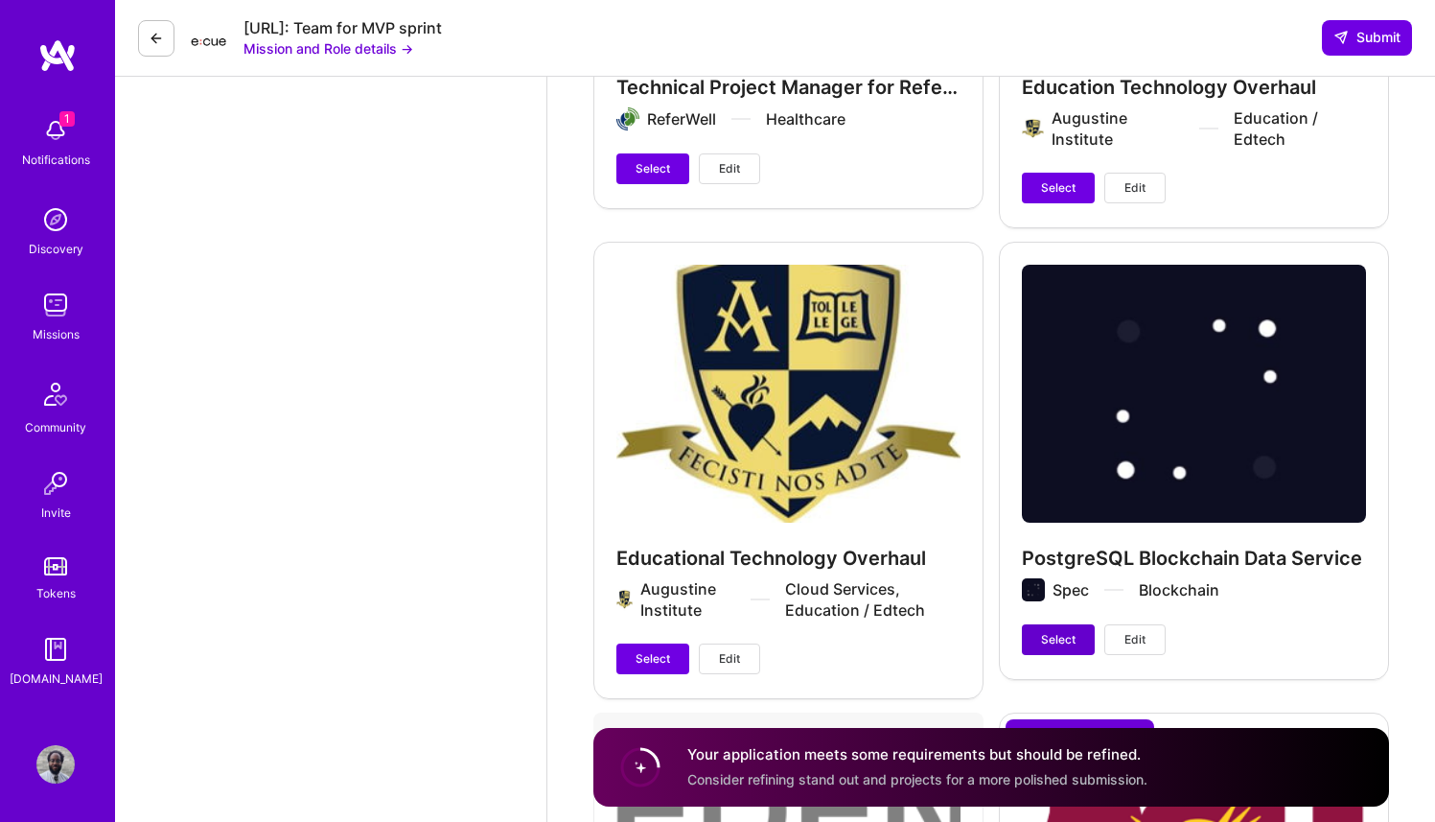
click at [1062, 631] on span "Select" at bounding box center [1058, 639] width 35 height 17
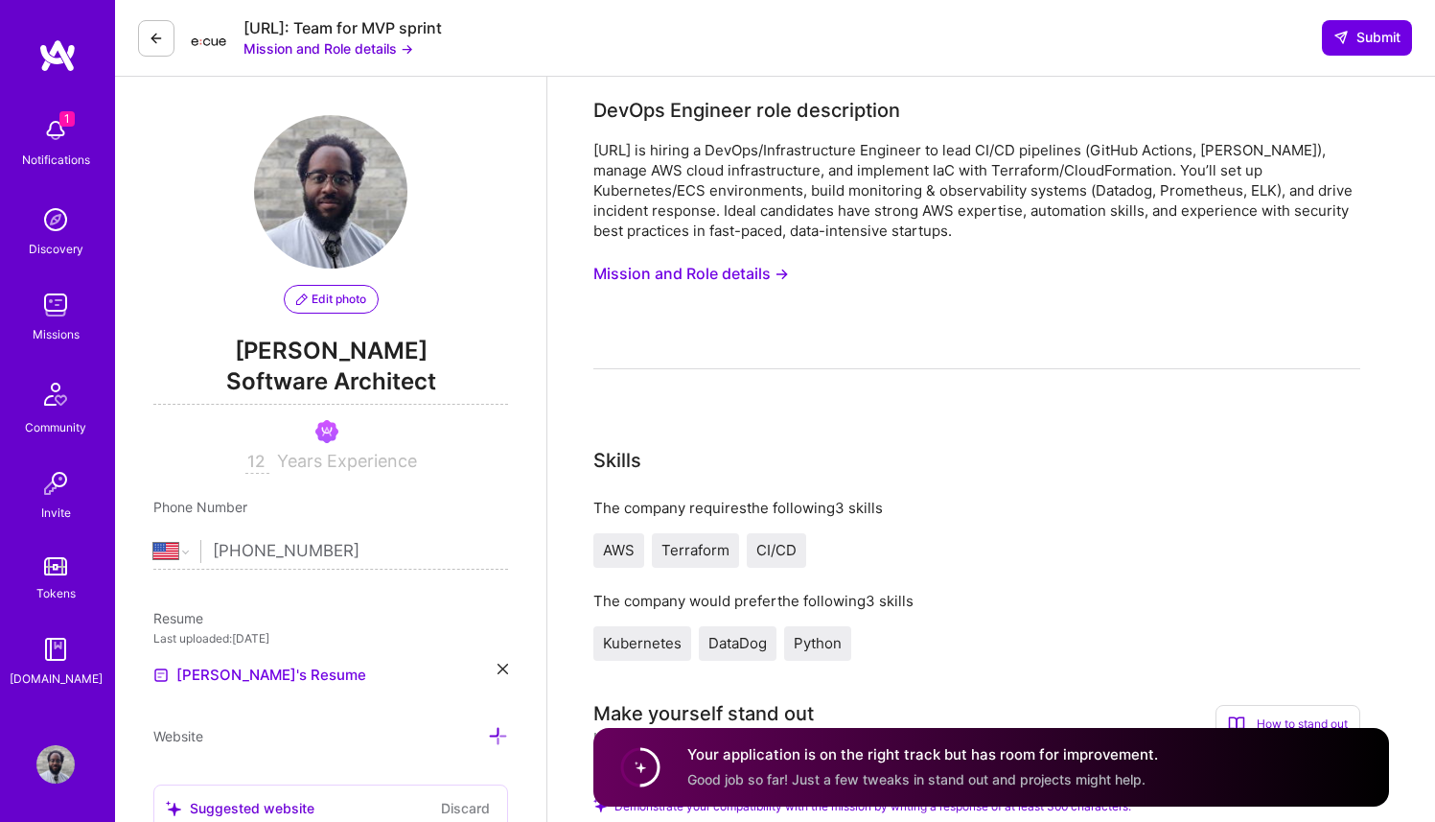
scroll to position [462, 0]
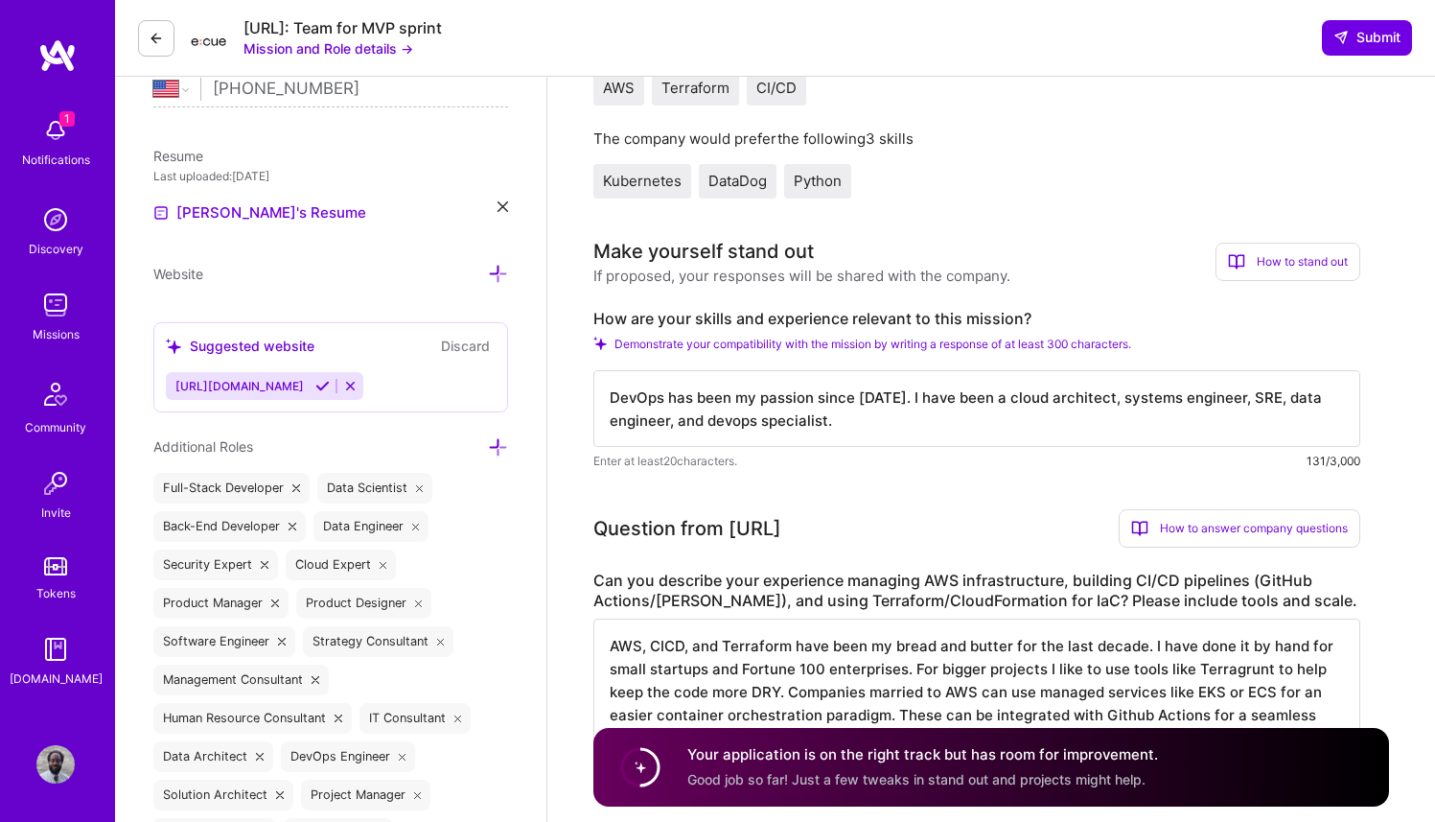
click at [875, 420] on textarea "DevOps has been my passion since 2010. I have been a cloud architect, systems e…" at bounding box center [976, 408] width 767 height 77
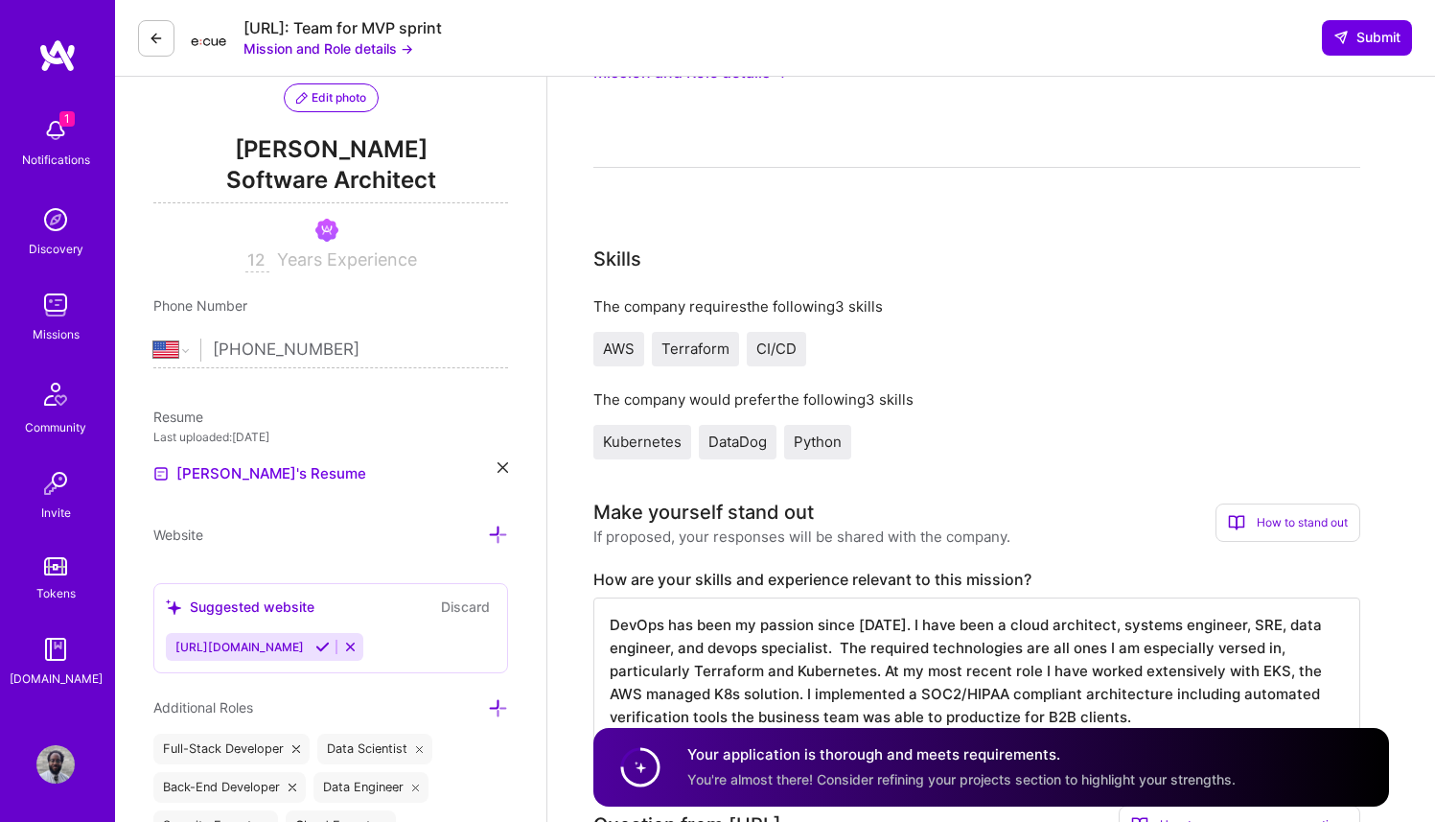
scroll to position [0, 0]
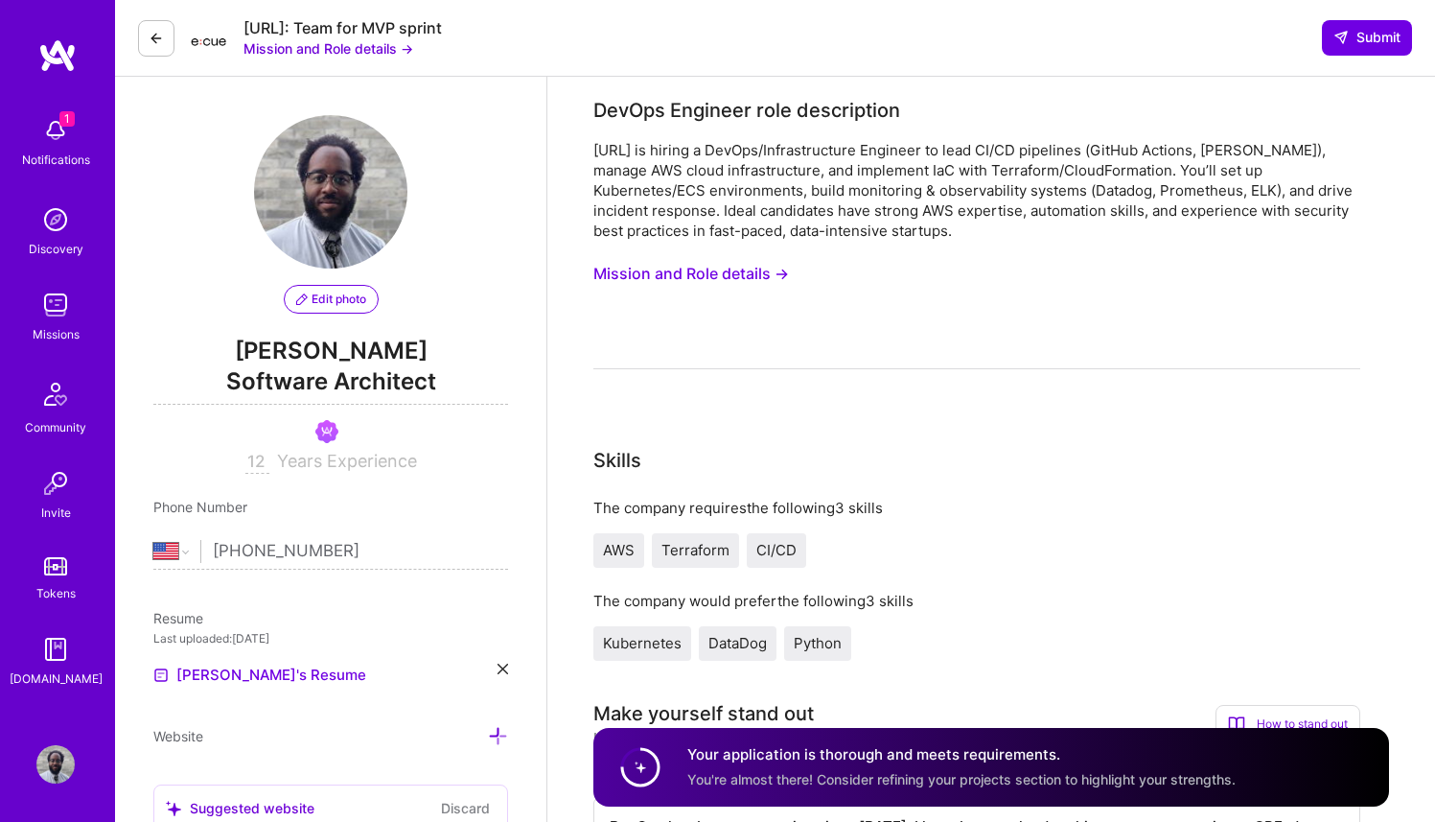
click at [387, 48] on button "Mission and Role details →" at bounding box center [329, 48] width 170 height 20
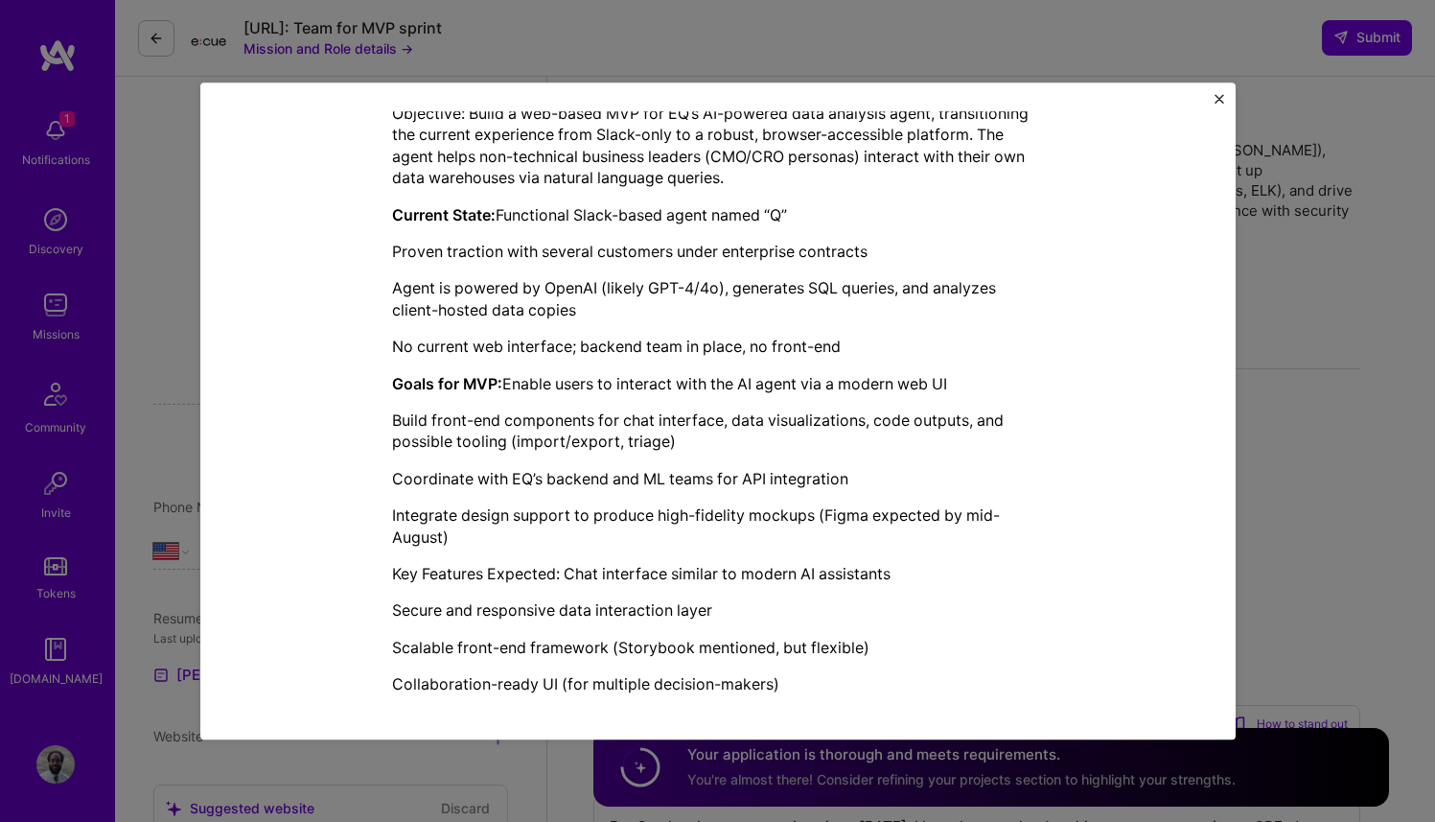
scroll to position [504, 0]
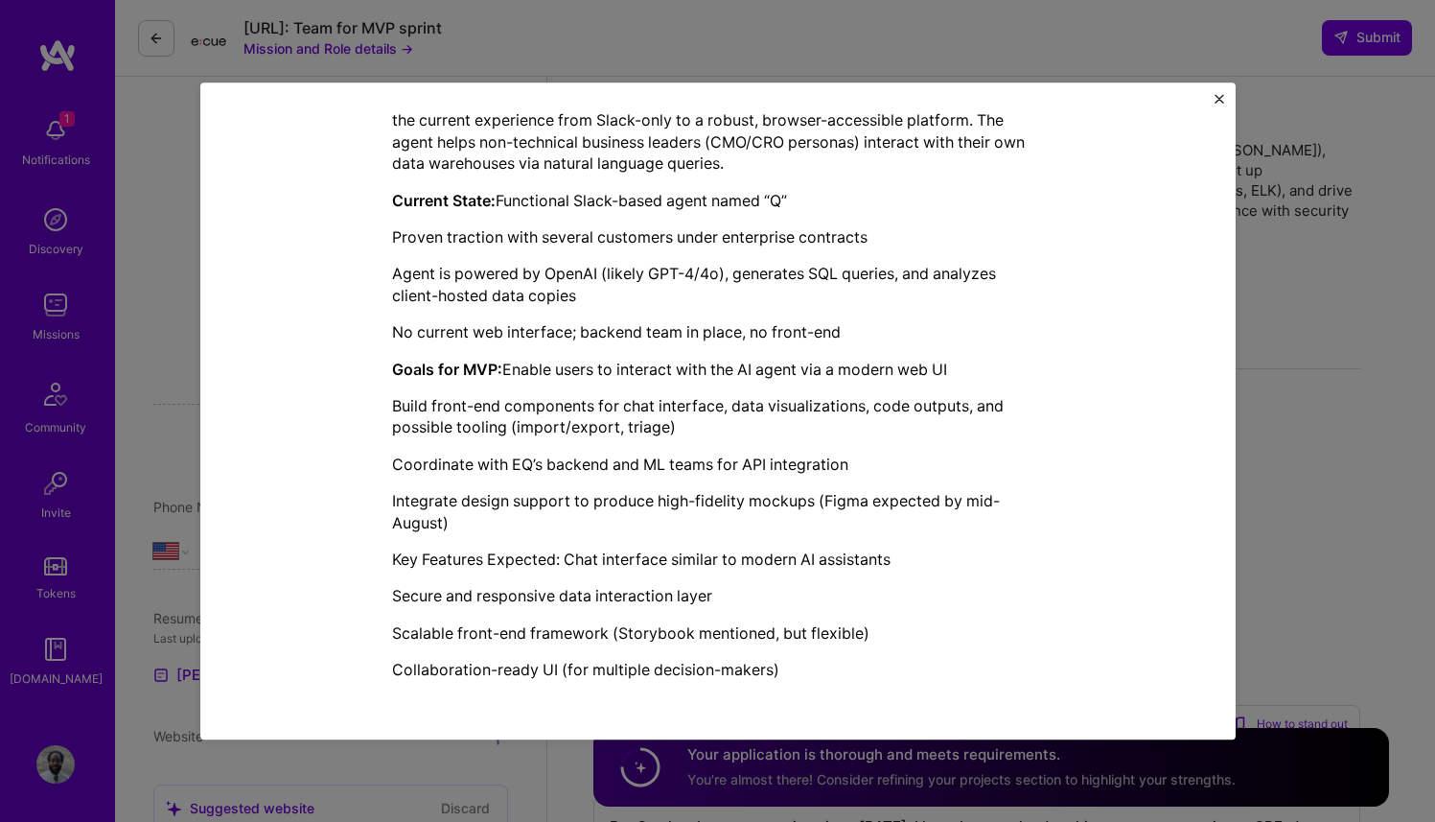
click at [1319, 260] on div "Mission Description and Role Details DevOps Engineer role description Ecue.ai i…" at bounding box center [717, 411] width 1435 height 822
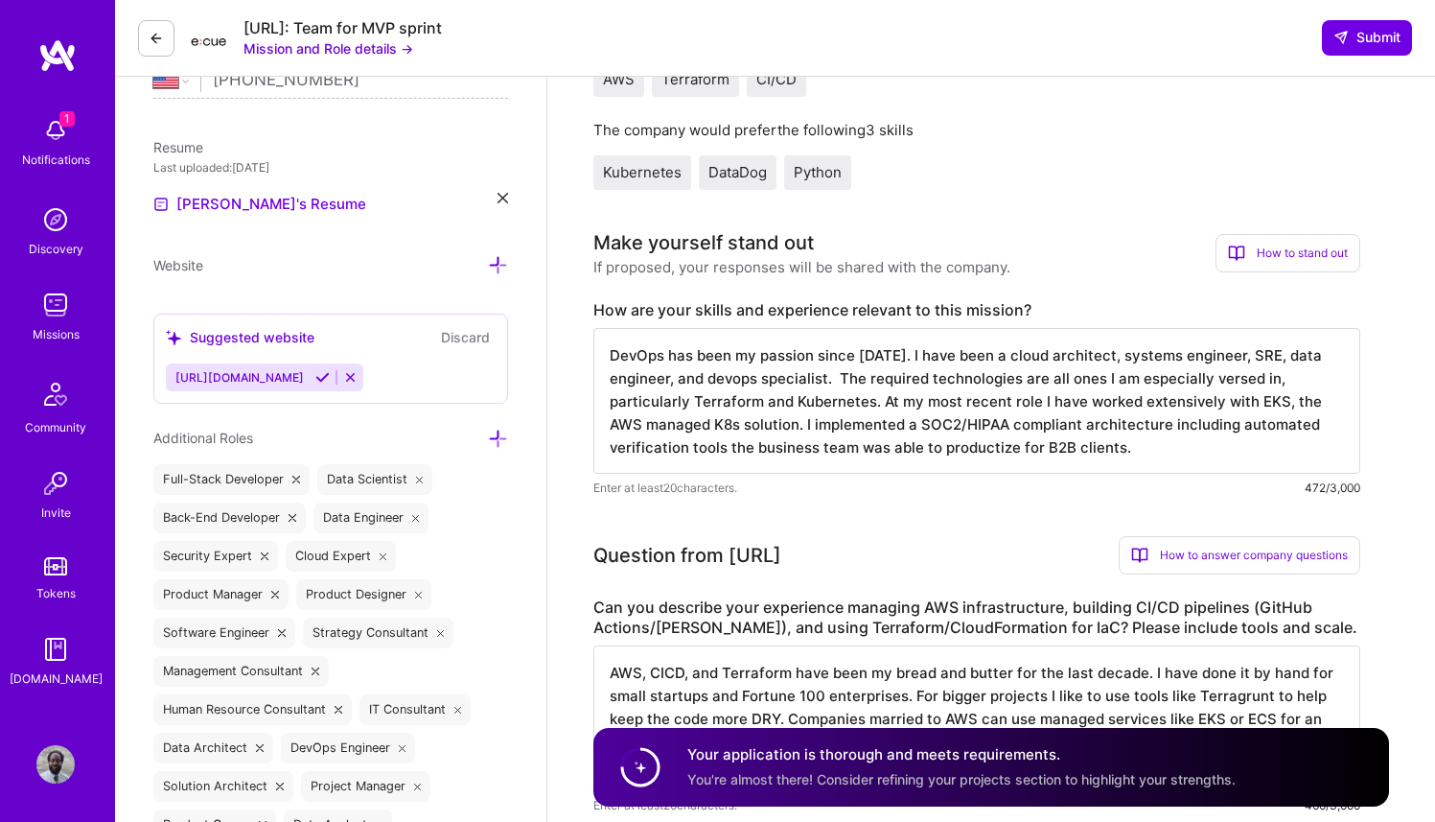
scroll to position [639, 0]
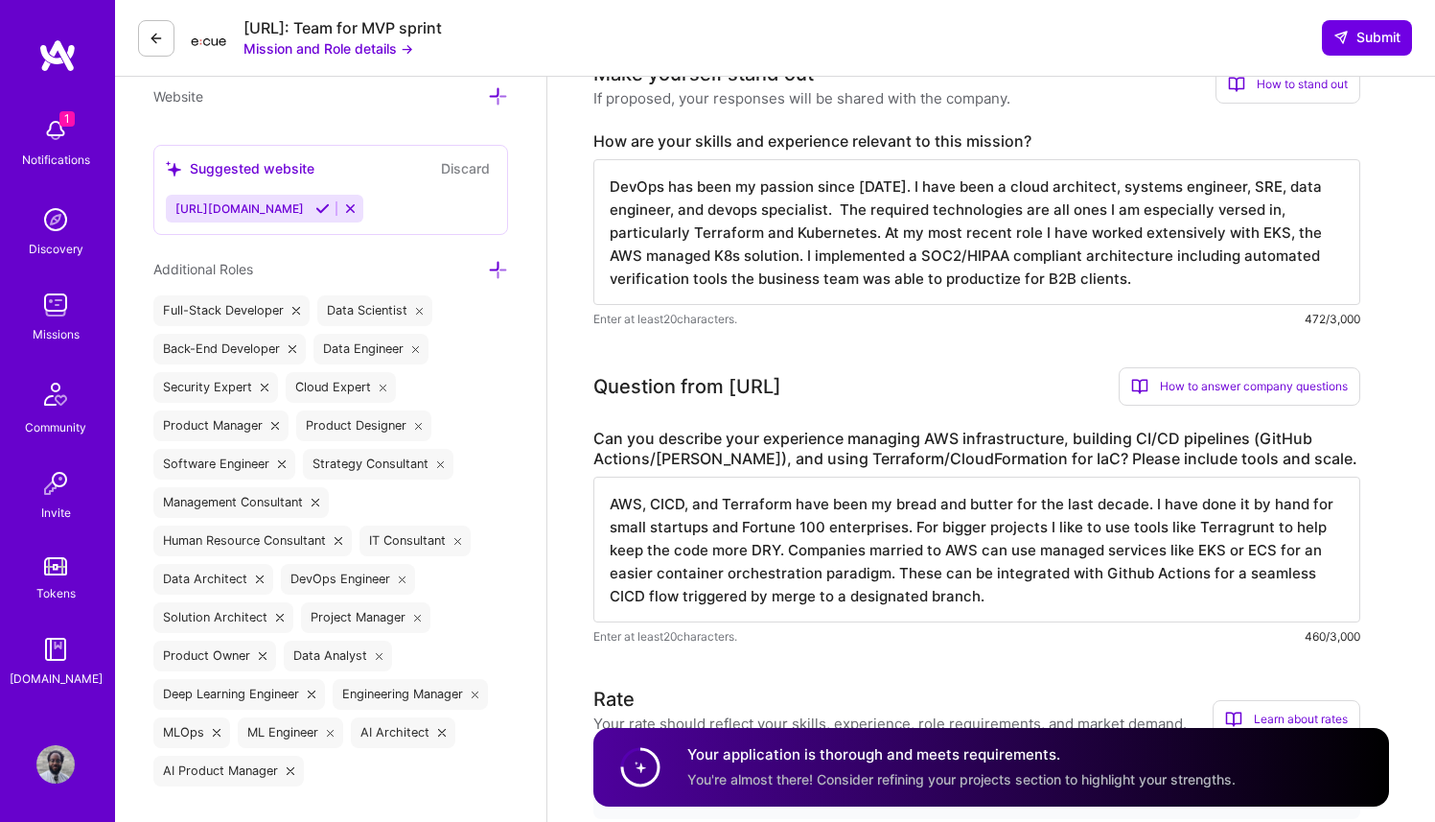
click at [1159, 287] on textarea "DevOps has been my passion since 2010. I have been a cloud architect, systems e…" at bounding box center [976, 232] width 767 height 146
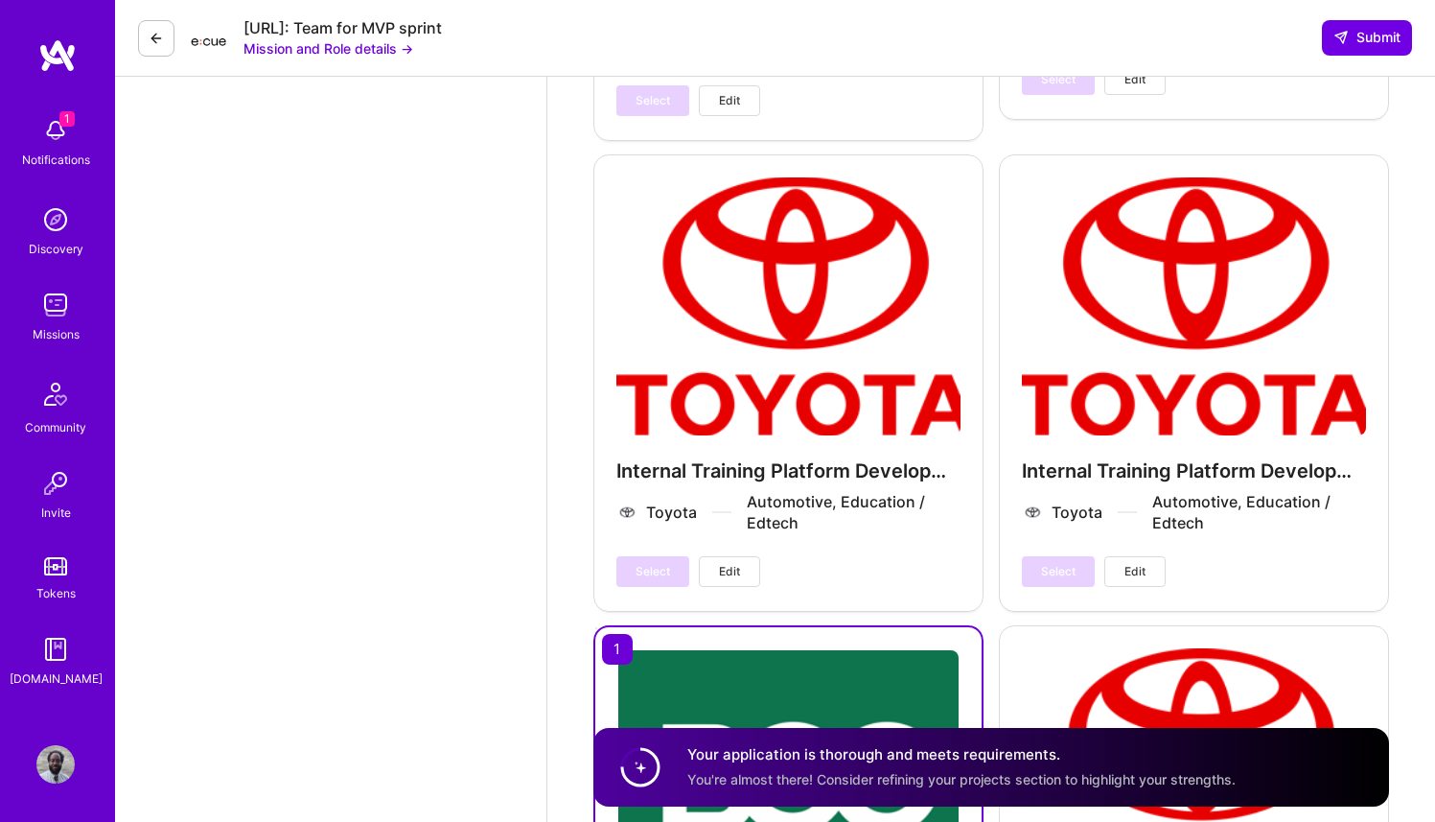
scroll to position [6922, 0]
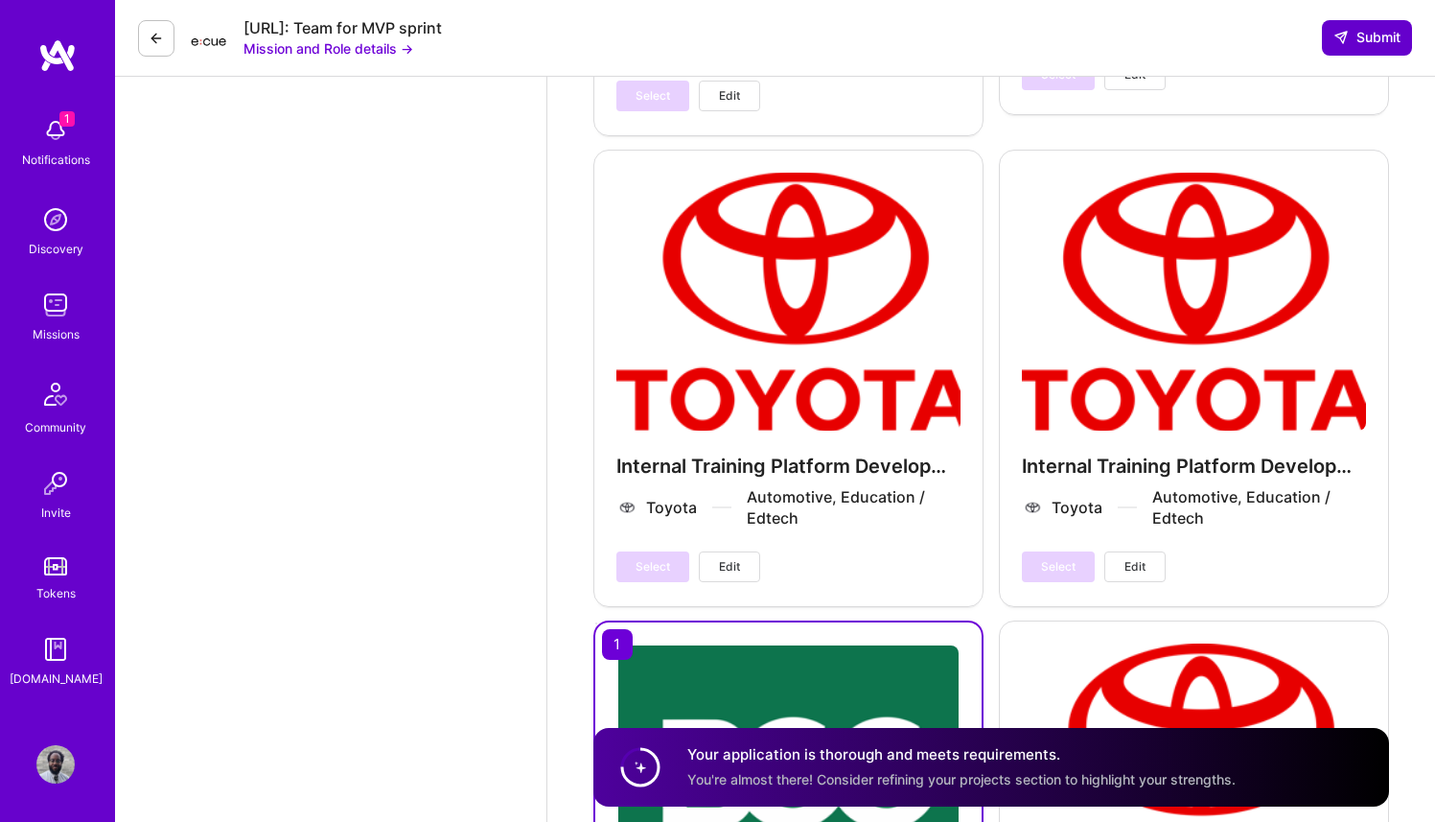
type textarea "DevOps has been my passion since 2010. I have been a cloud architect, systems e…"
click at [1369, 33] on span "Submit" at bounding box center [1367, 37] width 67 height 19
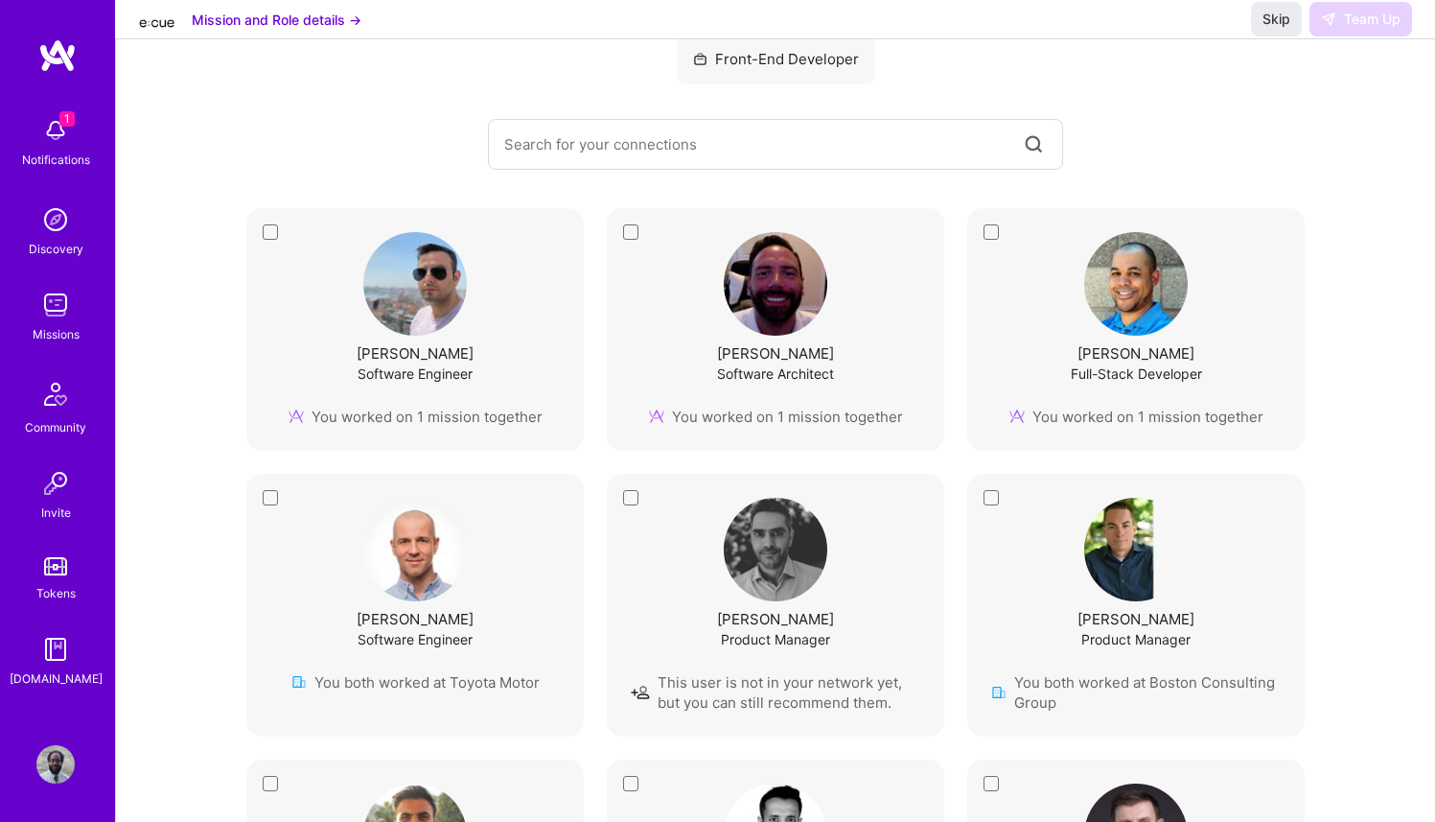
scroll to position [254, 0]
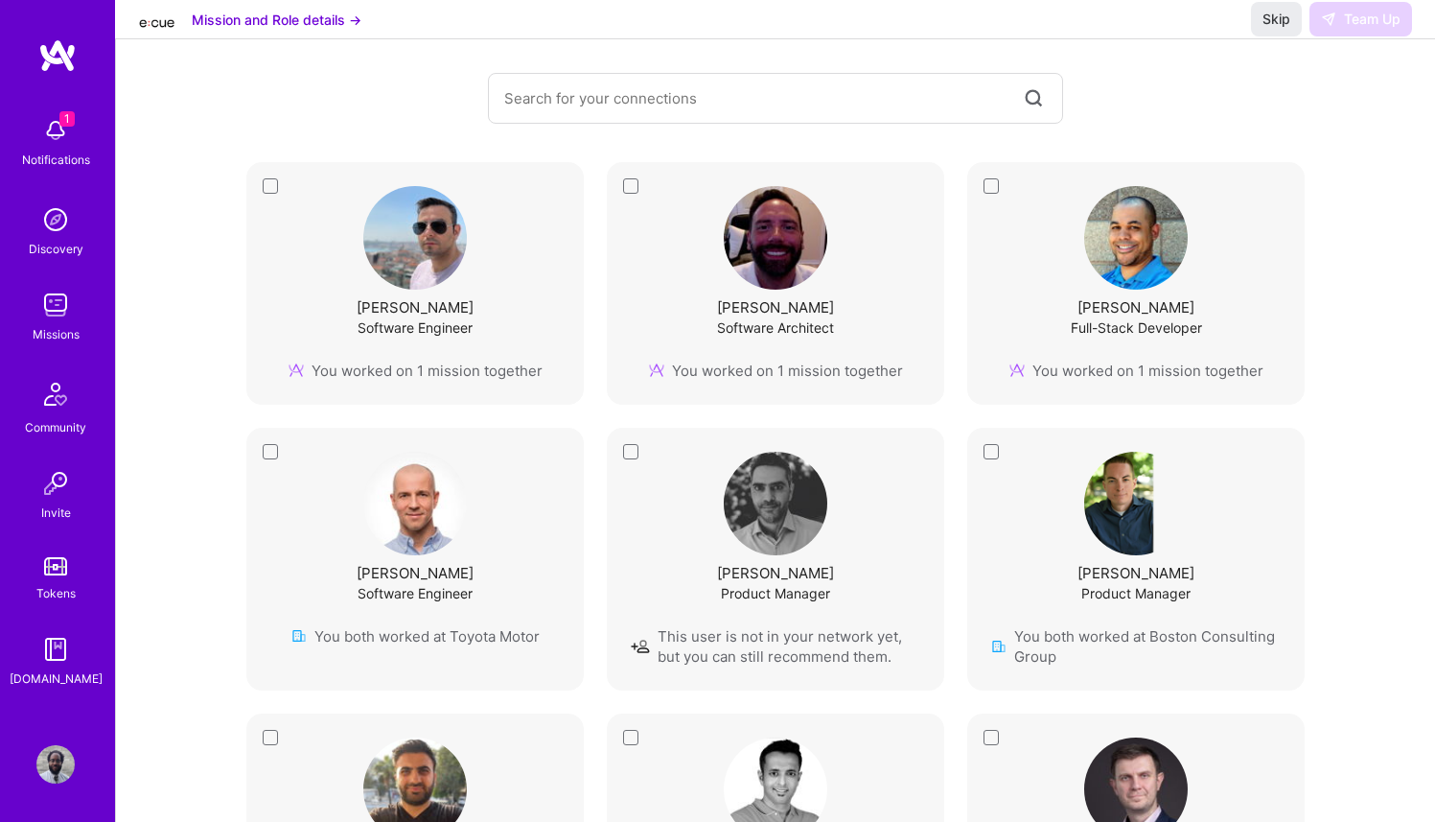
click at [261, 444] on div "Przemek Urbanski Software Engineer You both worked at Toyota Motor" at bounding box center [414, 559] width 337 height 263
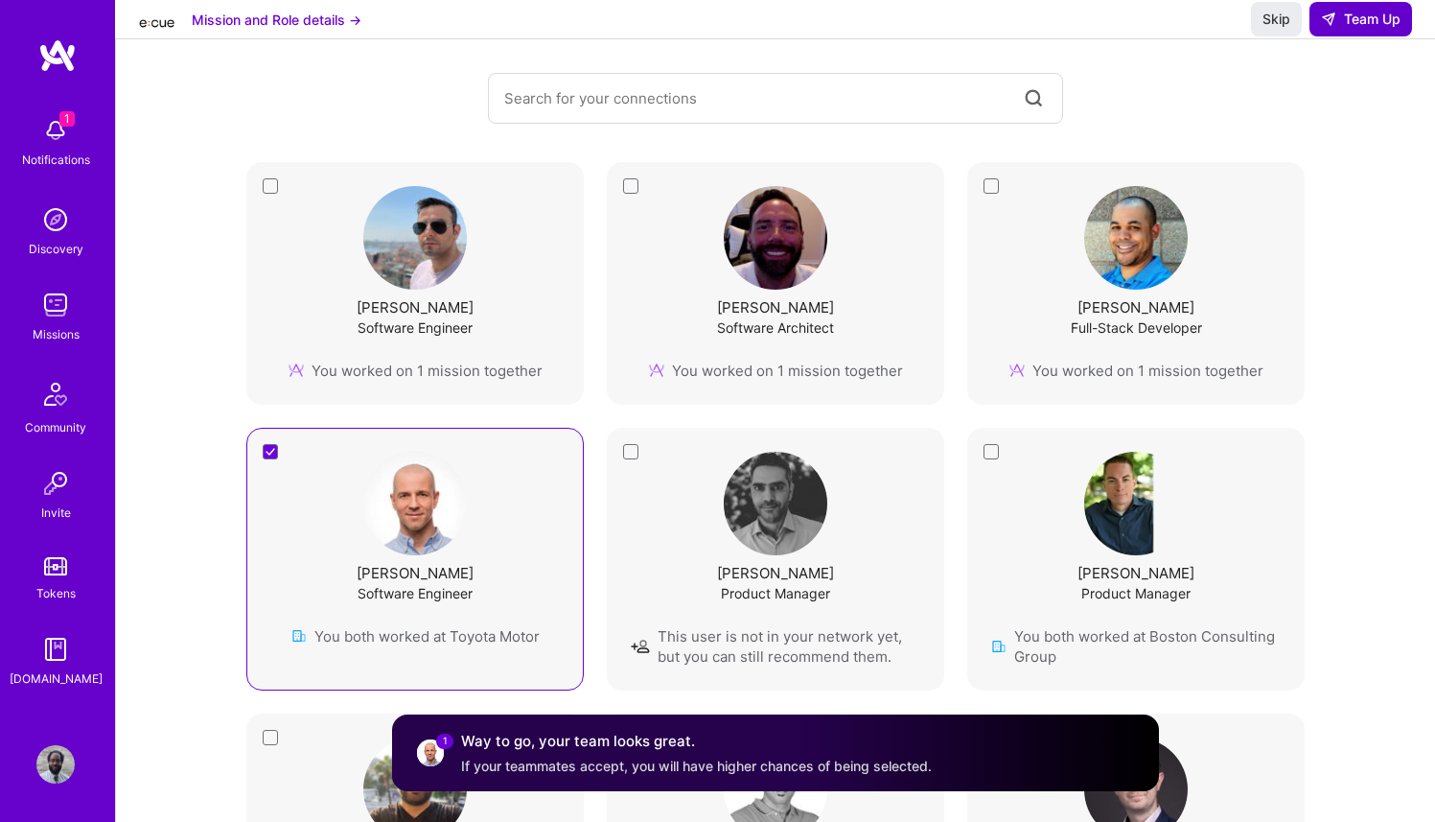
click at [1352, 29] on span "Team Up" at bounding box center [1361, 19] width 80 height 19
